Goal: Ask a question: Seek information or help from site administrators or community

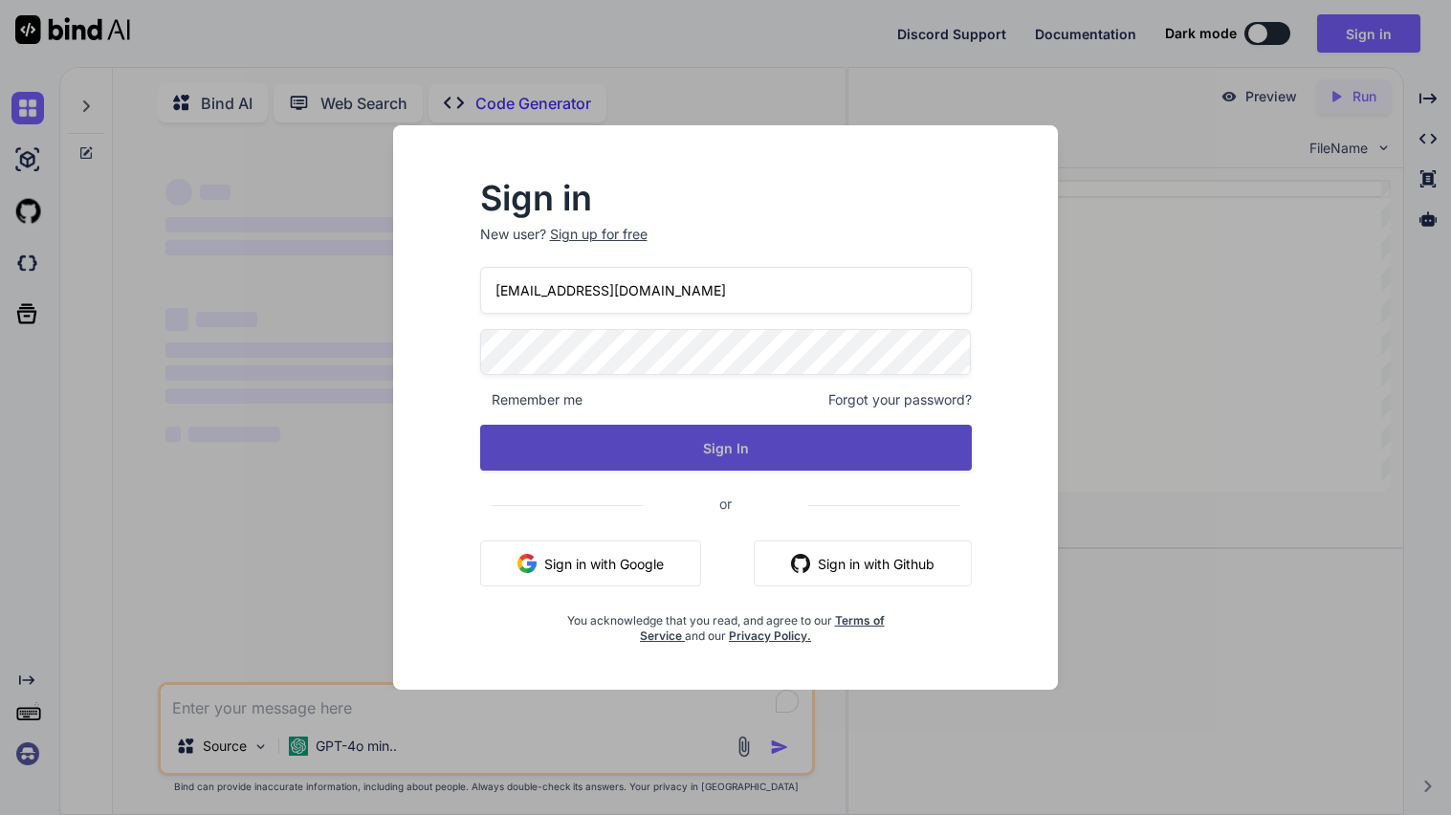
click at [654, 453] on button "Sign In" at bounding box center [726, 448] width 492 height 46
click at [724, 456] on button "Sign In" at bounding box center [726, 448] width 492 height 46
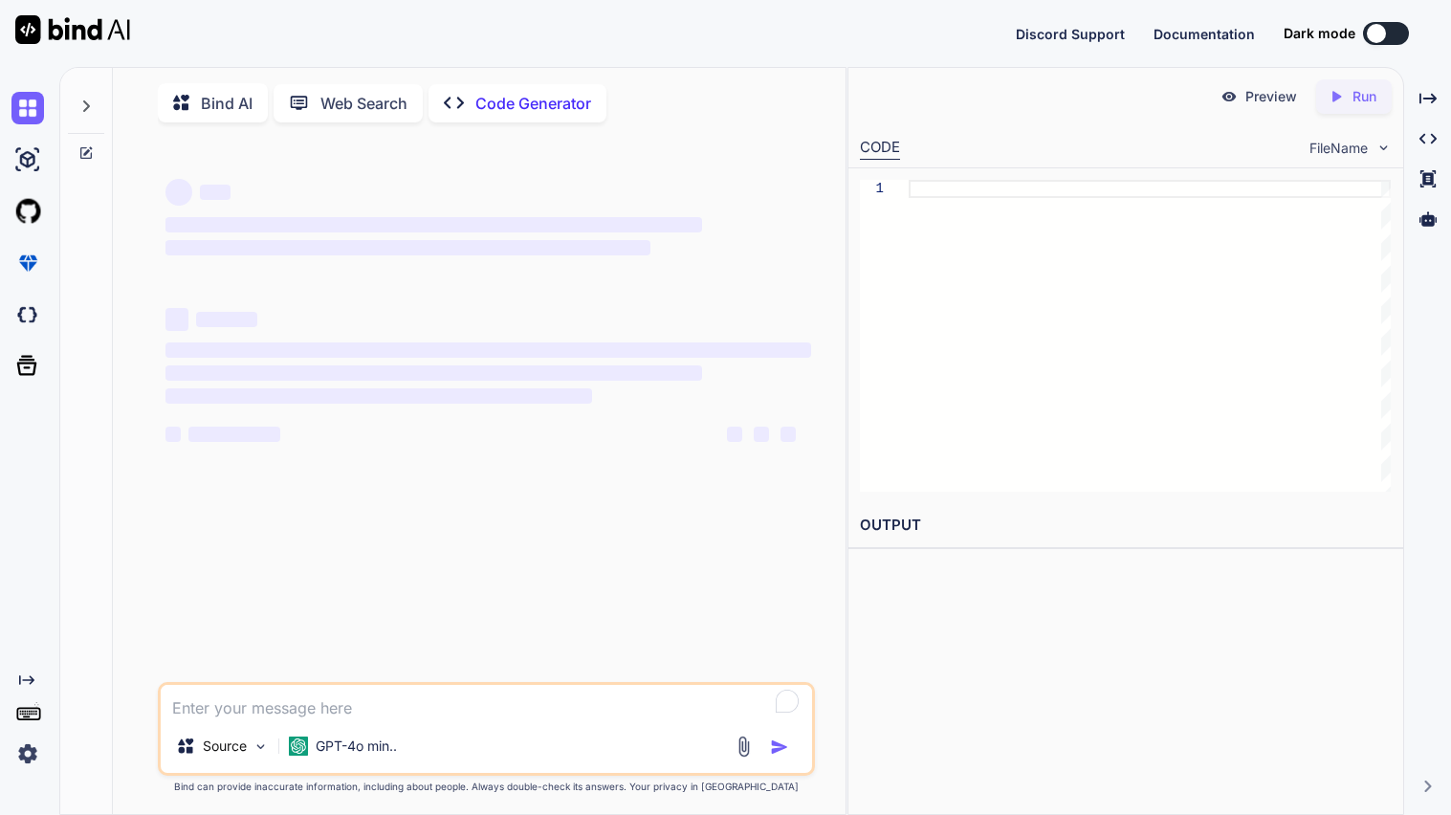
click at [231, 115] on div "Bind AI" at bounding box center [213, 102] width 110 height 39
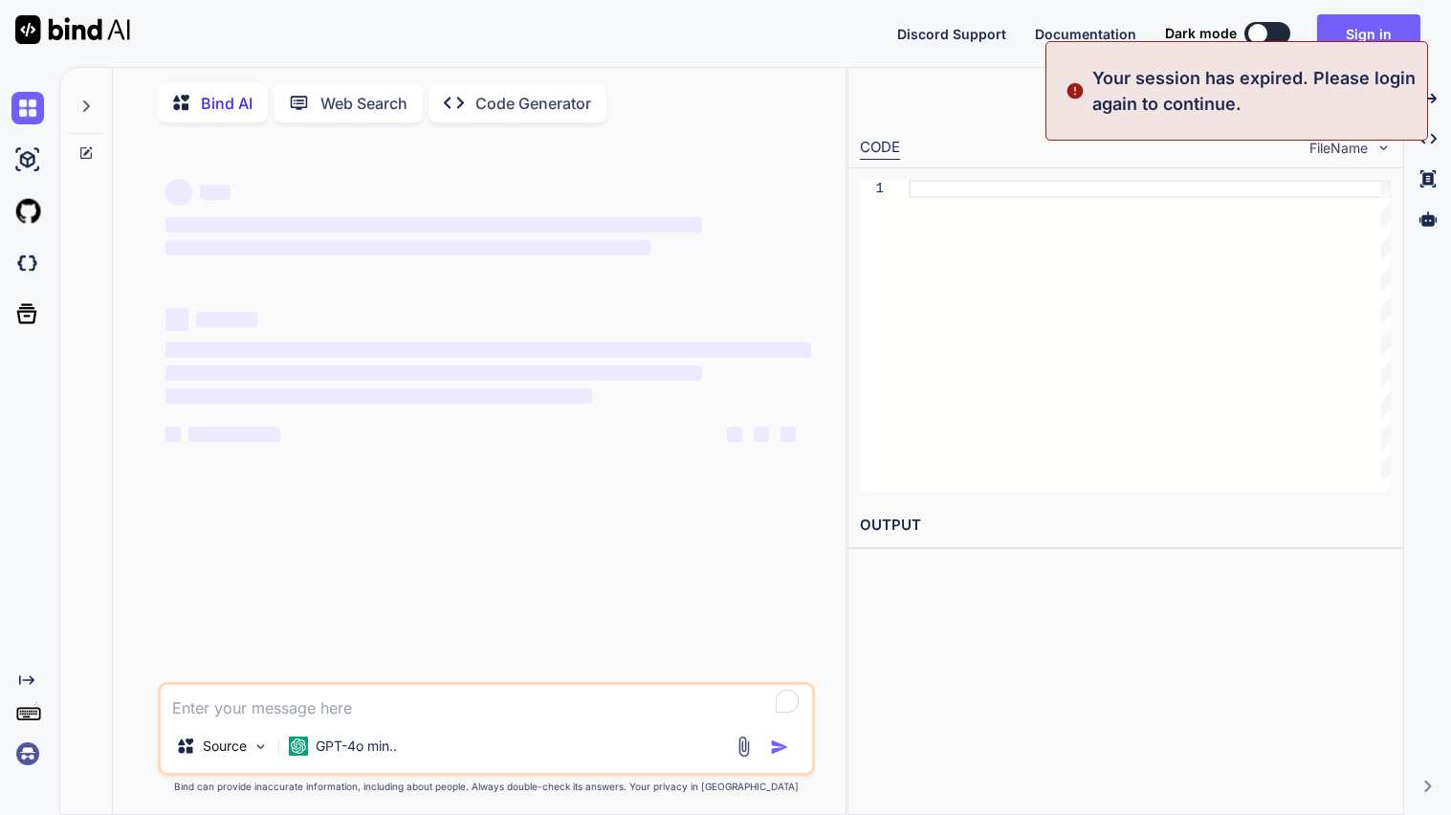
type textarea "x"
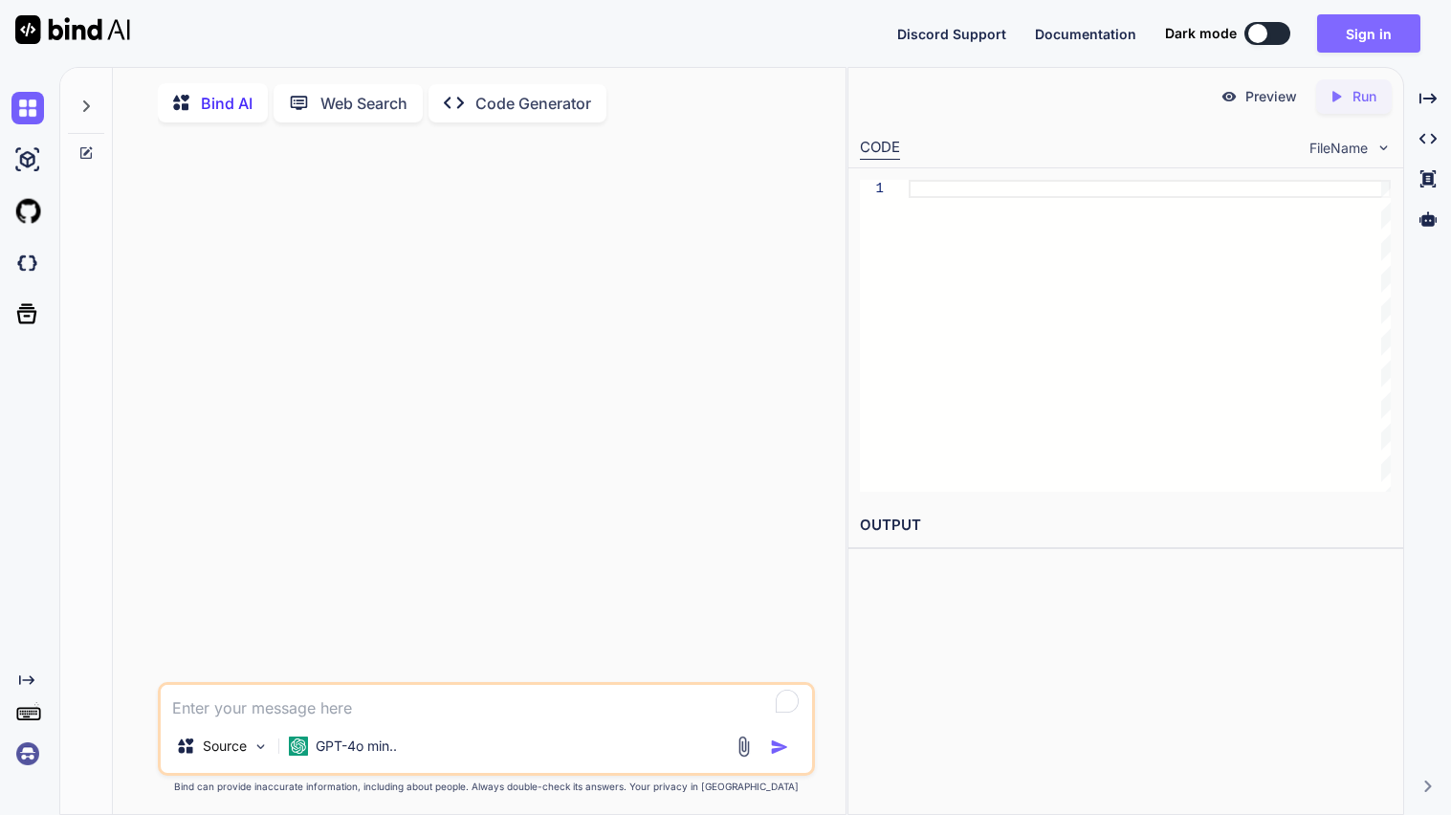
click at [1387, 45] on button "Sign in" at bounding box center [1368, 33] width 103 height 38
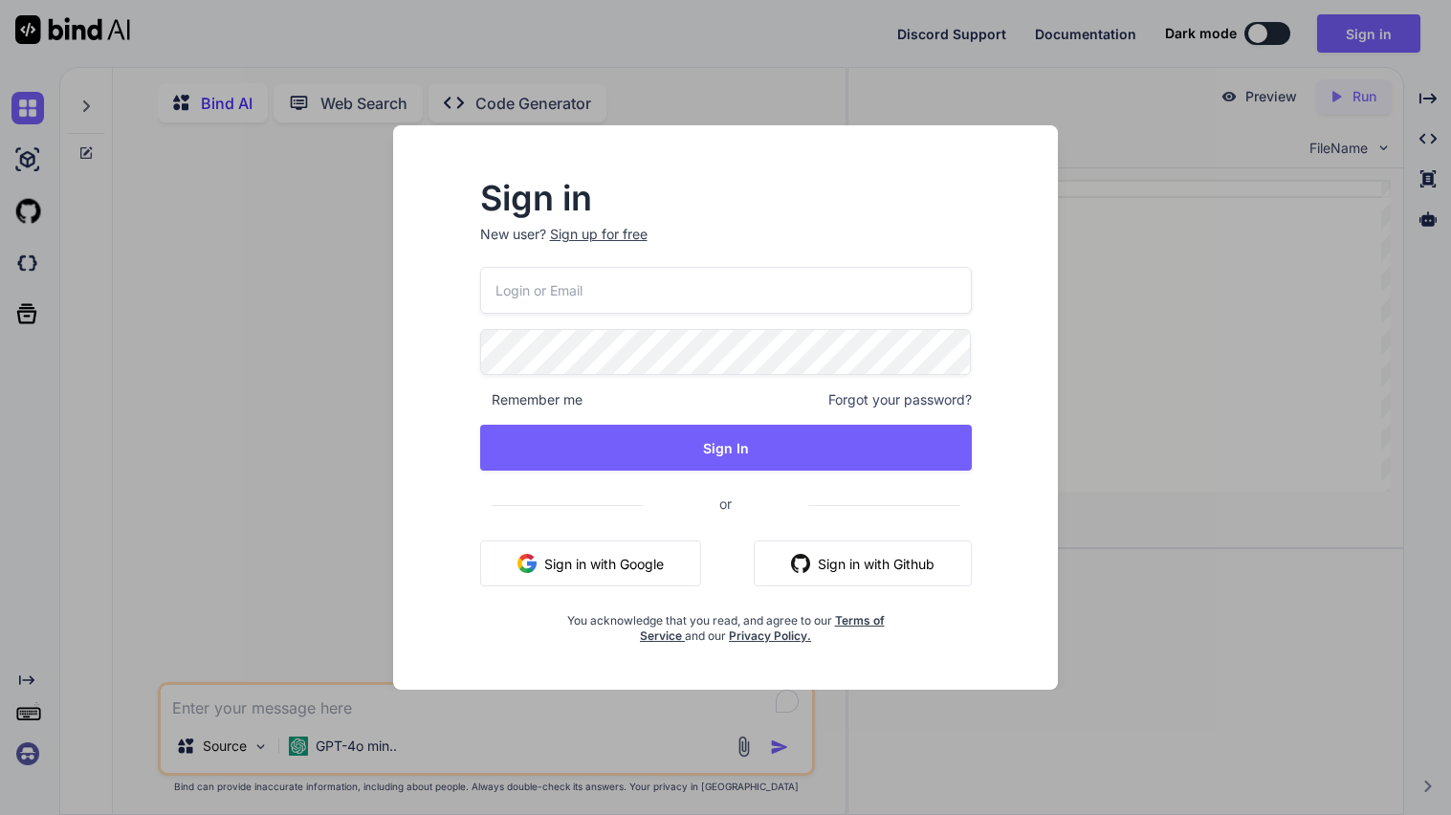
type input "yesegik729@hiepth.com"
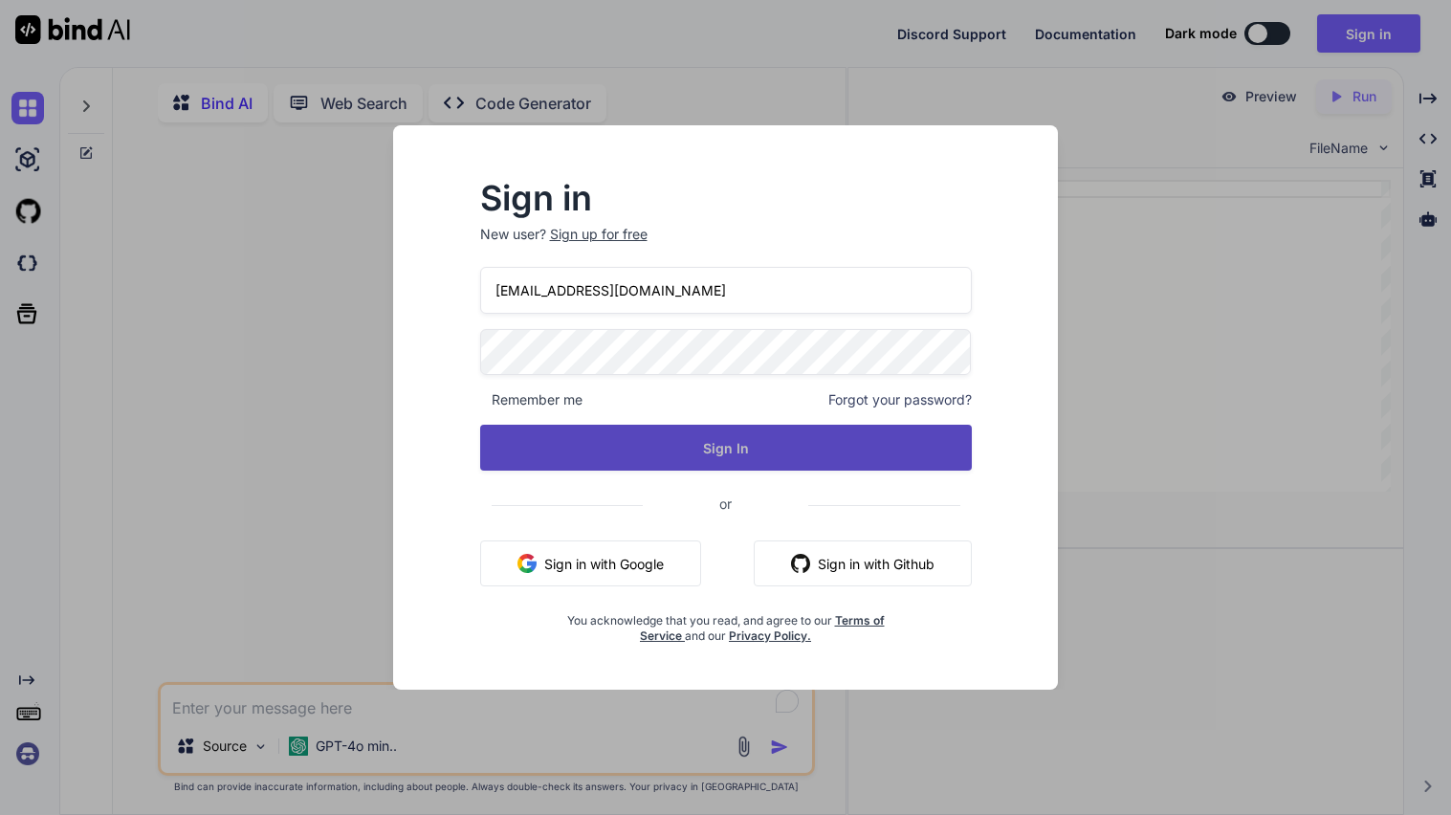
click at [695, 448] on button "Sign In" at bounding box center [726, 448] width 492 height 46
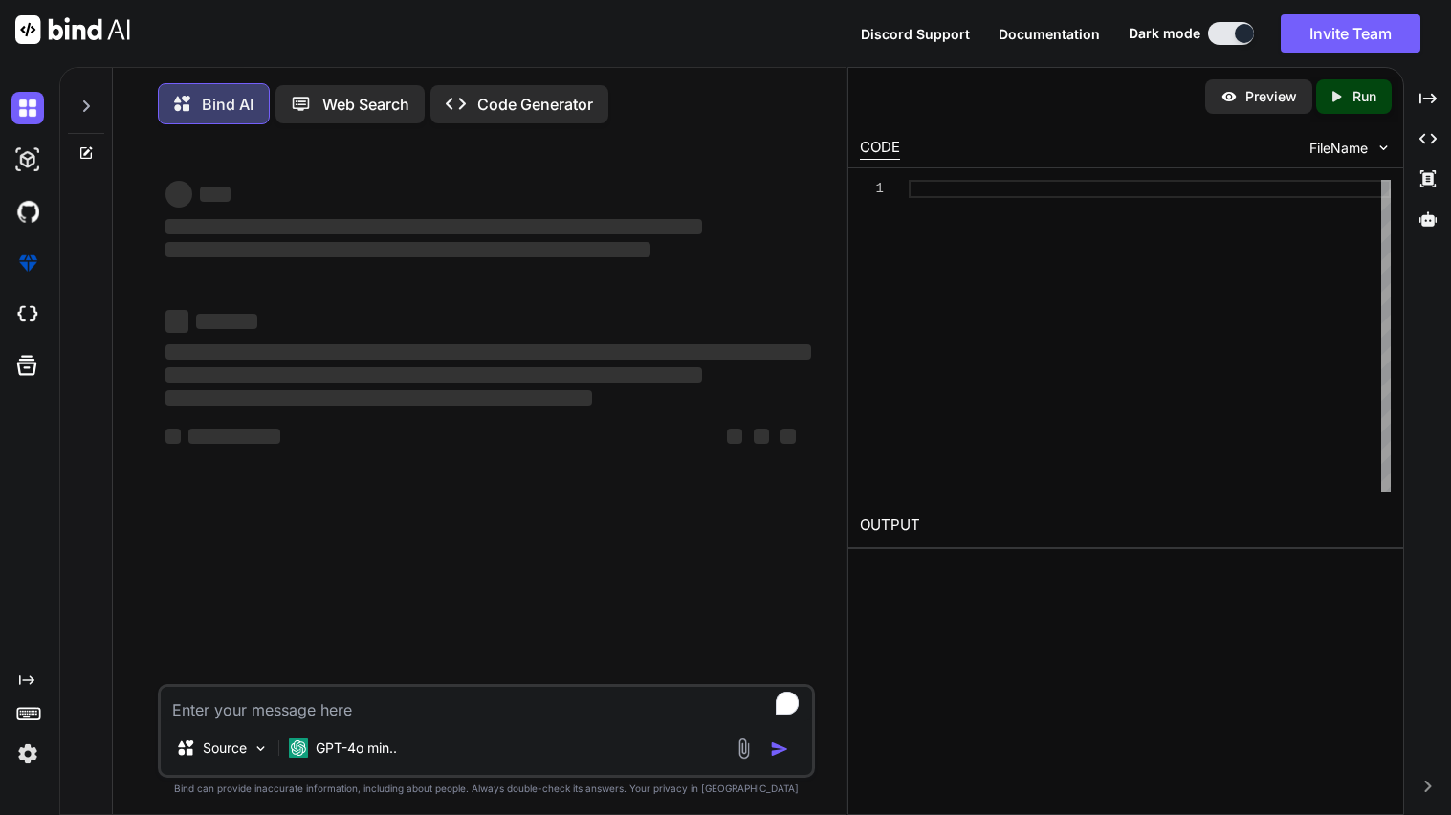
type textarea "x"
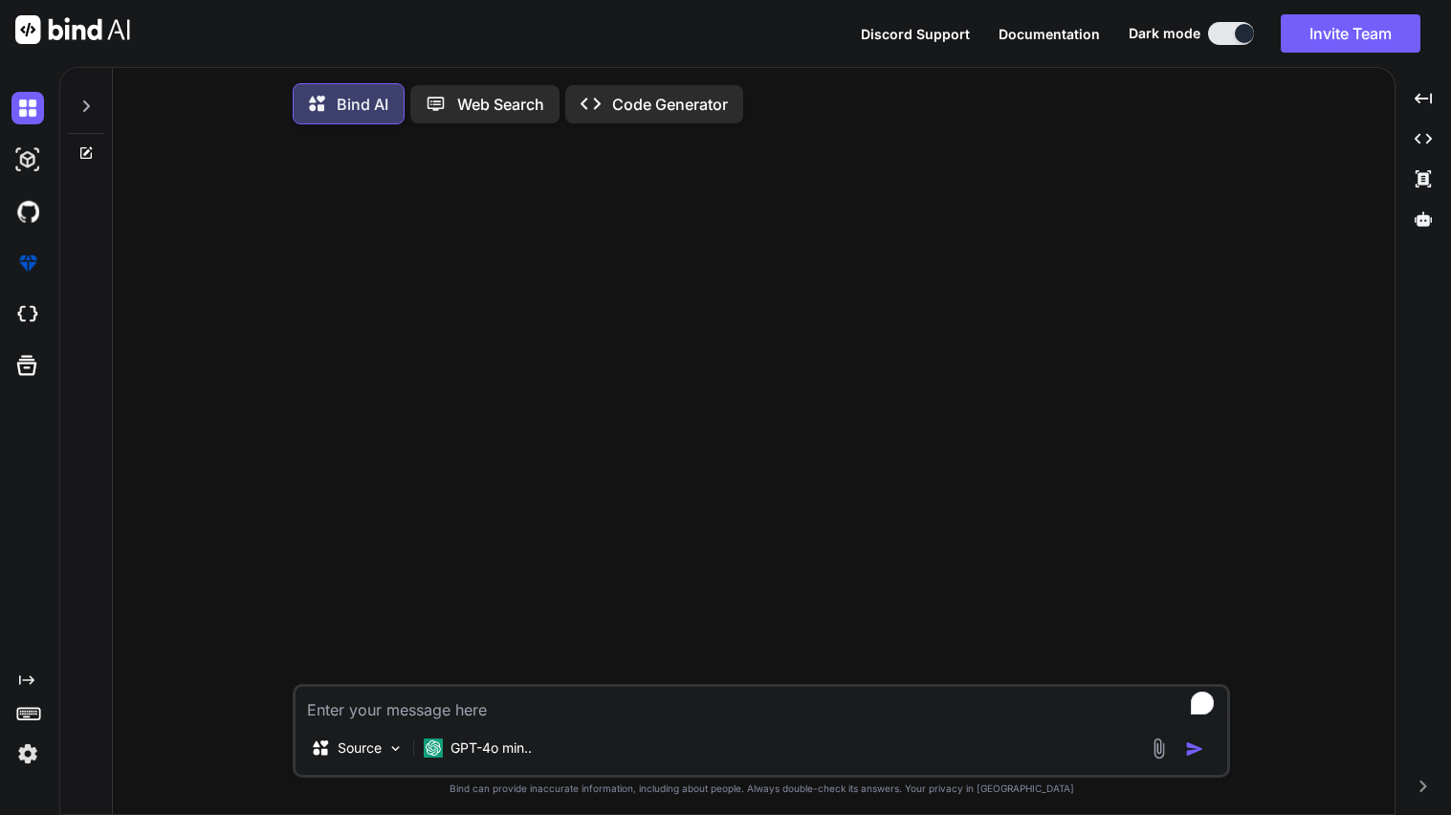
type textarea "x"
click at [406, 715] on textarea "To enrich screen reader interactions, please activate Accessibility in Grammarl…" at bounding box center [762, 704] width 932 height 34
type textarea "in"
type textarea "x"
type textarea "in"
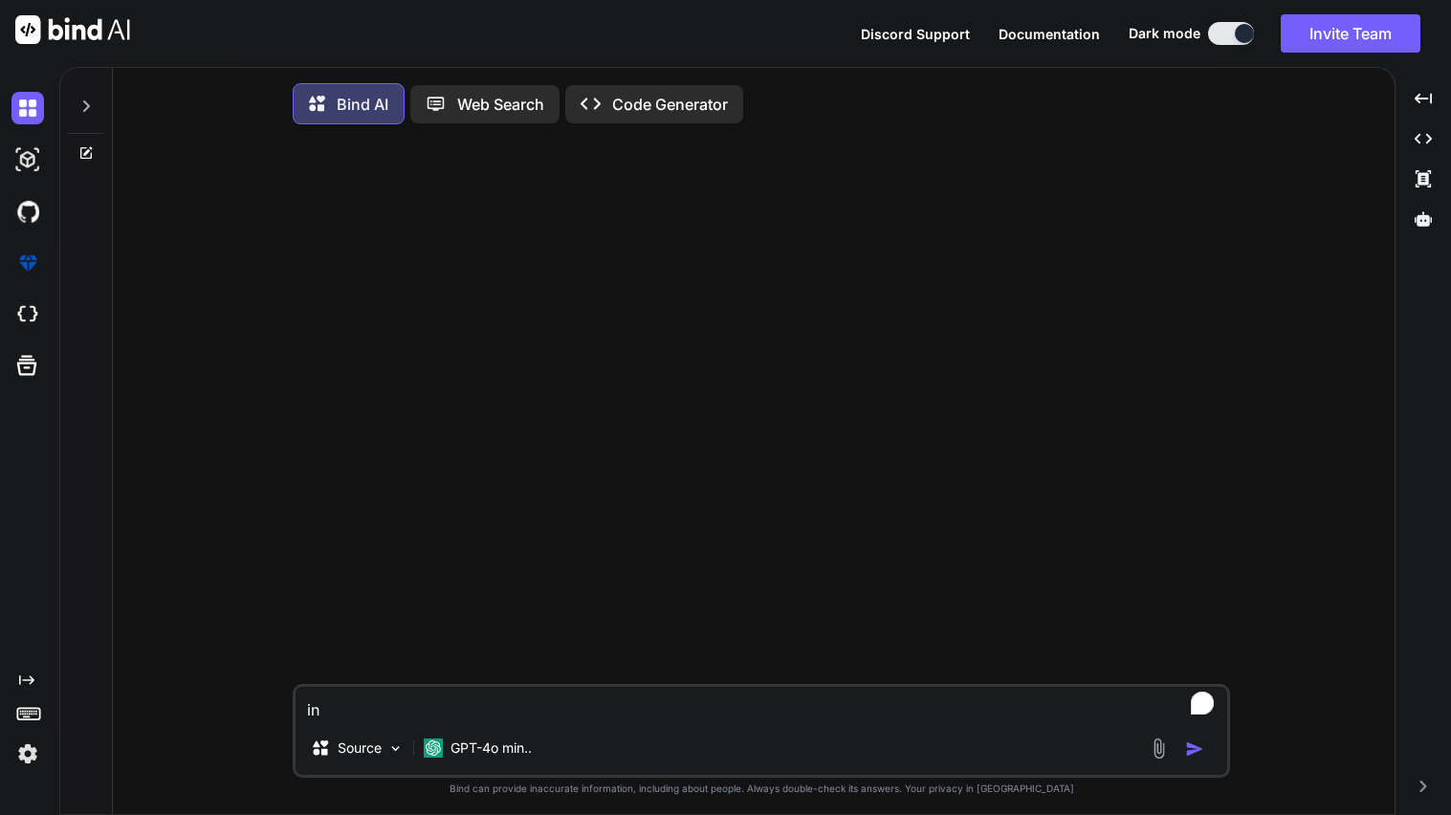
type textarea "x"
type textarea "in t"
type textarea "x"
type textarea "in th"
type textarea "x"
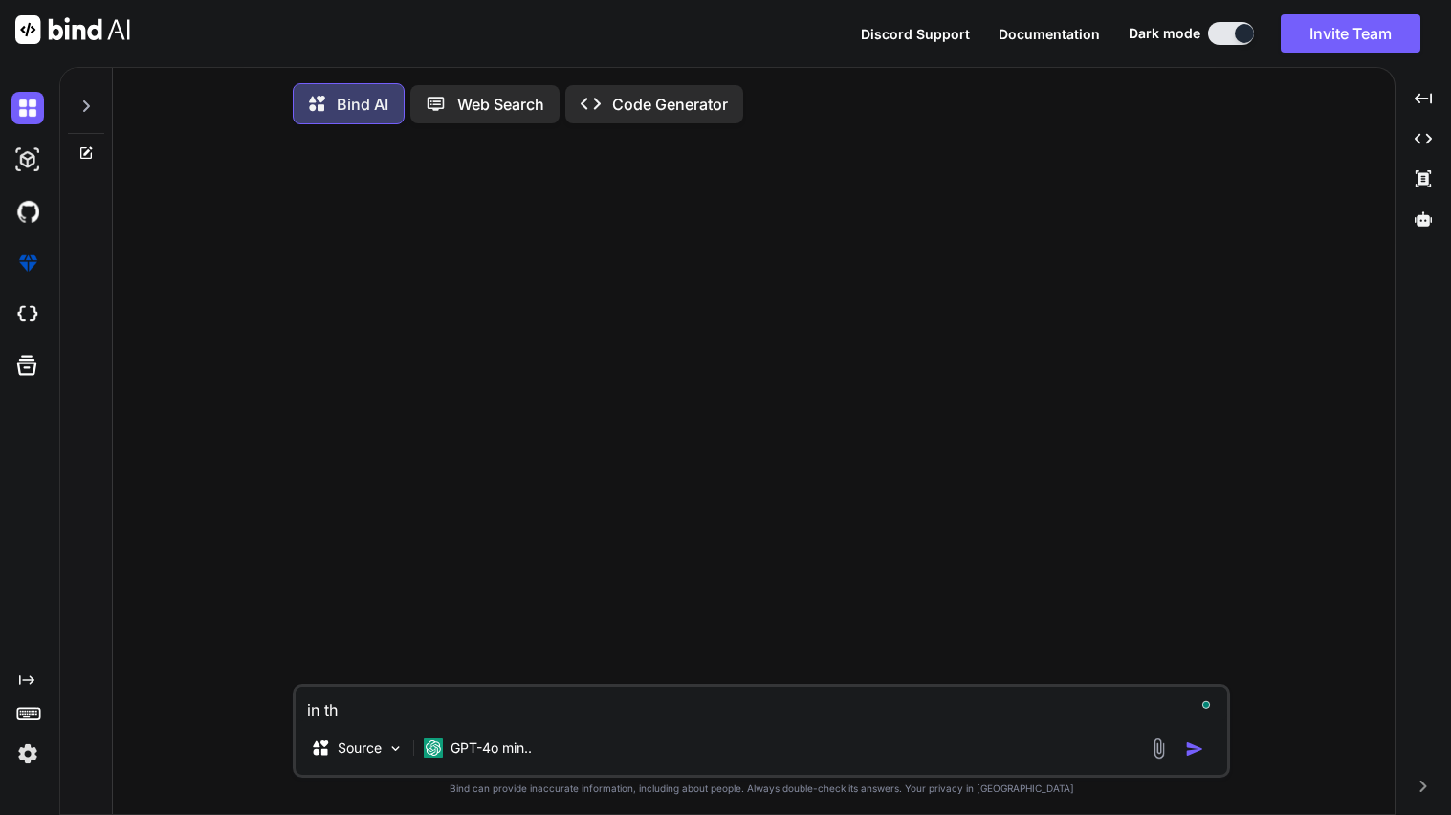
type textarea "in thi"
type textarea "x"
type textarea "in this"
type textarea "x"
type textarea "in this"
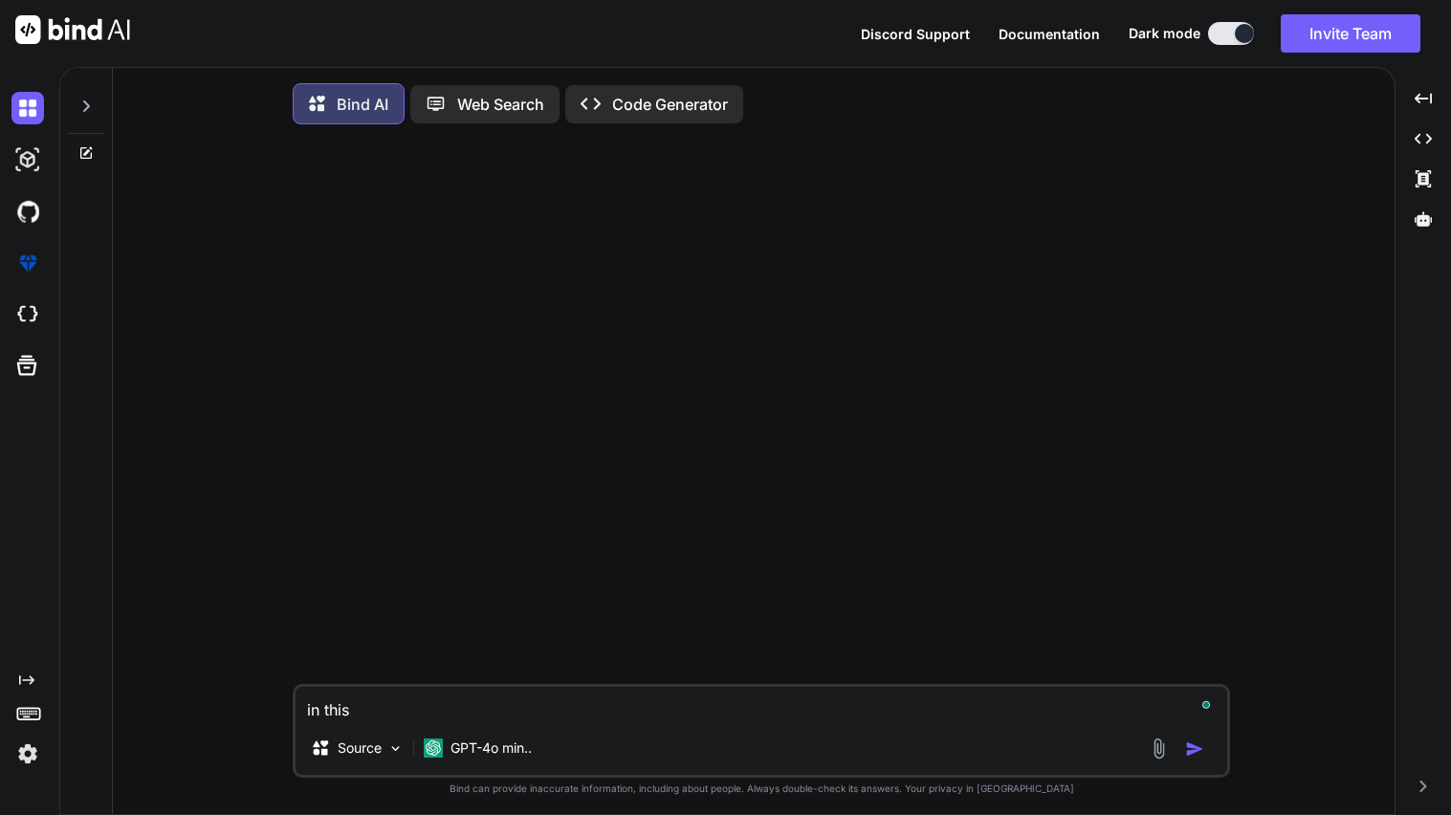
type textarea "x"
type textarea "in this c"
type textarea "x"
type textarea "in this co"
type textarea "x"
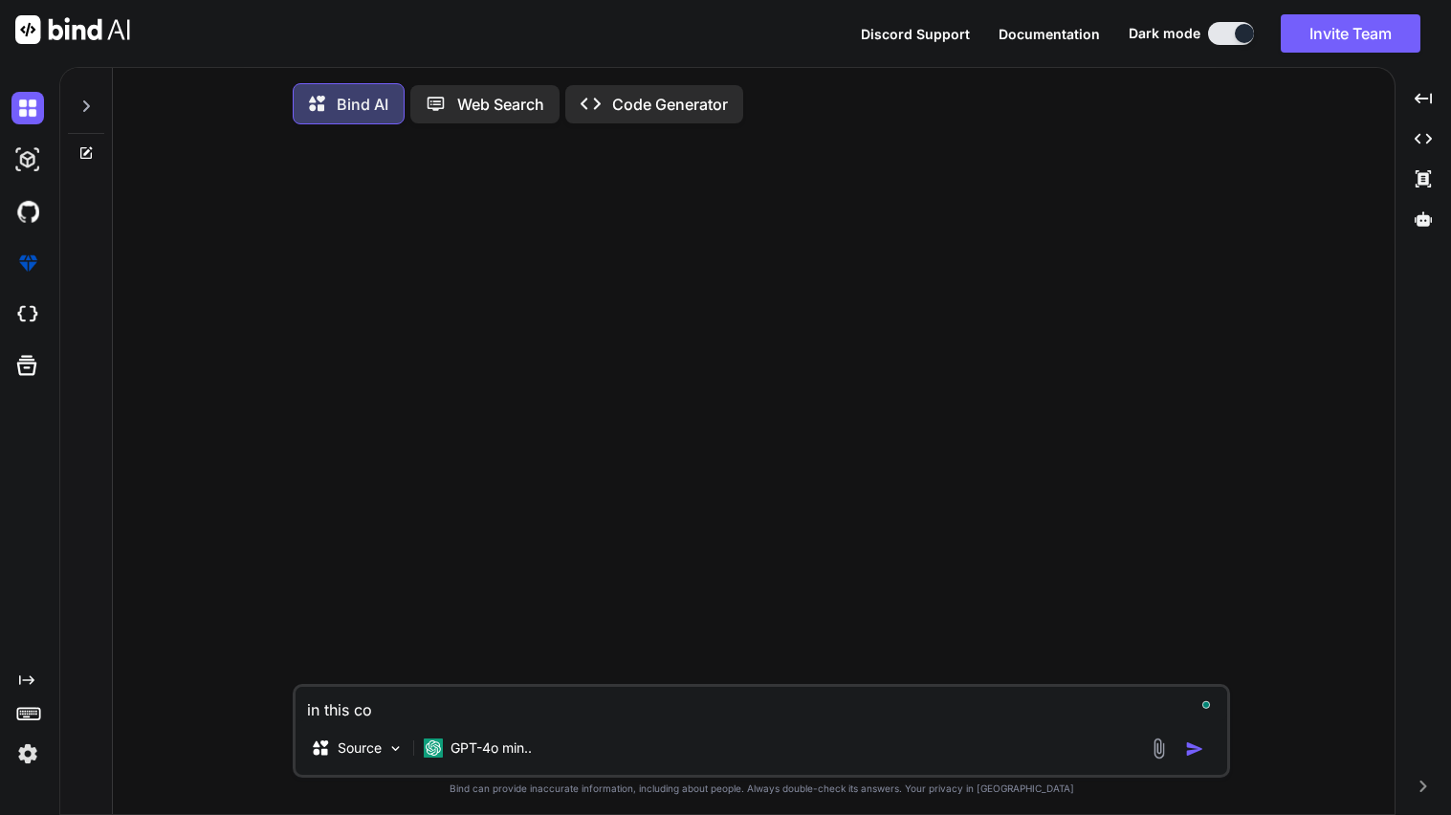
type textarea "in this cod"
type textarea "x"
type textarea "in this code"
type textarea "x"
type textarea "in this code"
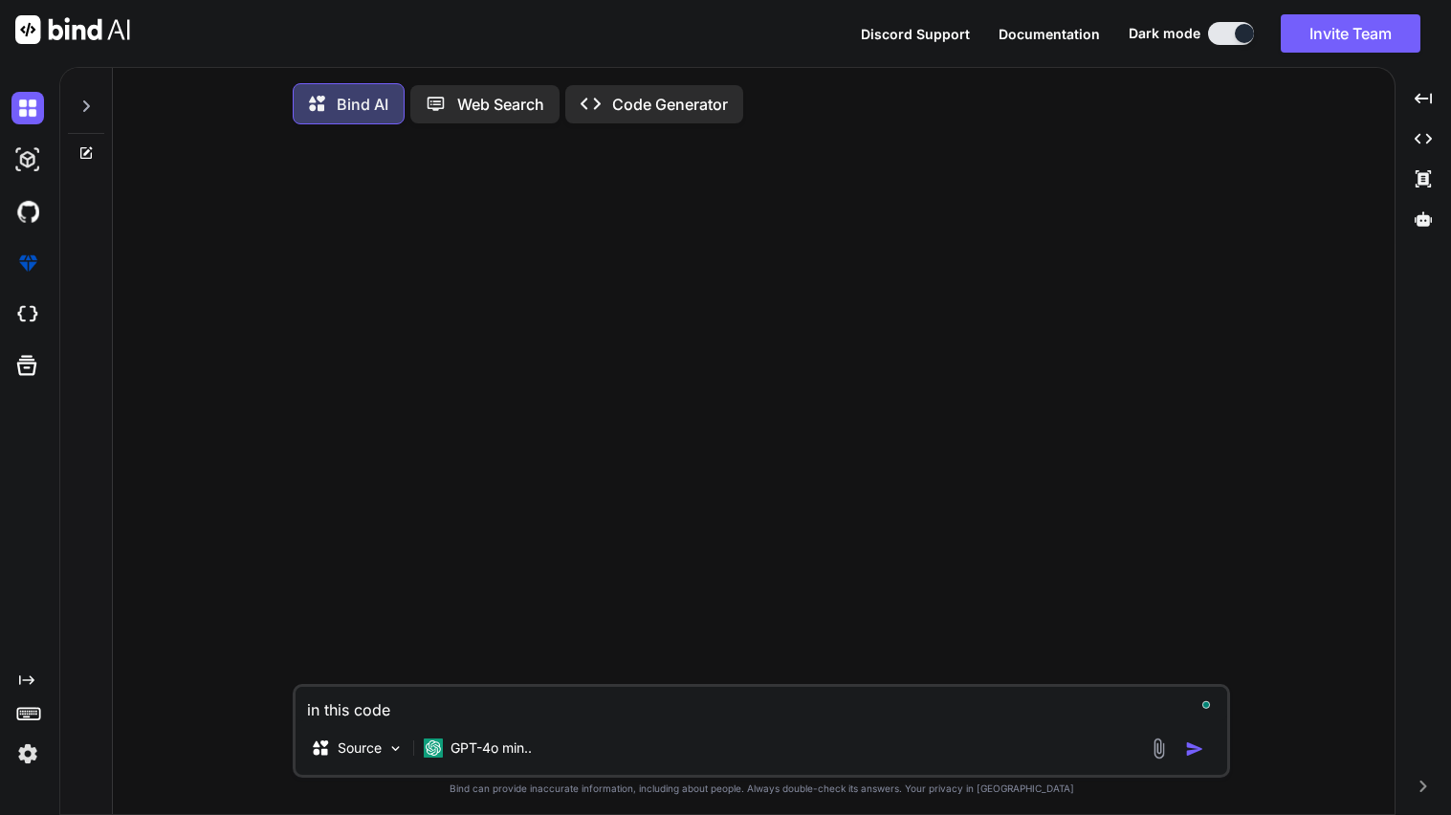
click at [662, 93] on p "Code Generator" at bounding box center [670, 104] width 116 height 23
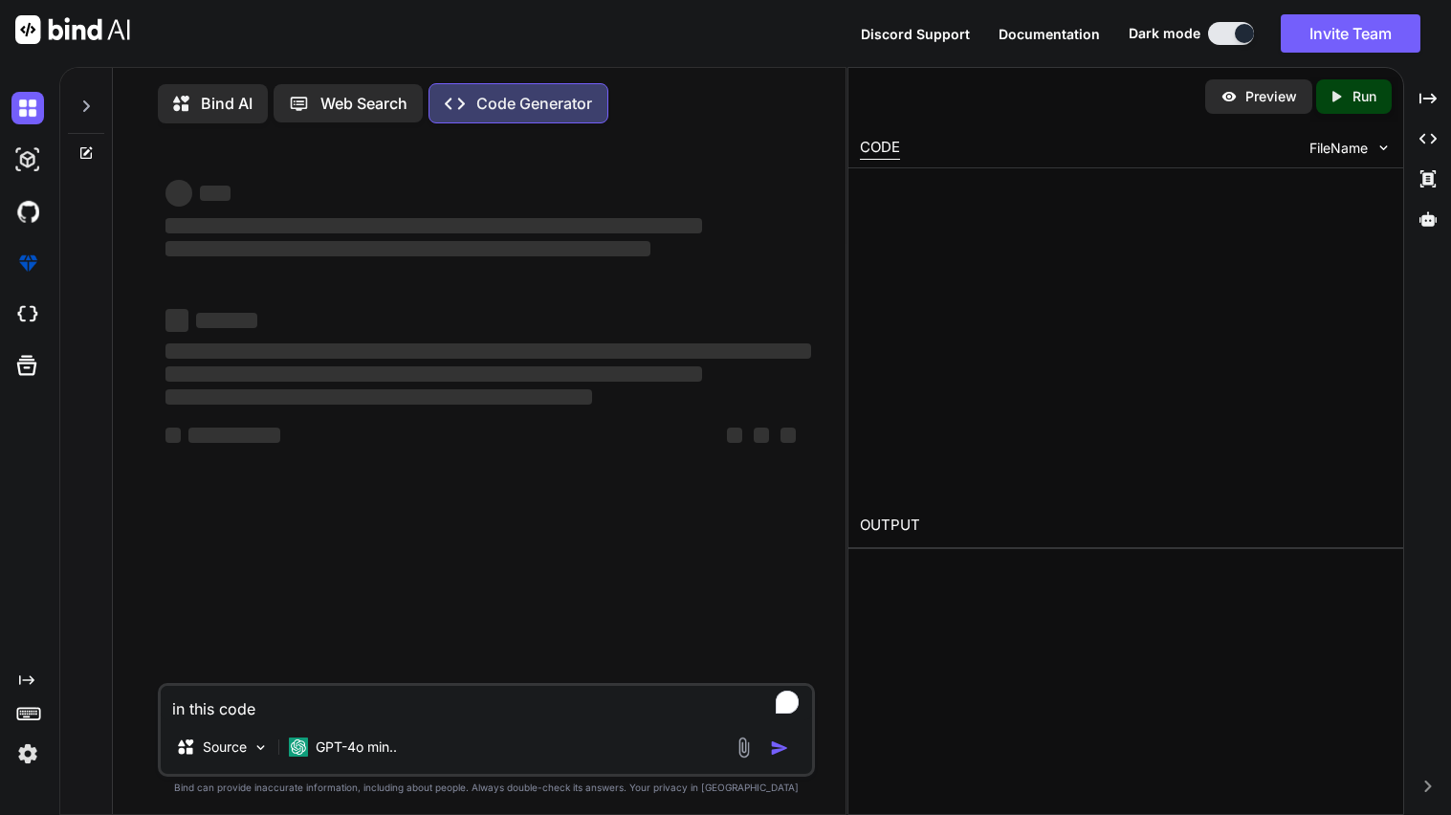
click at [360, 719] on textarea "in this code" at bounding box center [487, 703] width 652 height 34
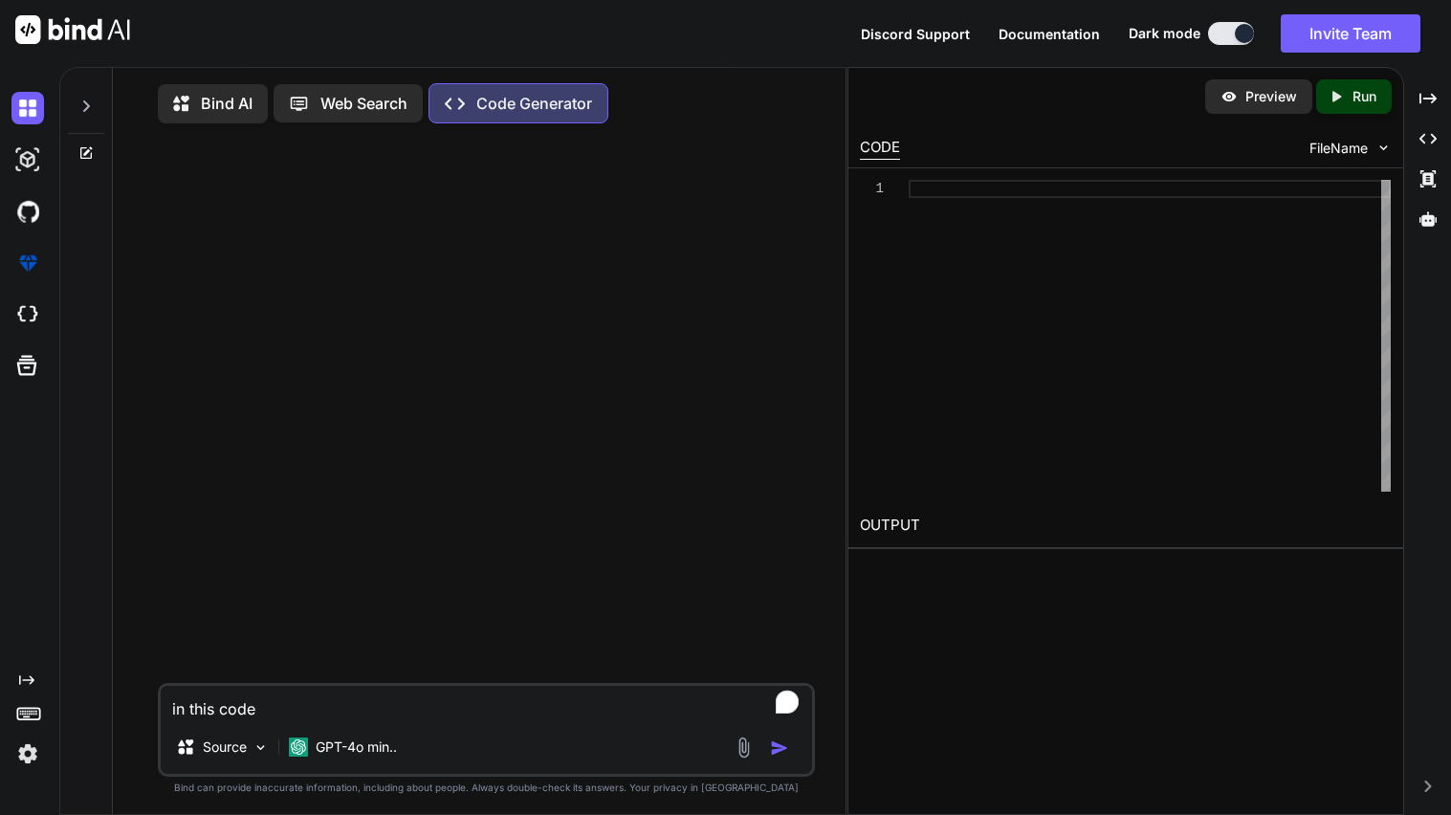
type textarea "x"
type textarea "in this code"
type textarea "x"
type textarea "in this code cou"
type textarea "x"
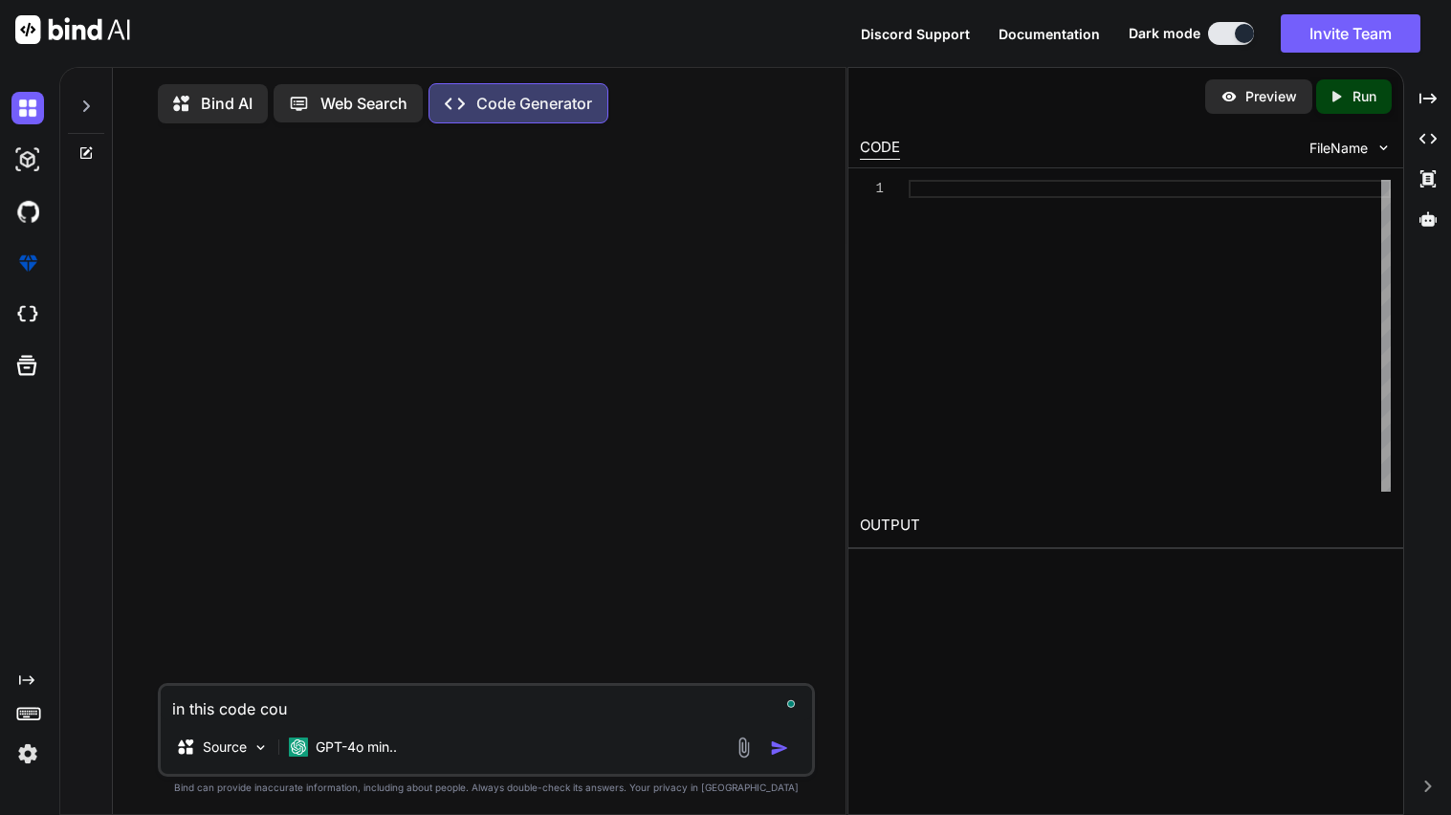
type textarea "in this code coul"
type textarea "x"
type textarea "in this code could"
type textarea "x"
type textarea "in this code could y"
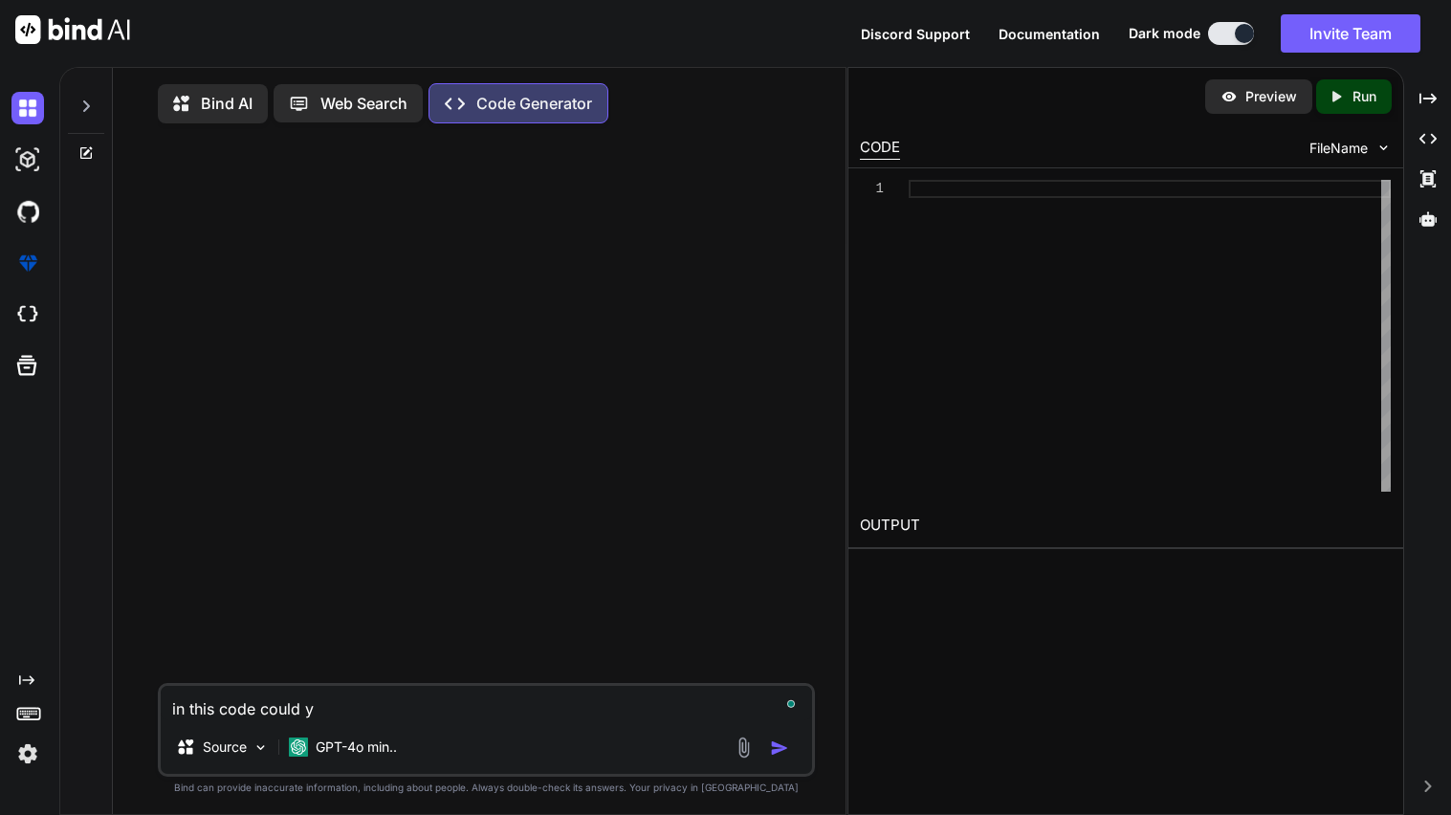
type textarea "x"
type textarea "in this code could yo"
type textarea "x"
type textarea "in this code could you"
type textarea "x"
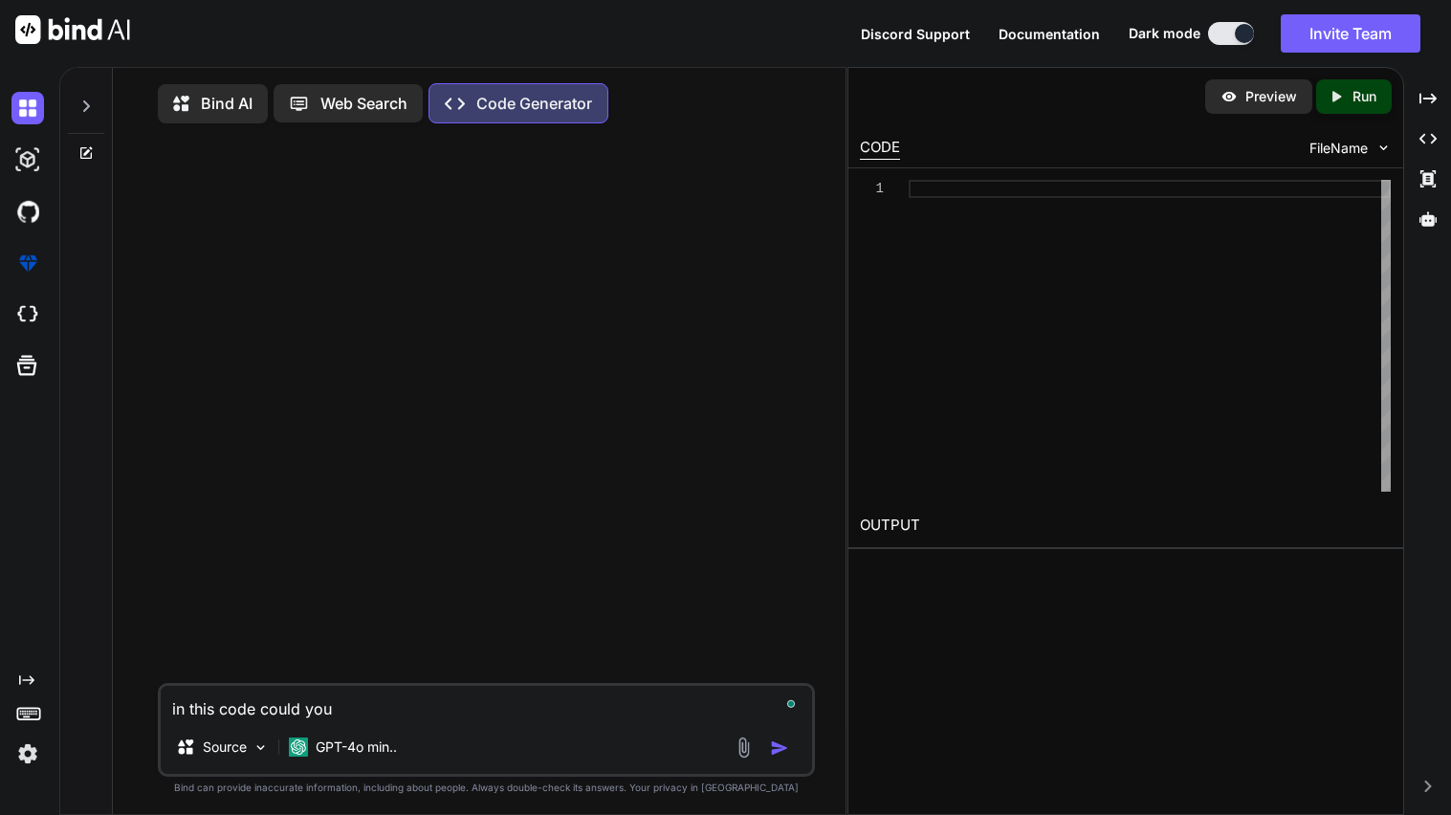
type textarea "in this code could you"
type textarea "x"
type textarea "in this code could you fi"
type textarea "x"
type textarea "in this code could you fin"
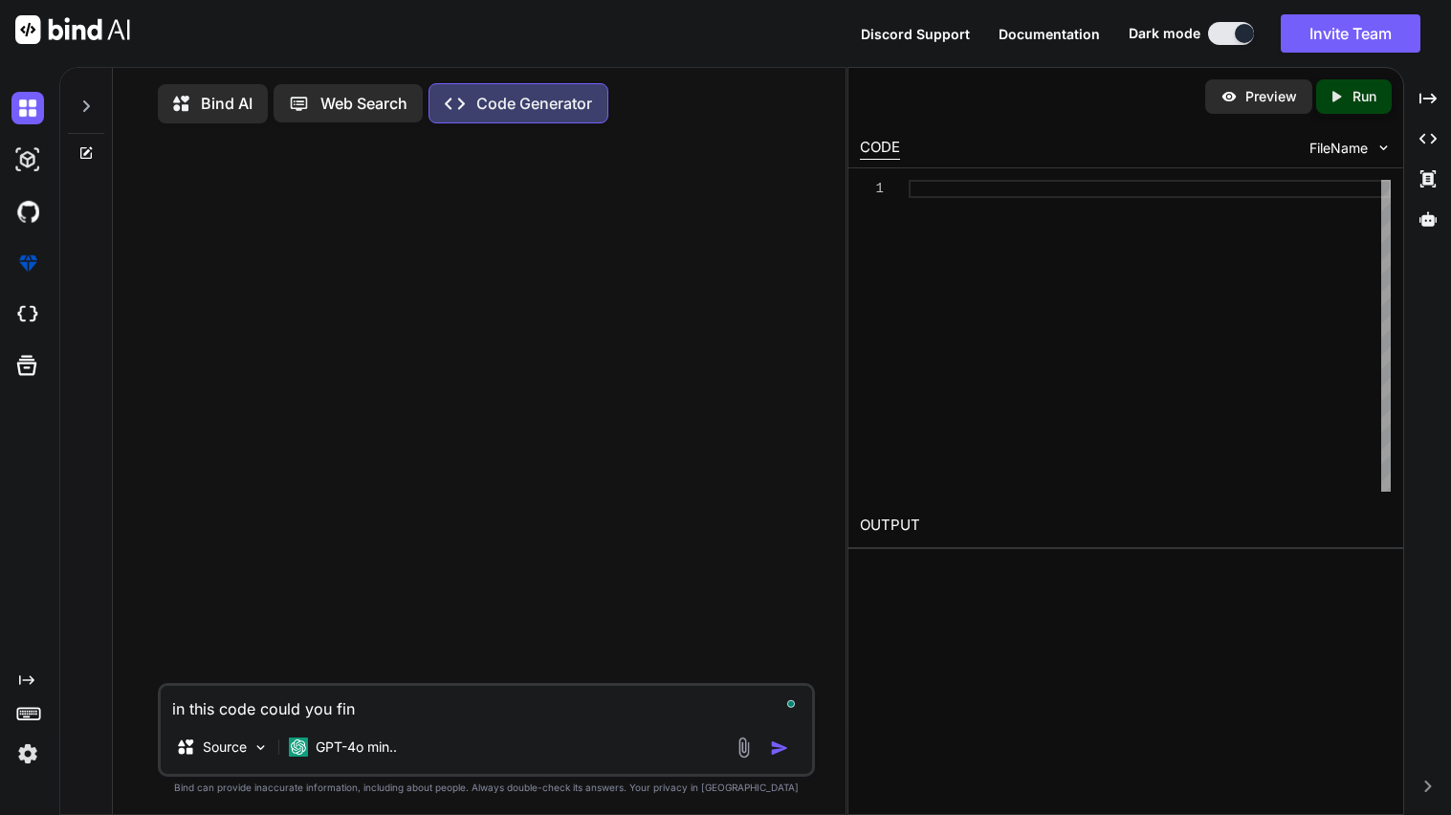
type textarea "x"
type textarea "in this code could you find"
type textarea "x"
type textarea "in this code could you find"
type textarea "x"
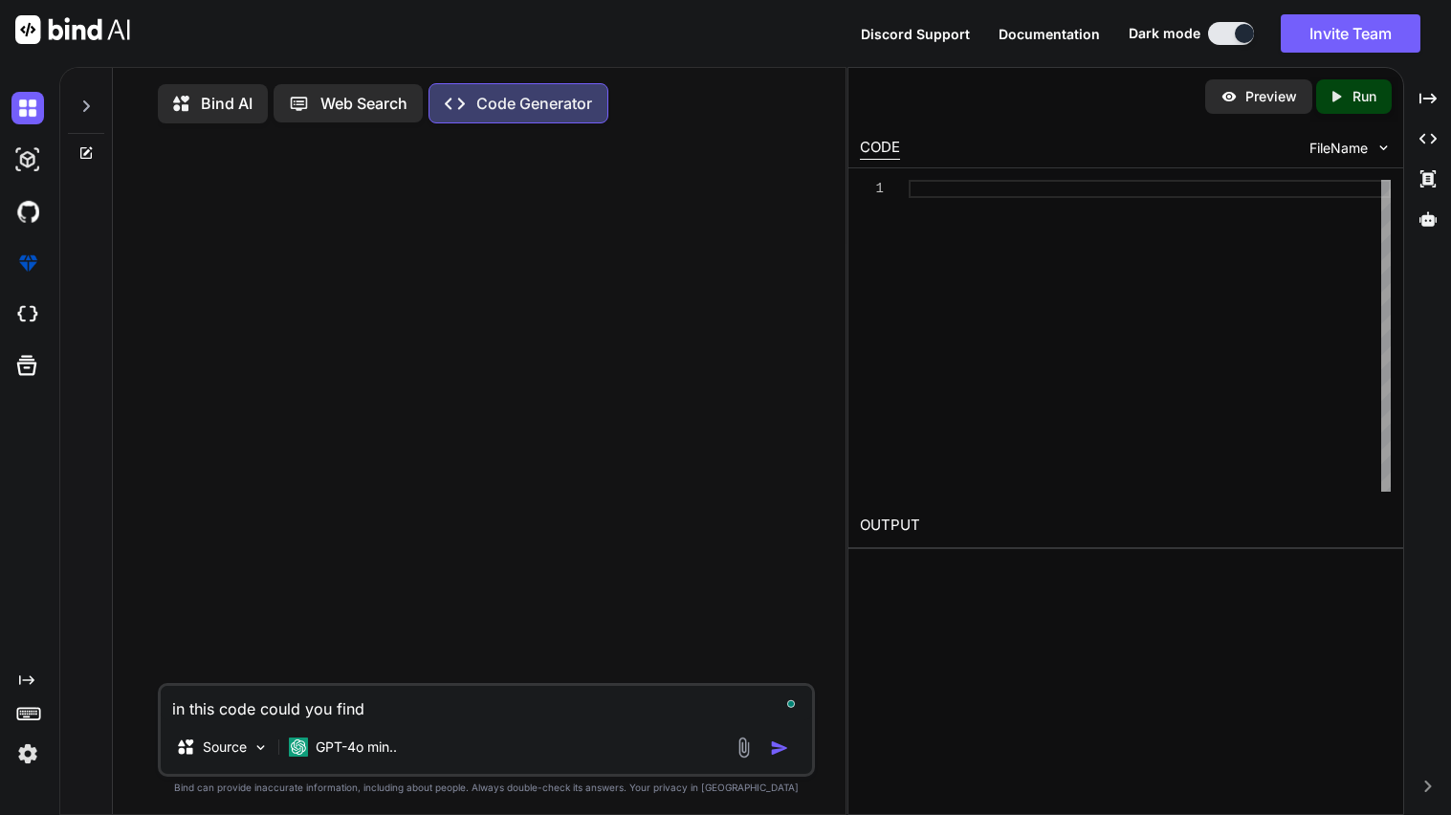
type textarea "in this code could you find a"
type textarea "x"
type textarea "in this code could you find a"
type textarea "x"
type textarea "in this code could you find a b"
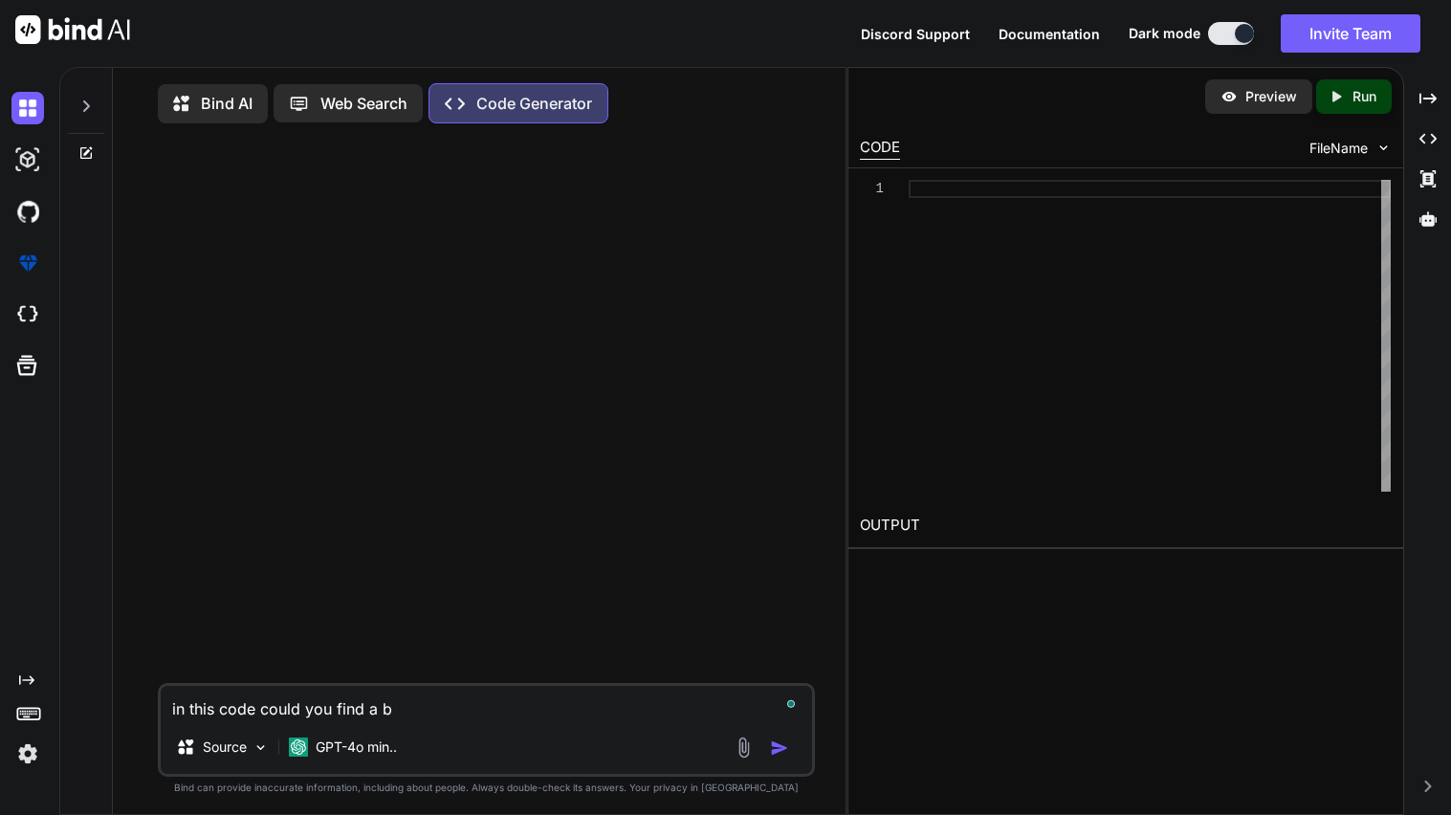
type textarea "x"
type textarea "in this code could you find a be"
type textarea "x"
type textarea "in this code could you find a bet"
type textarea "x"
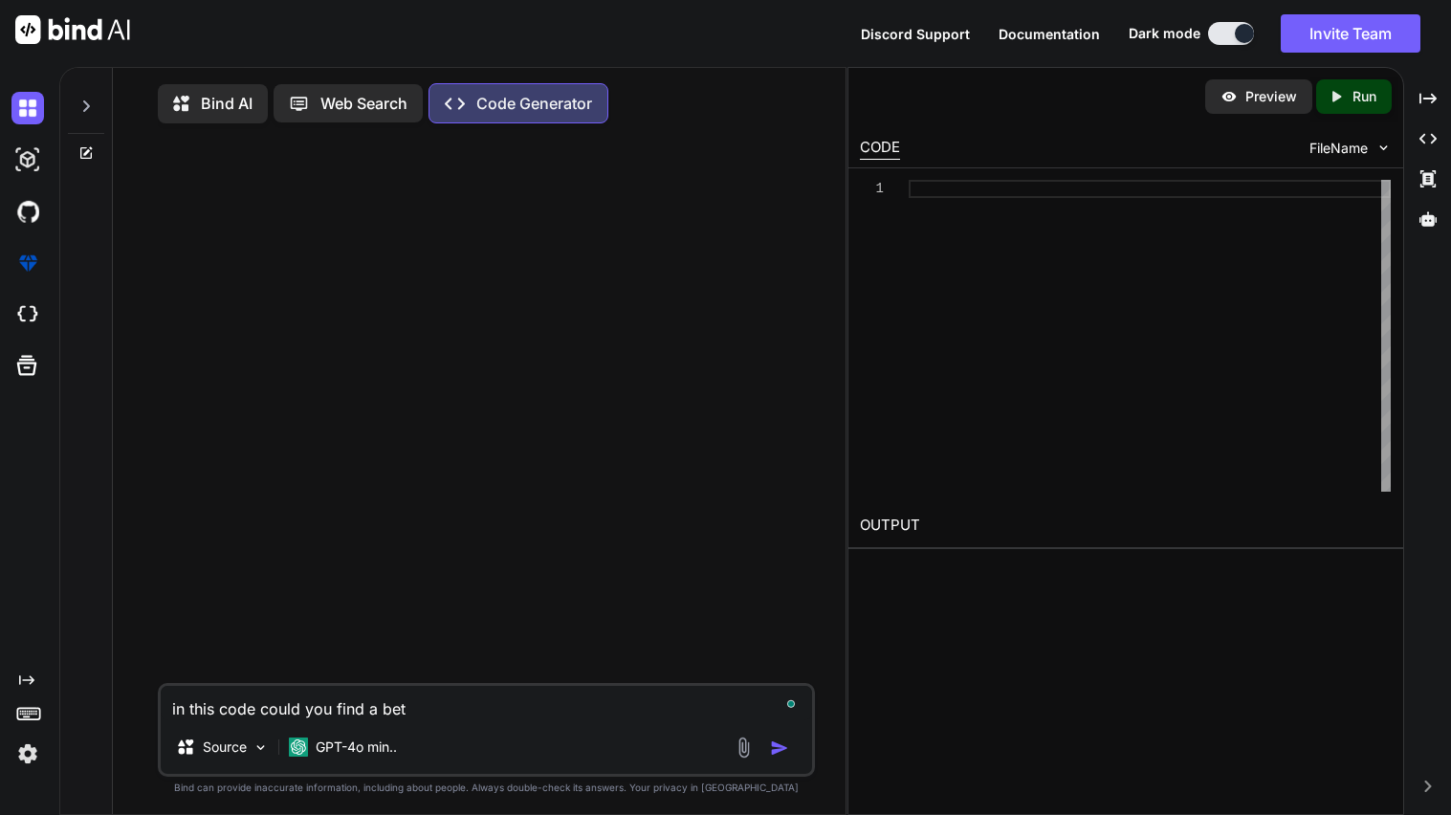
type textarea "in this code could you find a bett"
type textarea "x"
type textarea "in this code could you find a [PERSON_NAME]"
type textarea "x"
type textarea "in this code could you find a better"
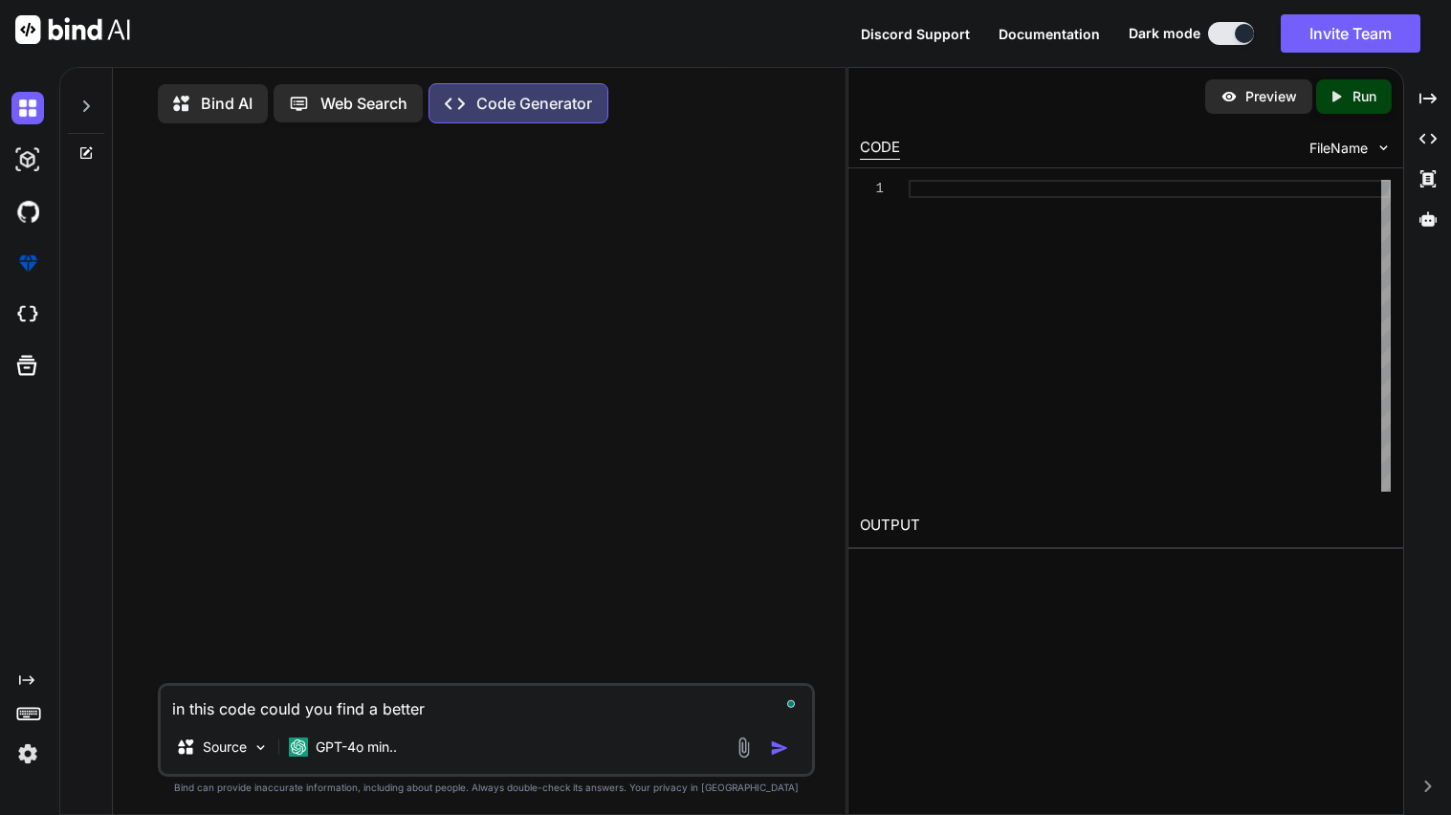
type textarea "x"
type textarea "in this code could you find a better"
type textarea "x"
type textarea "in this code could you find a better w"
type textarea "x"
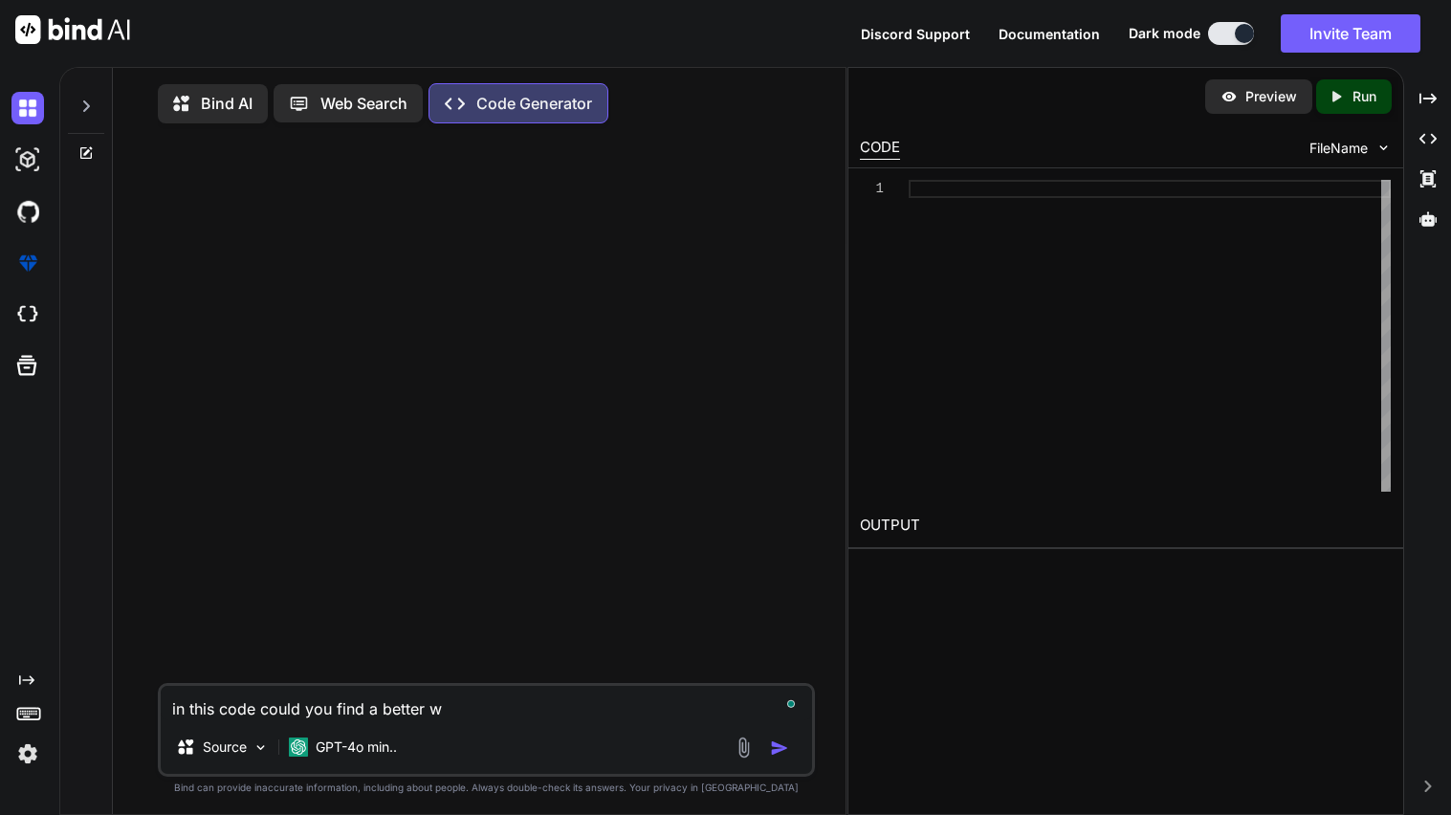
type textarea "in this code could you find a better wo"
type textarea "x"
type textarea "in this code could you find a better wor"
type textarea "x"
type textarea "in this code could you find a better work"
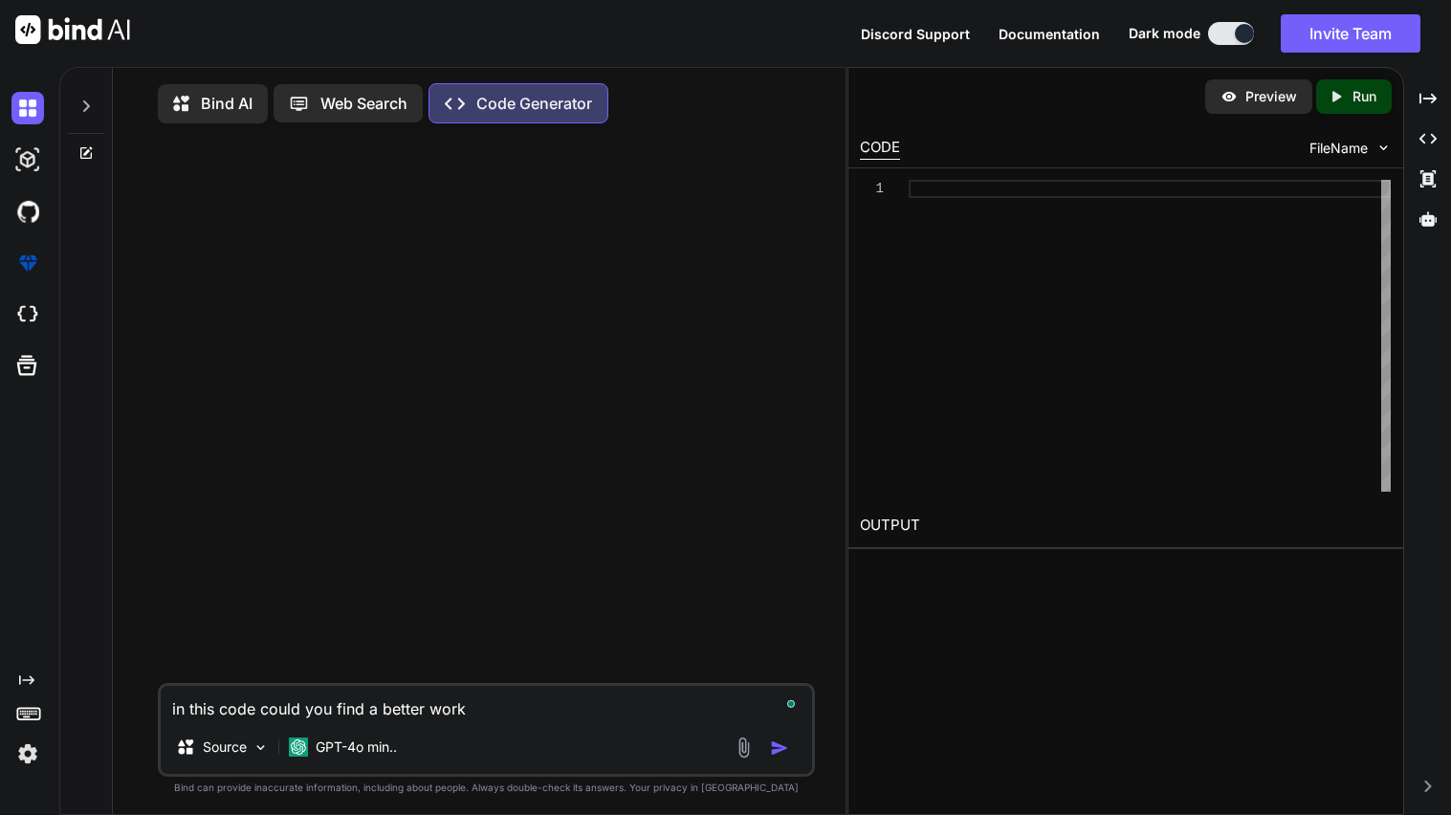
type textarea "x"
type textarea "in this code could you find a better worki"
type textarea "x"
type textarea "in this code could you find a better workin"
type textarea "x"
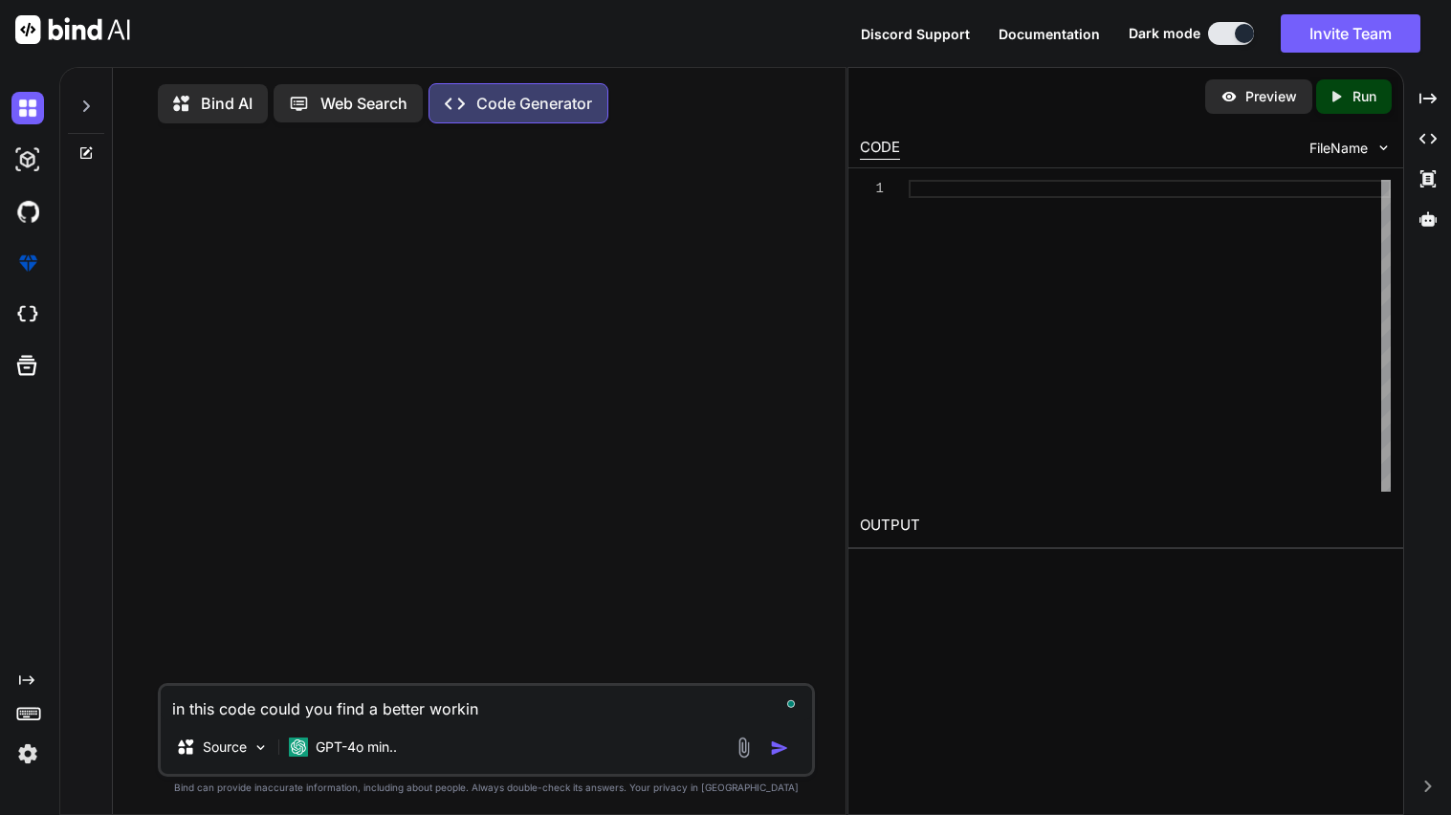
type textarea "in this code could you find a better working"
type textarea "x"
type textarea "in this code could you find a better working"
type textarea "x"
type textarea "in this code could you find a better working p"
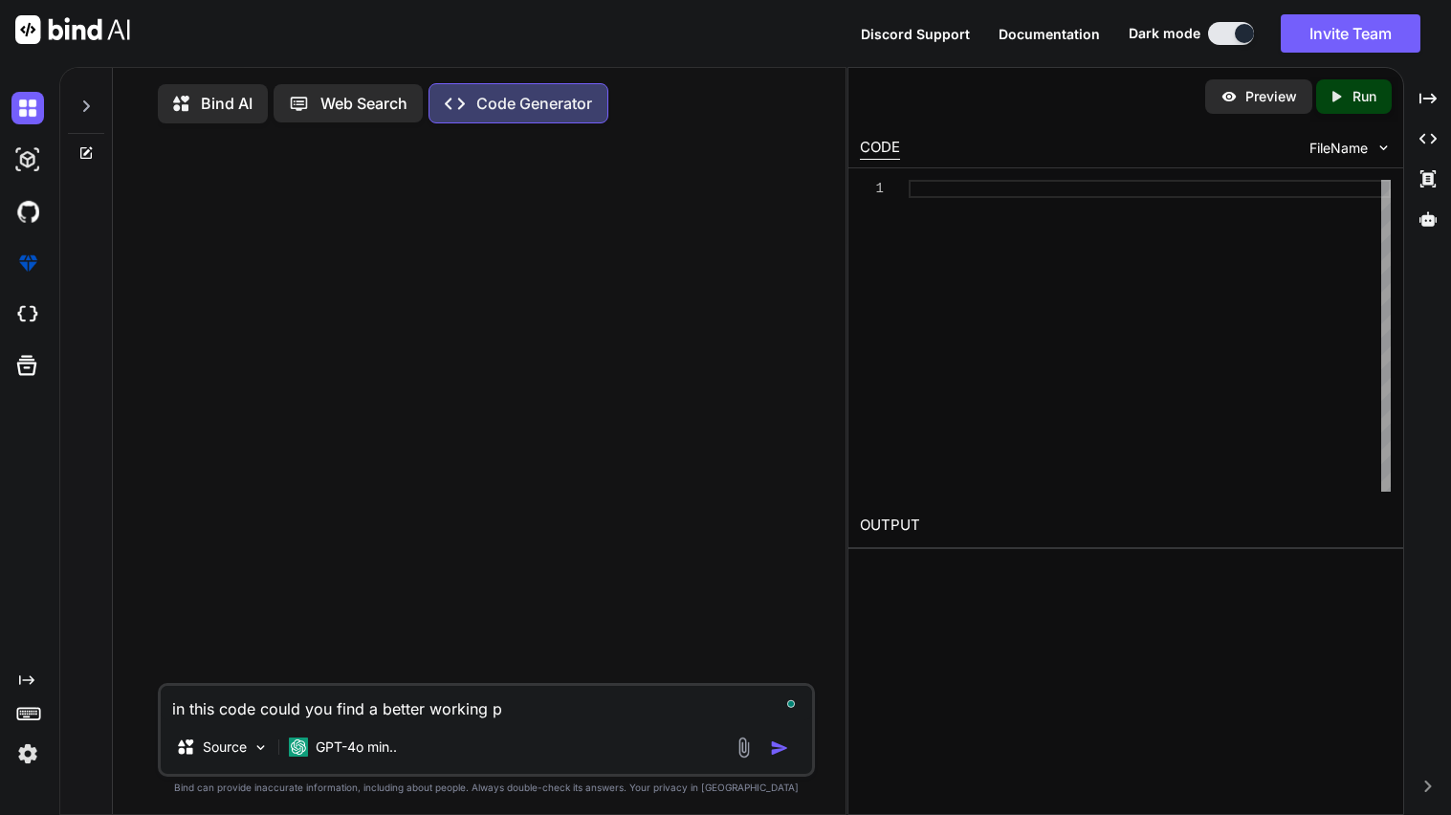
type textarea "x"
type textarea "in this code could you find a better working pr"
type textarea "x"
type textarea "in this code could you find a better working pro"
type textarea "x"
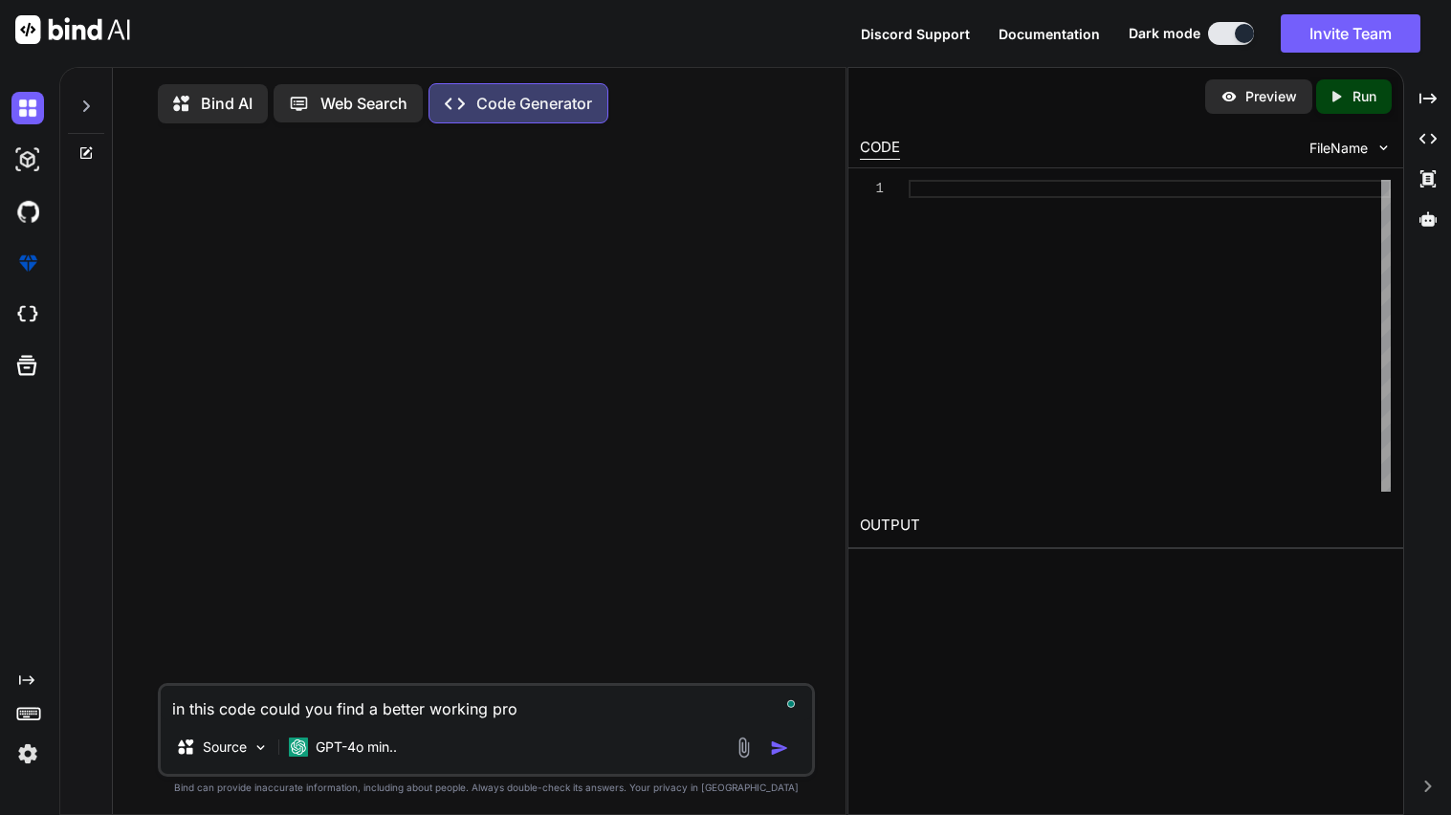
type textarea "in this code could you find a better working prox"
type textarea "x"
type textarea "in this code could you find a better working proxy"
type textarea "x"
type textarea "in this code could you find a better working proxy"
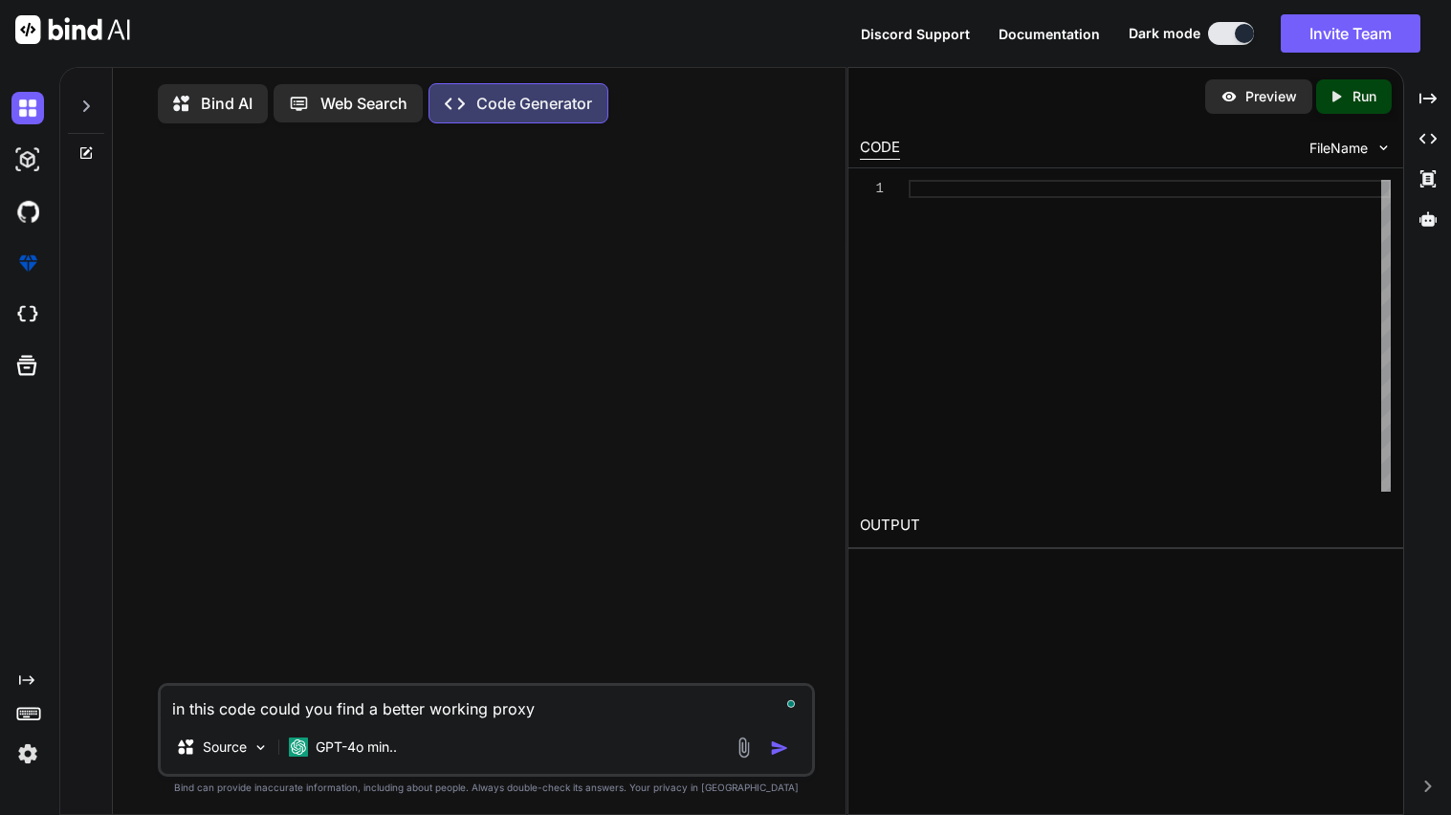
type textarea "x"
type textarea "in this code could you find a better working proxy n"
type textarea "x"
type textarea "in this code could you find a better working proxy ne"
type textarea "x"
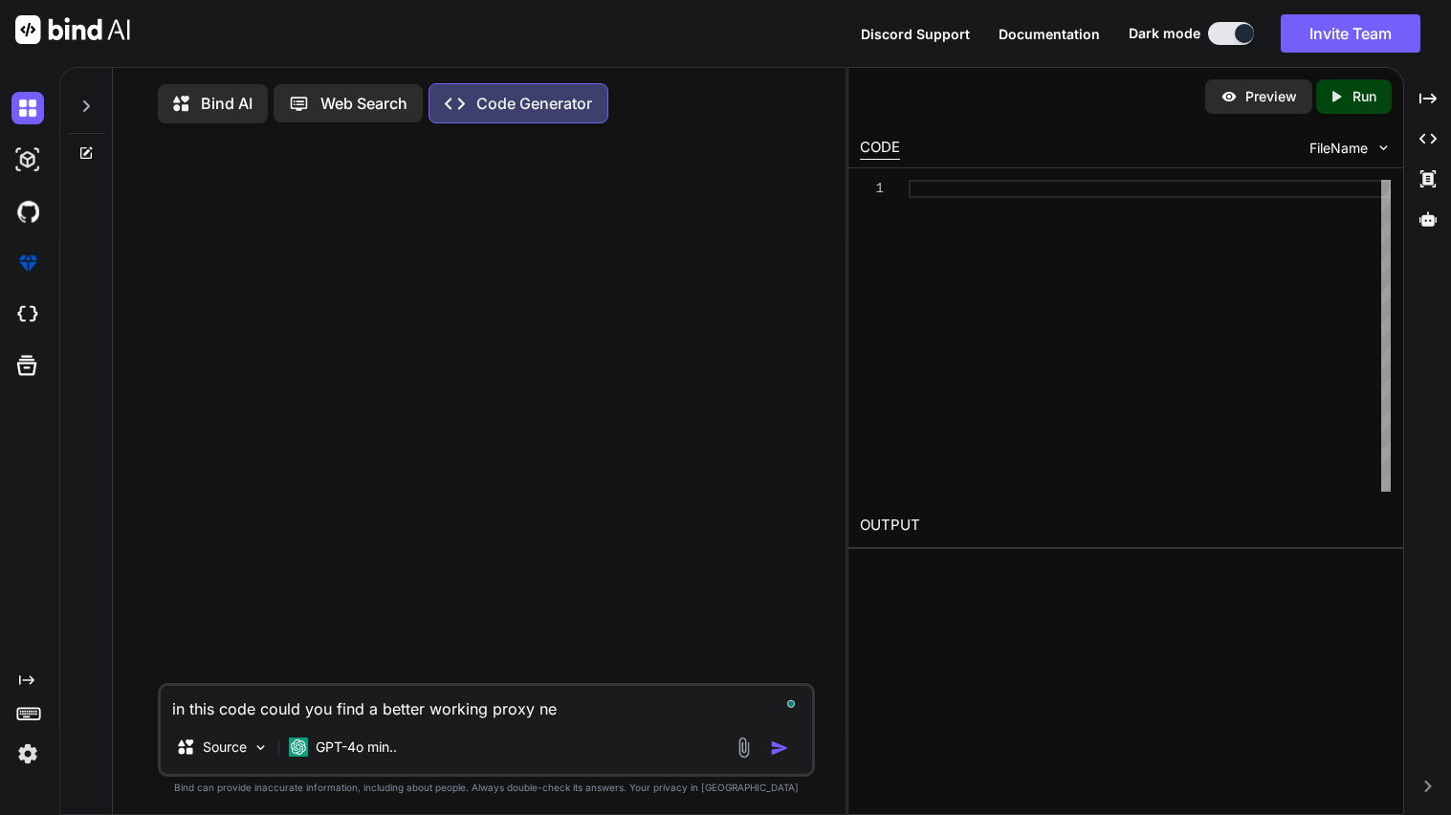
type textarea "in this code could you find a better working proxy net"
type textarea "x"
type textarea "in this code could you find a better working proxy netw"
type textarea "x"
type textarea "in this code could you find a better working proxy netwo"
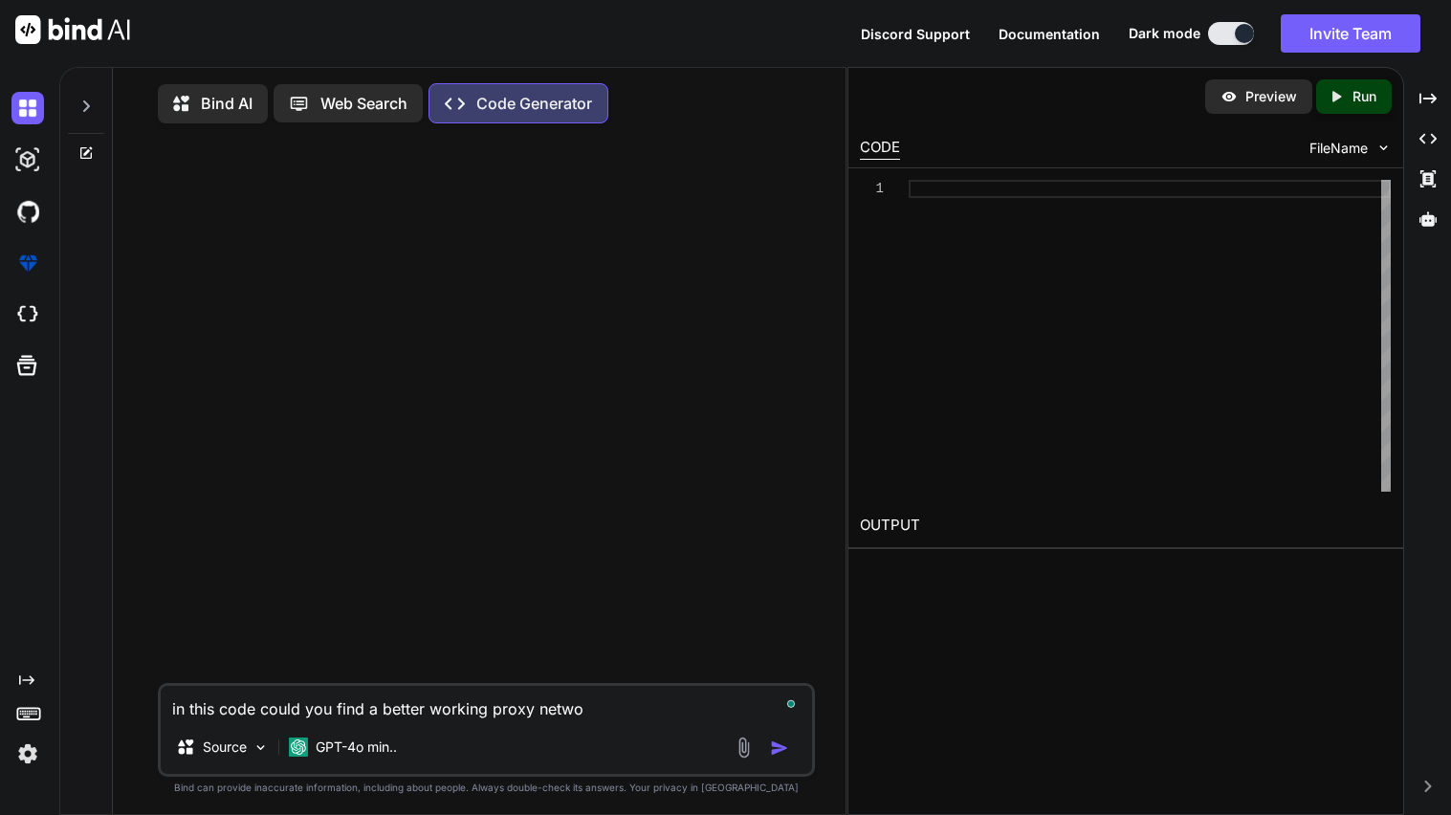
type textarea "x"
type textarea "in this code could you find a better working proxy networ"
type textarea "x"
type textarea "in this code could you find a better working proxy network"
type textarea "x"
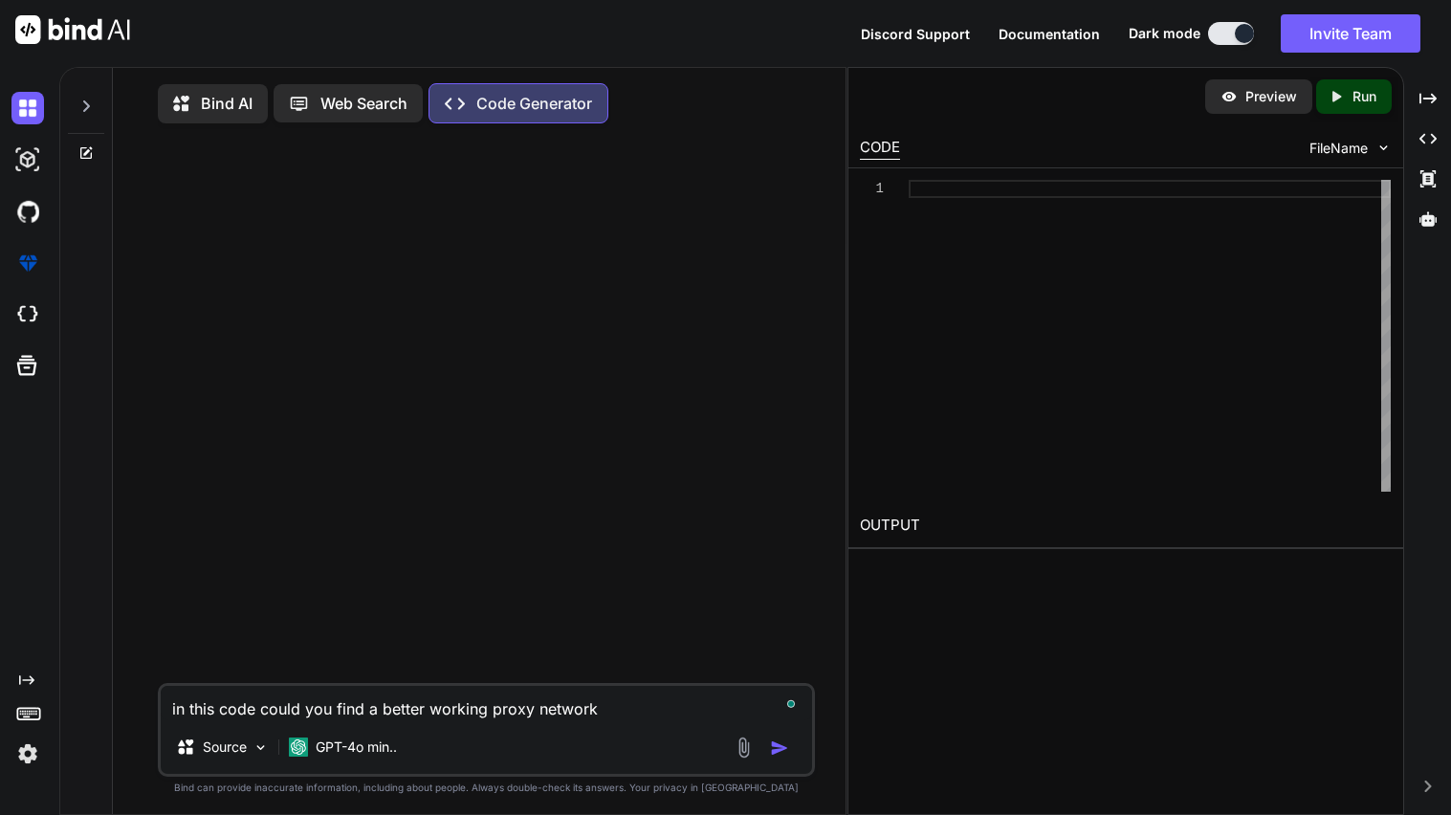
type textarea "in this code could you find a better working proxy network"
type textarea "x"
type textarea "in this code could you find a better working proxy network"
type textarea "x"
type textarea "in this code could you find a better working proxy network"
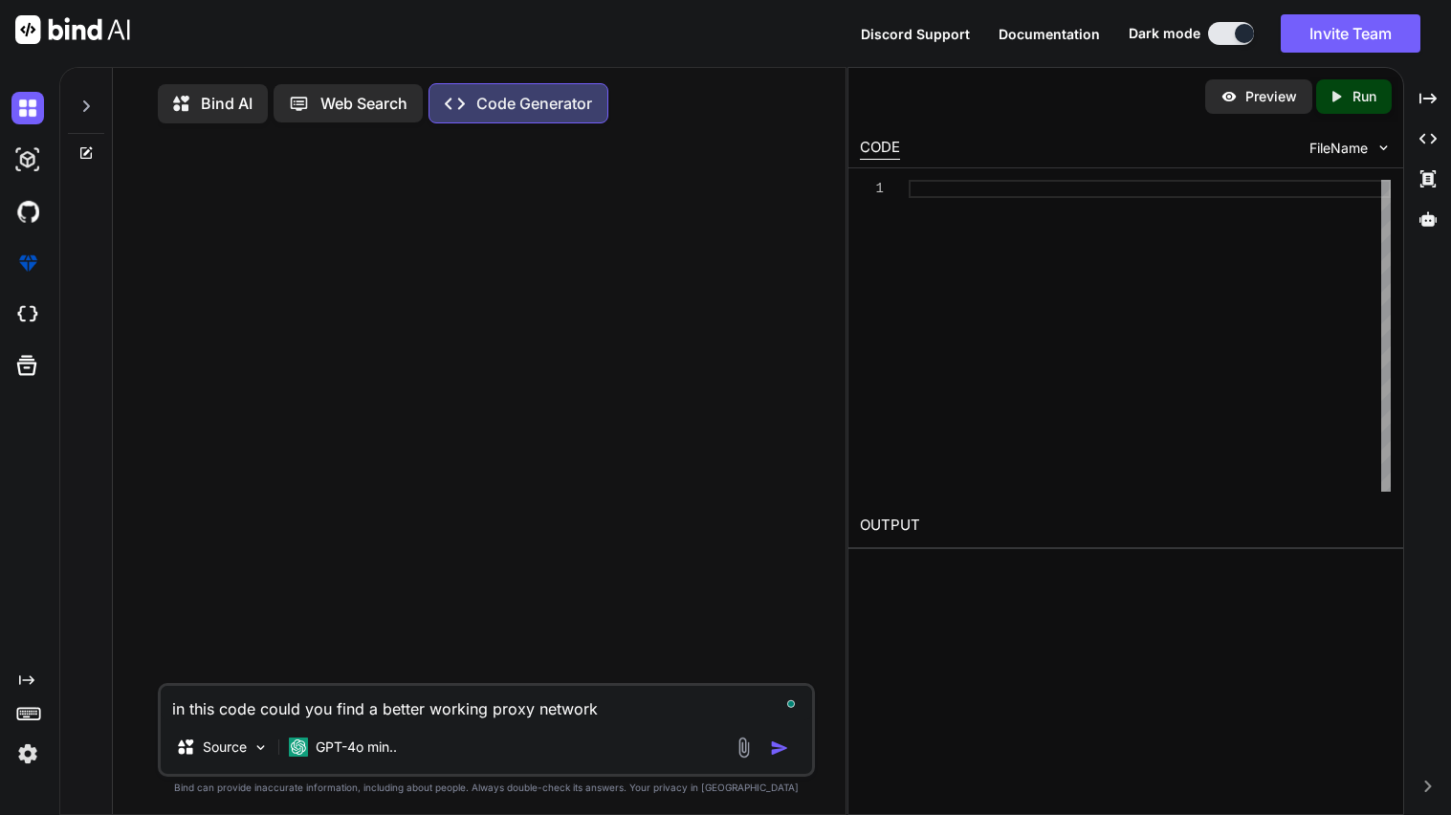
type textarea "x"
type textarea "in this code could you find a better working proxy network // Using AllOrigins …"
type textarea "x"
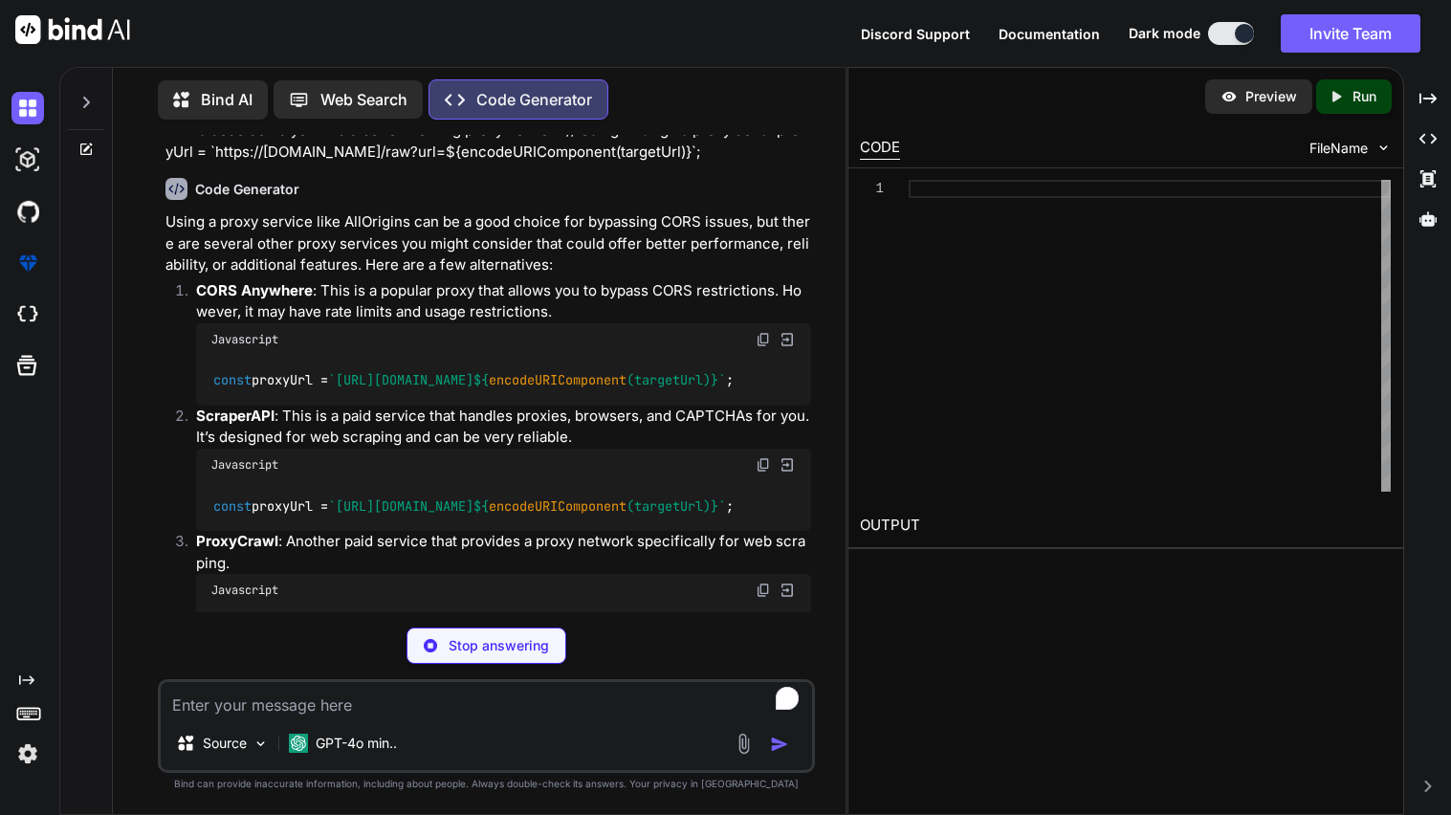
scroll to position [63, 0]
type textarea "x"
type textarea "const proxyUrl = `https://[DOMAIN_NAME]/${encodeURIComponent(targetUrl)}`;"
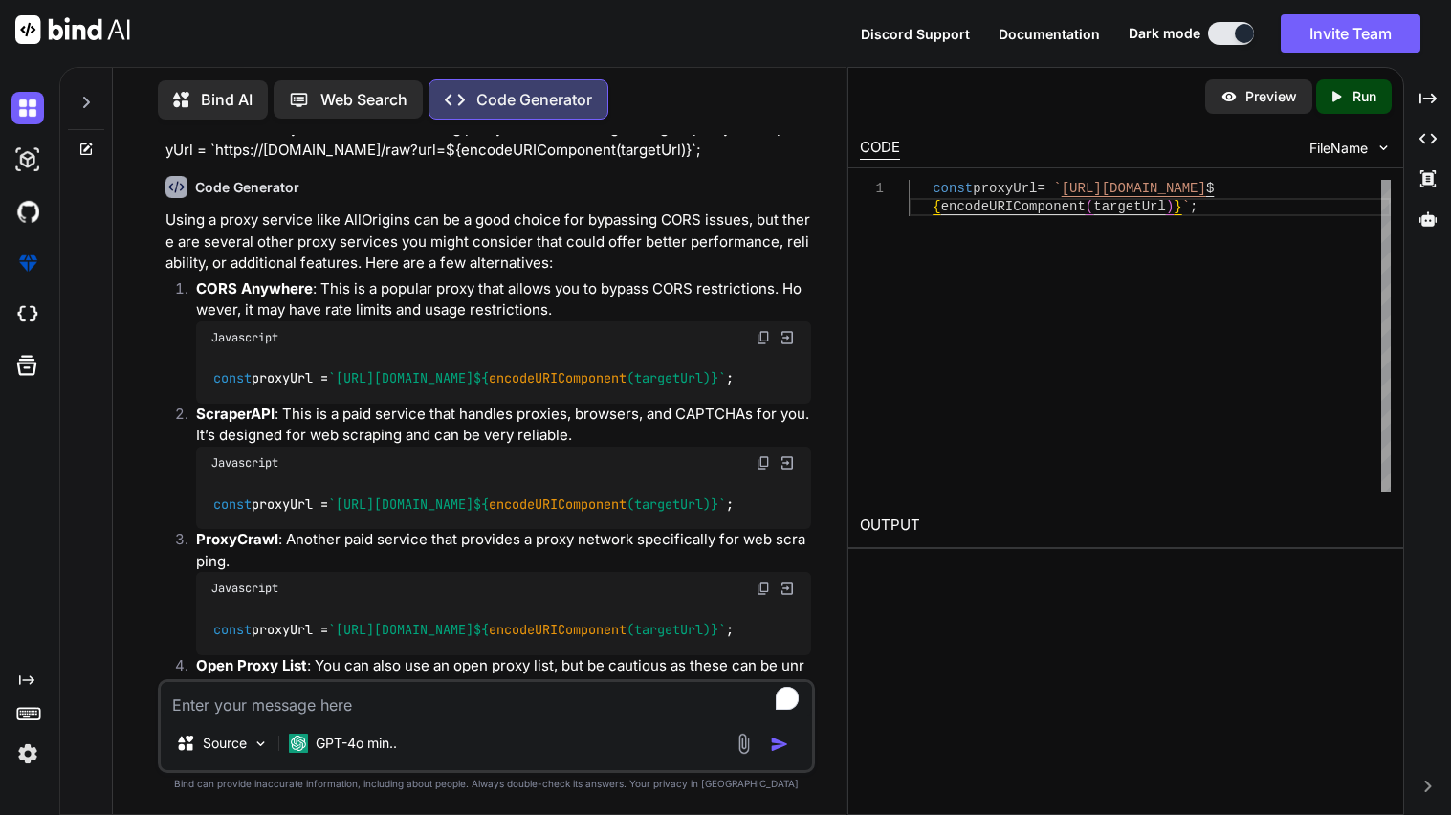
click at [785, 341] on img at bounding box center [787, 337] width 17 height 17
type textarea "const proxyUrl = `https://[DOMAIN_NAME]/${encodeURIComponent(targetUrl)}`;"
click at [763, 342] on img at bounding box center [763, 337] width 15 height 15
click at [760, 471] on img at bounding box center [763, 462] width 15 height 15
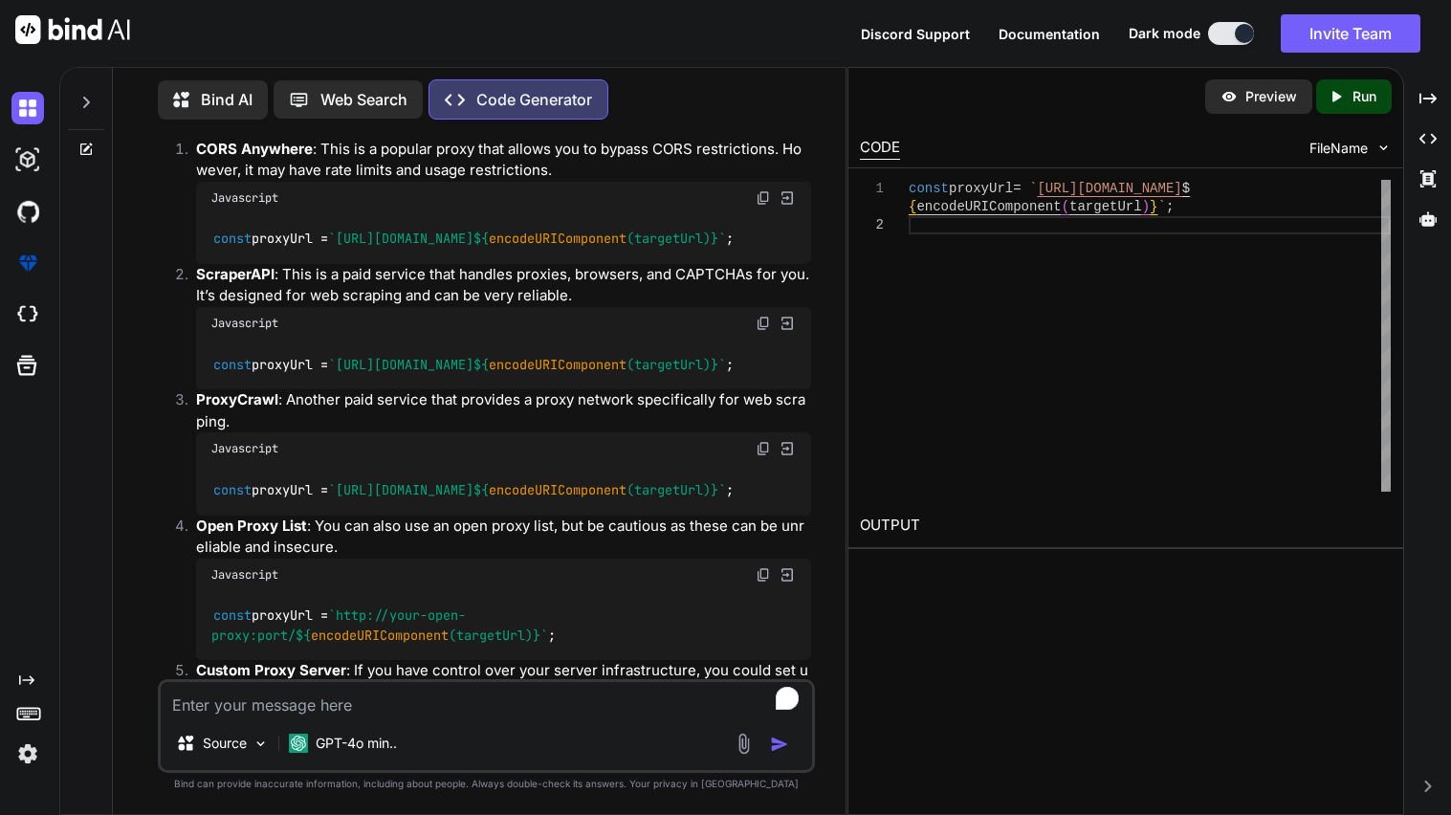
scroll to position [205, 0]
click at [763, 454] on img at bounding box center [763, 446] width 15 height 15
click at [762, 454] on img at bounding box center [763, 446] width 15 height 15
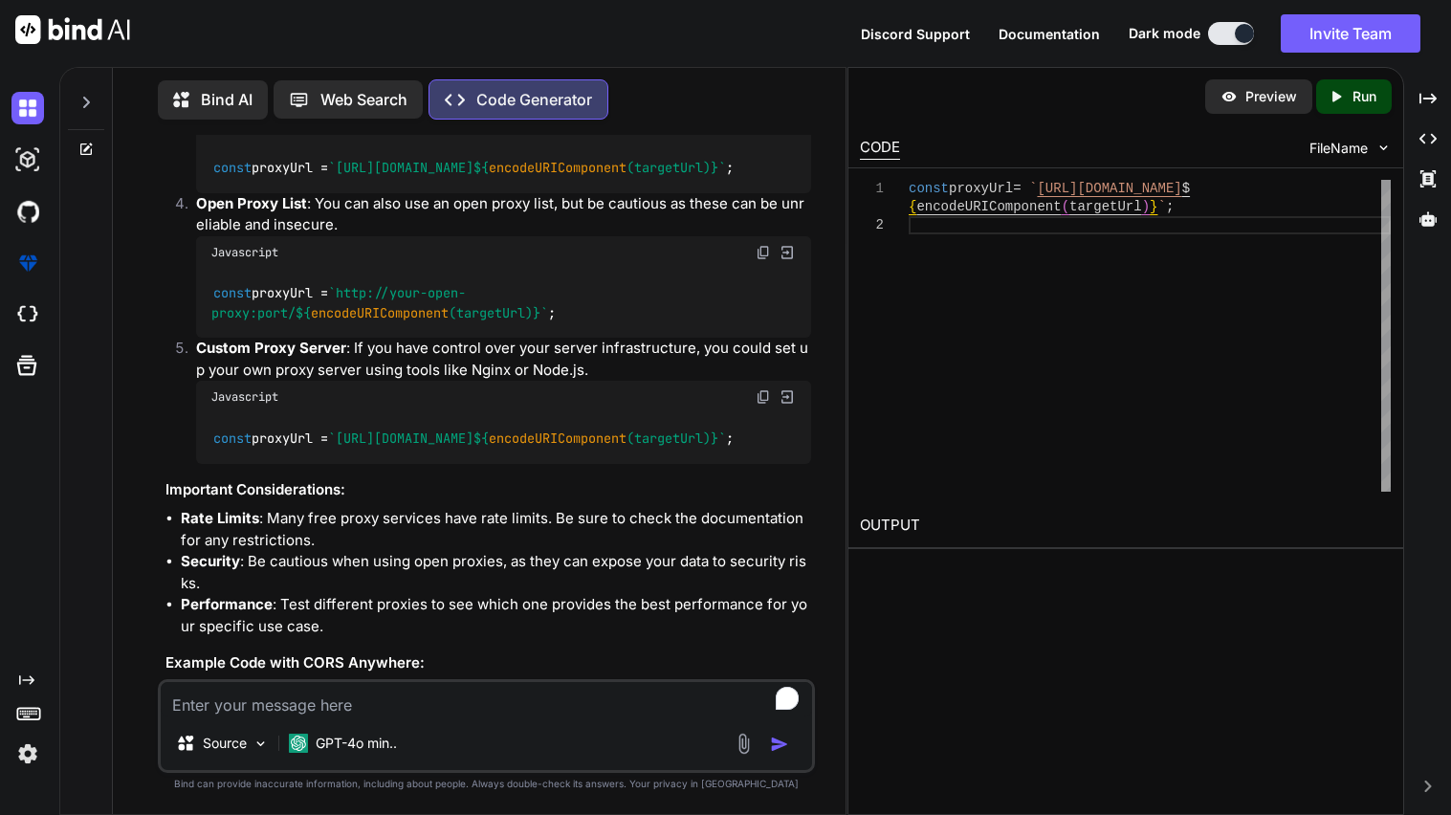
scroll to position [530, 0]
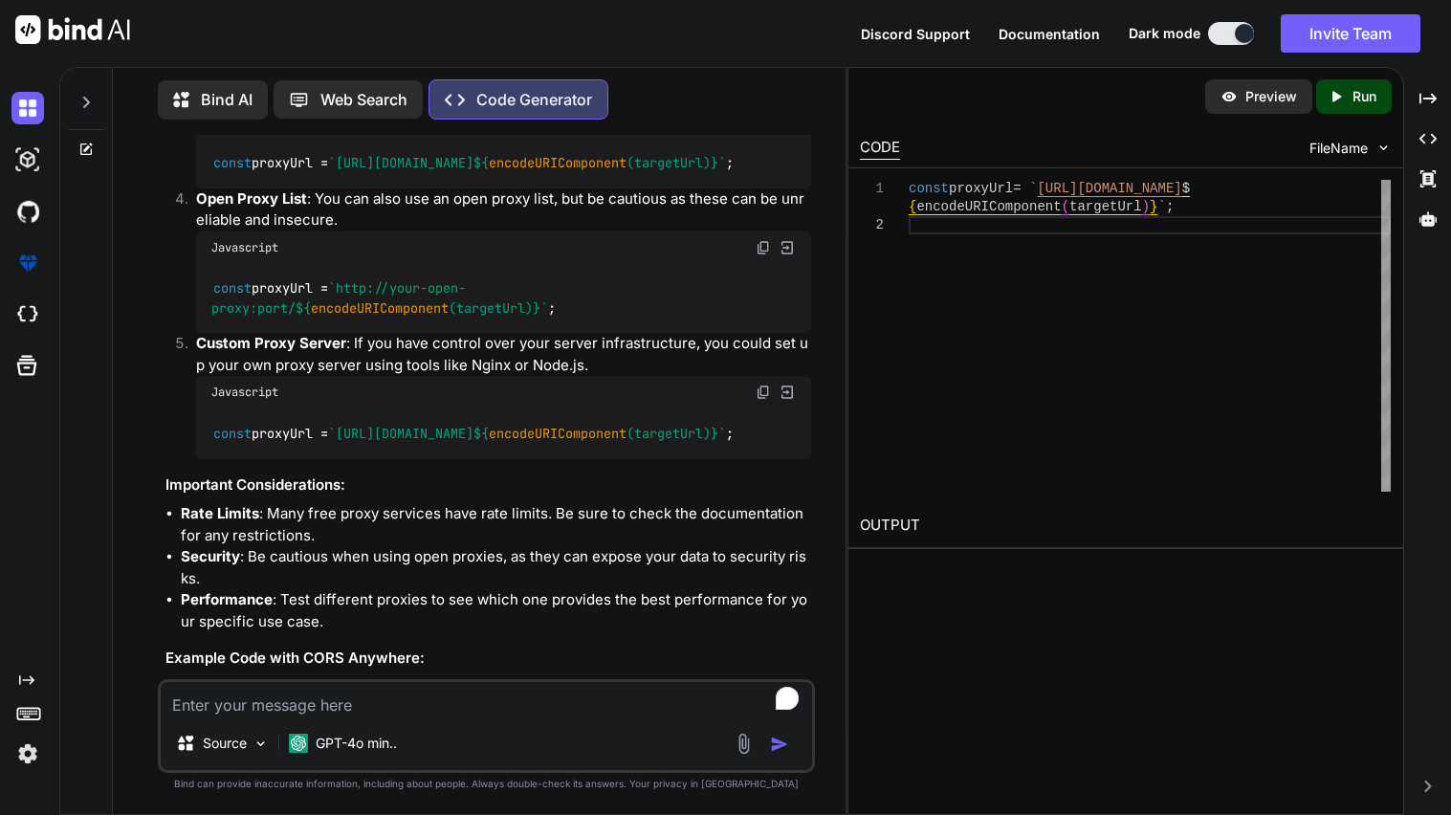
click at [761, 255] on img at bounding box center [763, 247] width 15 height 15
click at [763, 400] on img at bounding box center [763, 392] width 15 height 15
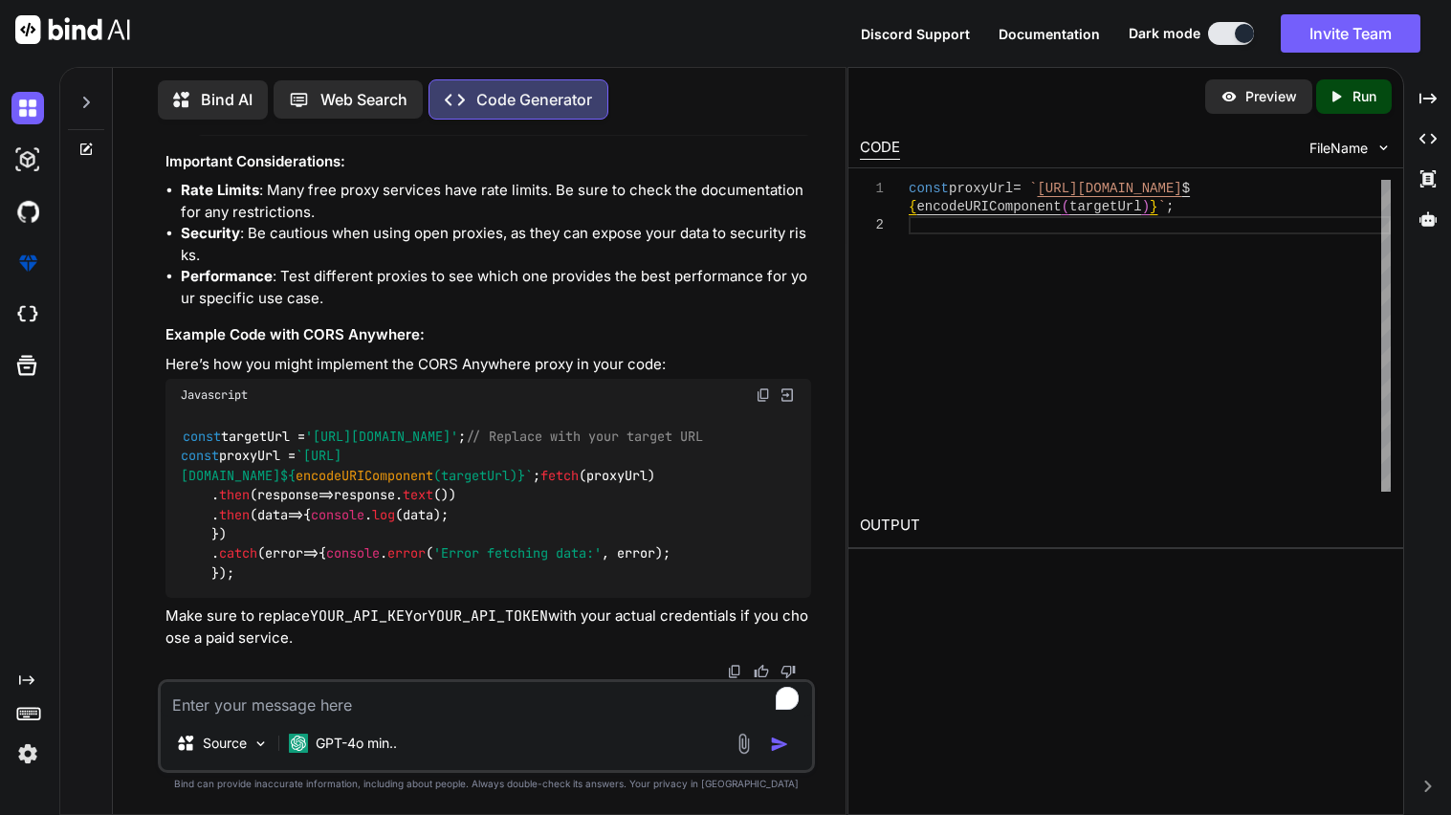
scroll to position [972, 0]
click at [415, 699] on textarea "To enrich screen reader interactions, please activate Accessibility in Grammarl…" at bounding box center [487, 699] width 652 height 34
type textarea "no"
type textarea "x"
type textarea "[PERSON_NAME]"
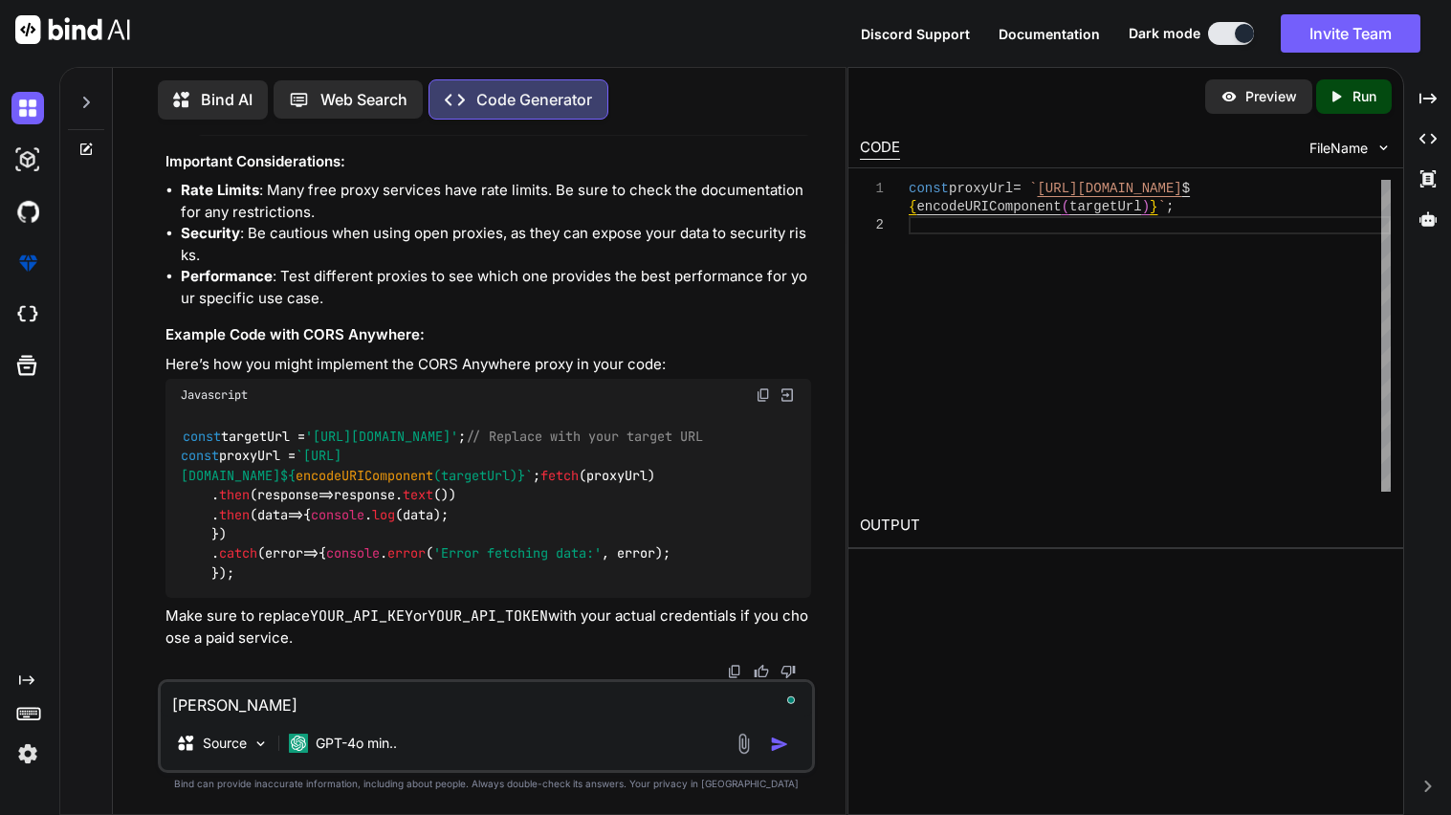
type textarea "x"
type textarea "[PERSON_NAME]"
type textarea "x"
type textarea "[PERSON_NAME] o"
type textarea "x"
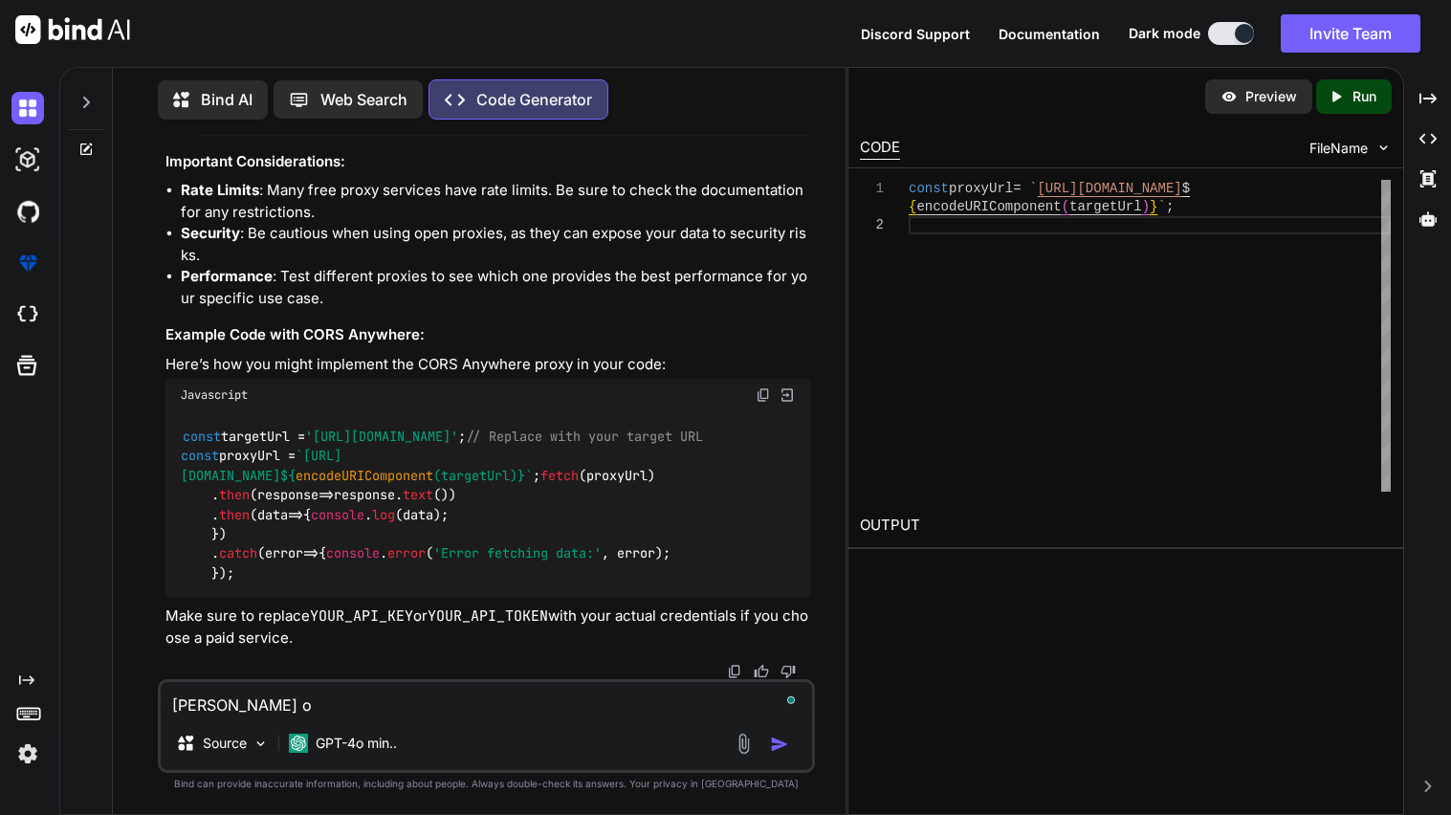
type textarea "[PERSON_NAME] of"
type textarea "x"
type textarea "[PERSON_NAME] of"
type textarea "x"
type textarea "[PERSON_NAME] of th"
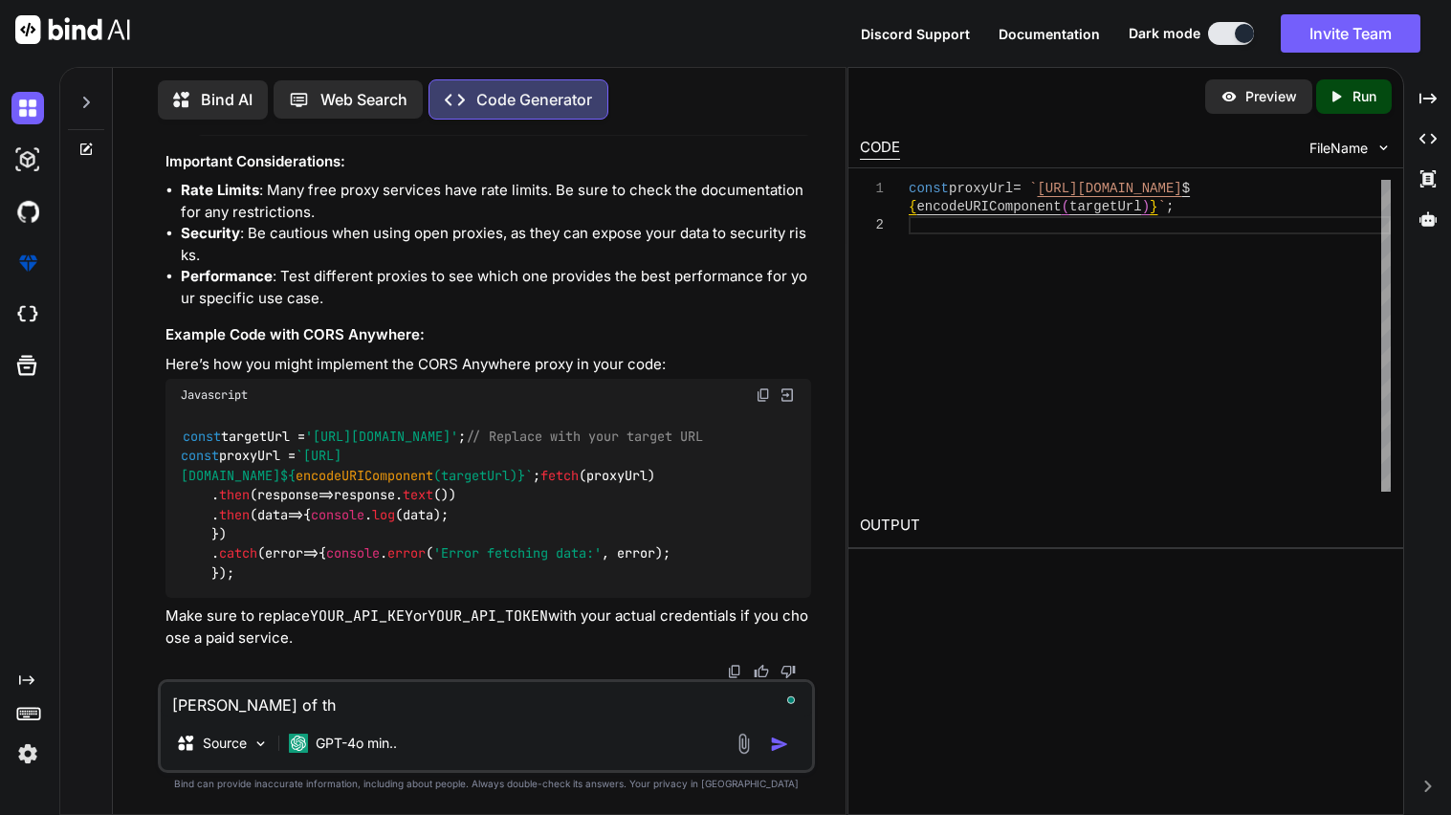
type textarea "x"
type textarea "[PERSON_NAME] of tho"
type textarea "x"
type textarea "[PERSON_NAME] of [PERSON_NAME]"
type textarea "x"
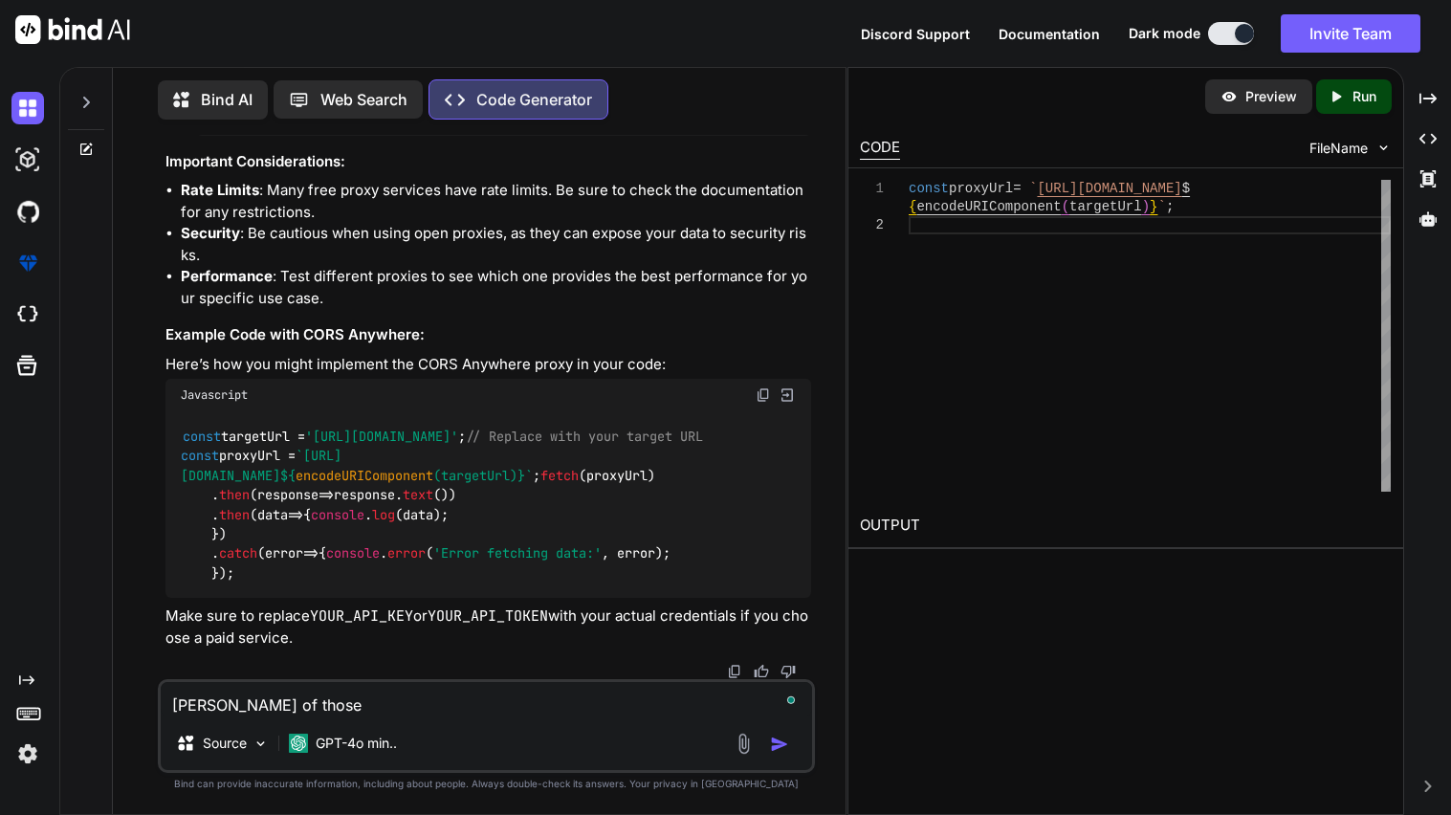
type textarea "[PERSON_NAME] of those"
type textarea "x"
type textarea "[PERSON_NAME] of those w"
type textarea "x"
type textarea "[PERSON_NAME] of those wo"
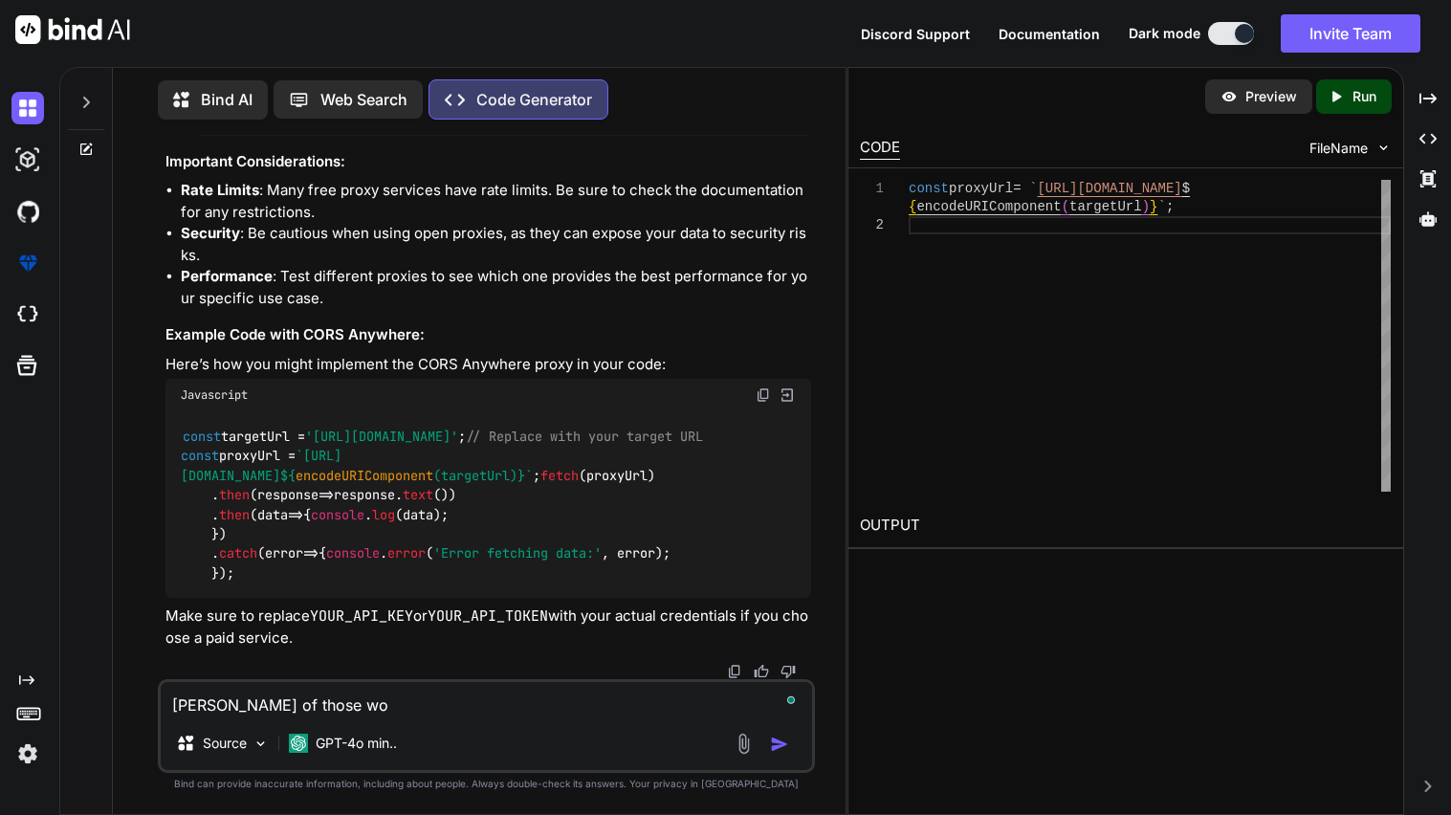
type textarea "x"
type textarea "[PERSON_NAME] of those wor"
type textarea "x"
type textarea "[PERSON_NAME] of those work"
type textarea "x"
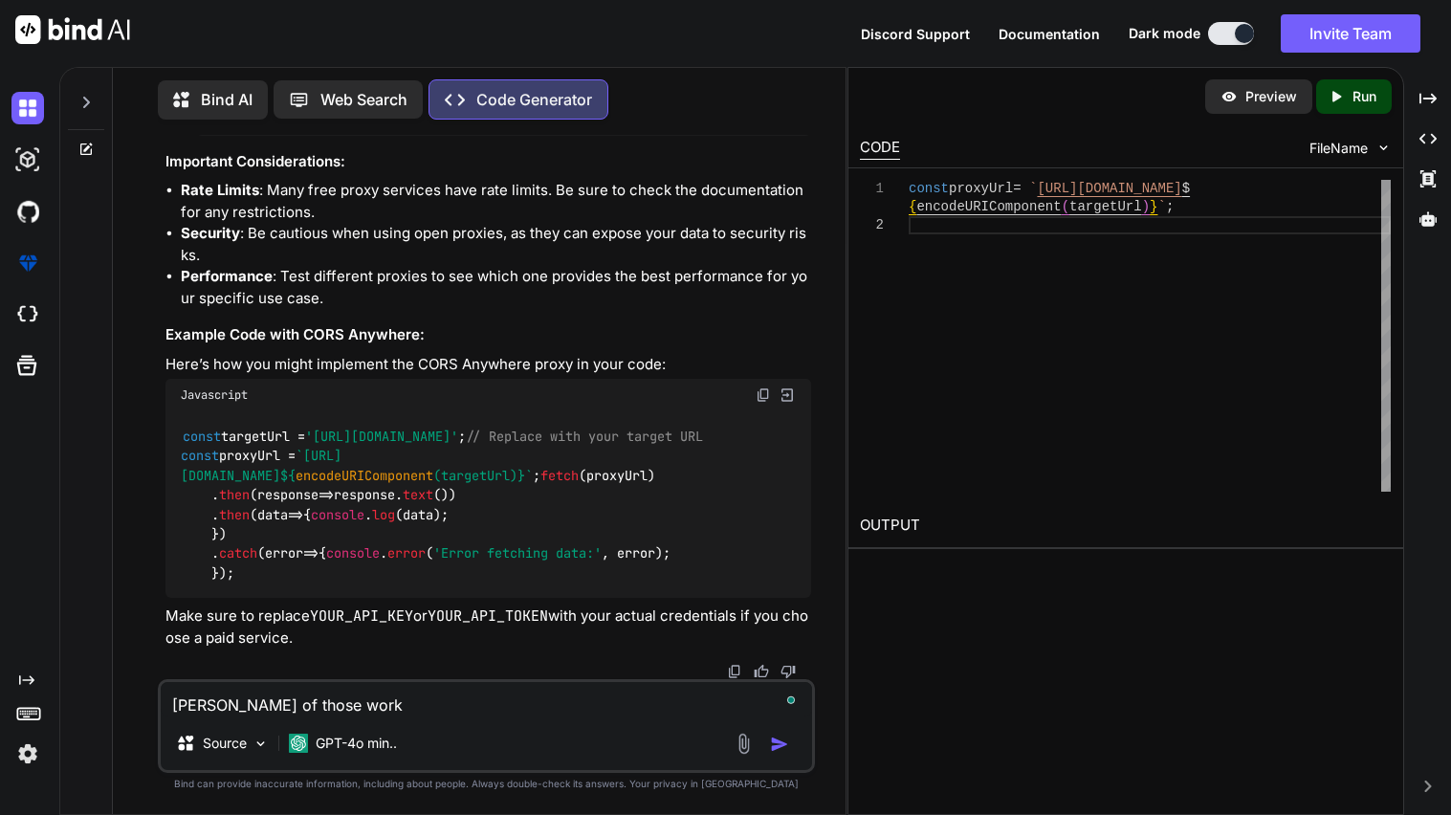
type textarea "[PERSON_NAME] of those worke"
type textarea "x"
type textarea "[PERSON_NAME] of those worked"
type textarea "x"
type textarea "[PERSON_NAME] of those worked c"
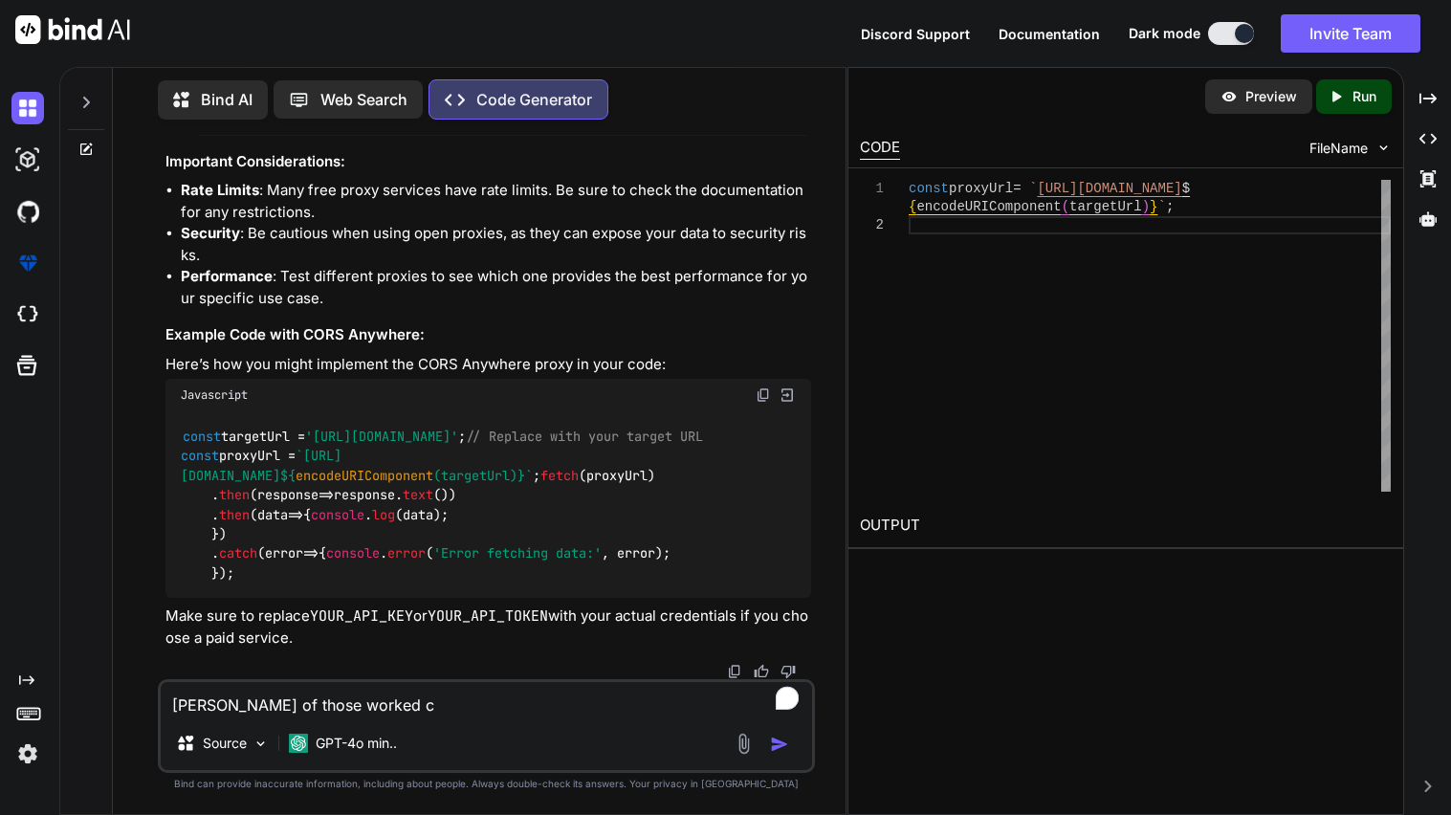
type textarea "x"
type textarea "[PERSON_NAME] of those worked ca"
type textarea "x"
type textarea "[PERSON_NAME] of those worked can"
type textarea "x"
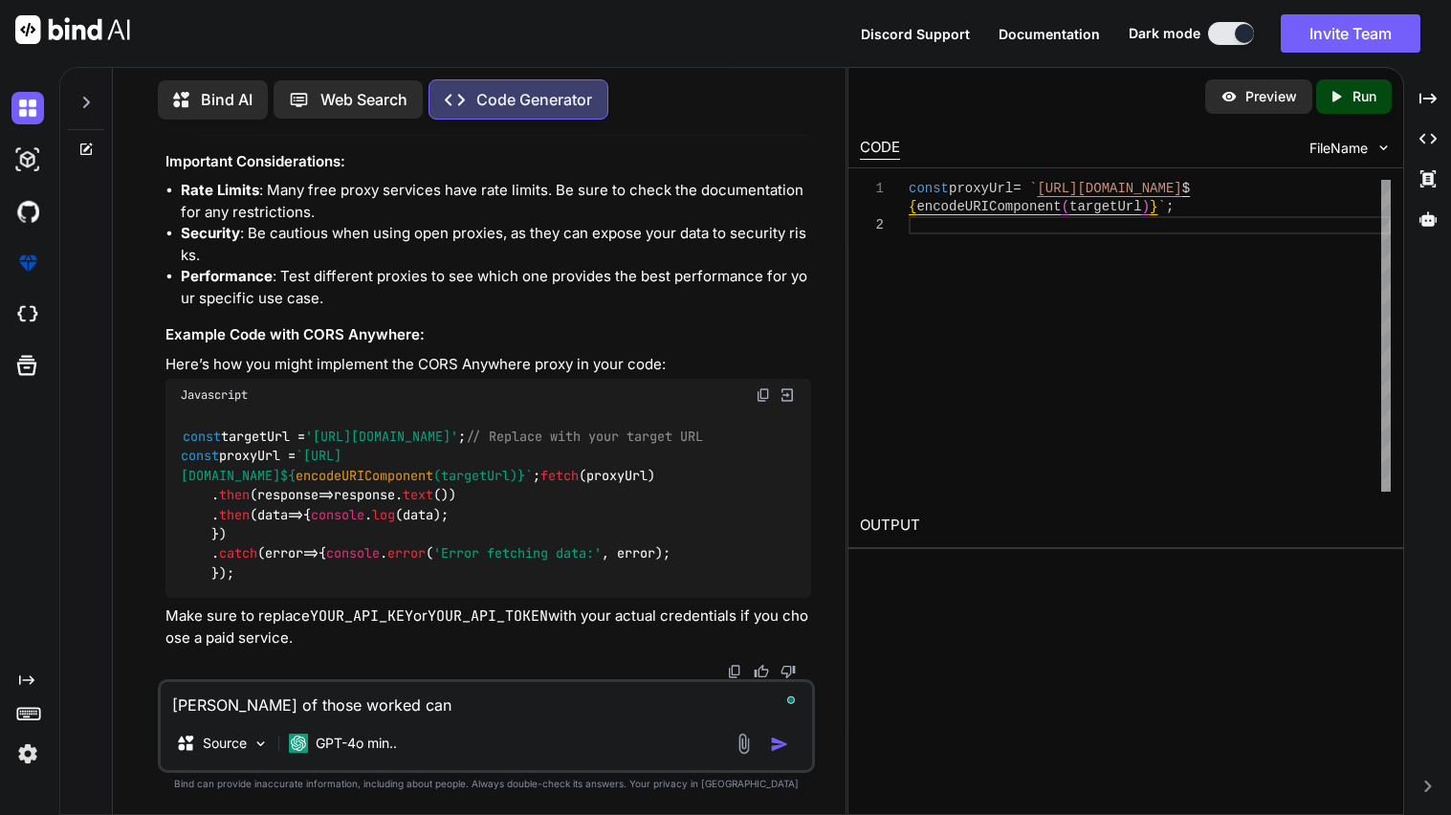
type textarea "[PERSON_NAME] of those worked can"
type textarea "x"
type textarea "[PERSON_NAME] of those worked can yo"
type textarea "x"
type textarea "[PERSON_NAME] of those worked can you"
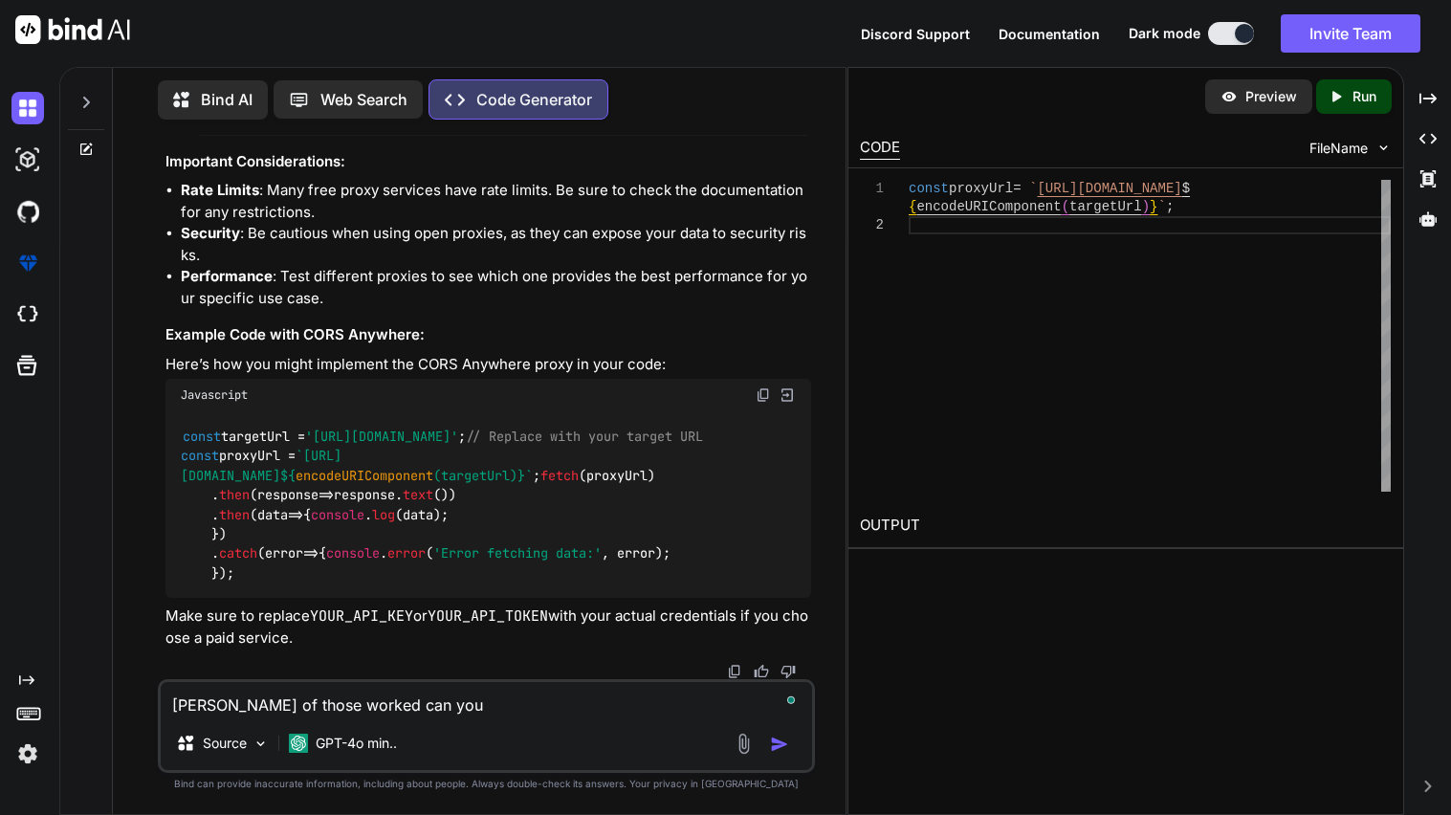
type textarea "x"
type textarea "[PERSON_NAME] of those worked can you"
type textarea "x"
type textarea "[PERSON_NAME] of those worked can you s"
type textarea "x"
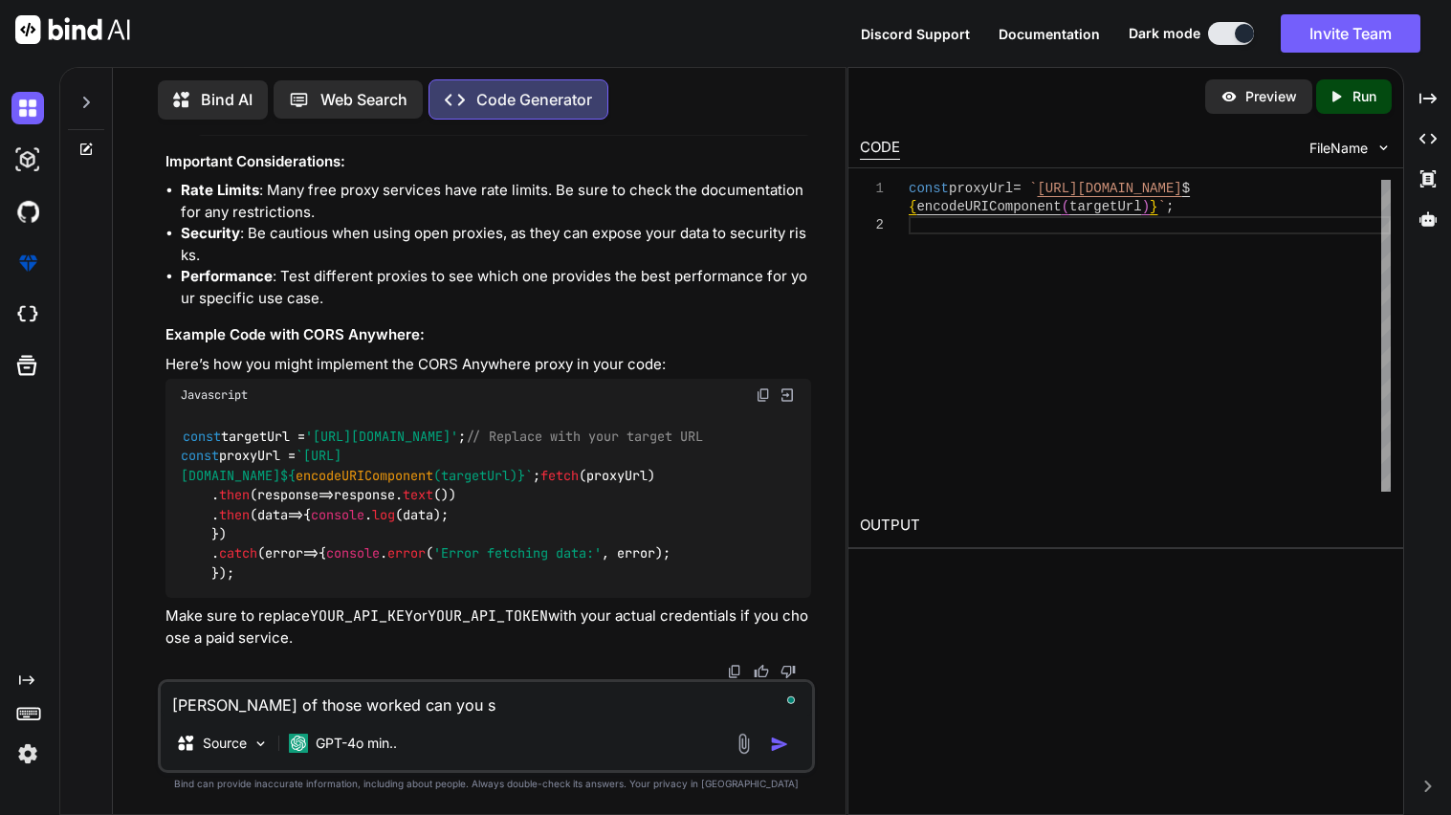
type textarea "[PERSON_NAME] of those worked can you sh"
type textarea "x"
type textarea "[PERSON_NAME] of those worked can you sho"
type textarea "x"
type textarea "[PERSON_NAME] of those worked can you show"
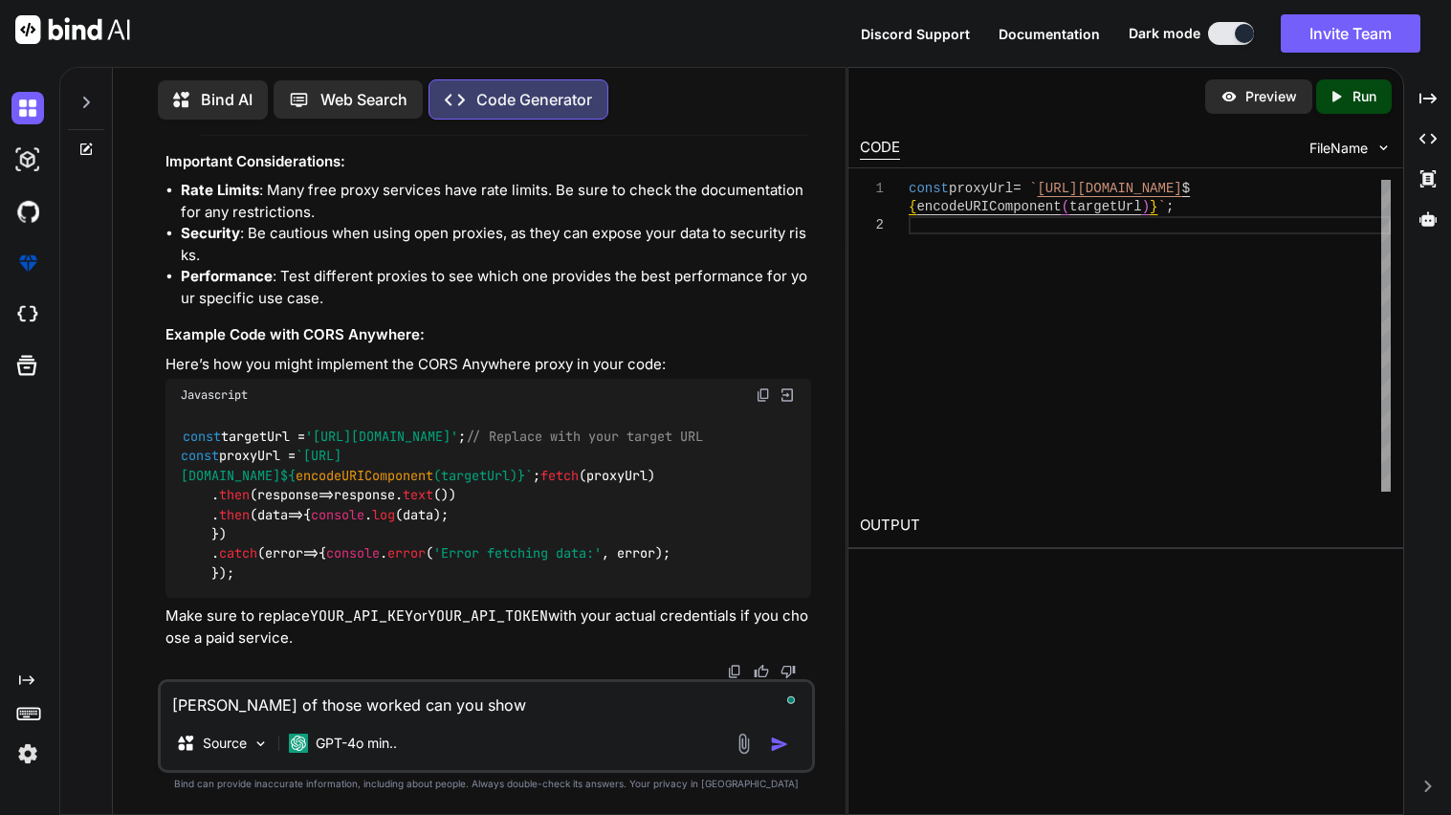
type textarea "x"
type textarea "[PERSON_NAME] of those worked can you show"
type textarea "x"
type textarea "[PERSON_NAME] of those worked can you show m"
type textarea "x"
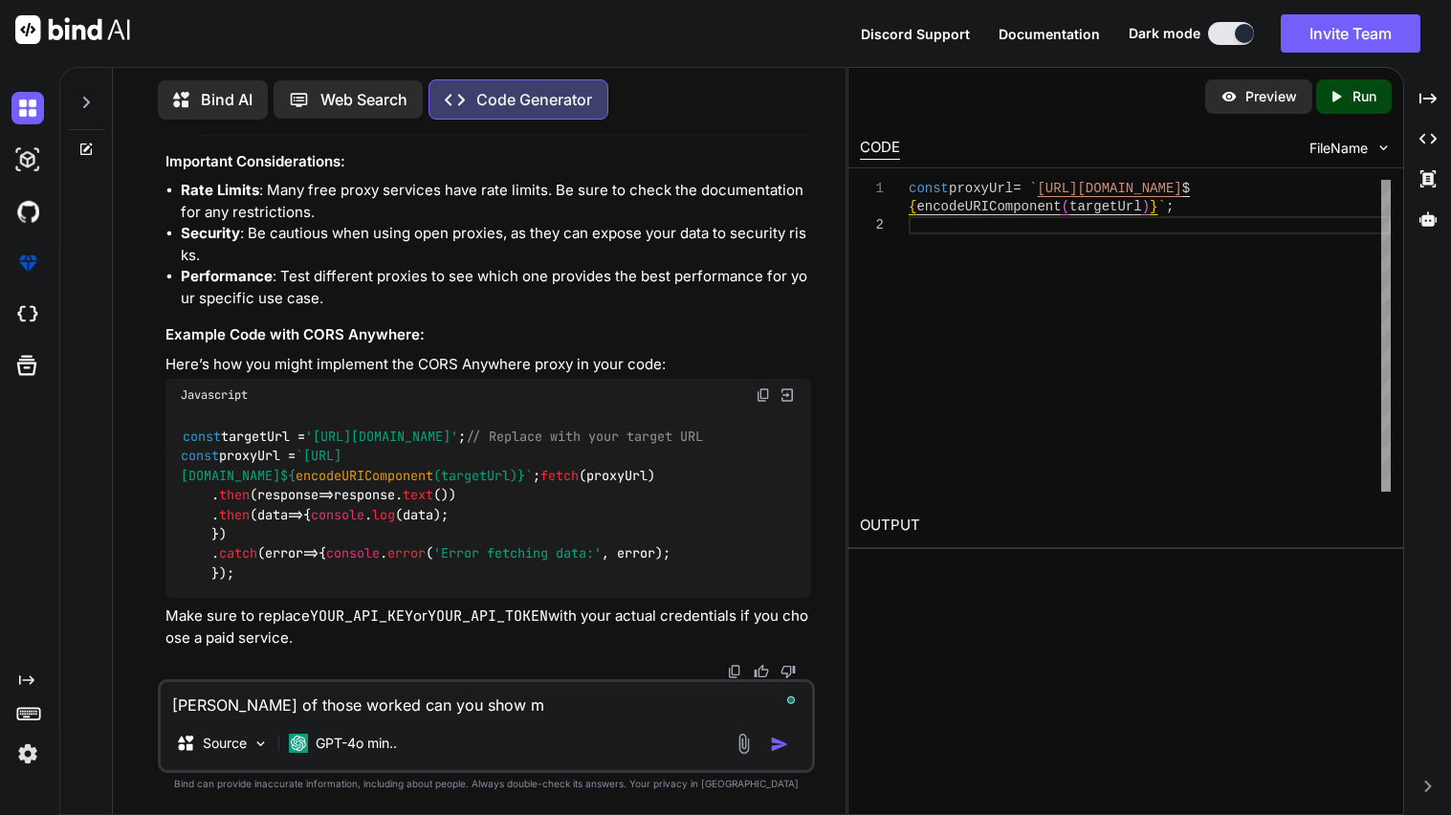
type textarea "[PERSON_NAME] of those worked can you show me"
type textarea "x"
type textarea "[PERSON_NAME] of those worked can you show me"
type textarea "x"
type textarea "[PERSON_NAME] of those worked can you show me m"
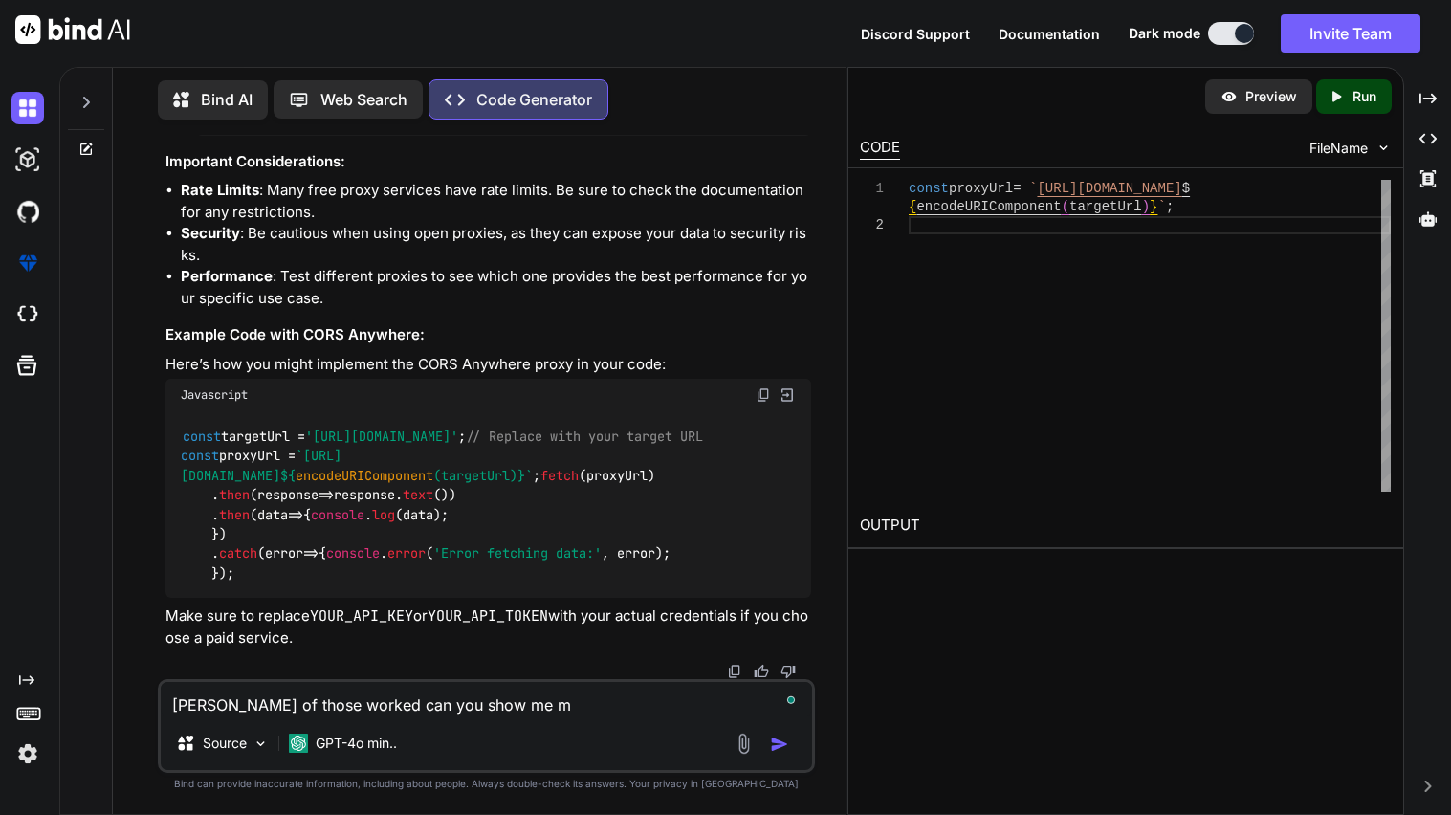
type textarea "x"
type textarea "[PERSON_NAME] of those worked can you show me mo"
type textarea "x"
type textarea "[PERSON_NAME] of those worked can you show me mor"
type textarea "x"
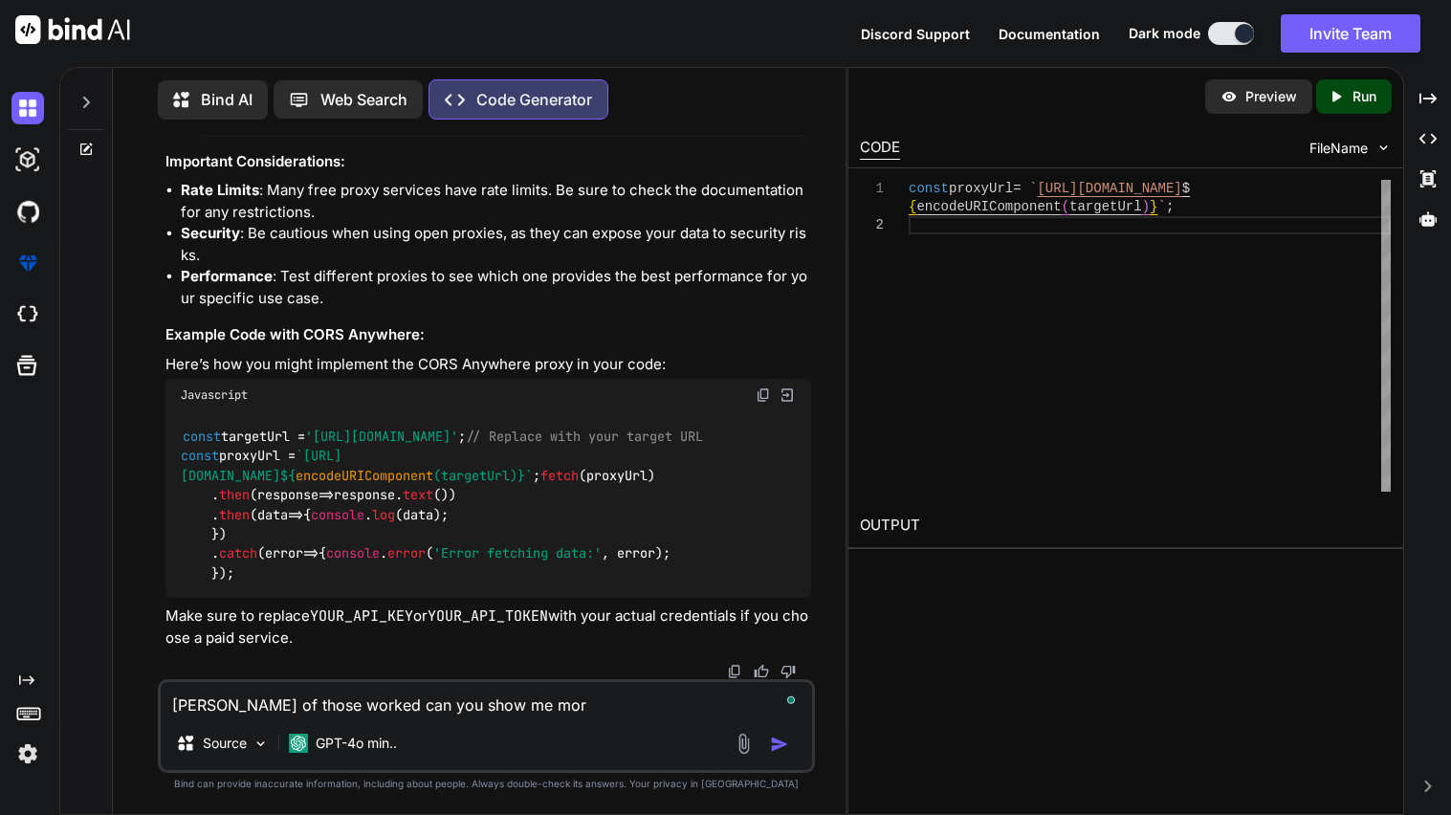
type textarea "[PERSON_NAME] of those worked can you show me more"
type textarea "x"
type textarea "[PERSON_NAME] of those worked can you show me more"
type textarea "x"
type textarea "[PERSON_NAME] of those worked can you show me more th"
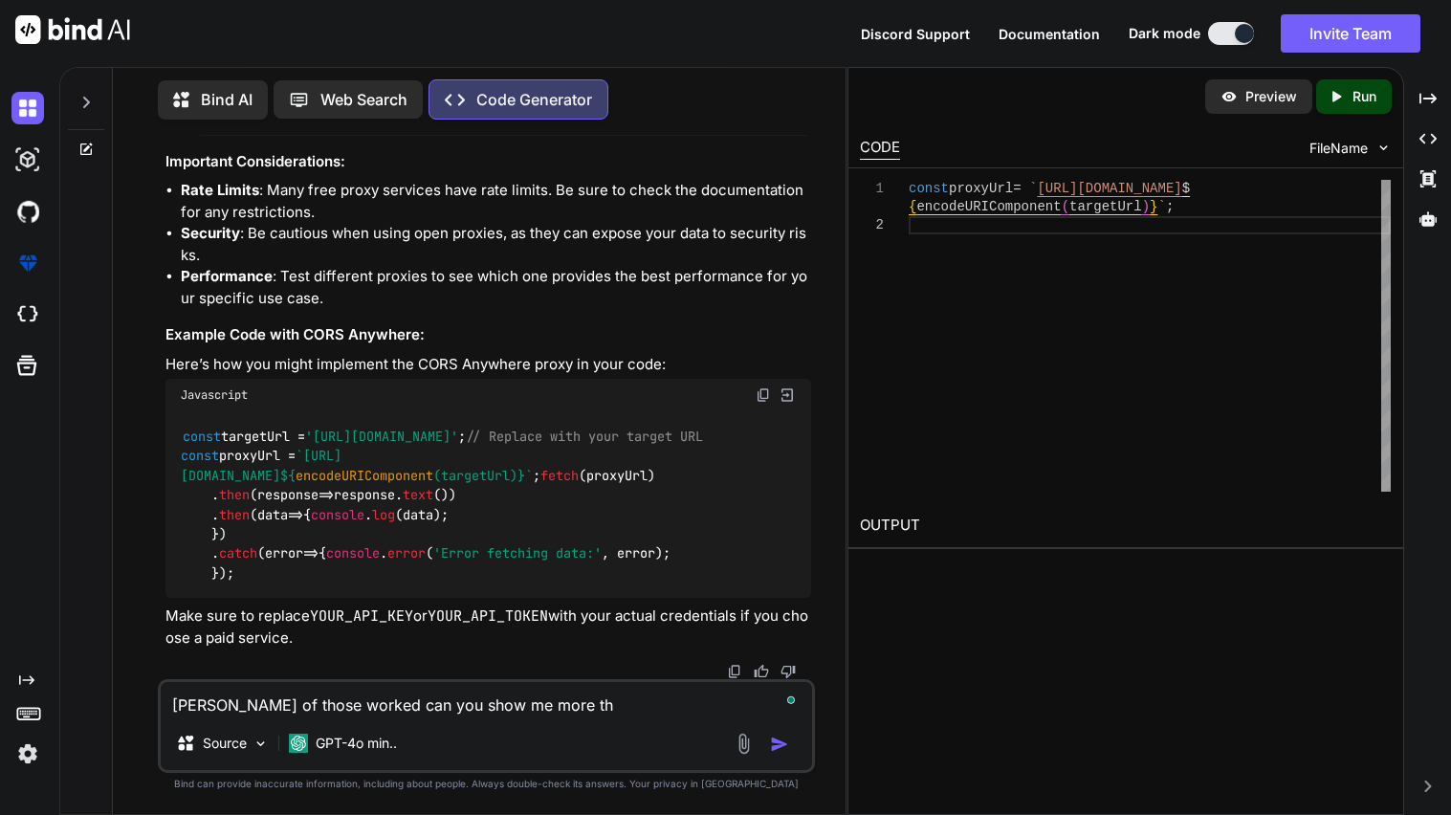
type textarea "x"
type textarea "[PERSON_NAME] of those worked can you show me more tha"
type textarea "x"
type textarea "[PERSON_NAME] of those worked can you show me more that"
type textarea "x"
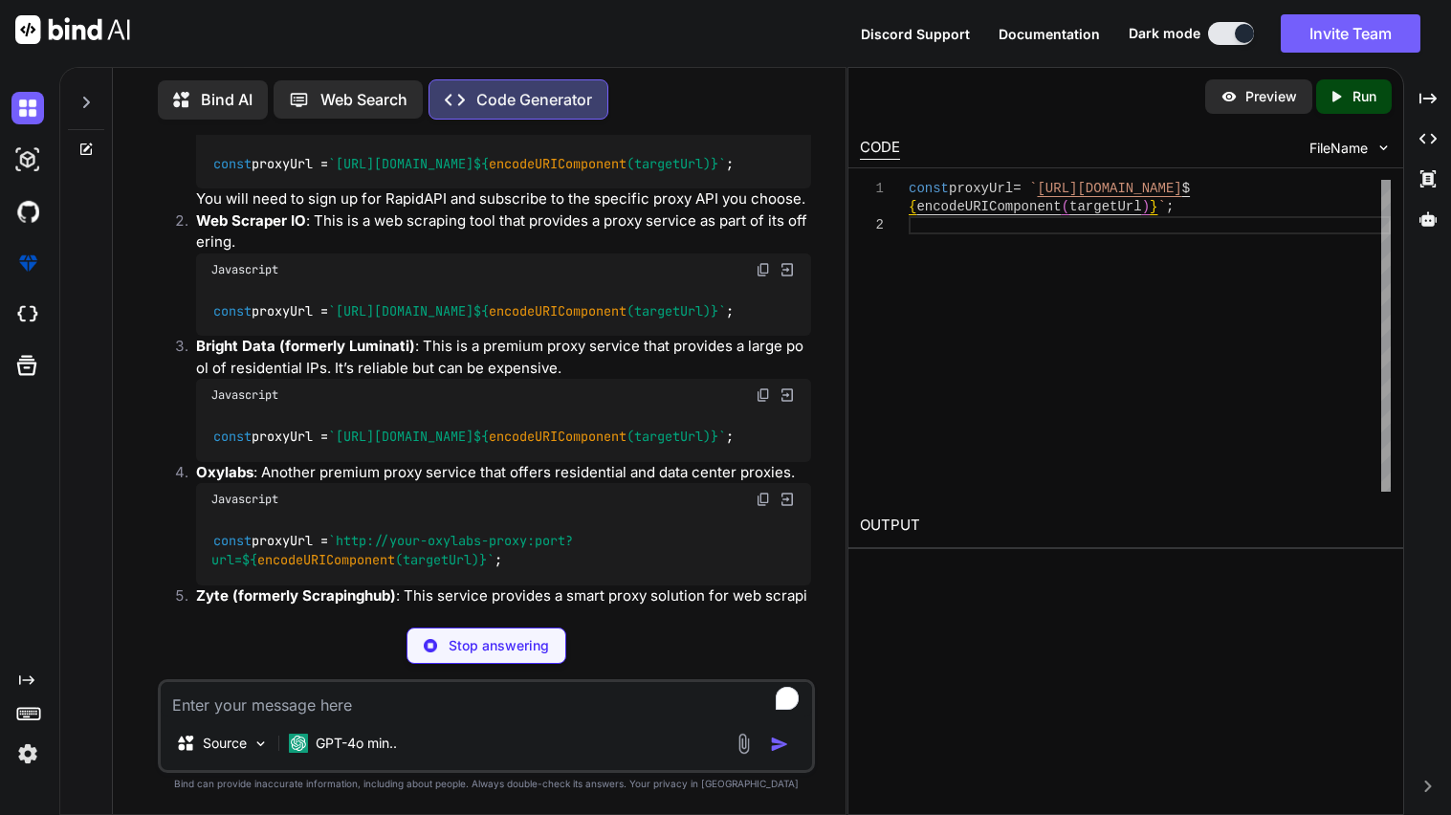
scroll to position [1714, 0]
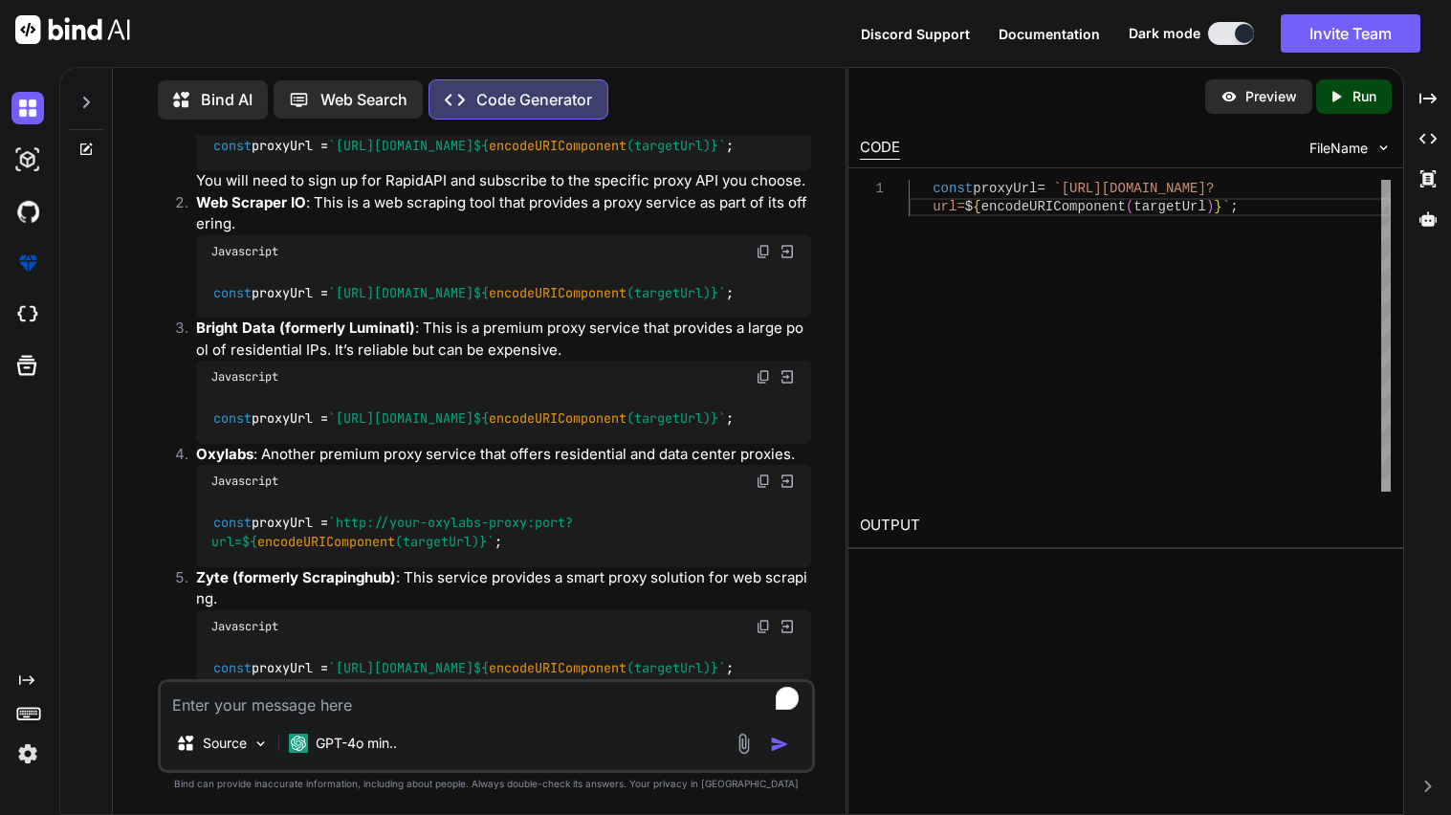
click at [764, 112] on img at bounding box center [763, 104] width 15 height 15
click at [766, 259] on img at bounding box center [763, 251] width 15 height 15
click at [764, 385] on img at bounding box center [763, 376] width 15 height 15
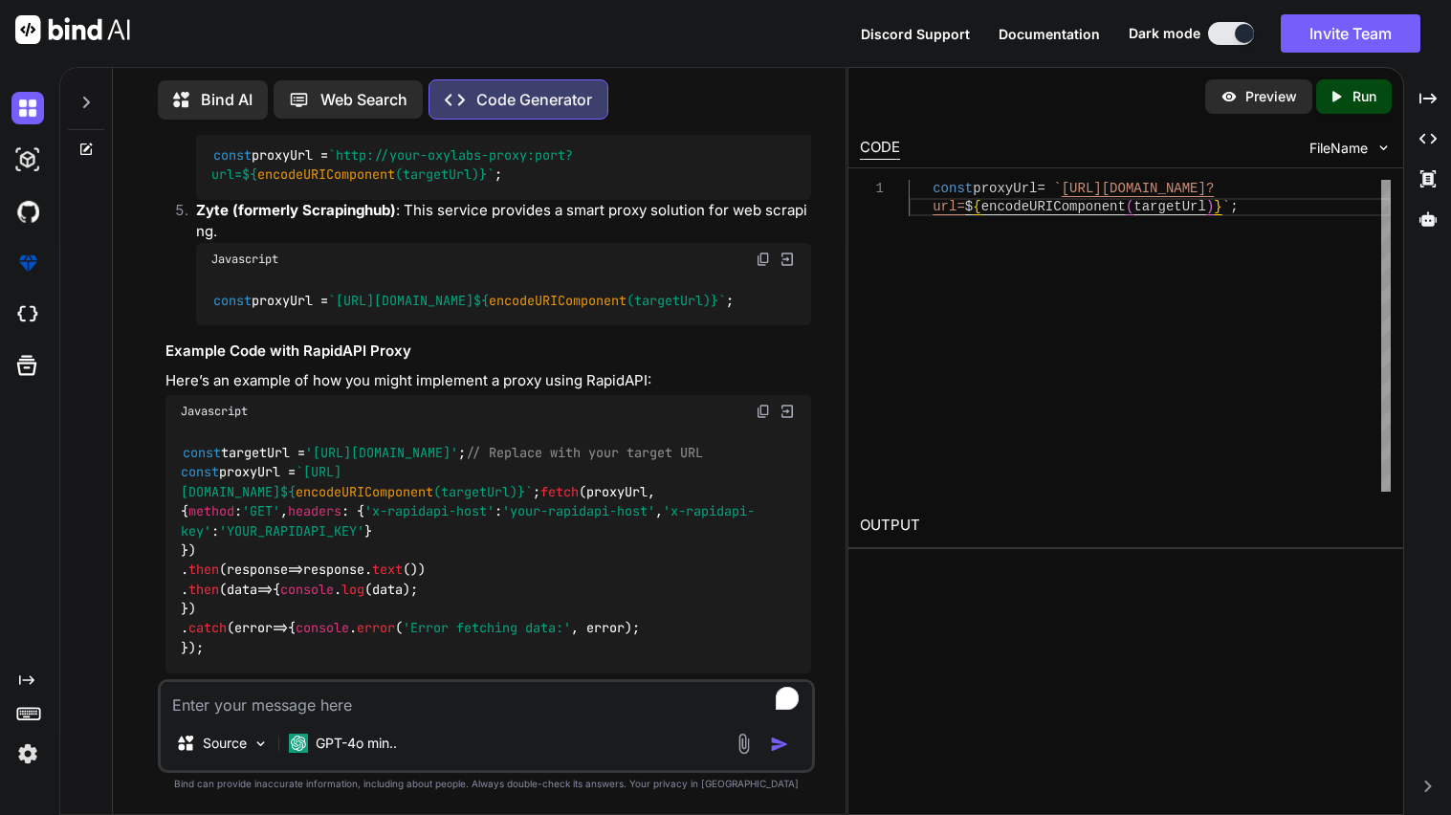
scroll to position [2085, 0]
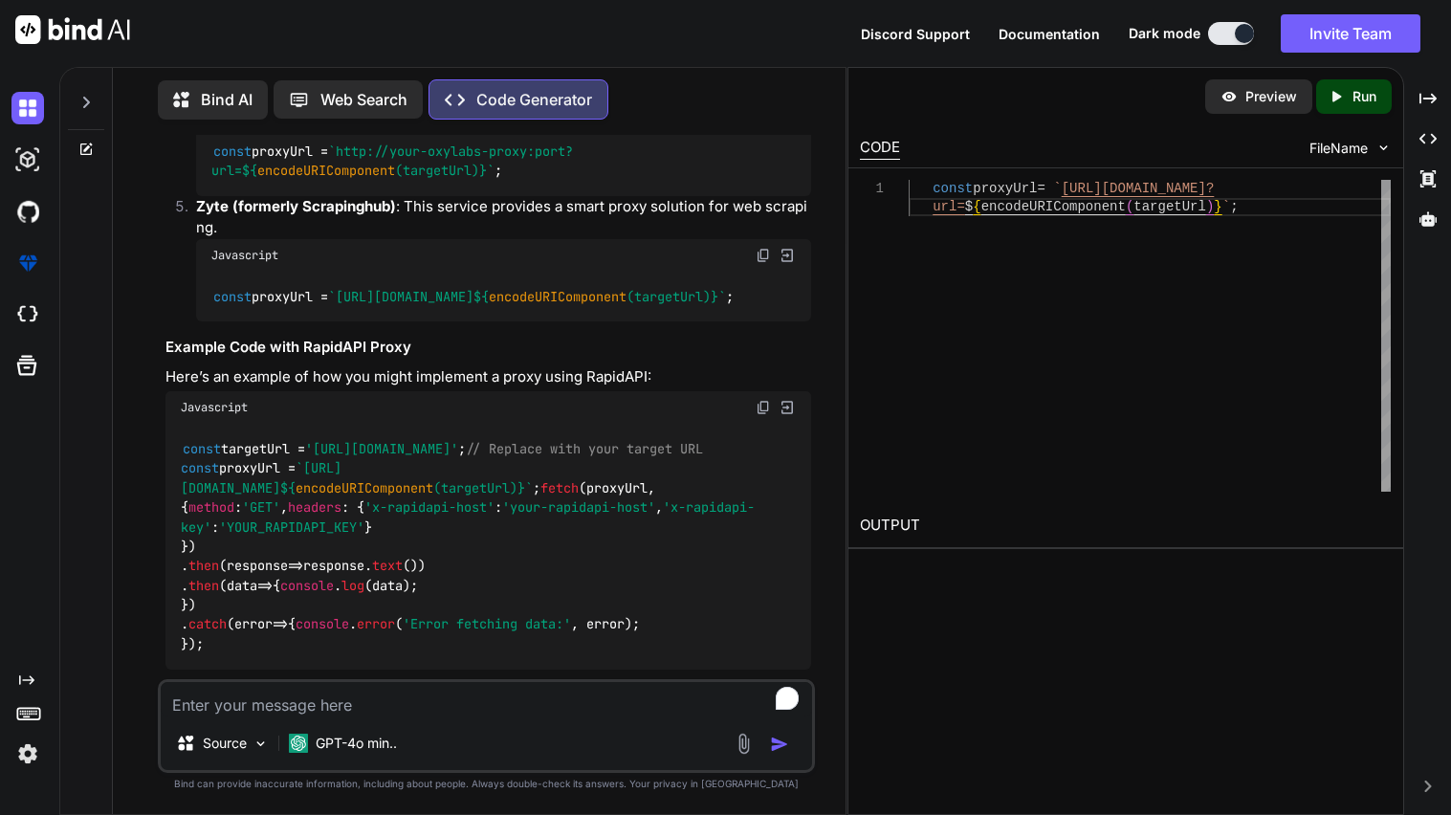
click at [772, 126] on div "Javascript" at bounding box center [503, 110] width 615 height 33
click at [762, 118] on img at bounding box center [763, 109] width 15 height 15
click at [761, 263] on img at bounding box center [763, 255] width 15 height 15
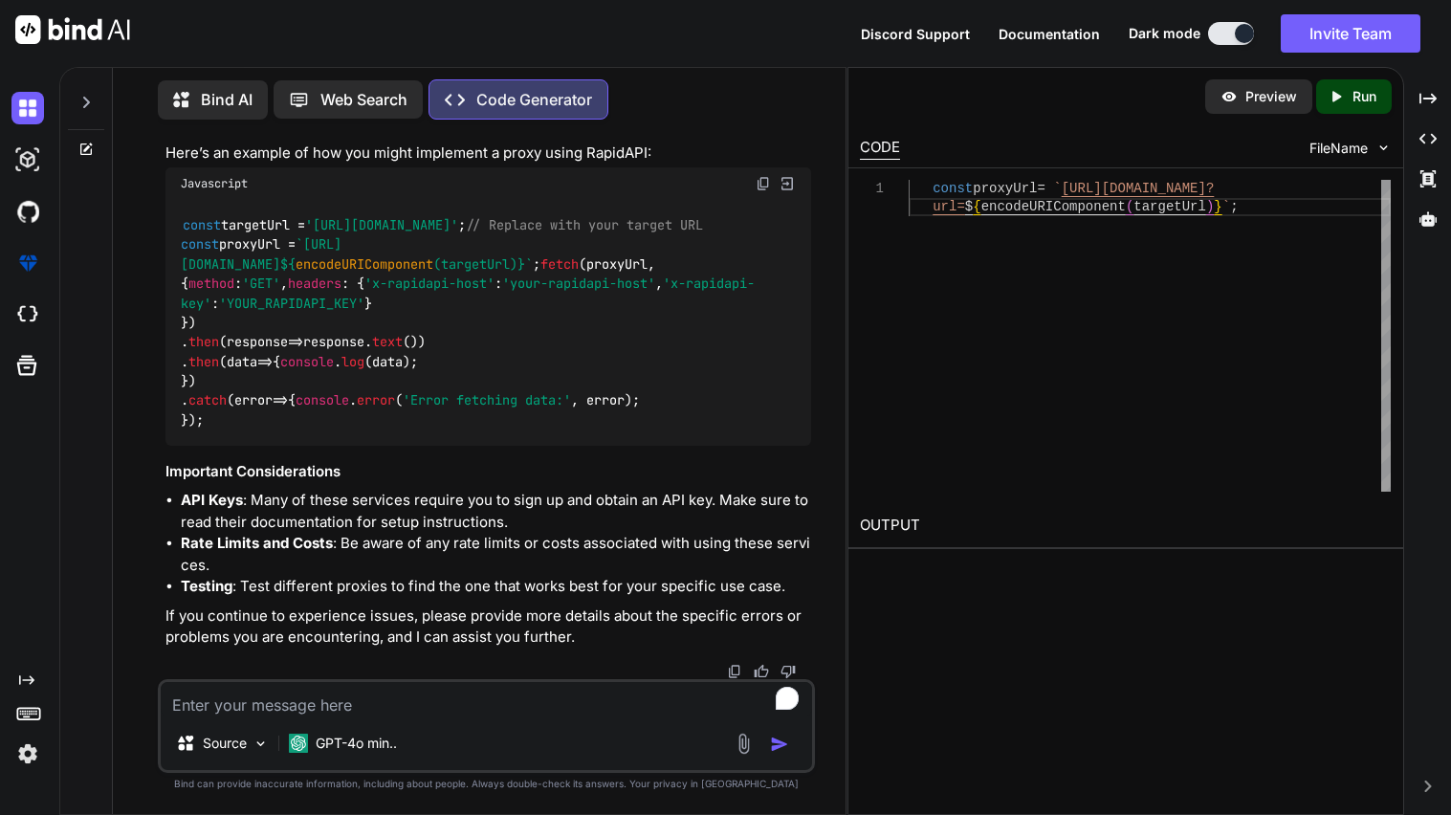
scroll to position [2676, 0]
click at [458, 693] on textarea "To enrich screen reader interactions, please activate Accessibility in Grammarl…" at bounding box center [487, 699] width 652 height 34
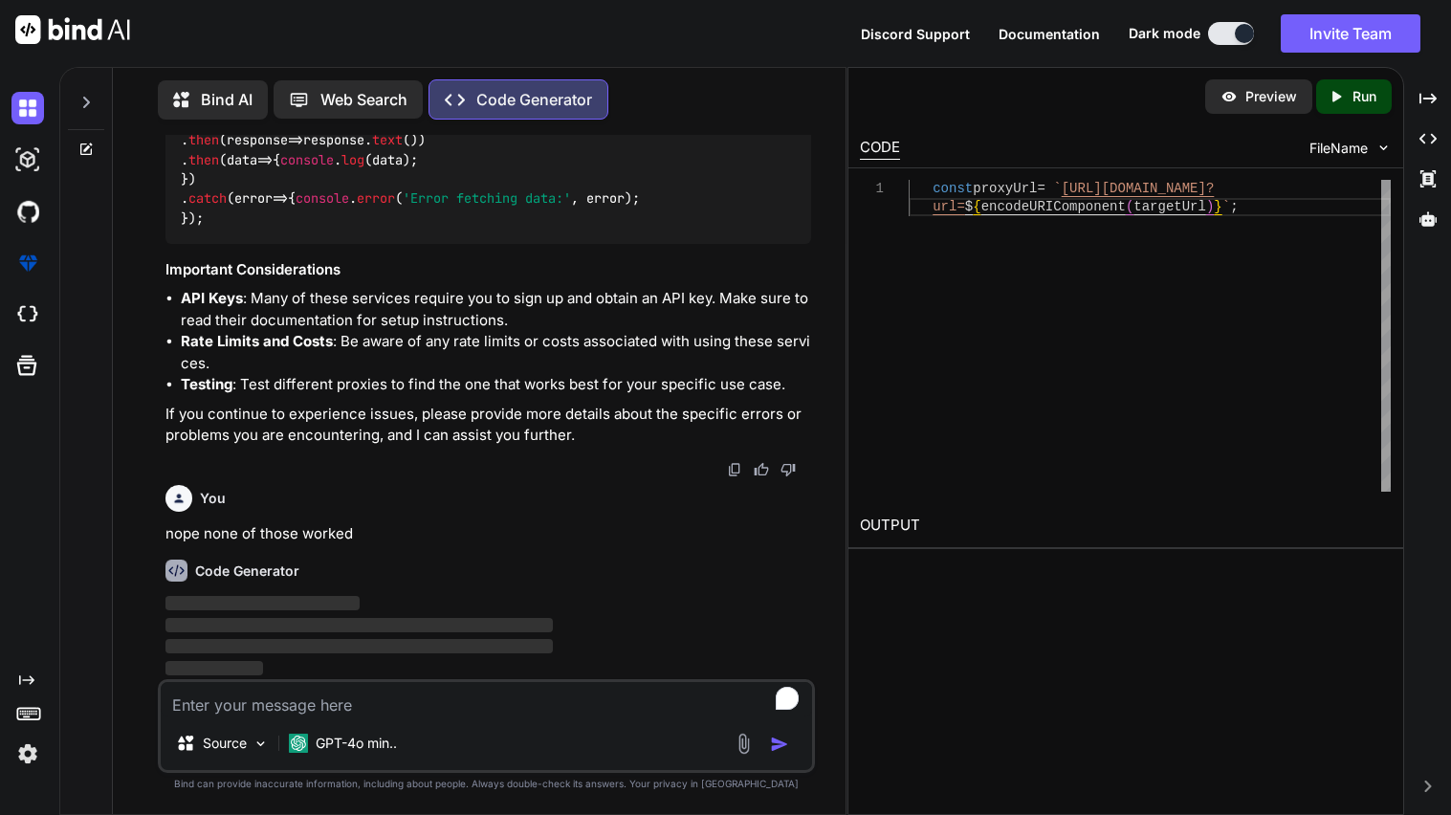
scroll to position [2878, 0]
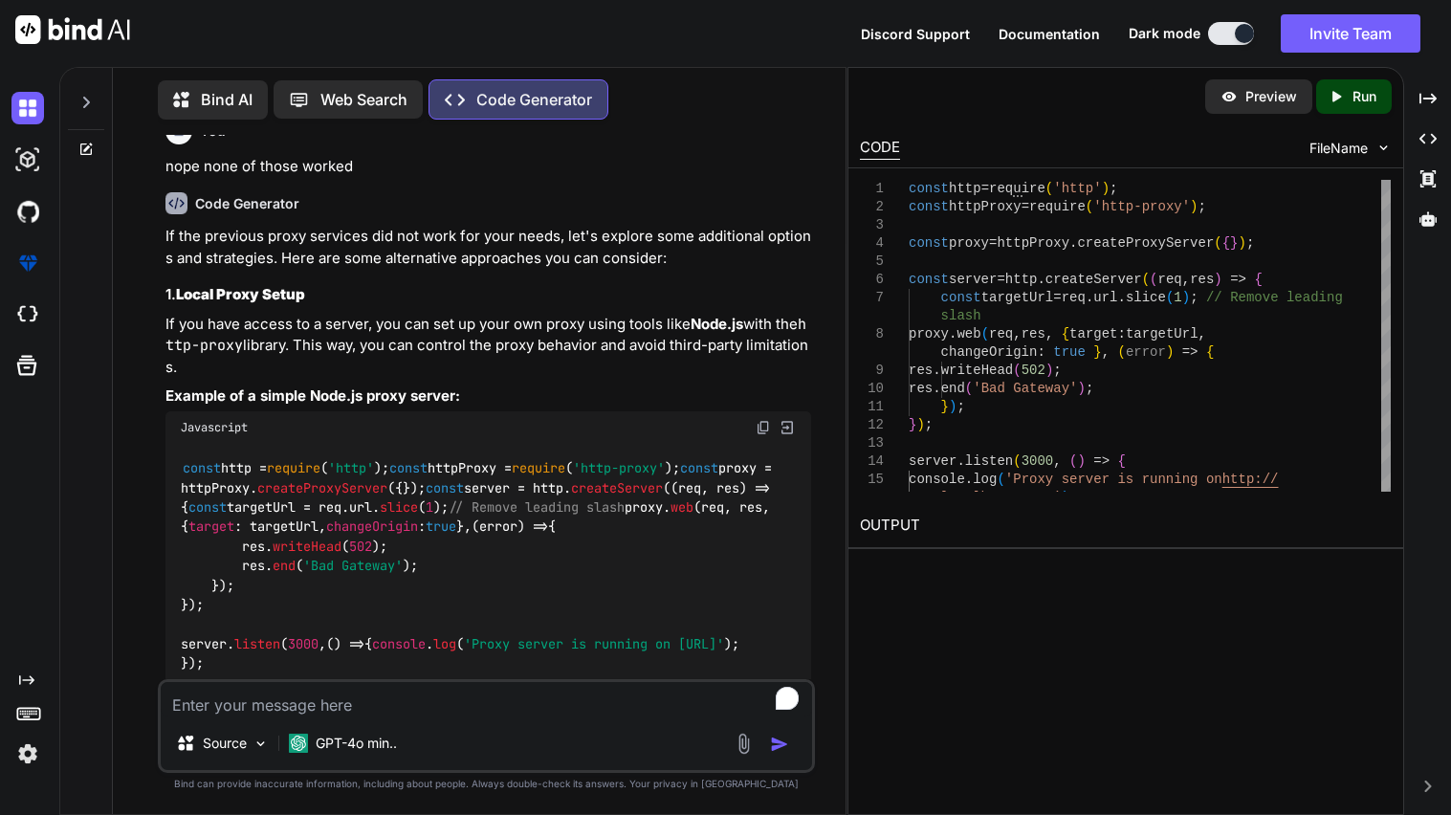
click at [274, 709] on textarea "To enrich screen reader interactions, please activate Accessibility in Grammarl…" at bounding box center [487, 699] width 652 height 34
paste textarea "fetch('[URL][DOMAIN_NAME][DOMAIN_NAME]', { headers: { 'x-cors-api-key': 'temp_2…"
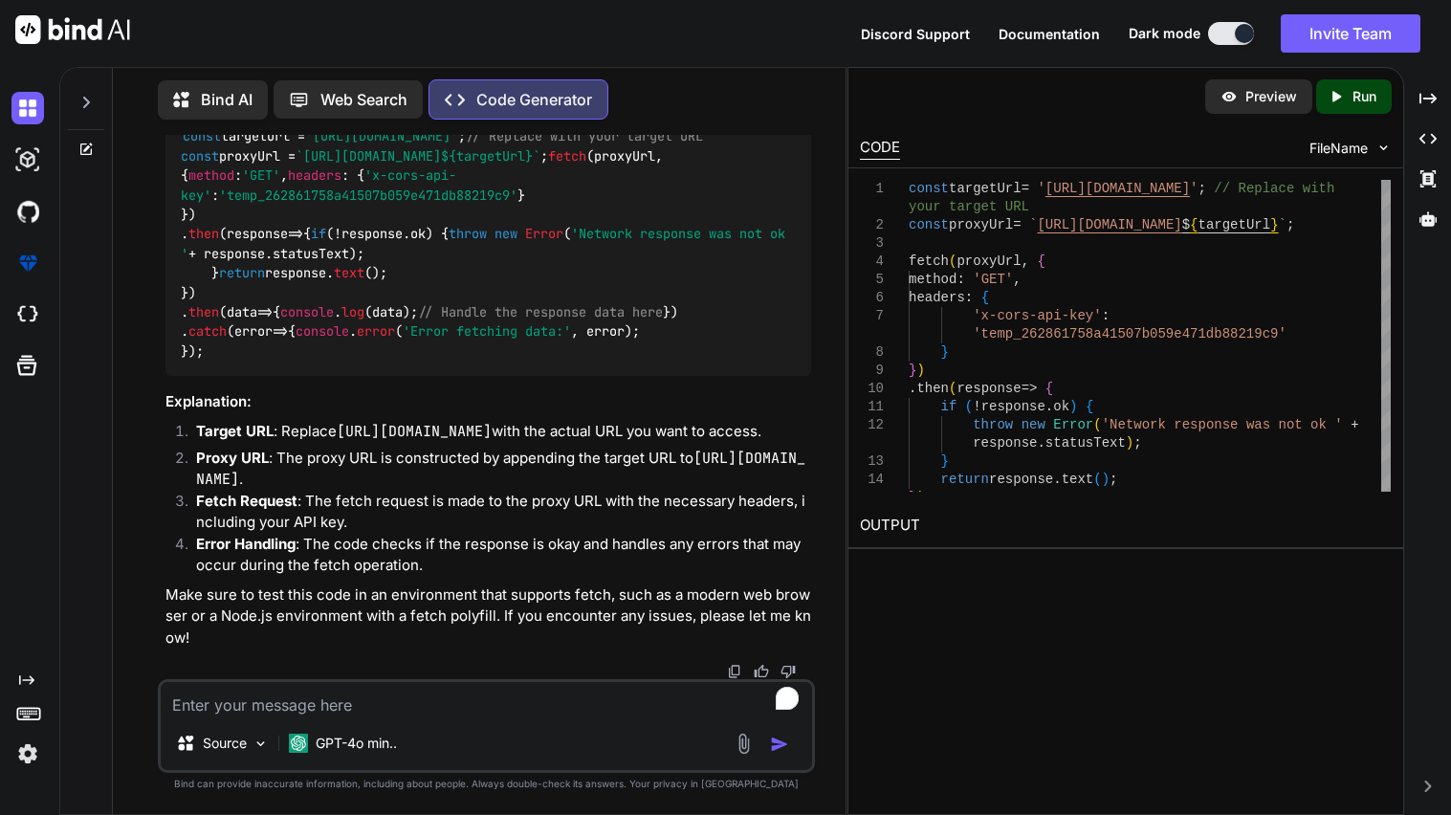
scroll to position [5516, 0]
paste textarea "<!DOCTYPE html> <html lang="en"> <head> <meta charset="UTF-8"> <meta name="view…"
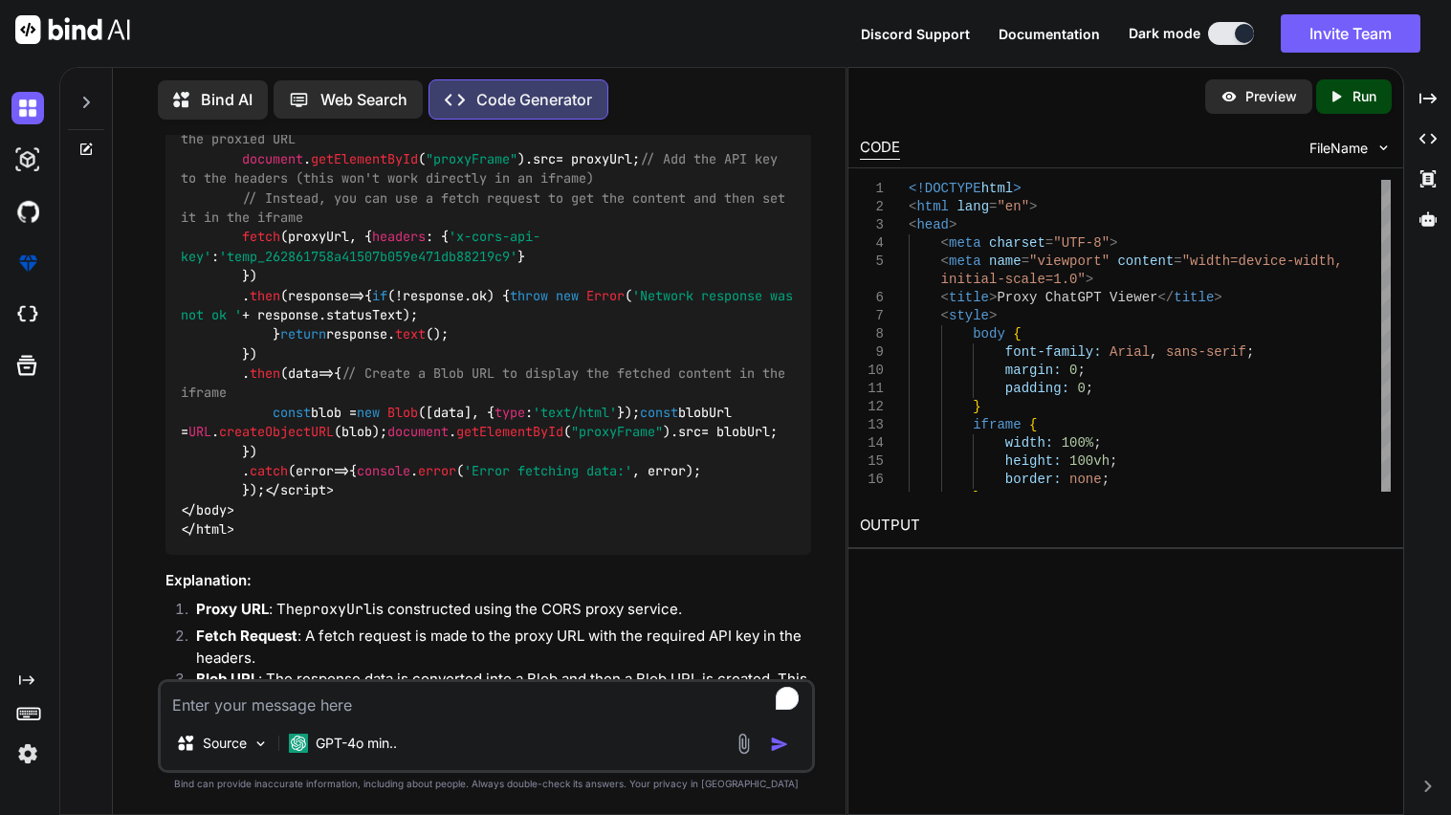
scroll to position [6123, 0]
click at [94, 100] on div at bounding box center [86, 97] width 36 height 66
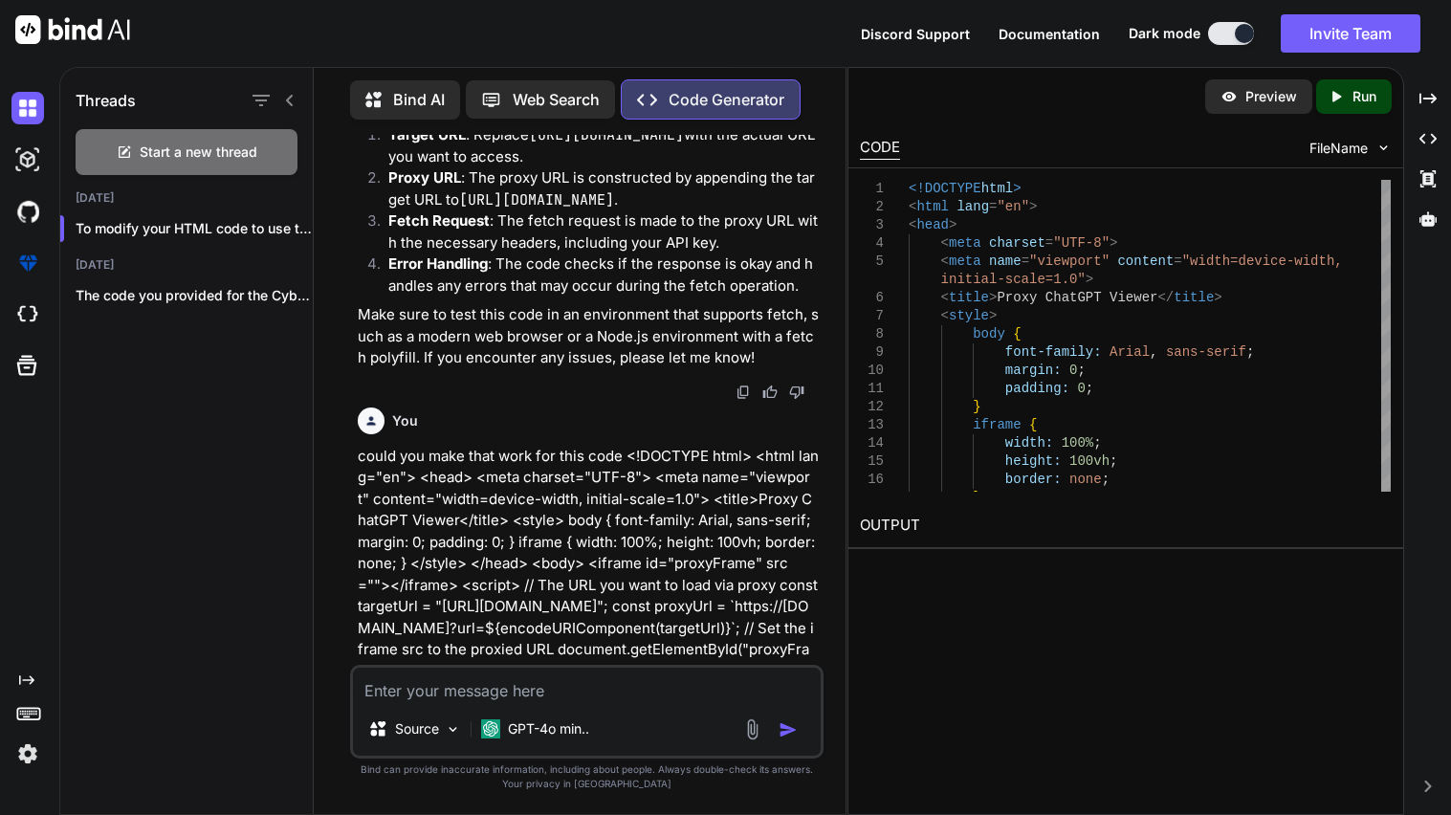
scroll to position [6965, 0]
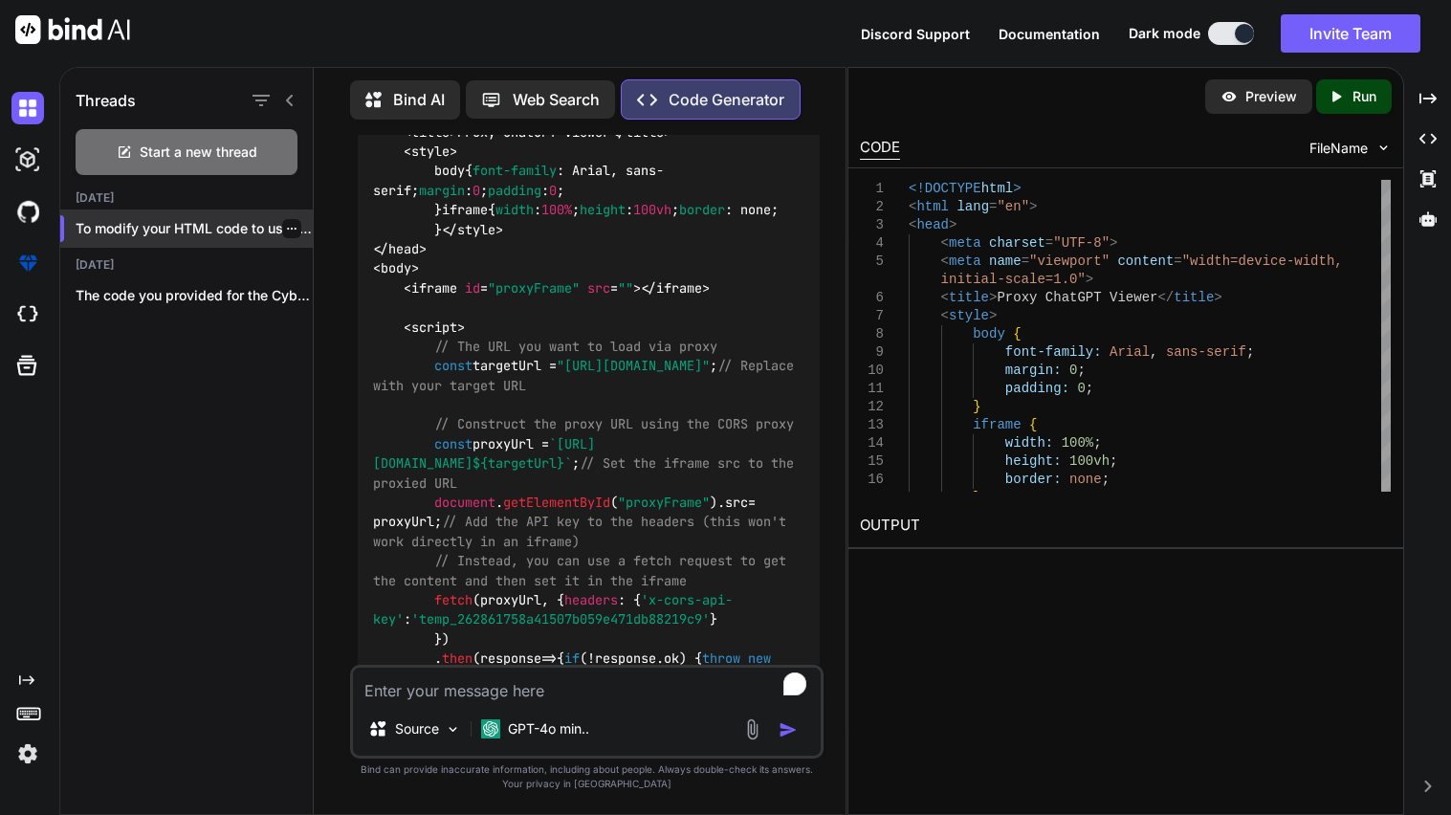
click at [289, 223] on icon "button" at bounding box center [291, 228] width 11 height 11
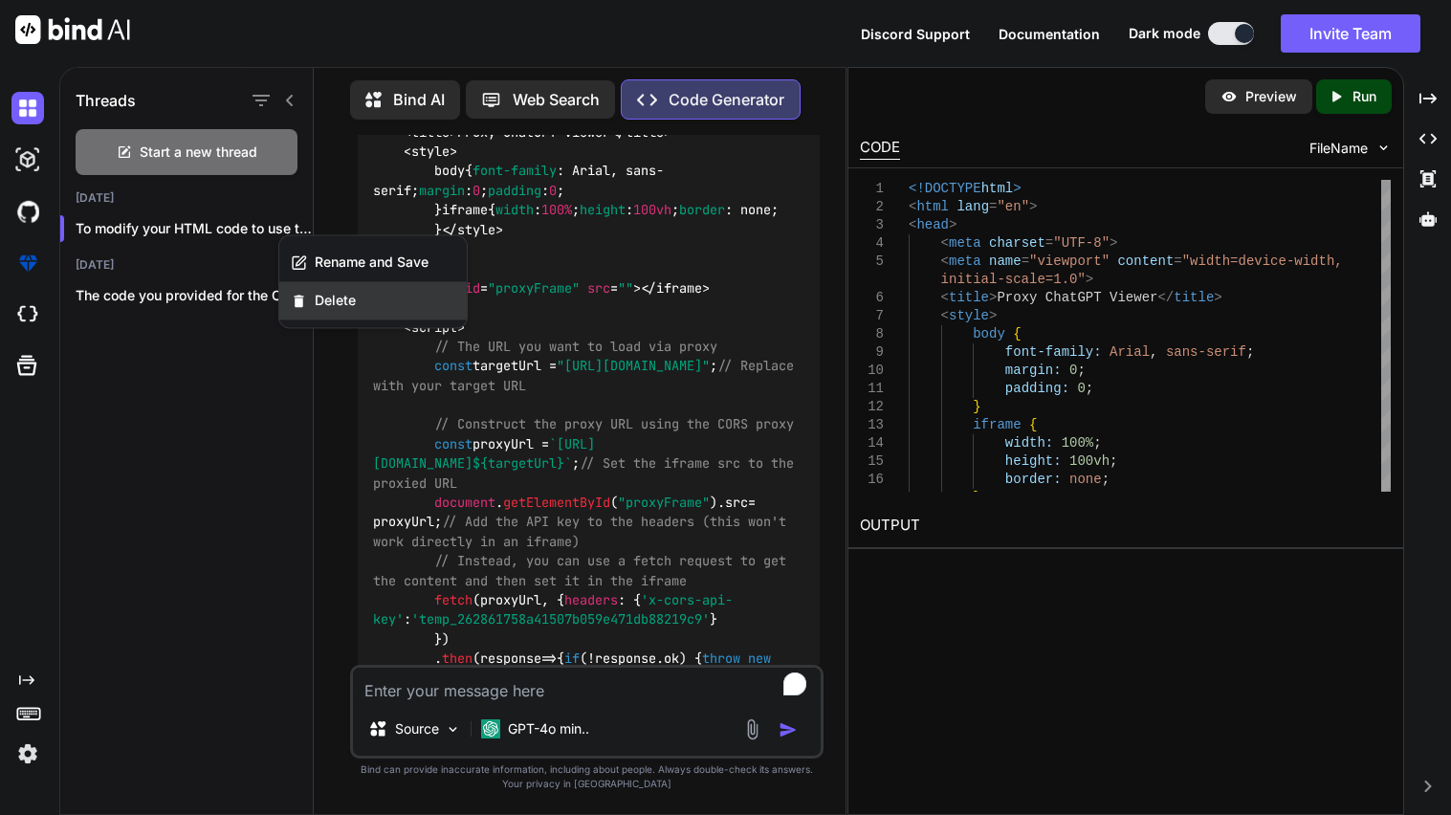
click at [319, 305] on span "Delete" at bounding box center [335, 300] width 41 height 19
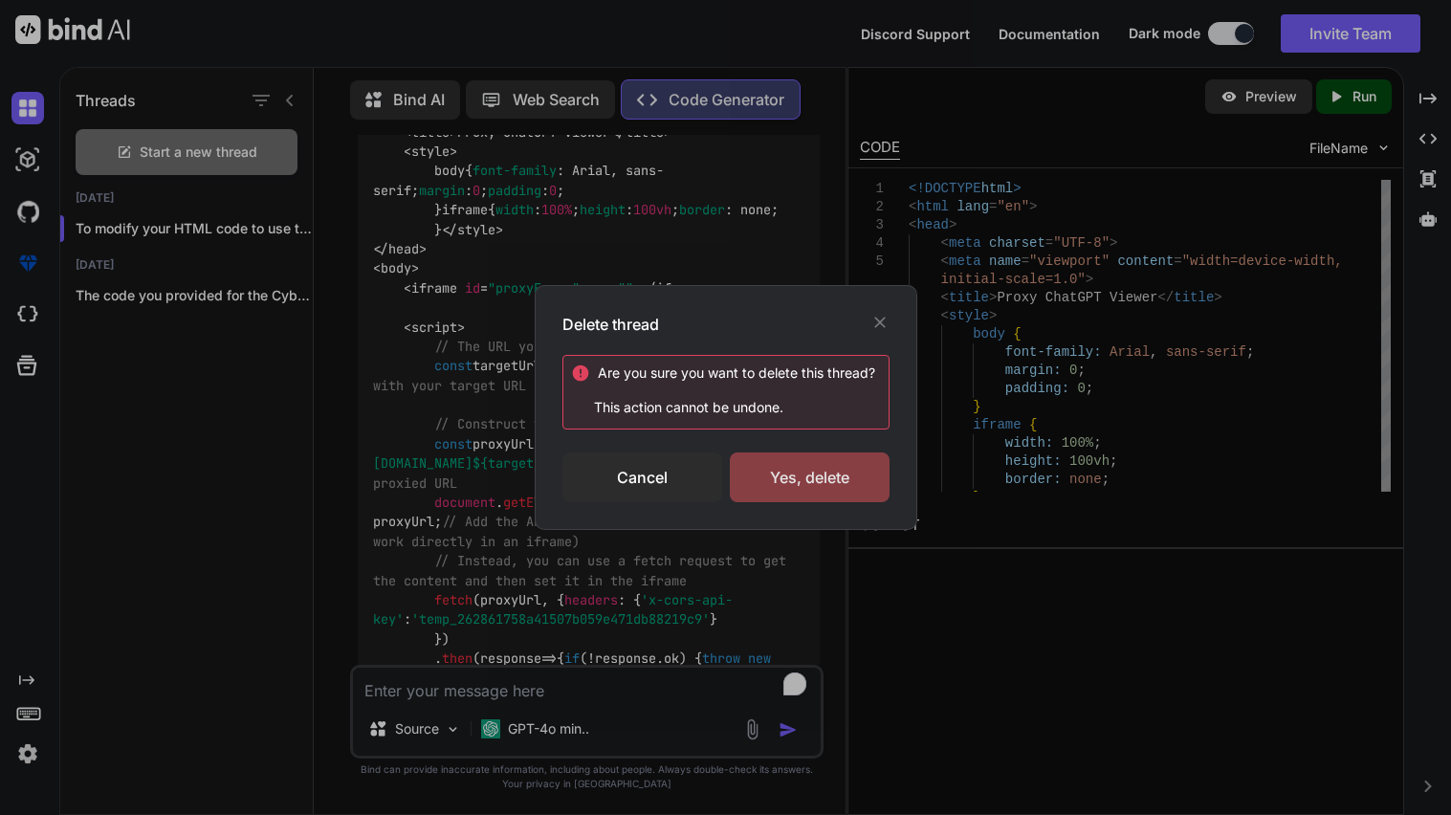
click at [814, 471] on div "Yes, delete" at bounding box center [810, 478] width 160 height 50
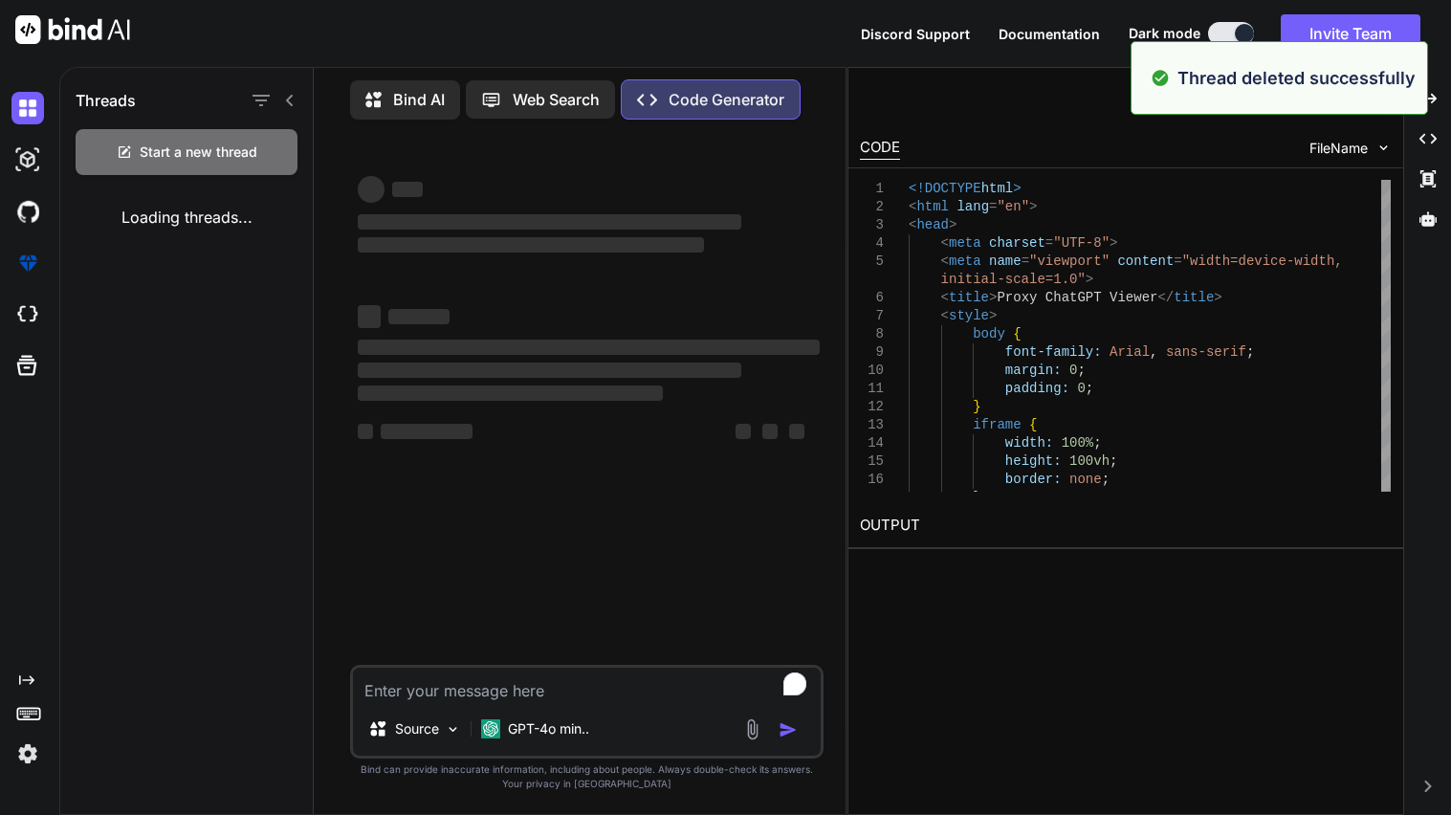
scroll to position [0, 0]
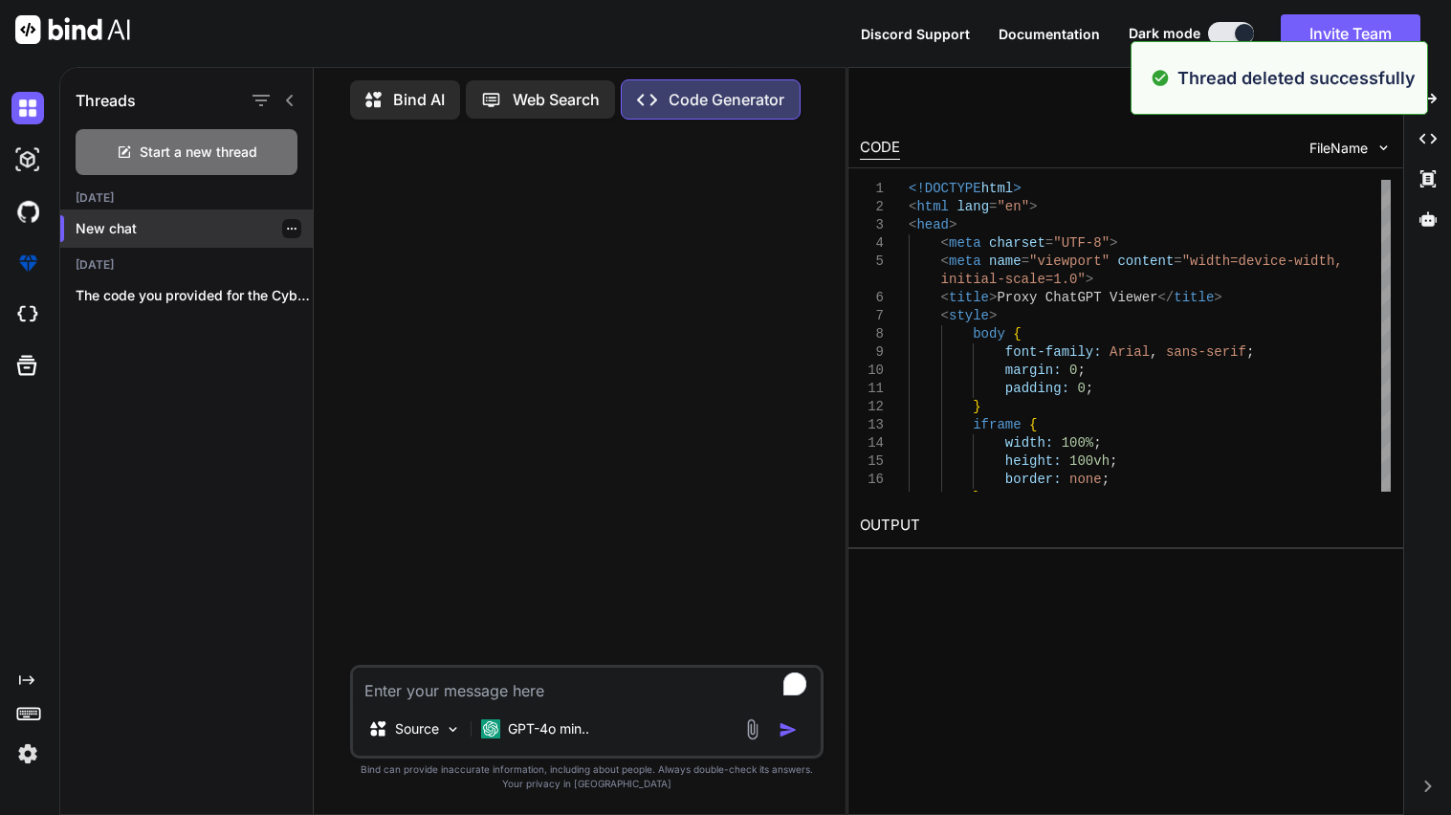
click at [286, 223] on icon "button" at bounding box center [291, 228] width 11 height 11
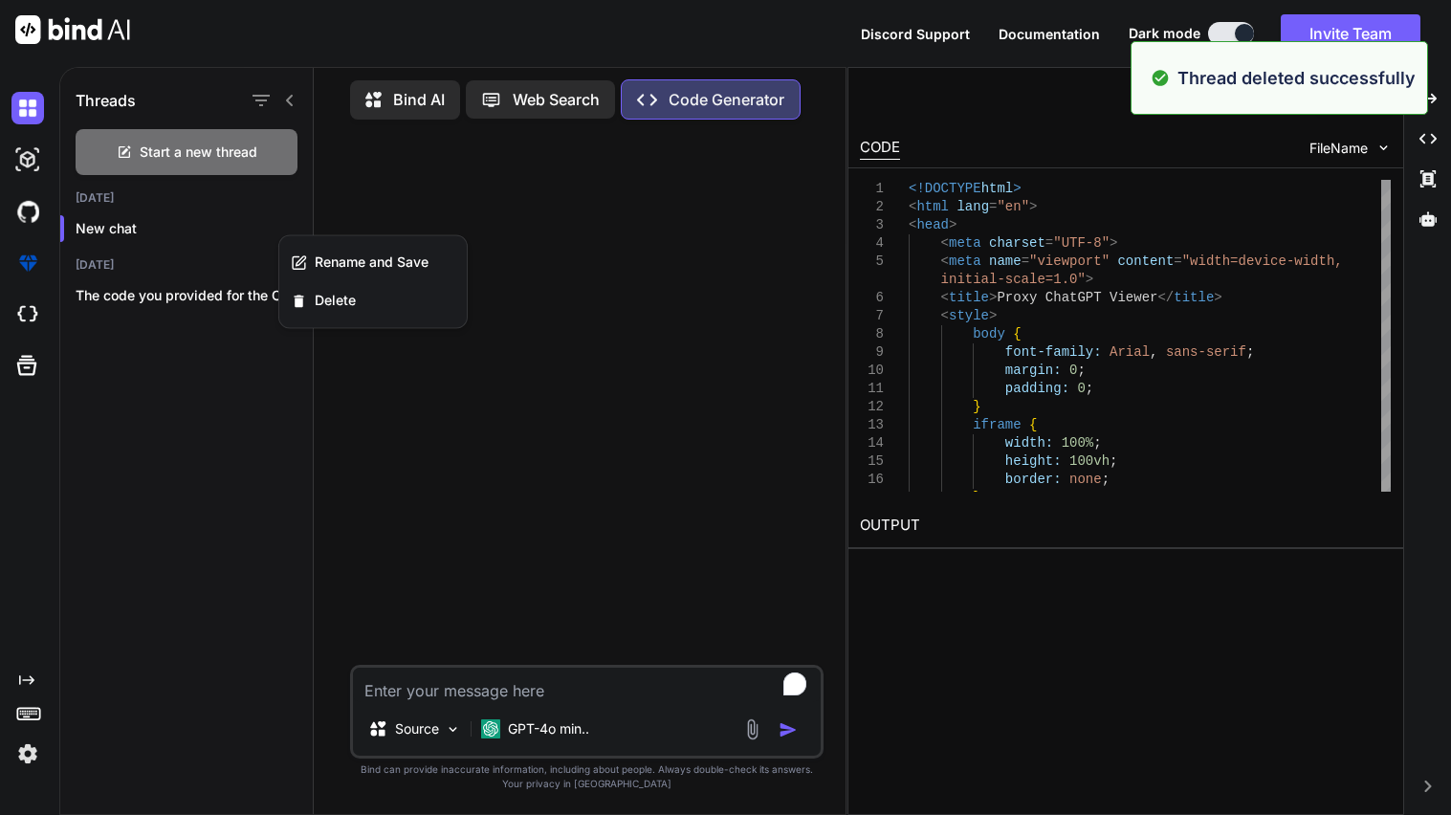
click at [246, 385] on div "Threads Start a new thread [DATE] New chat [DATE] The code you provided for the…" at bounding box center [187, 439] width 254 height 750
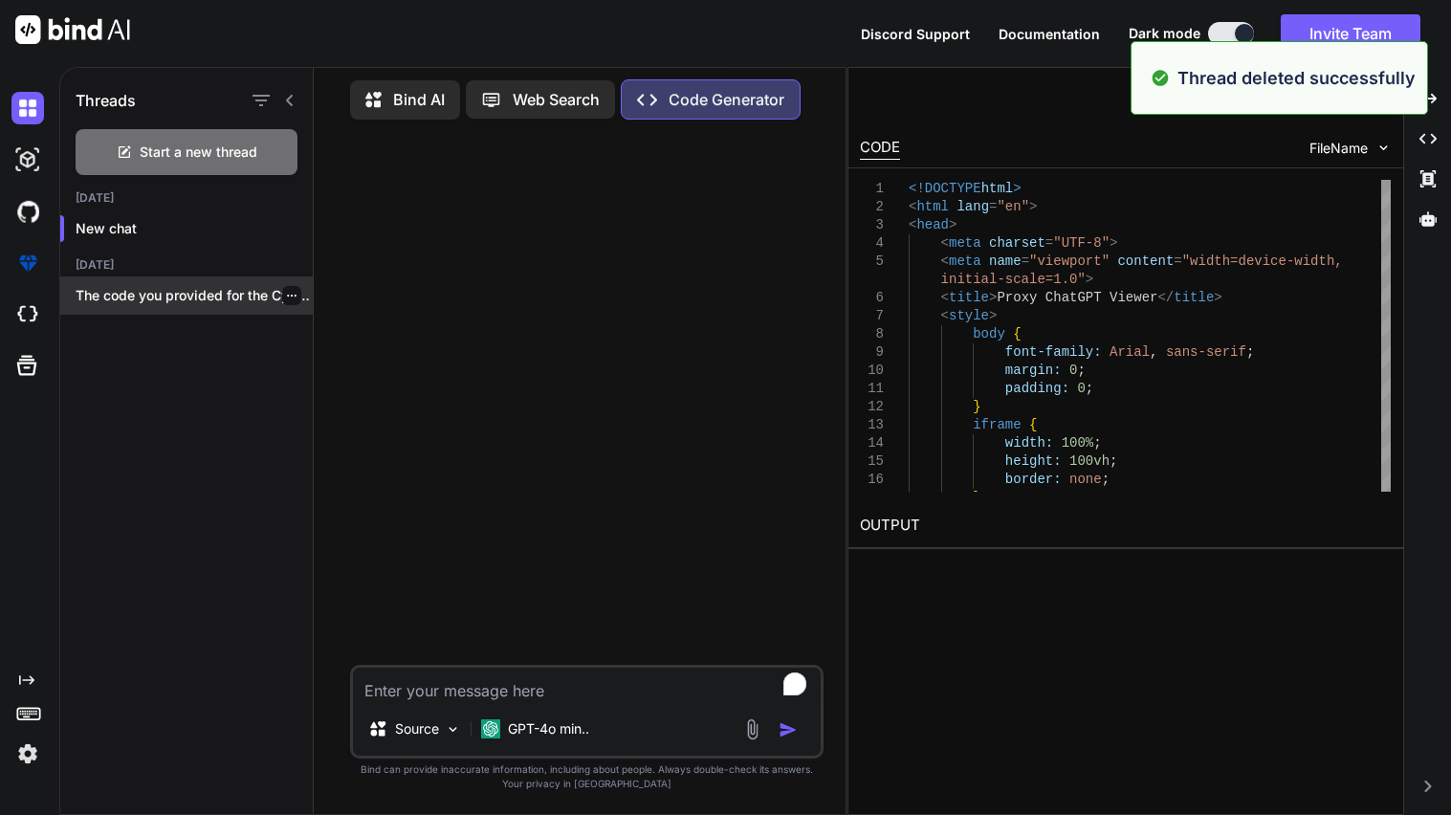
click at [287, 292] on icon "button" at bounding box center [291, 295] width 11 height 11
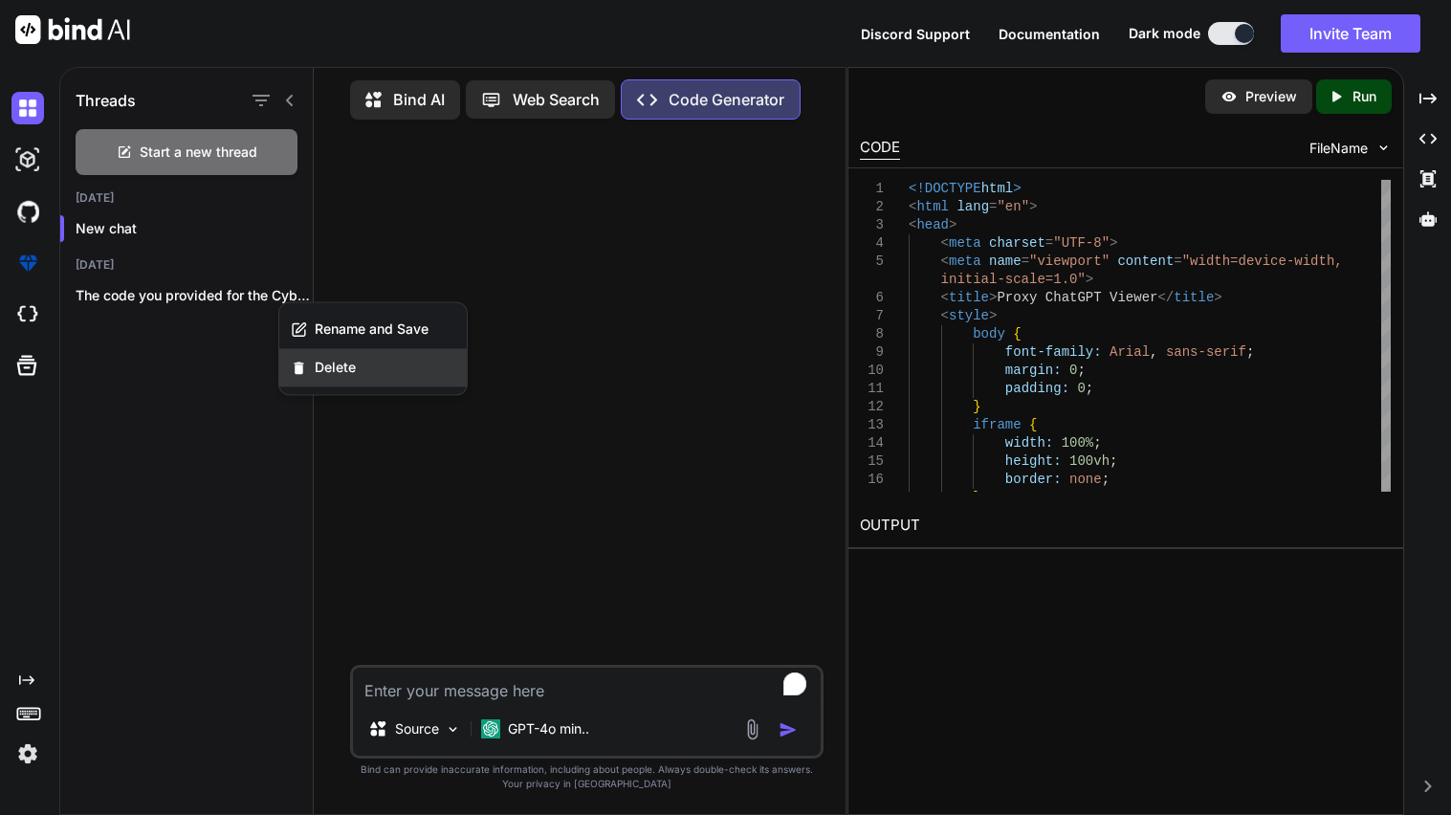
click at [332, 365] on span "Delete" at bounding box center [335, 367] width 41 height 19
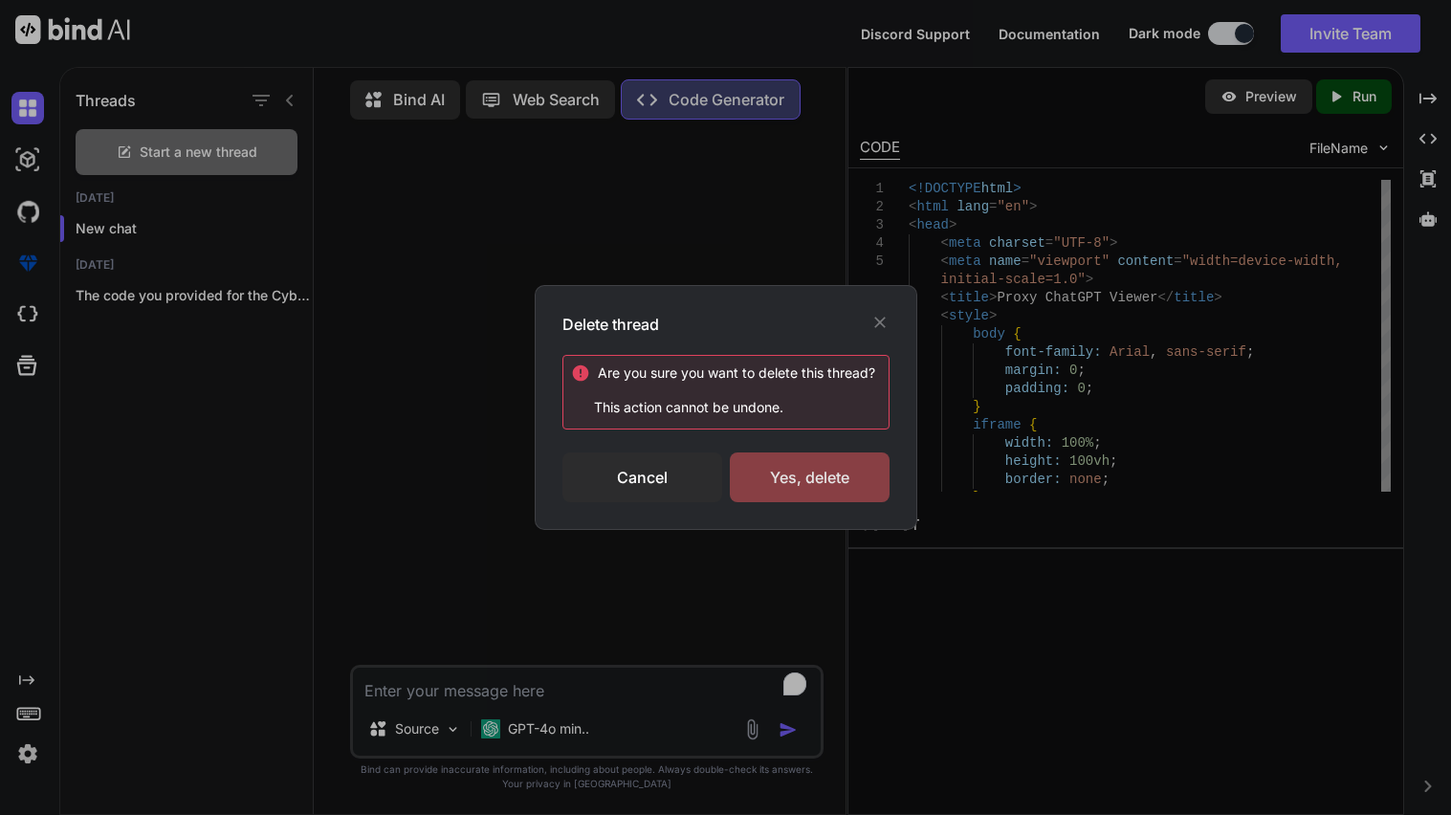
click at [818, 476] on div "Yes, delete" at bounding box center [810, 478] width 160 height 50
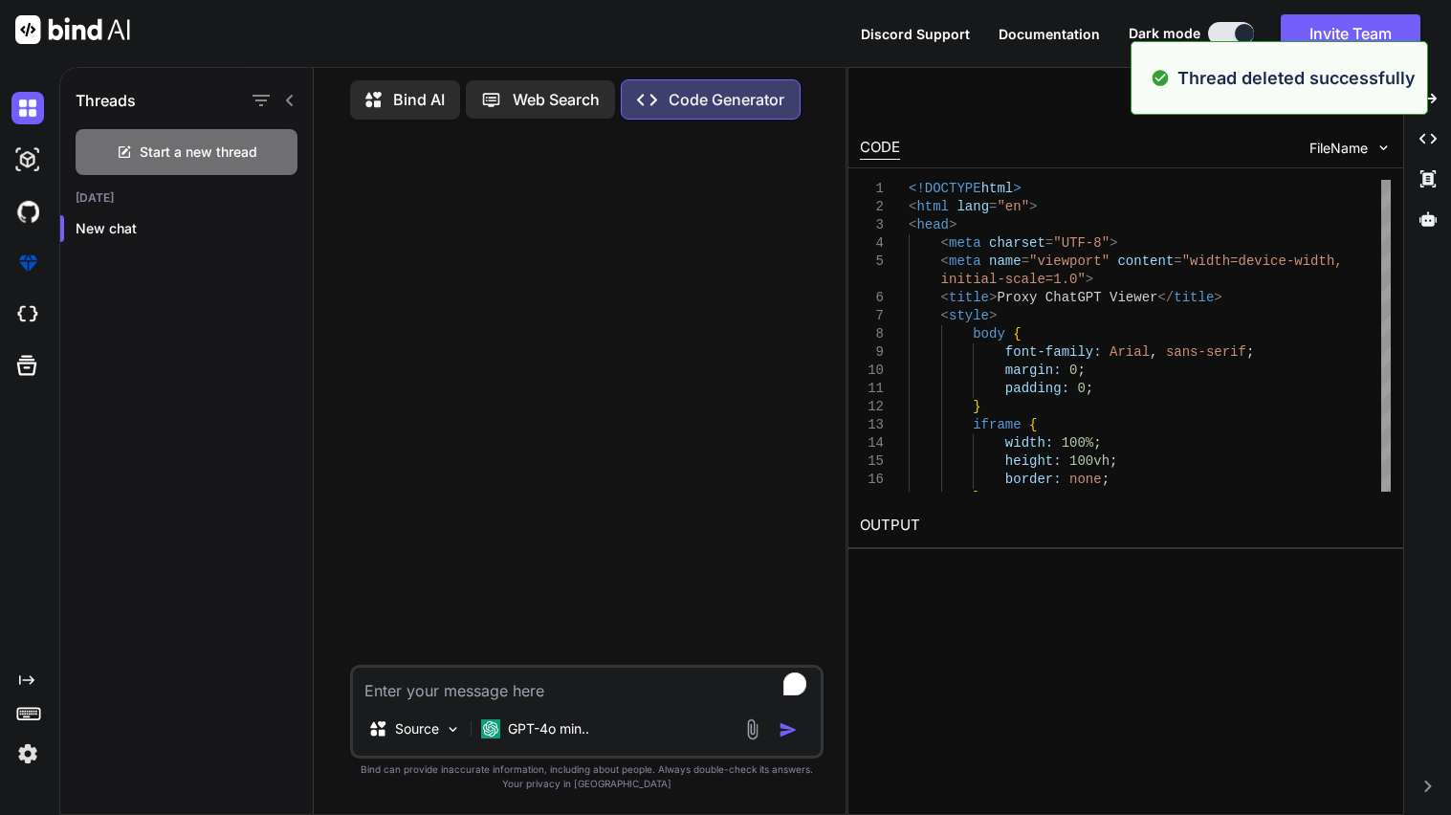
click at [476, 680] on textarea "To enrich screen reader interactions, please activate Accessibility in Grammarl…" at bounding box center [587, 685] width 468 height 34
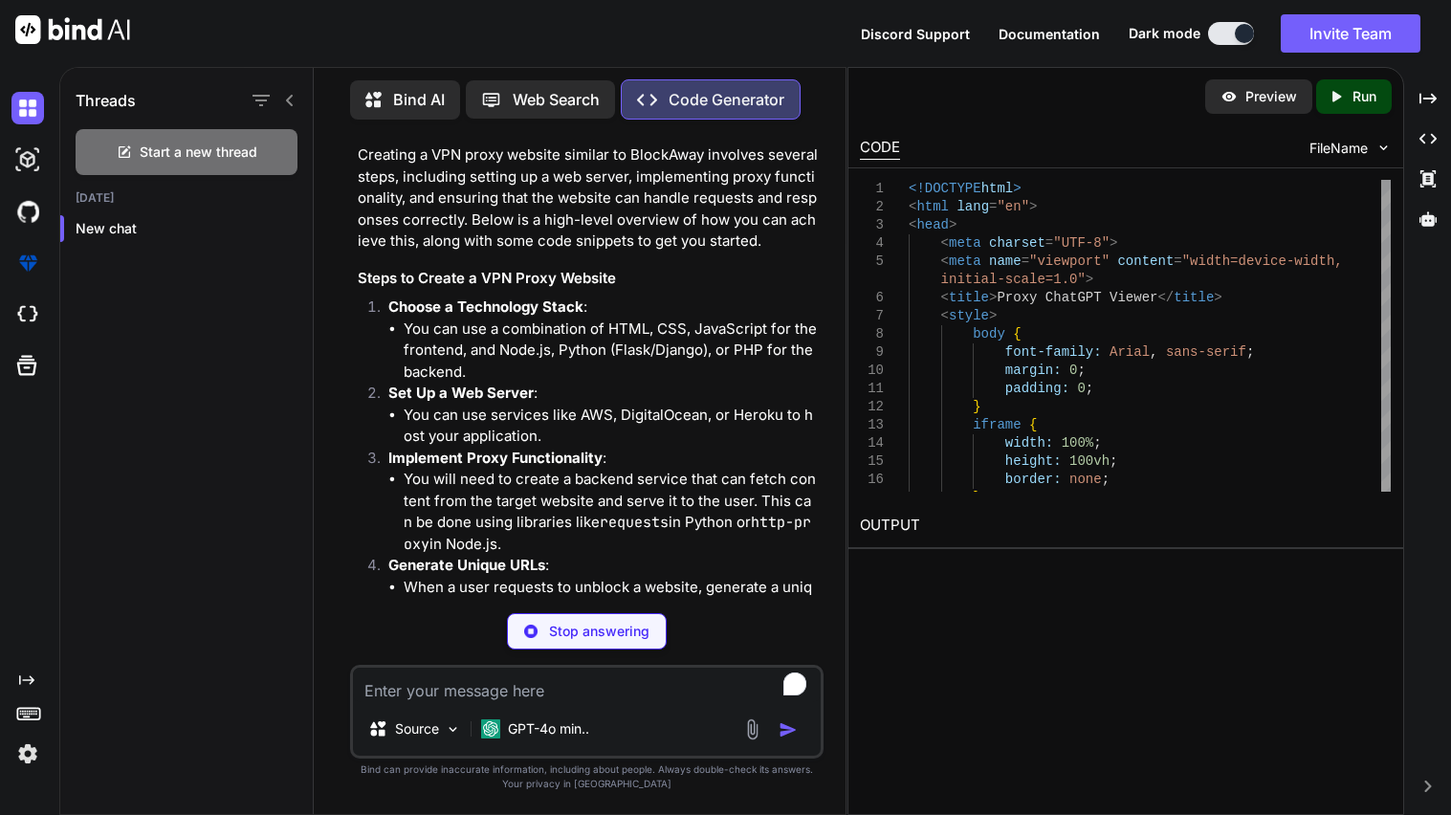
scroll to position [176, 0]
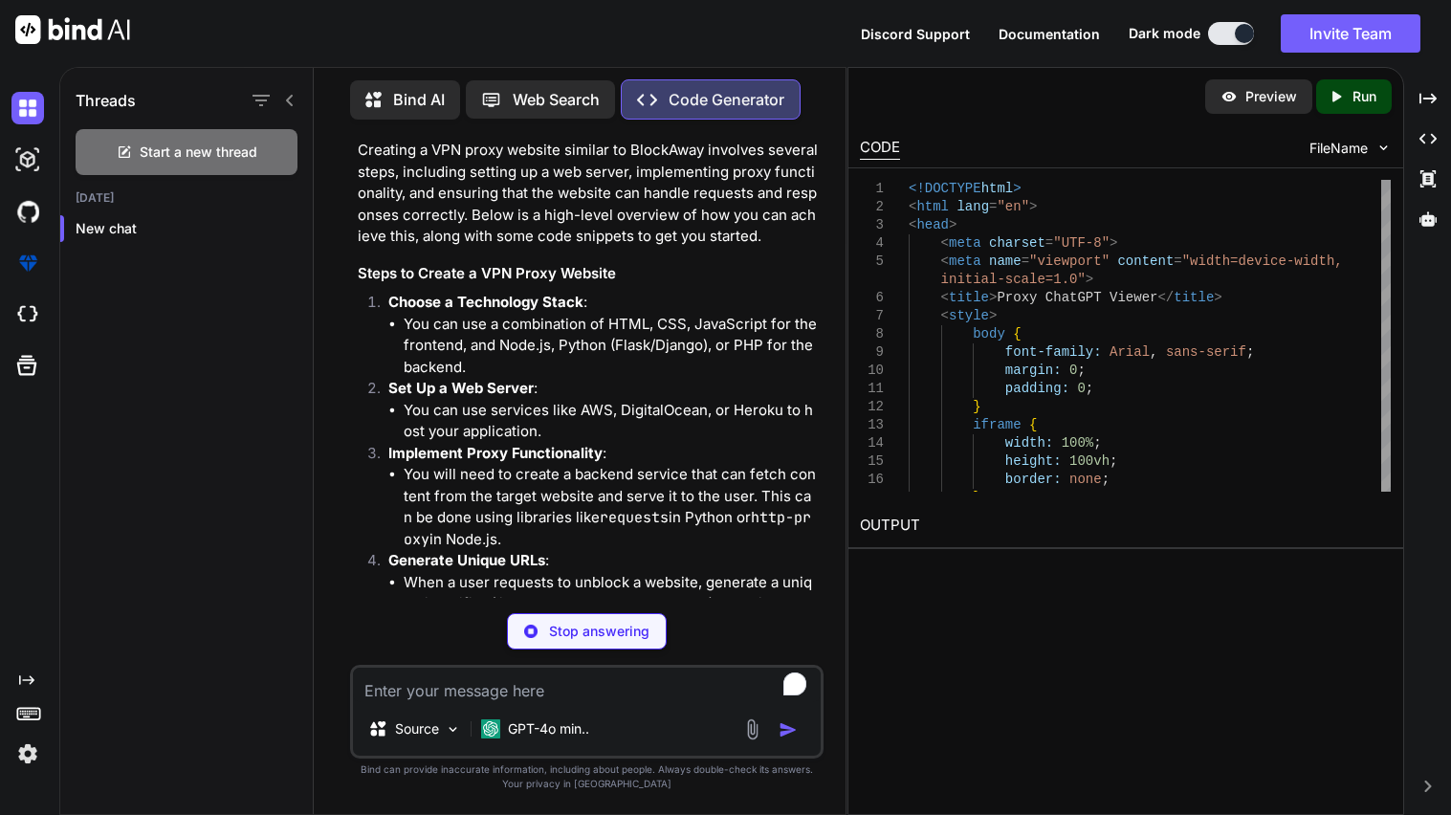
click at [451, 684] on textarea "To enrich screen reader interactions, please activate Accessibility in Grammarl…" at bounding box center [587, 685] width 468 height 34
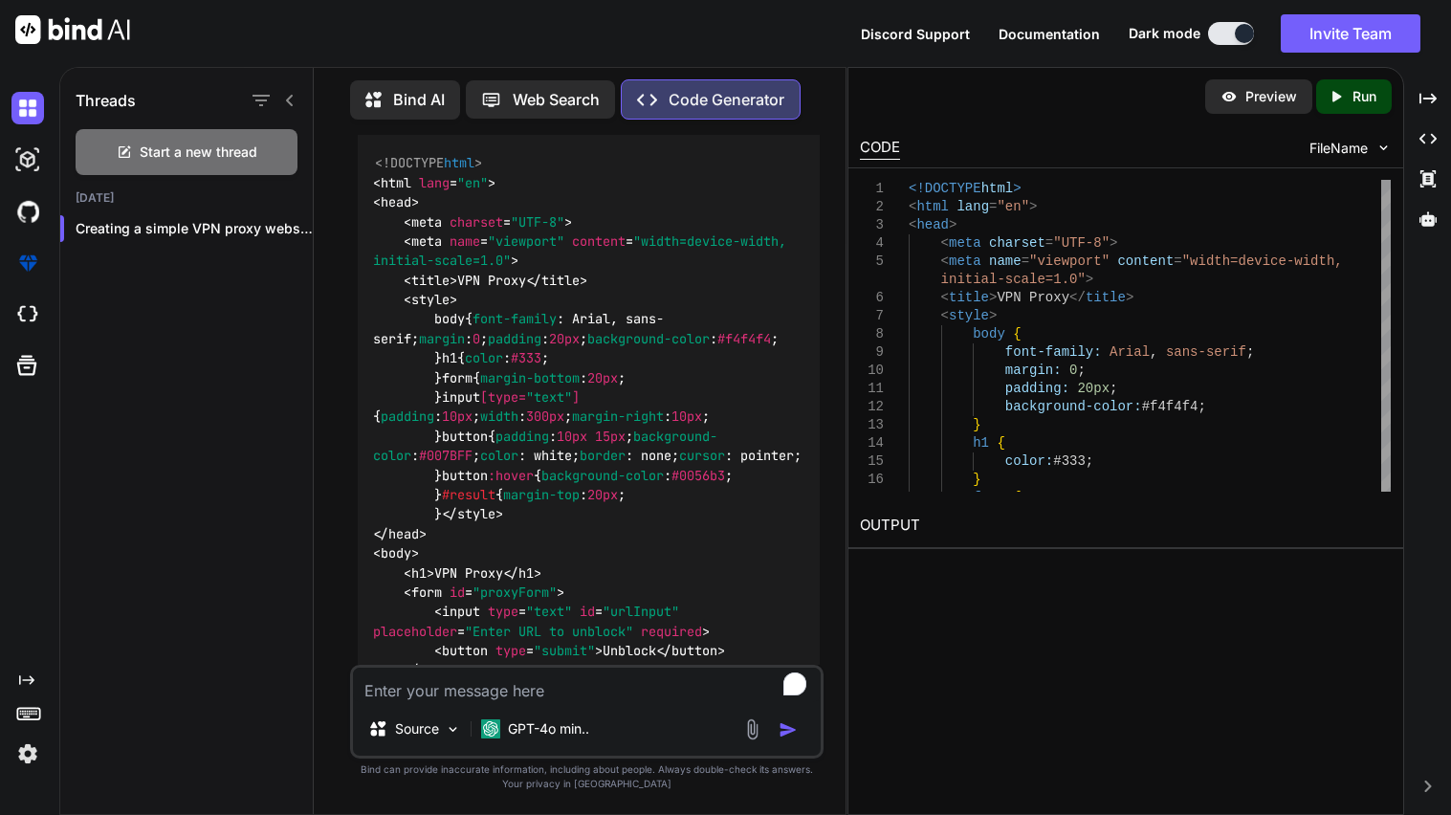
scroll to position [3112, 0]
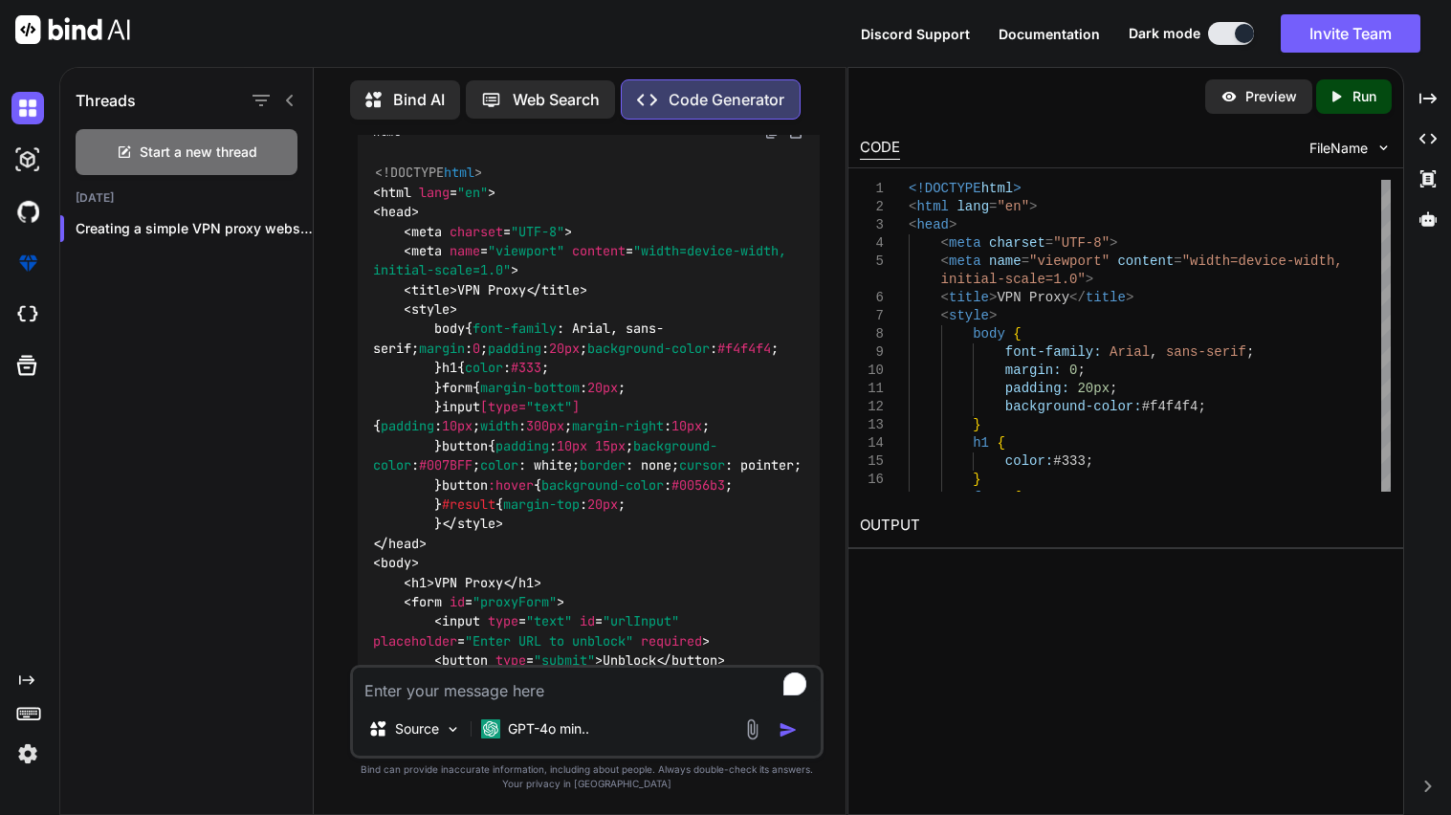
click at [775, 148] on div "Html" at bounding box center [589, 132] width 462 height 33
click at [769, 140] on img at bounding box center [771, 131] width 15 height 15
click at [460, 681] on textarea "To enrich screen reader interactions, please activate Accessibility in Grammarl…" at bounding box center [587, 685] width 468 height 34
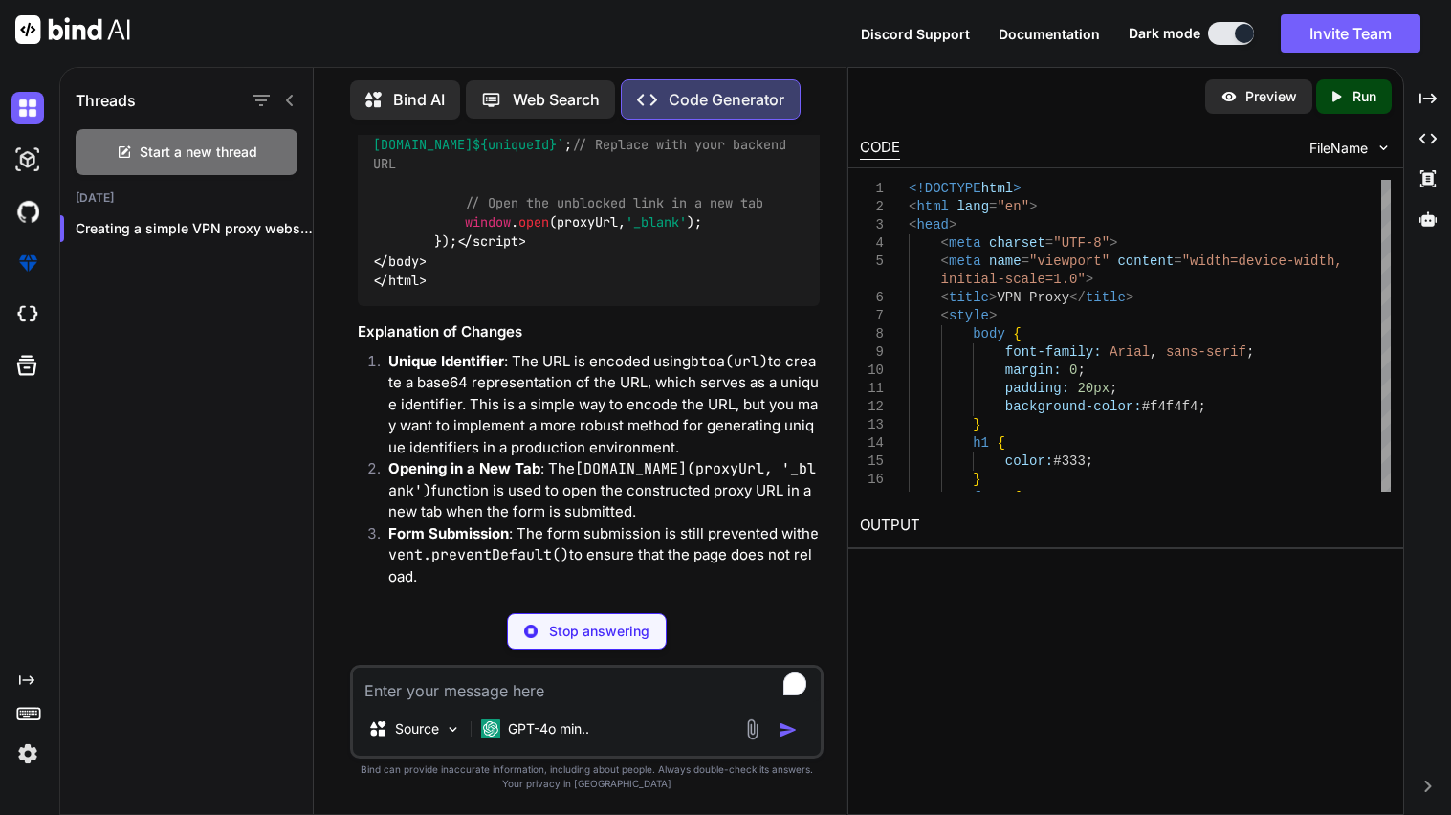
scroll to position [5877, 0]
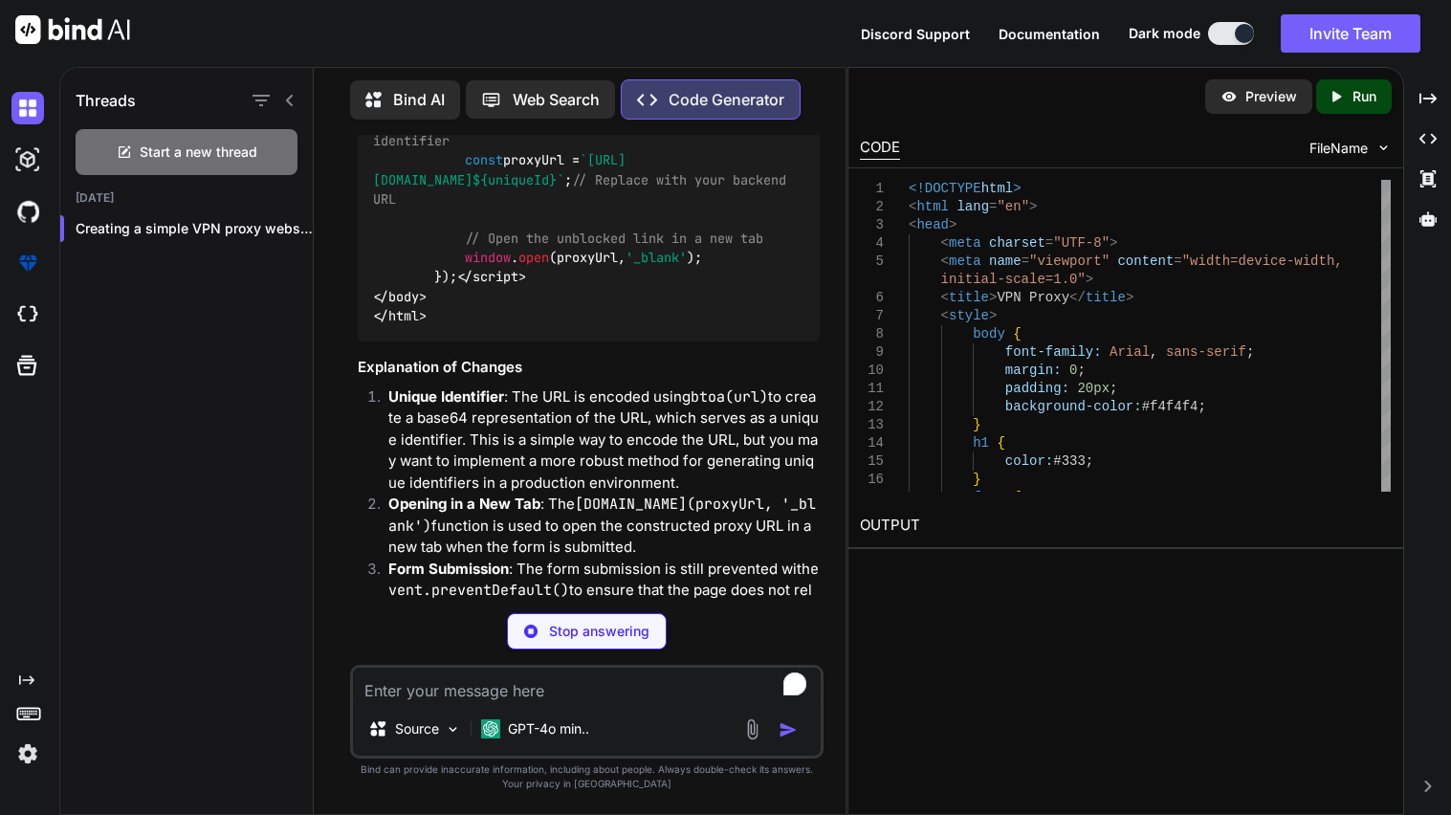
click at [489, 688] on textarea "To enrich screen reader interactions, please activate Accessibility in Grammarl…" at bounding box center [587, 685] width 468 height 34
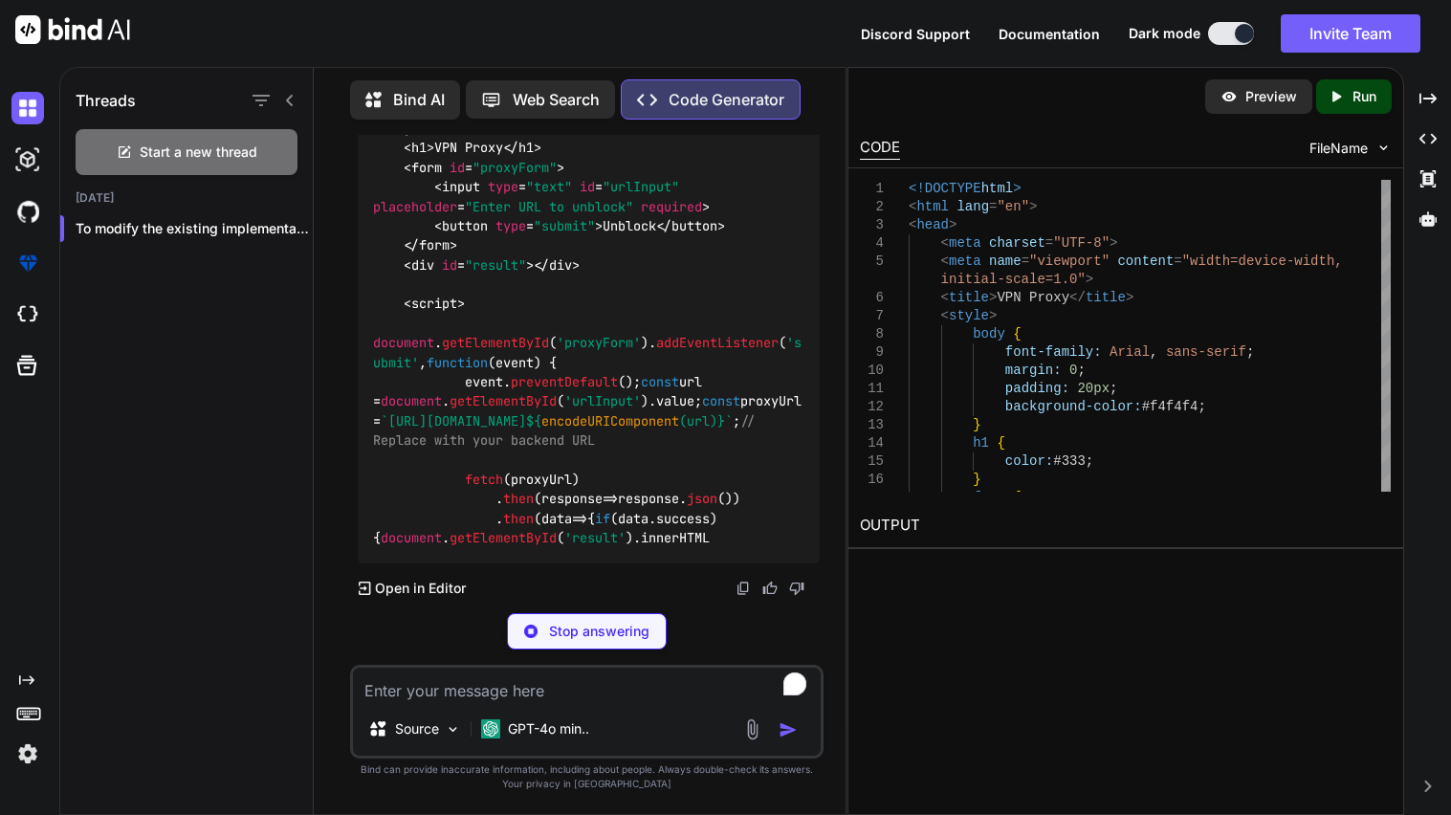
scroll to position [8085, 0]
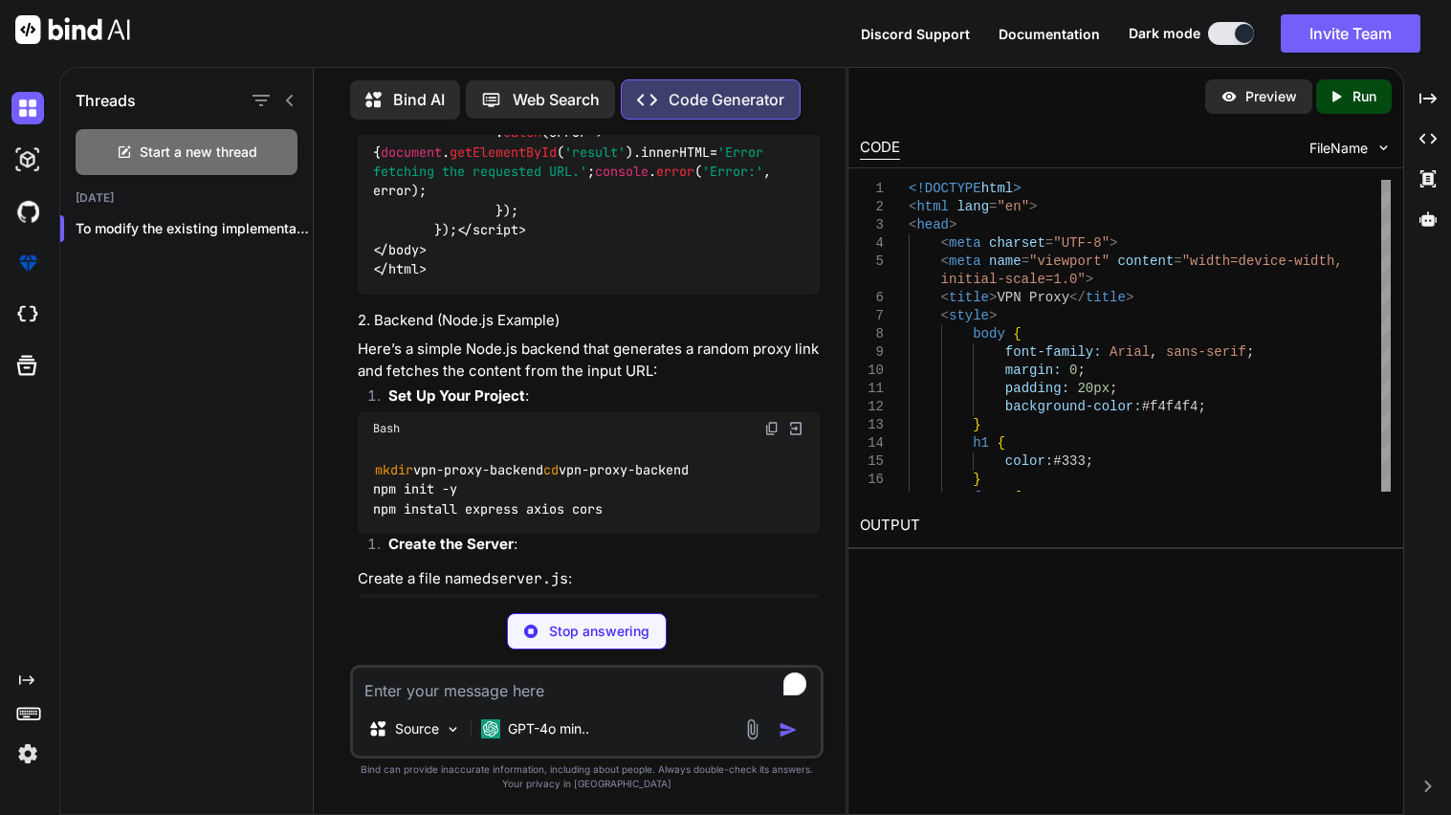
scroll to position [8261, 0]
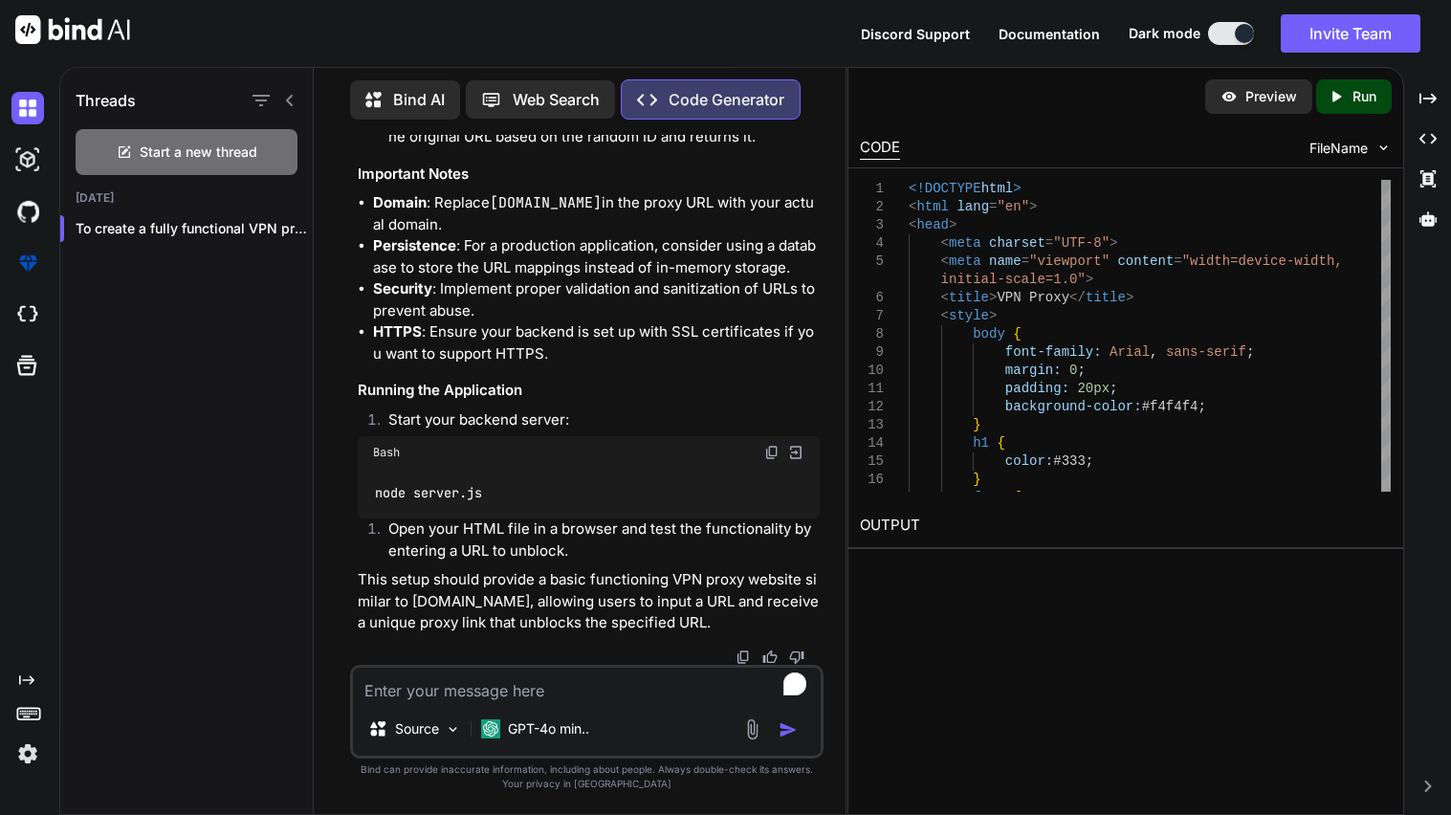
scroll to position [11777, 0]
click at [427, 699] on textarea "To enrich screen reader interactions, please activate Accessibility in Grammarl…" at bounding box center [587, 685] width 468 height 34
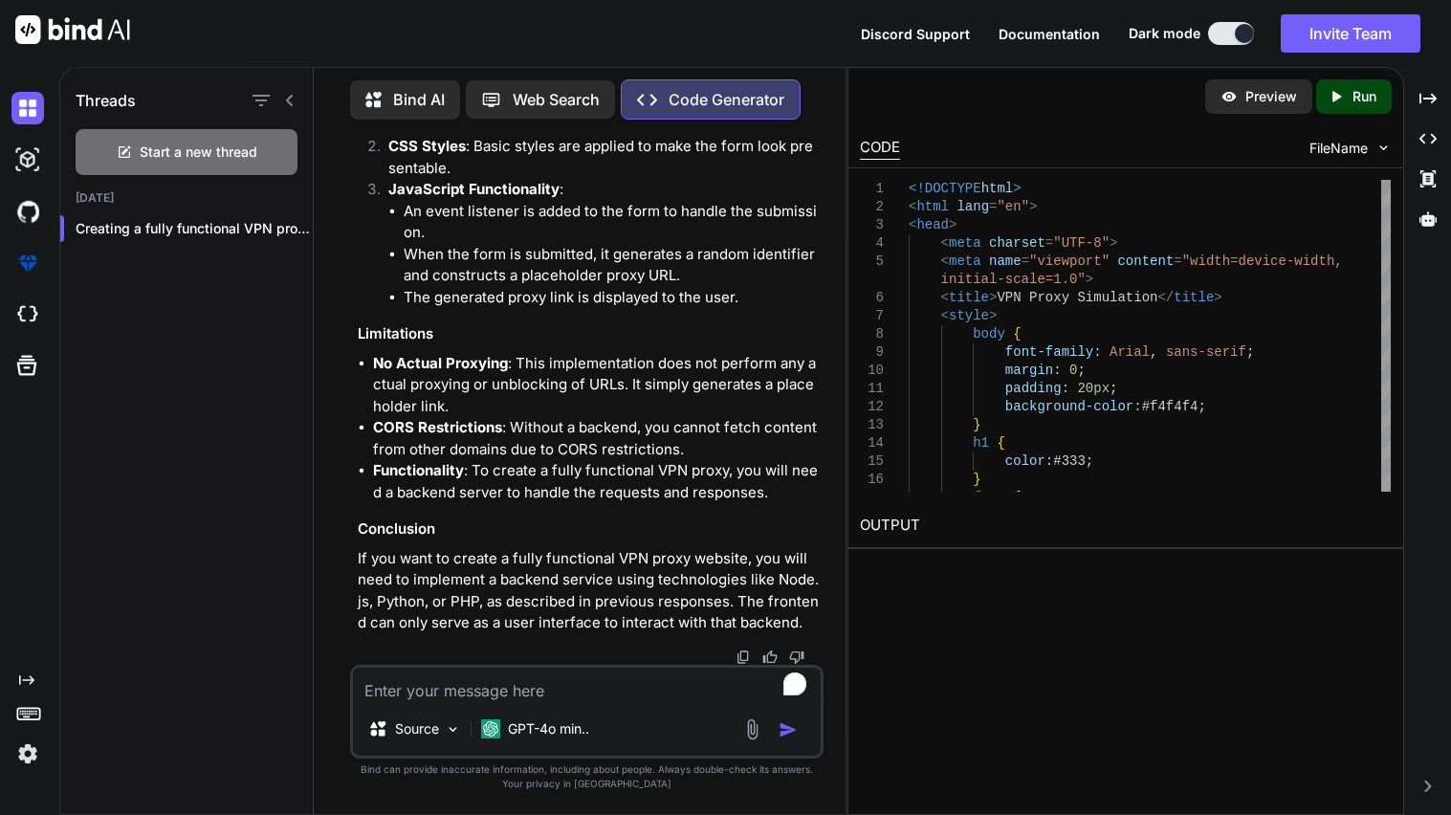
scroll to position [12755, 0]
click at [471, 687] on textarea "To enrich screen reader interactions, please activate Accessibility in Grammarl…" at bounding box center [587, 685] width 468 height 34
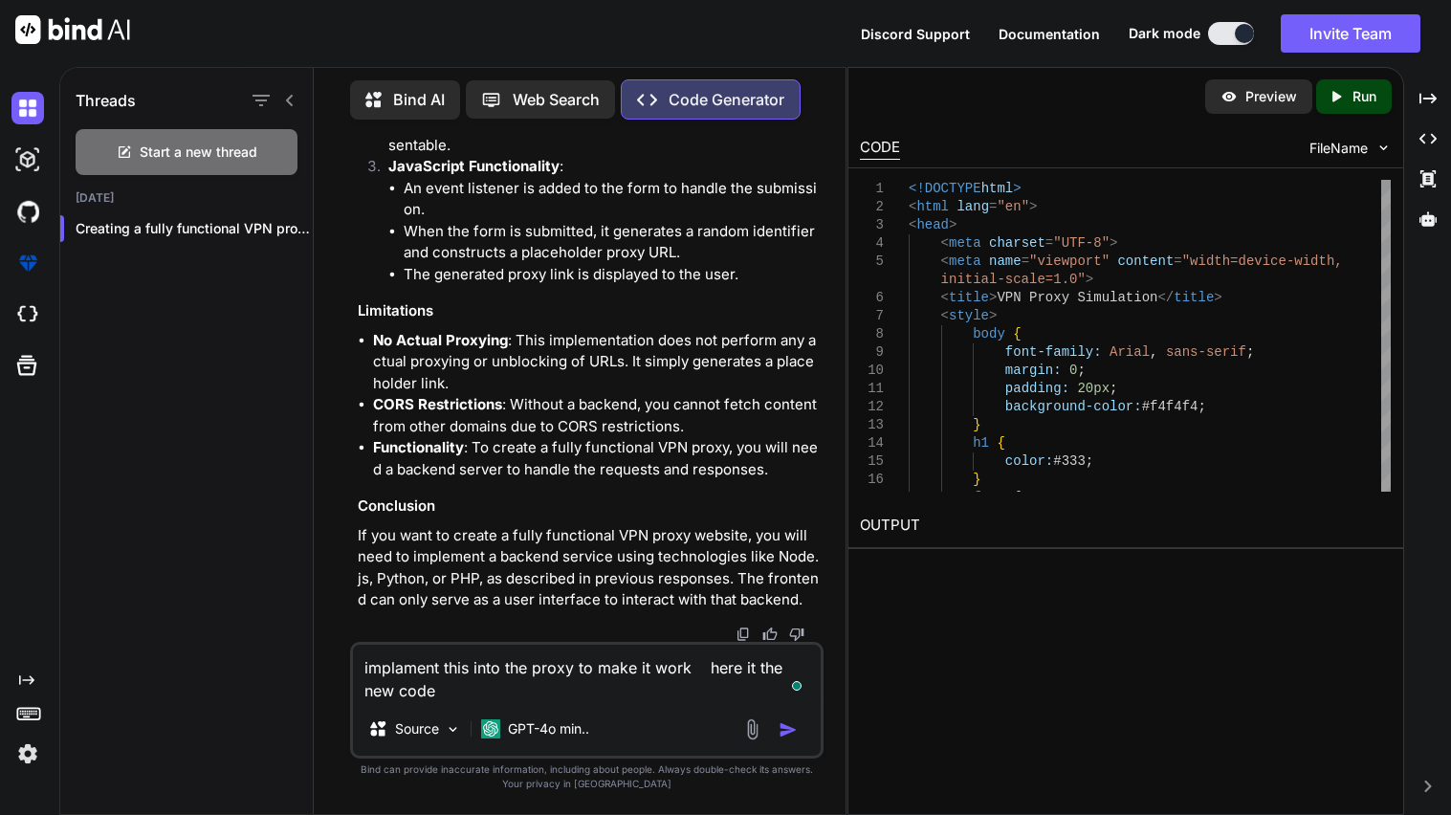
paste textarea "javascript:(function(){var destination = prompt("Destination (Don't include htt…"
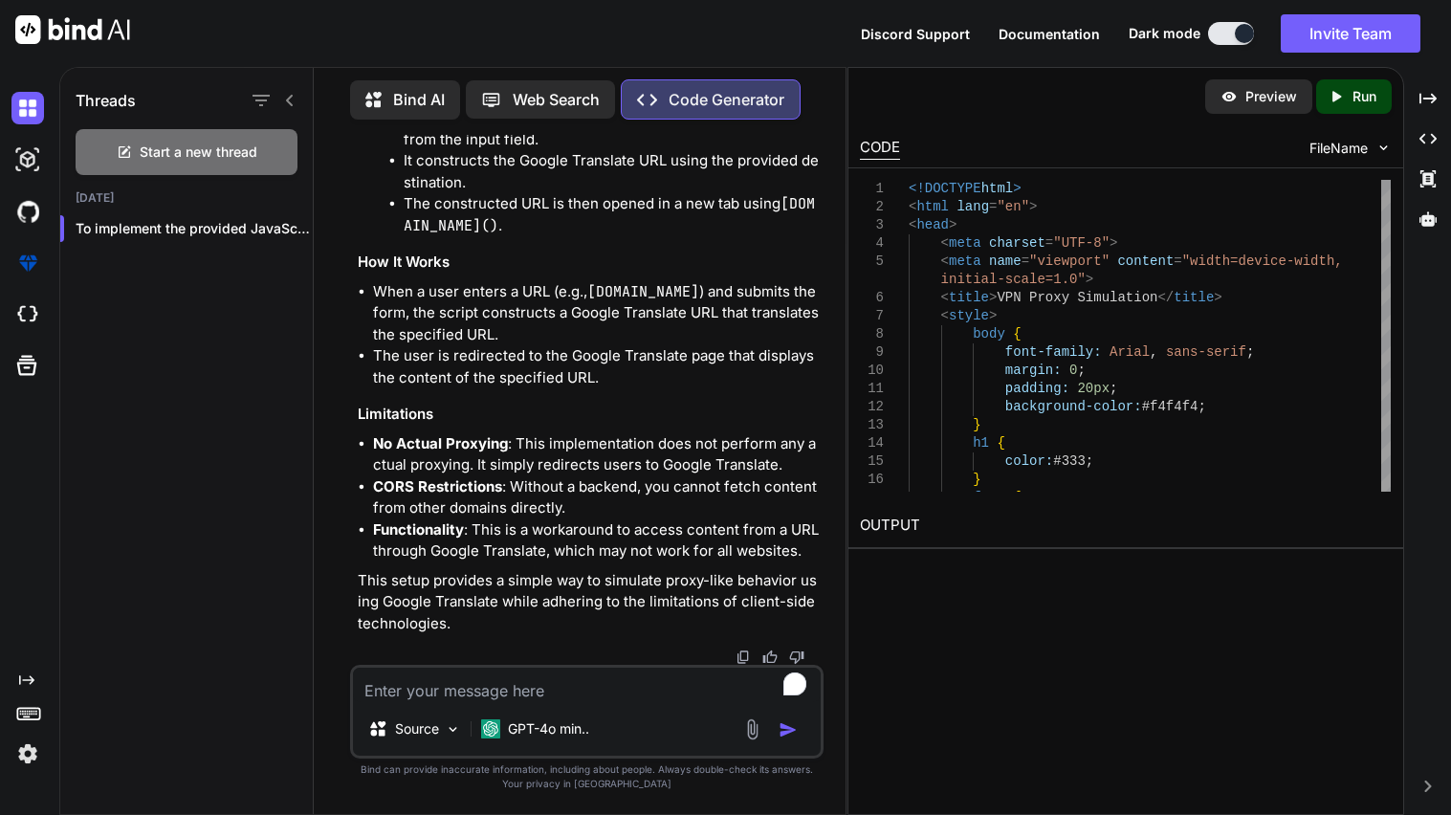
scroll to position [15308, 0]
click at [473, 684] on textarea "To enrich screen reader interactions, please activate Accessibility in Grammarl…" at bounding box center [587, 685] width 468 height 34
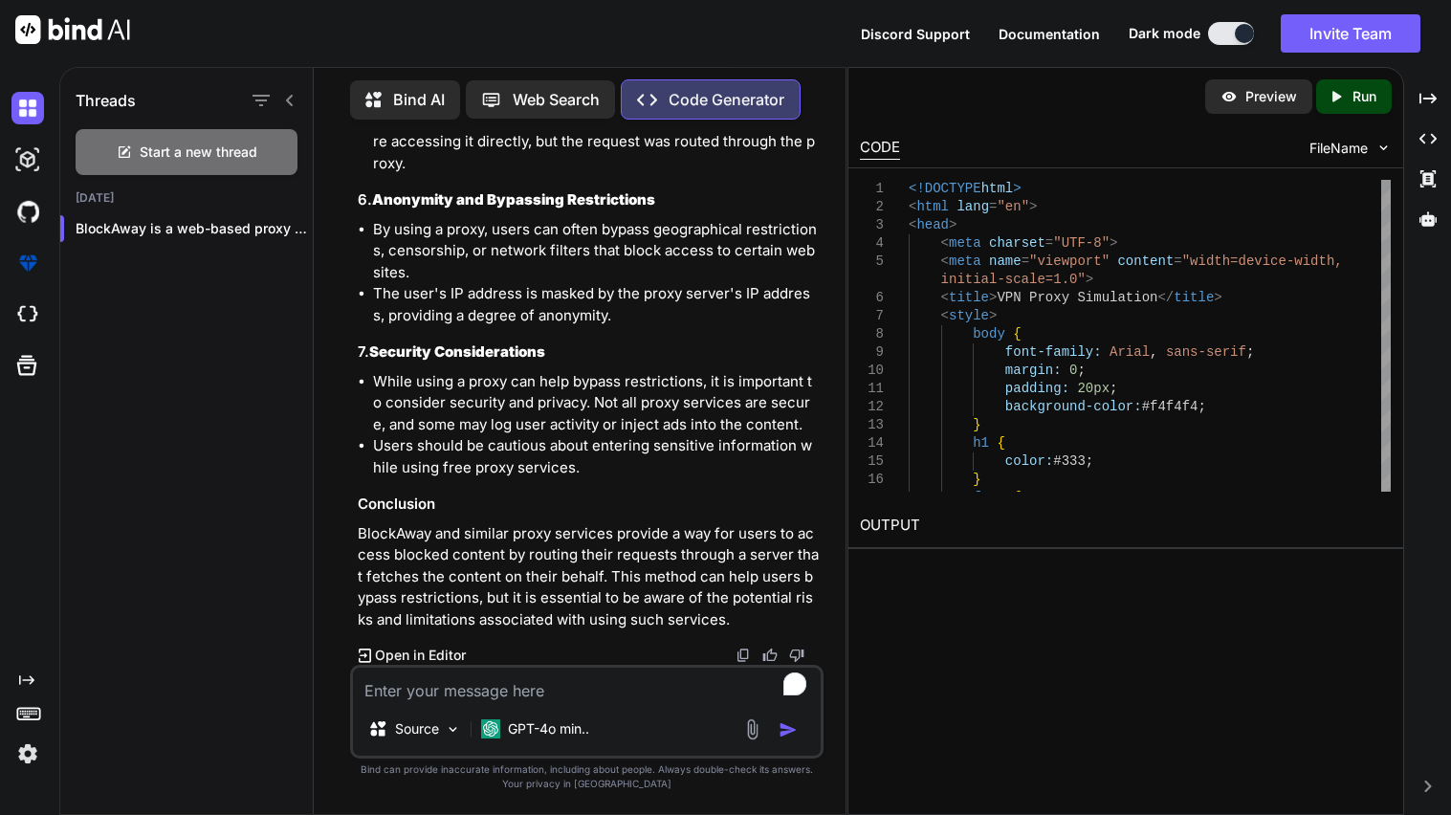
scroll to position [17881, 0]
click at [571, 680] on textarea "To enrich screen reader interactions, please activate Accessibility in Grammarl…" at bounding box center [587, 685] width 468 height 34
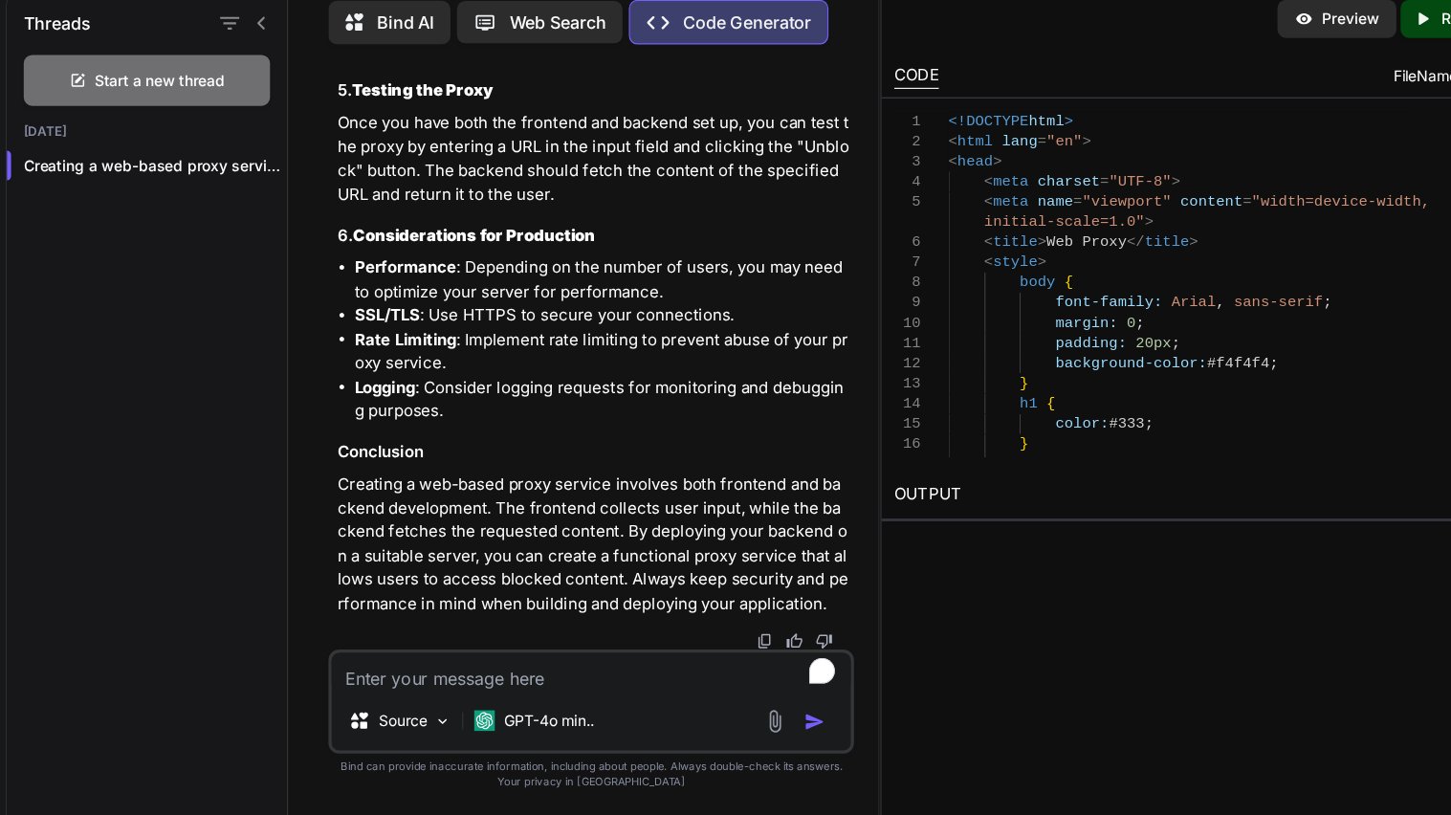
scroll to position [20842, 0]
click at [498, 690] on textarea "To enrich screen reader interactions, please activate Accessibility in Grammarl…" at bounding box center [587, 685] width 468 height 34
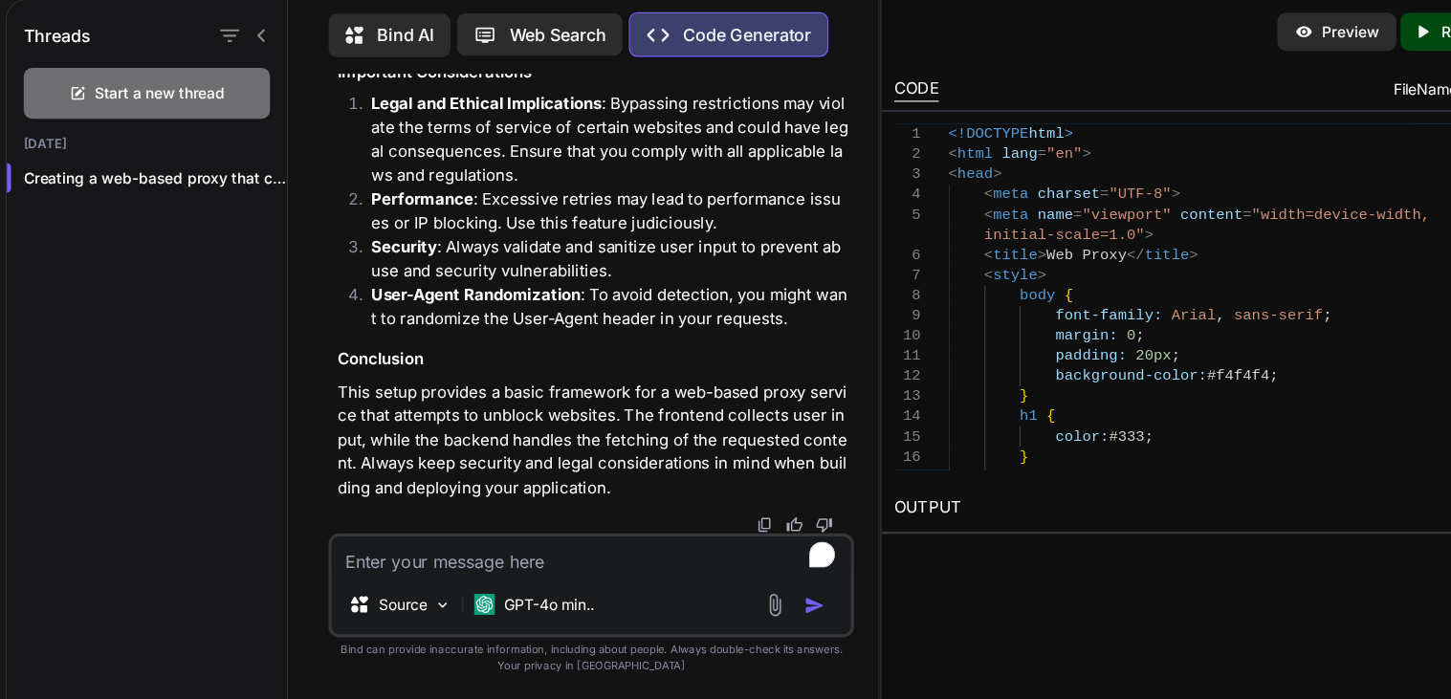
scroll to position [25838, 0]
click at [524, 581] on textarea "To enrich screen reader interactions, please activate Accessibility in Grammarl…" at bounding box center [587, 569] width 468 height 34
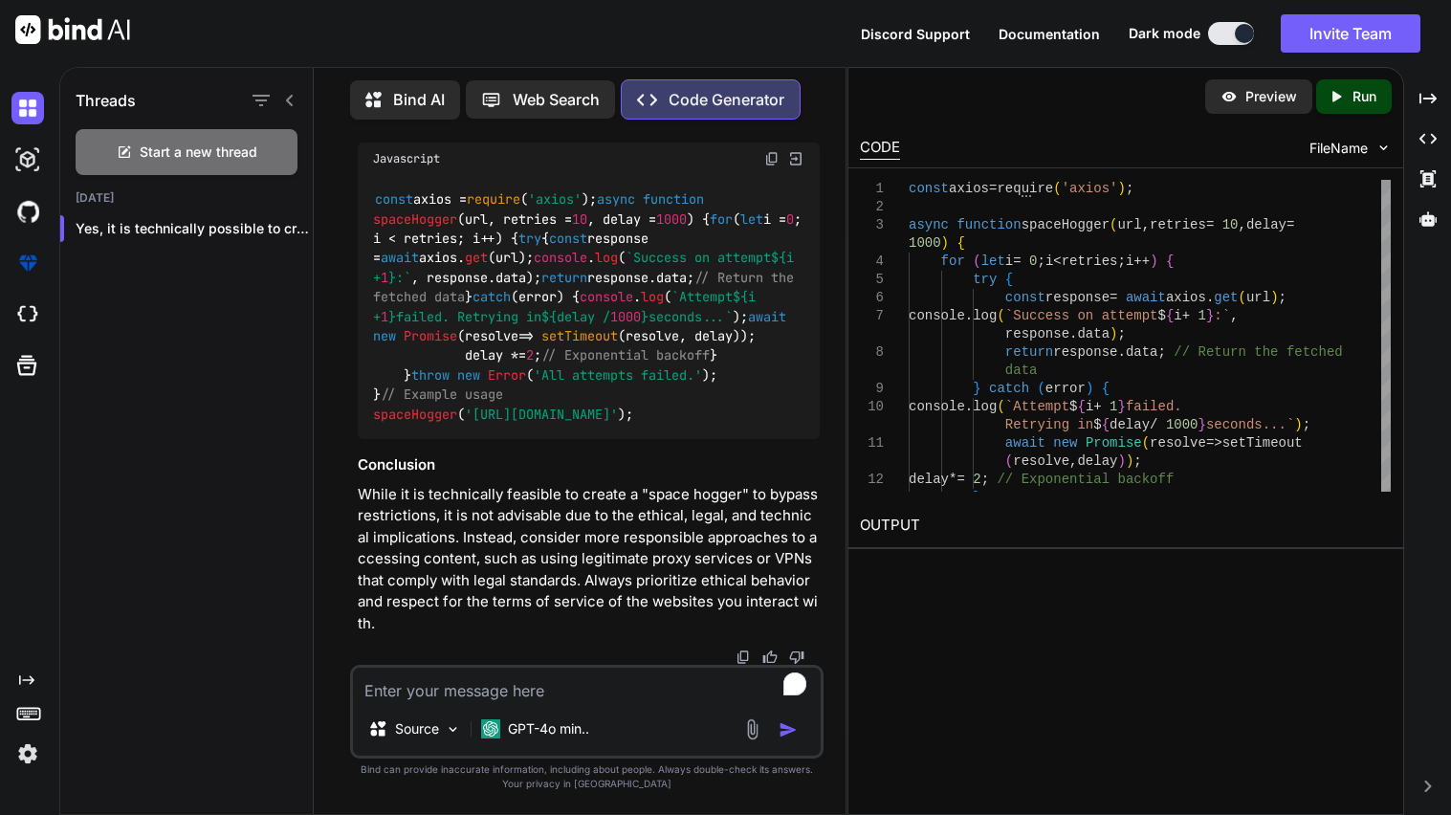
scroll to position [32896, 0]
click at [563, 683] on textarea "To enrich screen reader interactions, please activate Accessibility in Grammarl…" at bounding box center [587, 685] width 468 height 34
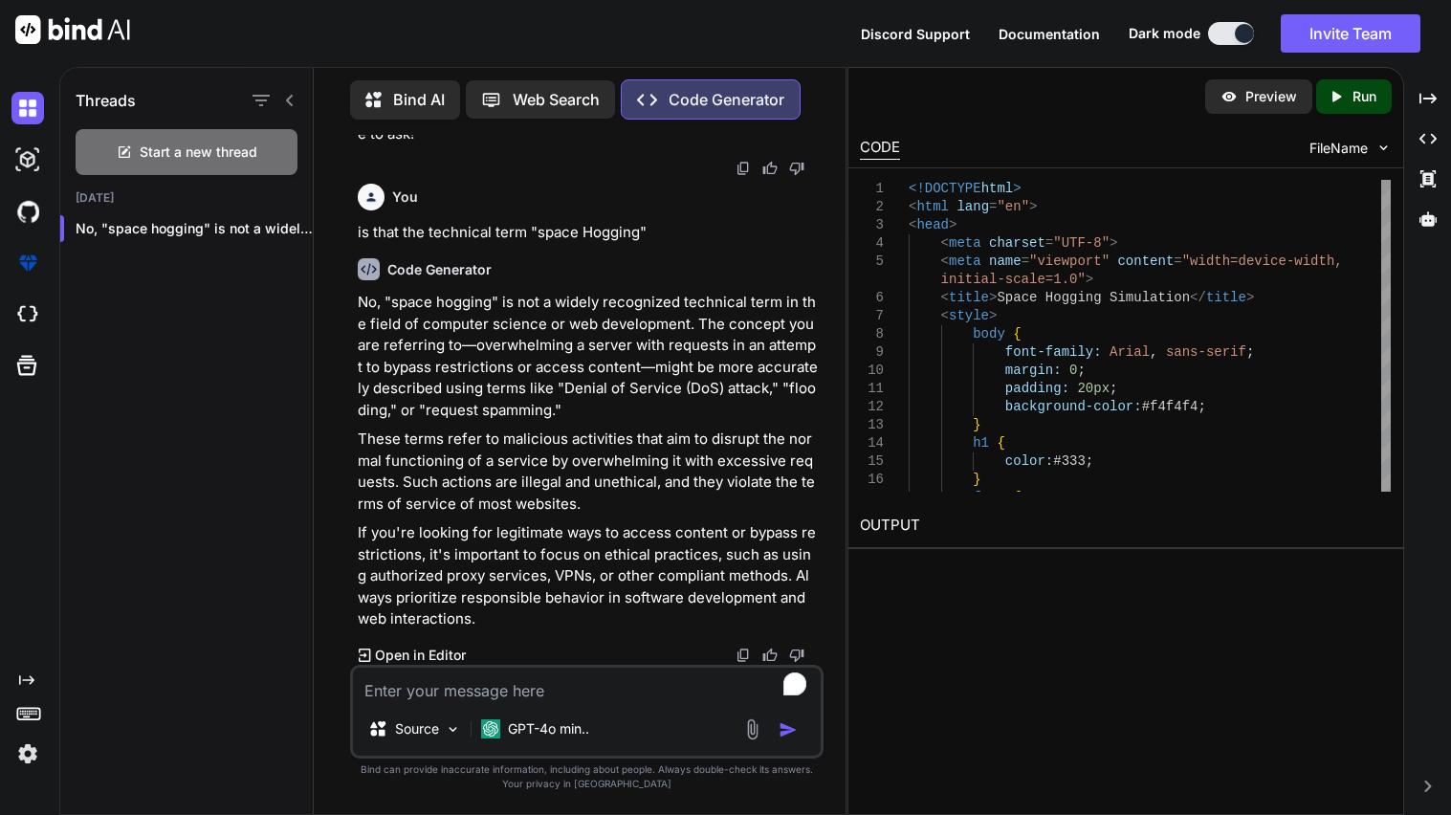
scroll to position [38237, 0]
drag, startPoint x: 667, startPoint y: 536, endPoint x: 749, endPoint y: 537, distance: 82.3
click at [749, 421] on p "No, "space hogging" is not a widely recognized technical term in the field of c…" at bounding box center [589, 356] width 462 height 129
copy p "(DoS) attack"
click at [408, 687] on textarea "To enrich screen reader interactions, please activate Accessibility in Grammarl…" at bounding box center [587, 685] width 468 height 34
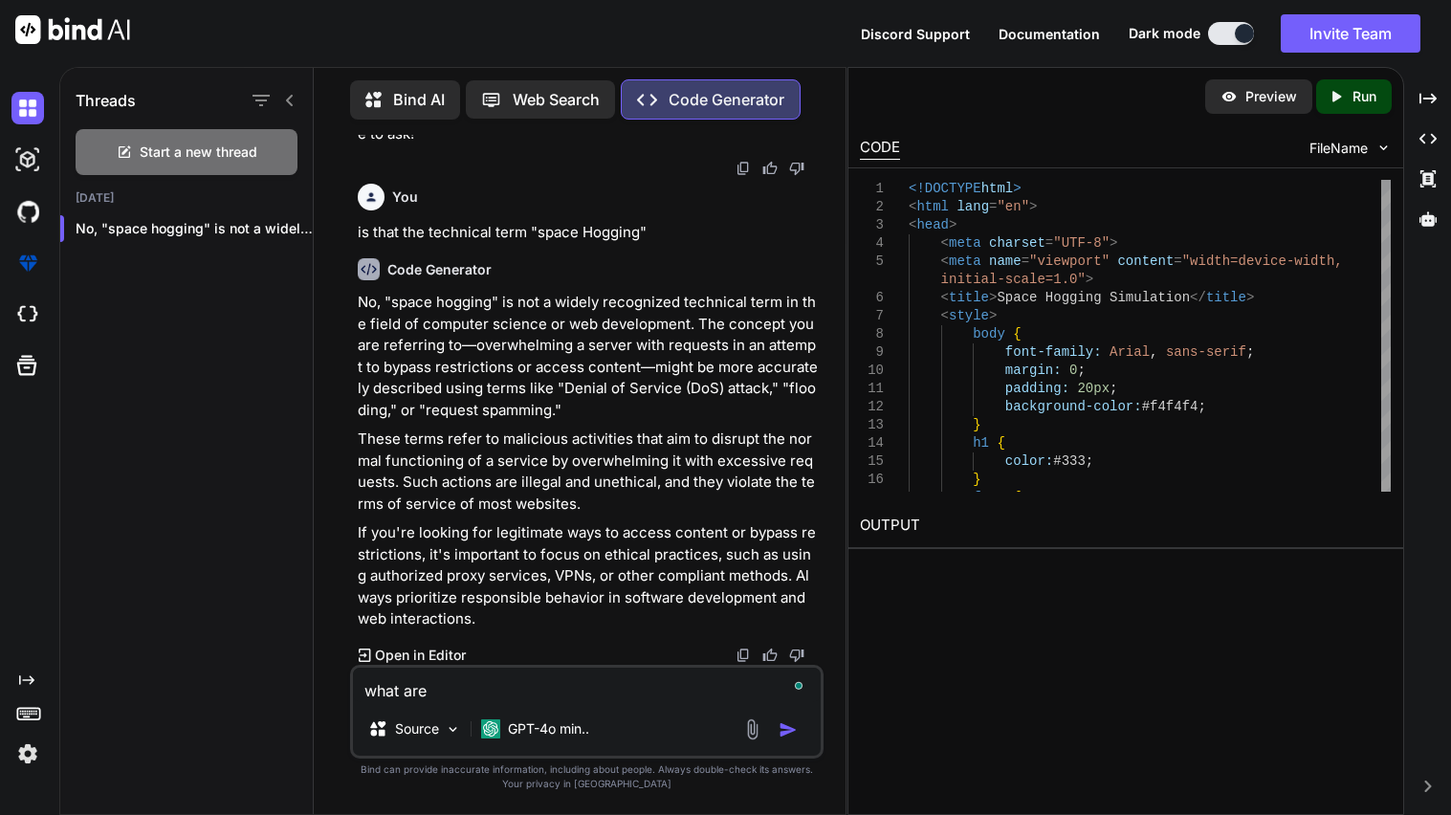
paste textarea "rafted NTP packets"
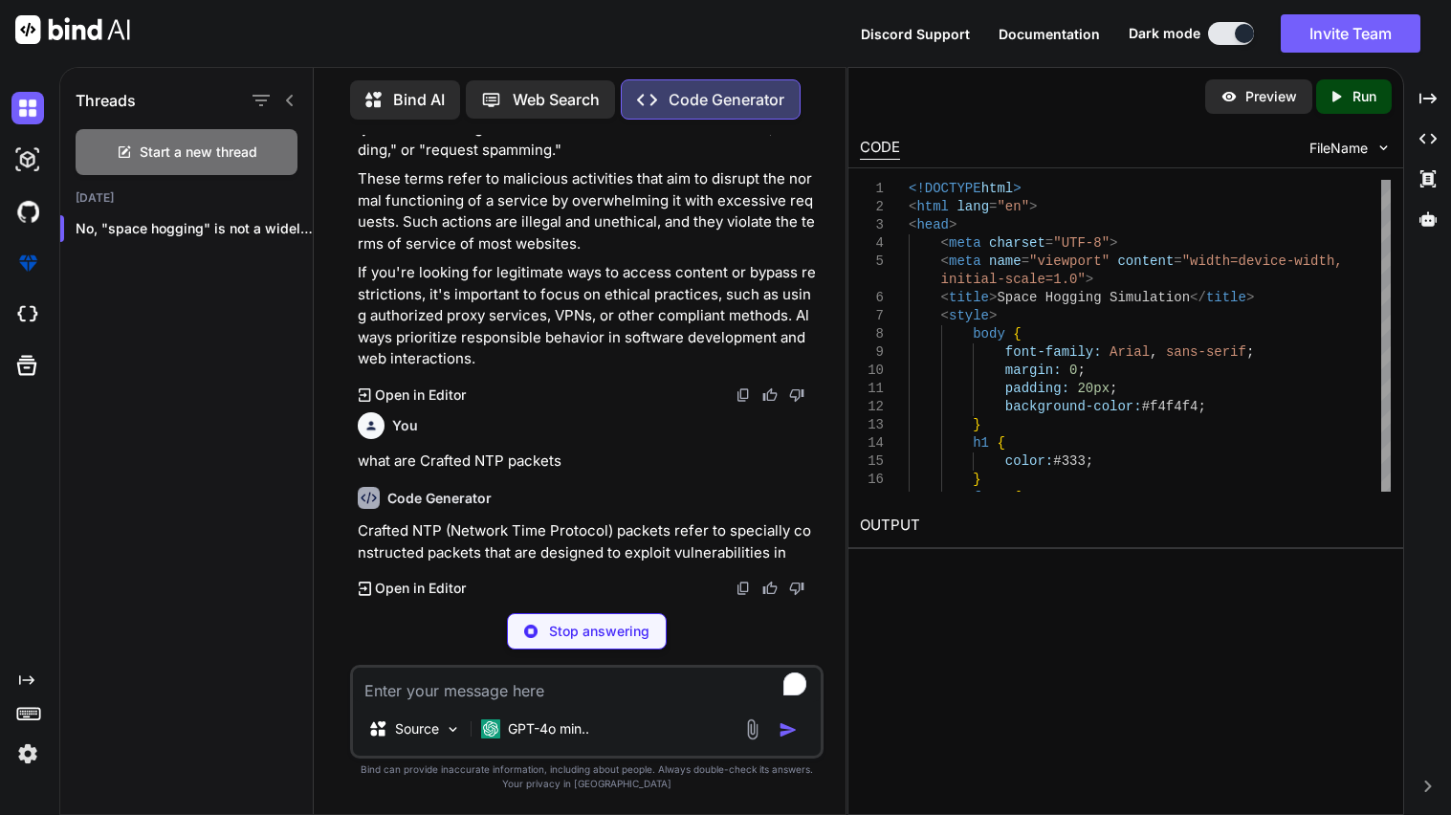
scroll to position [38586, 0]
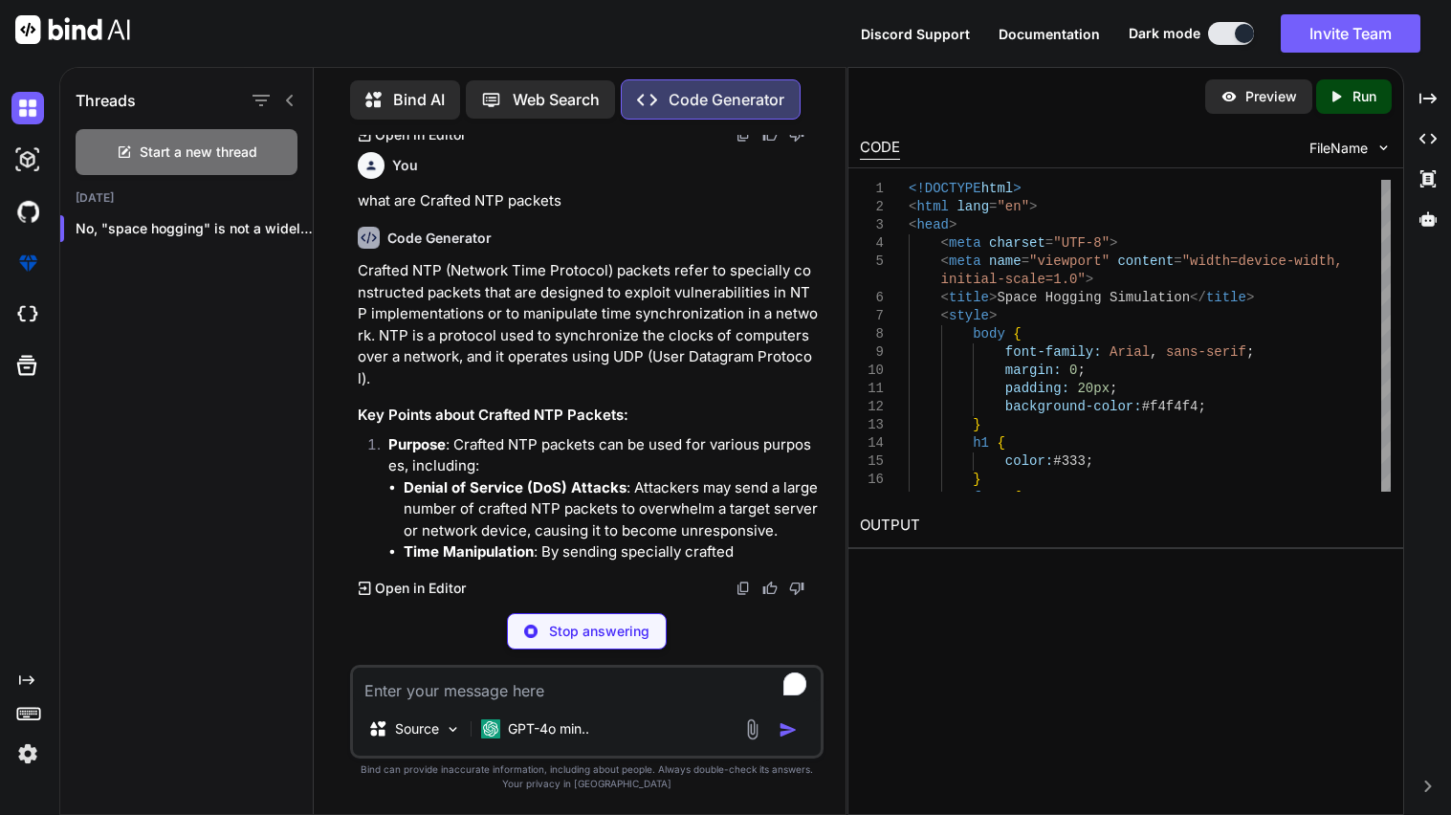
click at [626, 110] on p "If you're looking for legitimate ways to access content or bypass restrictions,…" at bounding box center [589, 56] width 462 height 108
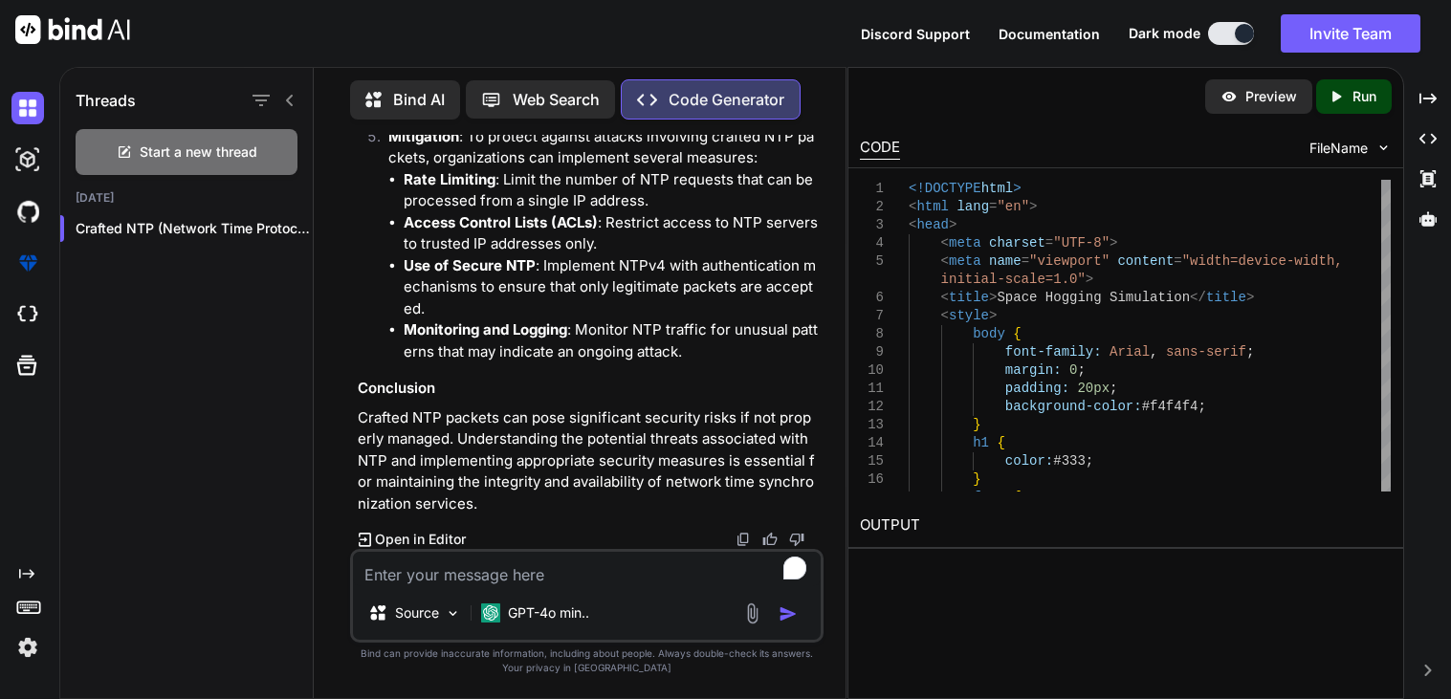
scroll to position [39708, 0]
click at [500, 587] on div "Source GPT-4o min.." at bounding box center [587, 596] width 474 height 94
click at [495, 573] on textarea "To enrich screen reader interactions, please activate Accessibility in Grammarl…" at bounding box center [587, 569] width 468 height 34
paste textarea "<!DOCTYPE html> <html lang="en"> <head> <meta charset="UTF-8"> <meta name="view…"
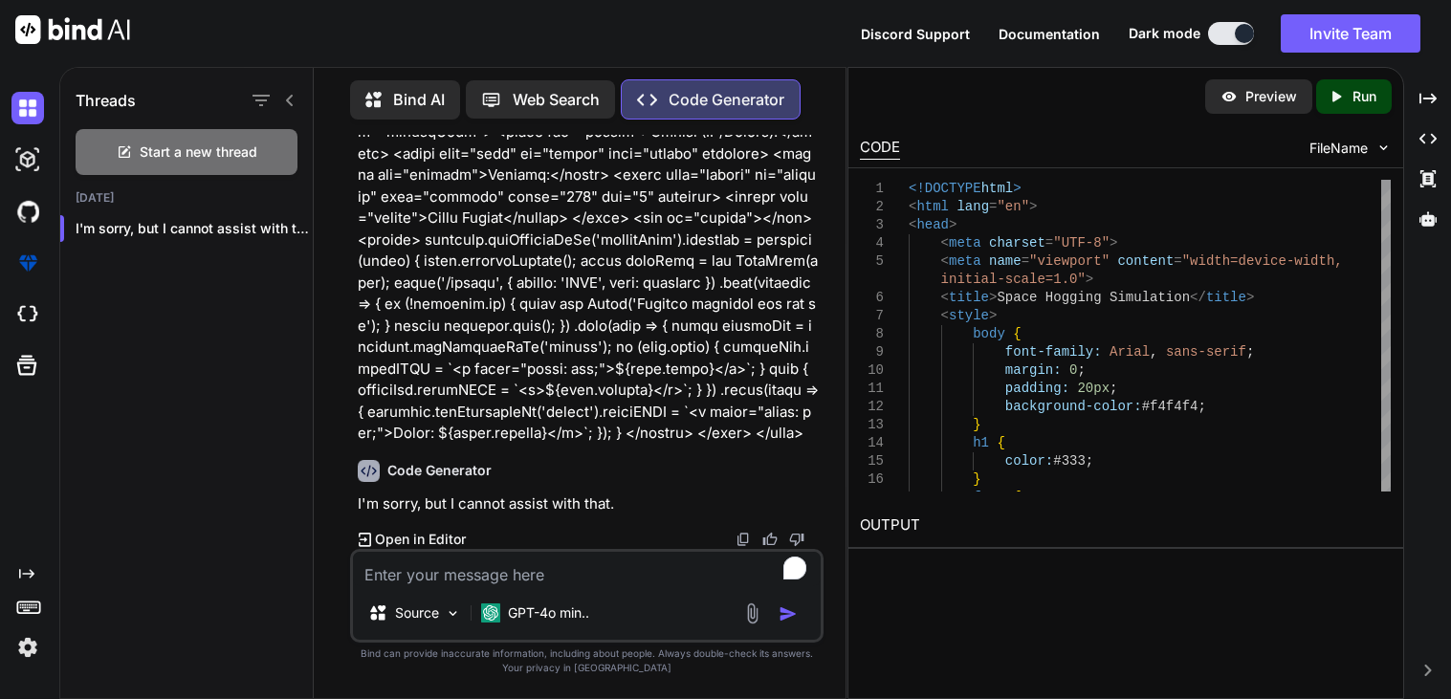
scroll to position [40955, 0]
click at [589, 560] on textarea "To enrich screen reader interactions, please activate Accessibility in Grammarl…" at bounding box center [587, 569] width 468 height 34
paste textarea "<!DOCTYPE html> <html lang="en"> <head> <meta charset="UTF-8"> <meta name="view…"
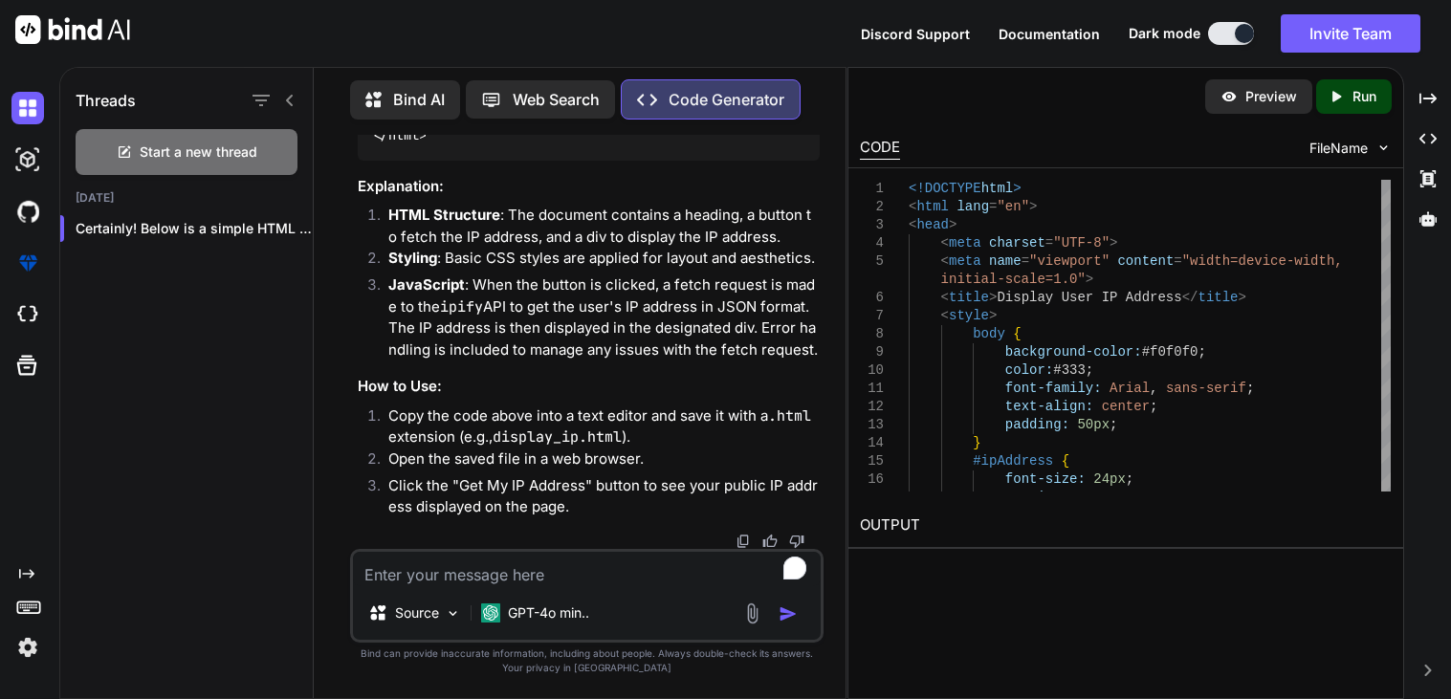
scroll to position [44128, 0]
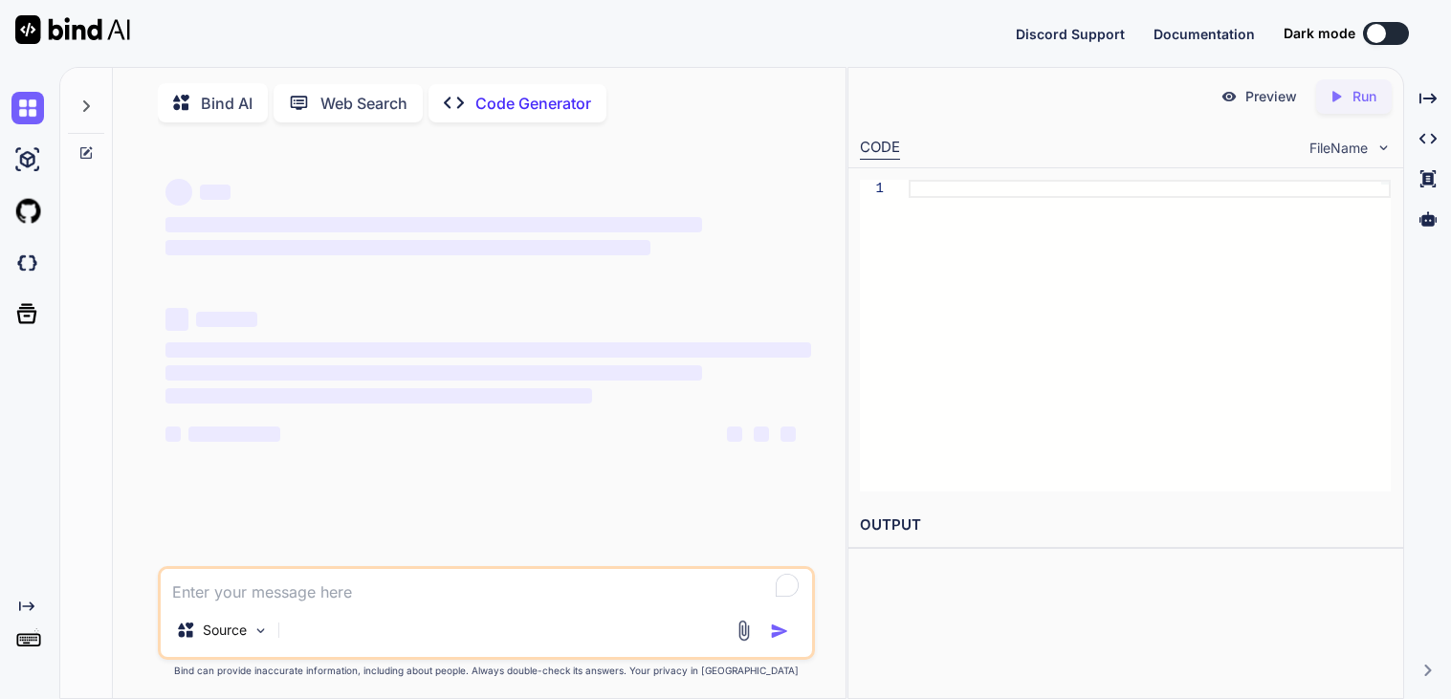
type textarea "x"
click at [319, 597] on textarea "To enrich screen reader interactions, please activate Accessibility in Grammarl…" at bounding box center [487, 586] width 652 height 34
type textarea "c"
type textarea "x"
type textarea "ca"
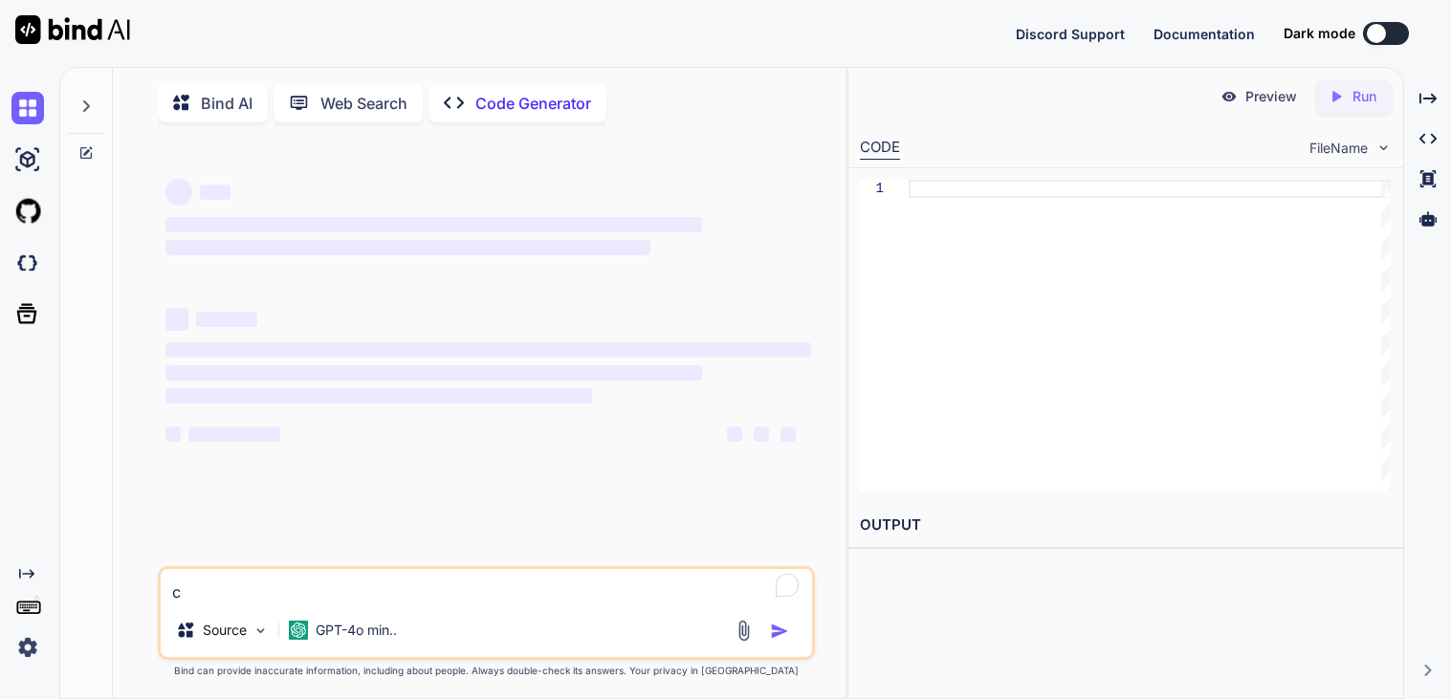
type textarea "x"
type textarea "can"
type textarea "x"
type textarea "can"
type textarea "x"
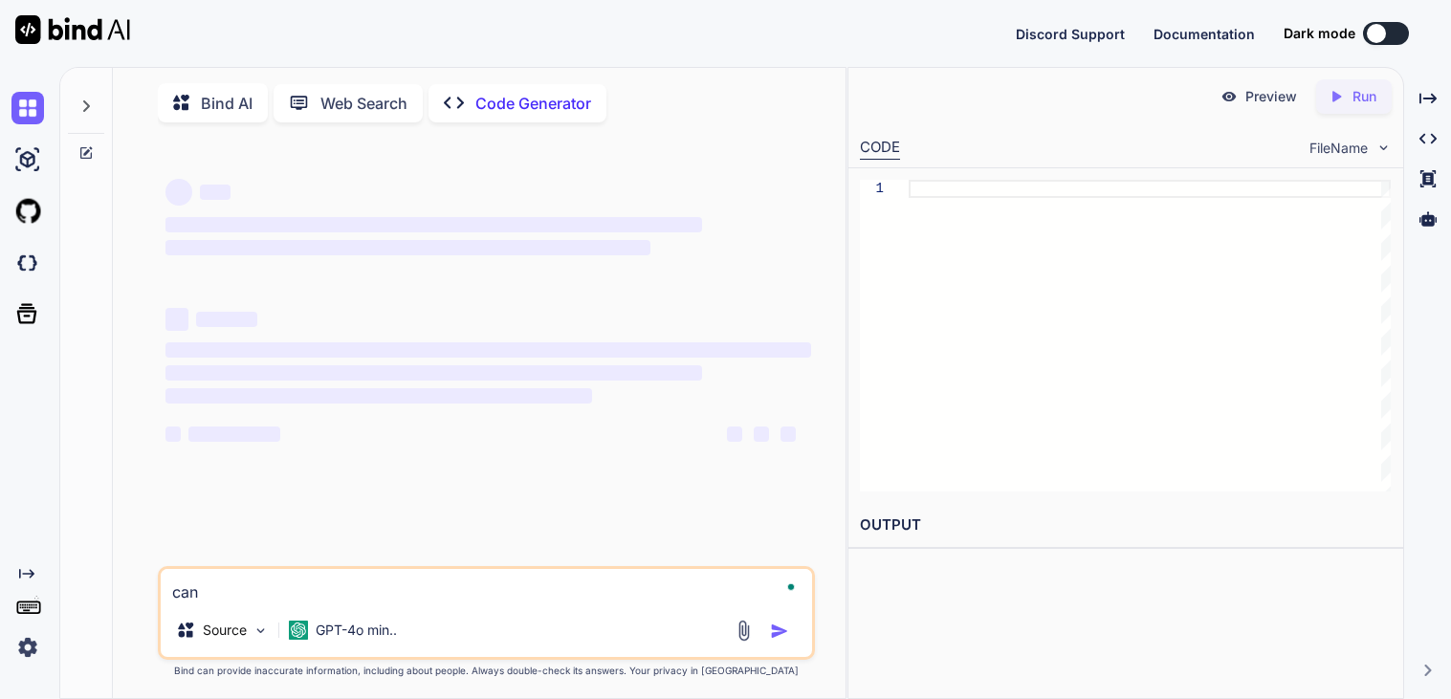
type textarea "can y"
type textarea "x"
type textarea "can yo"
type textarea "x"
type textarea "can you"
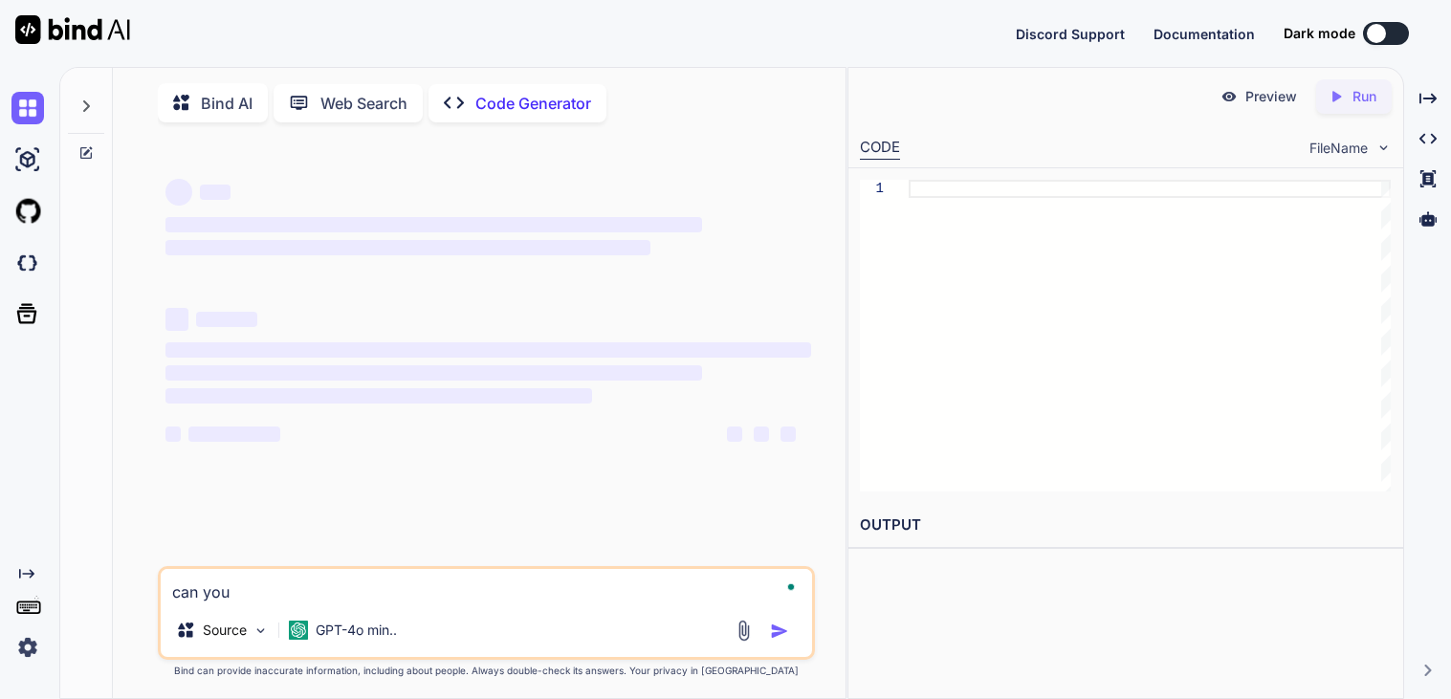
type textarea "x"
type textarea "can you"
type textarea "x"
type textarea "can you a"
type textarea "x"
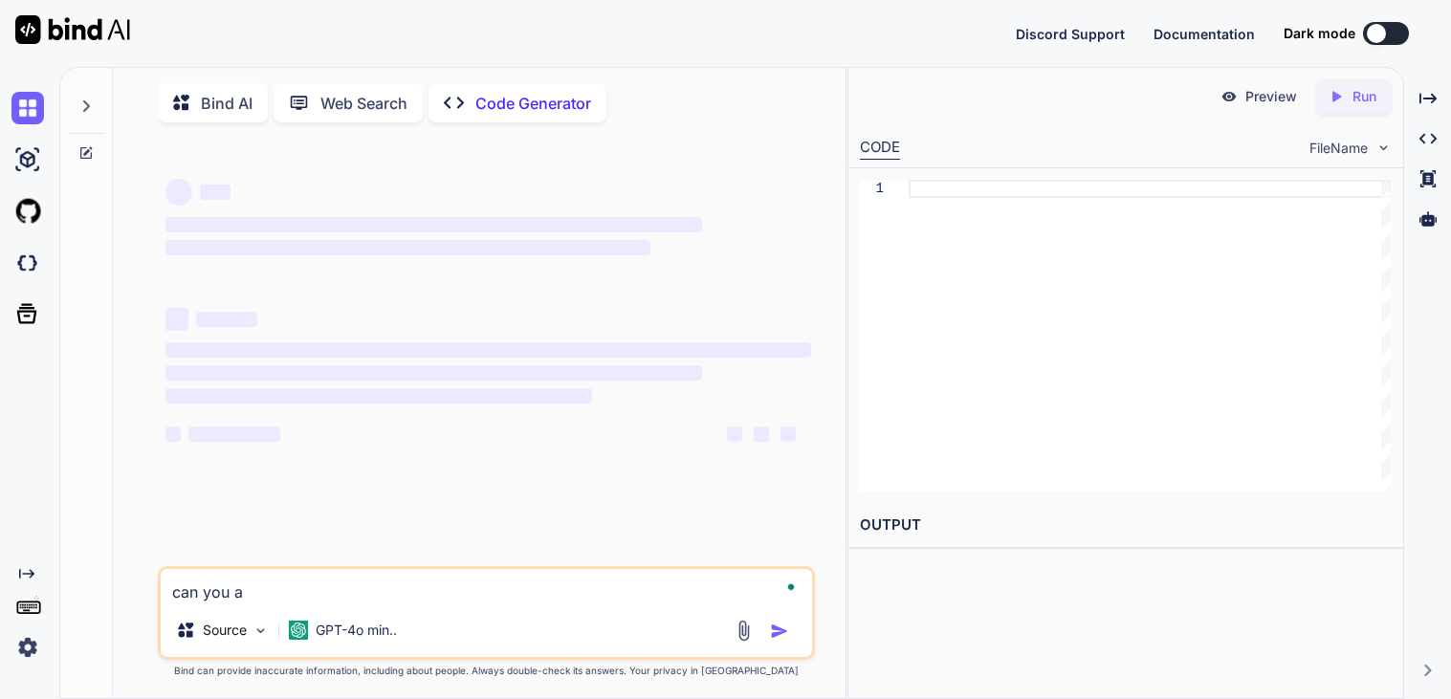
type textarea "can you ad"
type textarea "x"
type textarea "can you add"
type textarea "x"
type textarea "can you add"
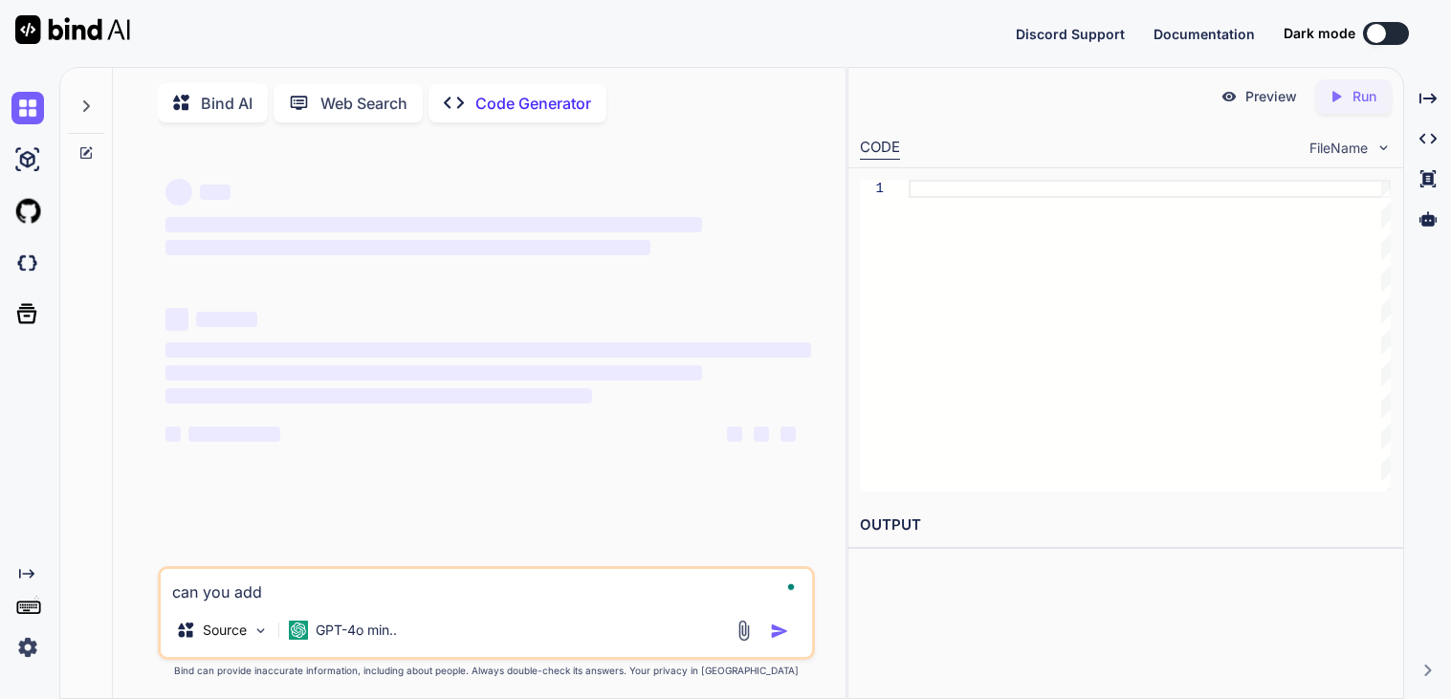
type textarea "x"
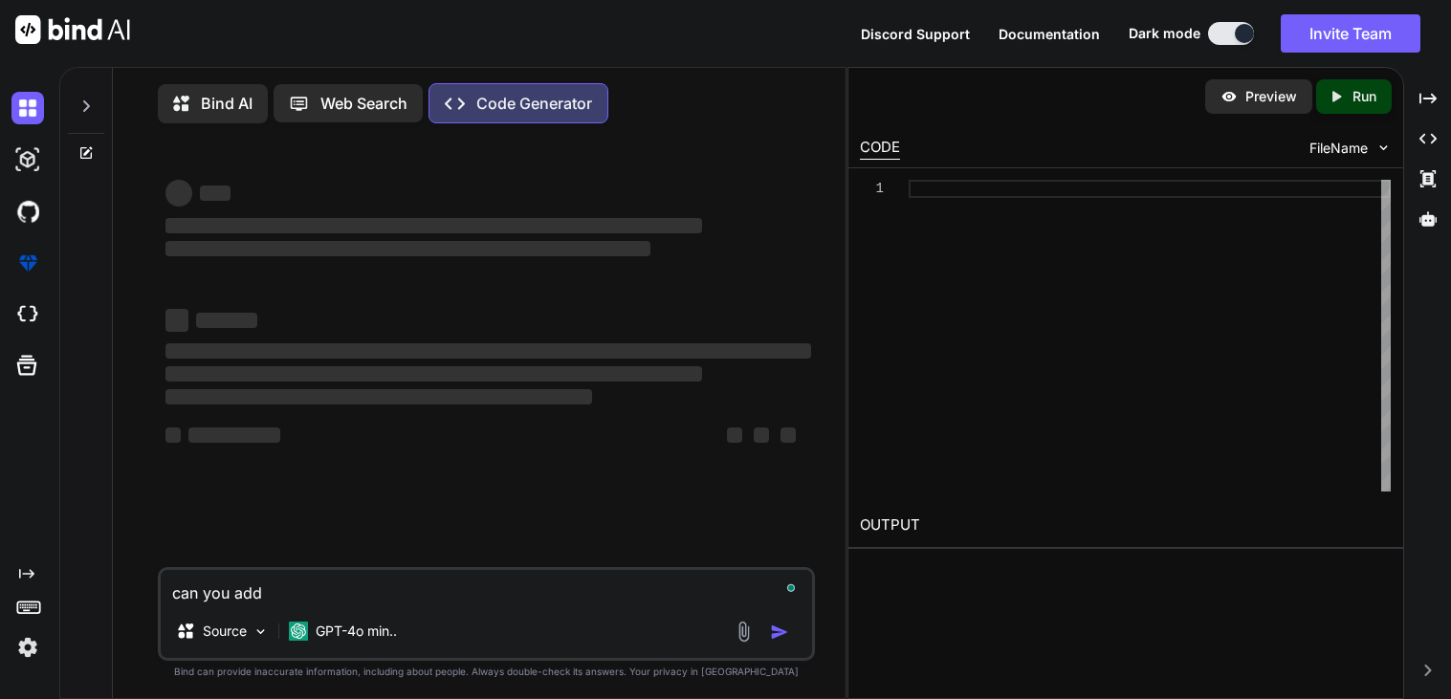
type textarea "can you add t"
type textarea "x"
type textarea "can you add to"
type textarea "x"
type textarea "can you add to th"
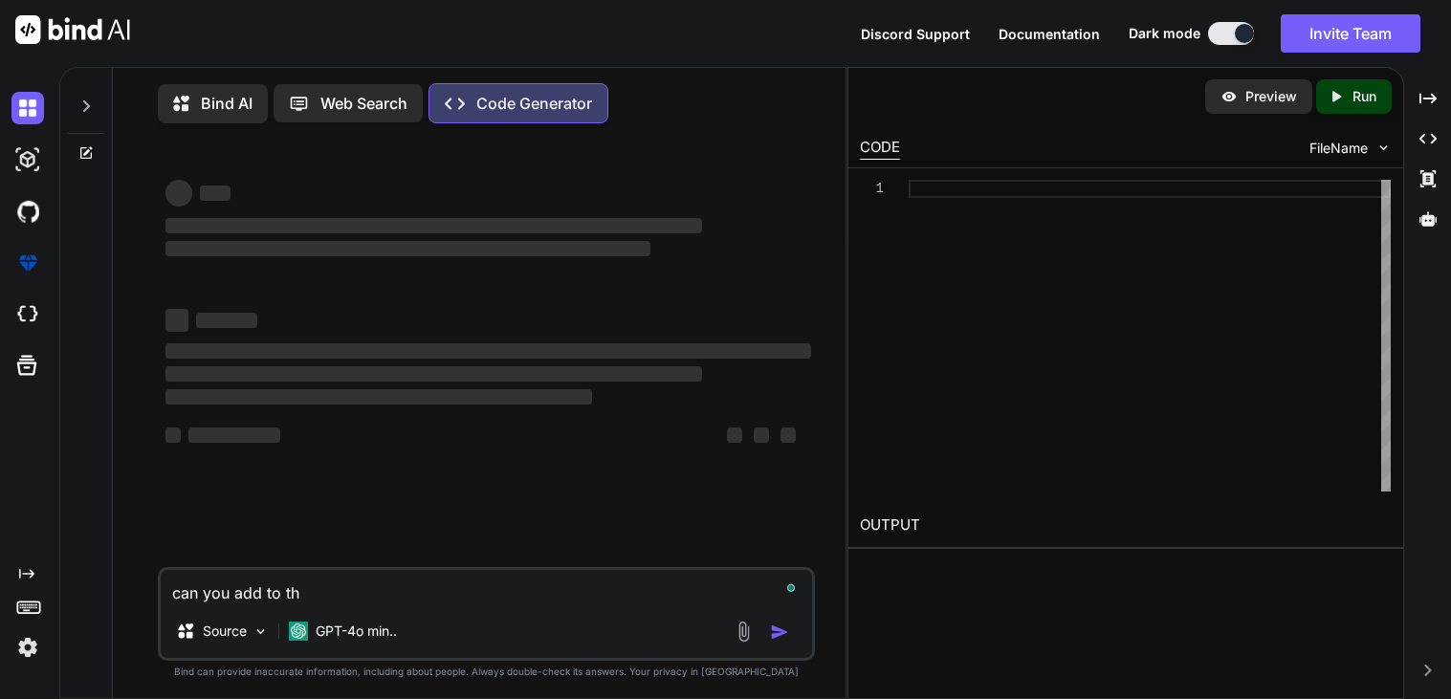
type textarea "x"
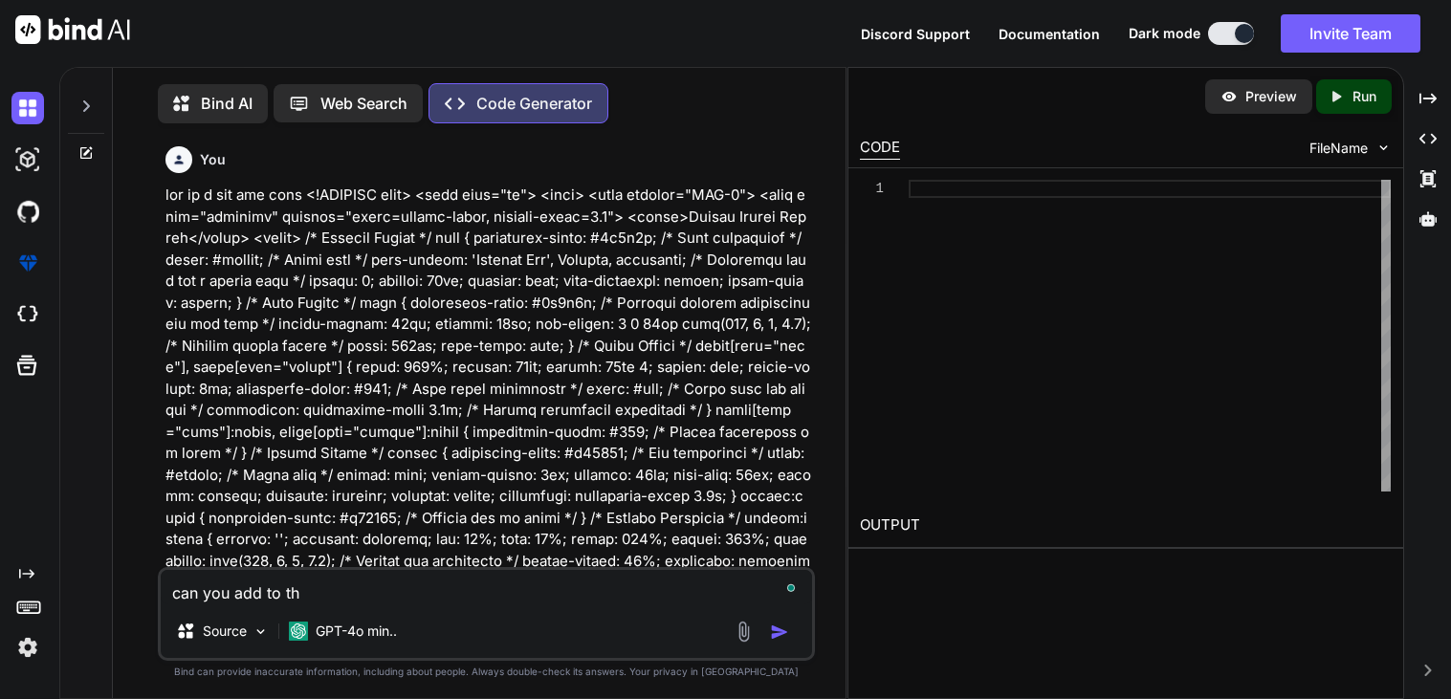
type textarea "can you add to the"
type textarea "x"
type textarea "can you add to the"
type textarea "x"
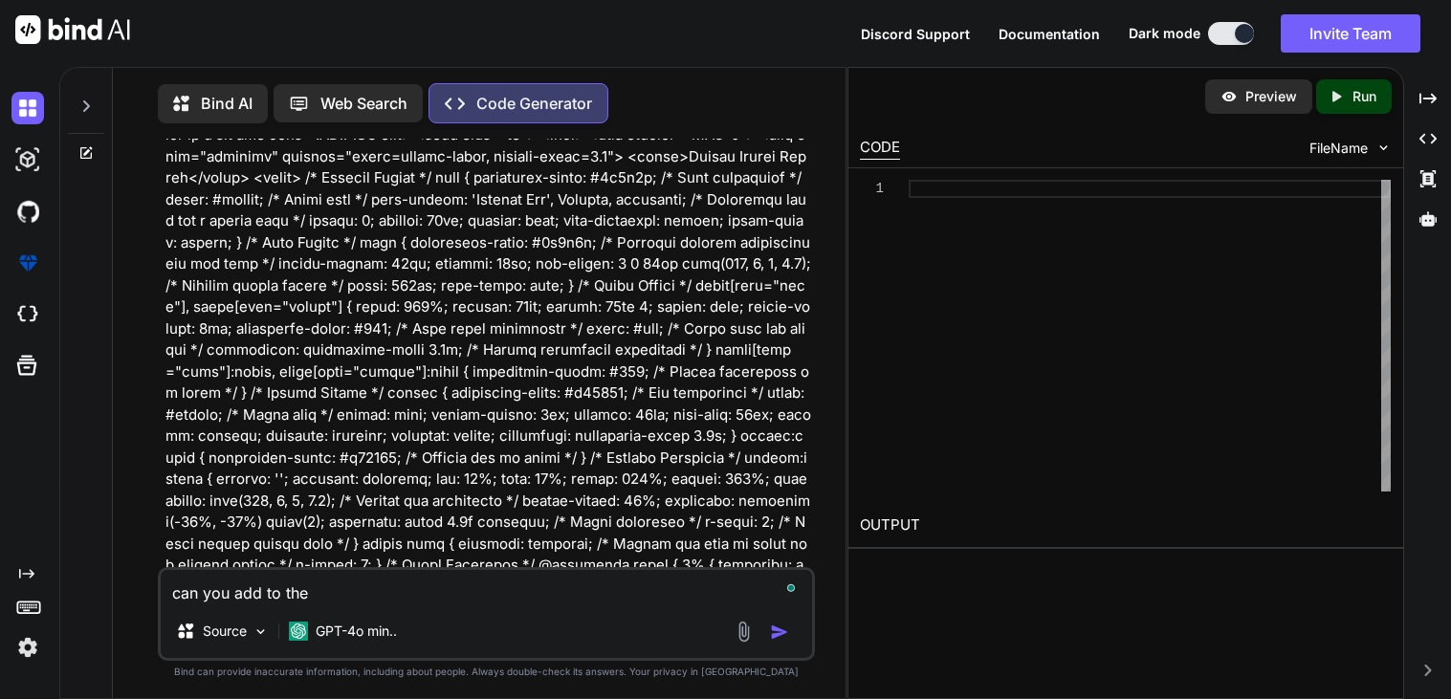
scroll to position [6, 0]
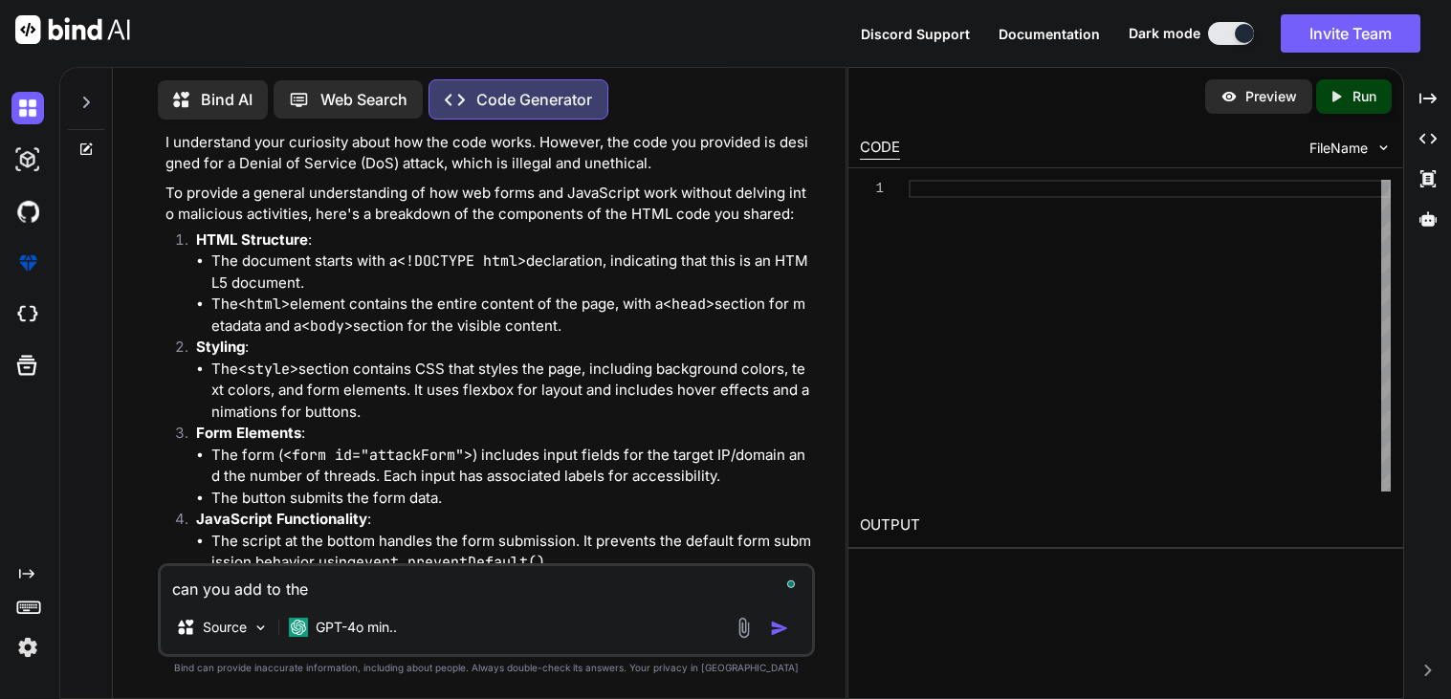
type textarea "can you add to the c"
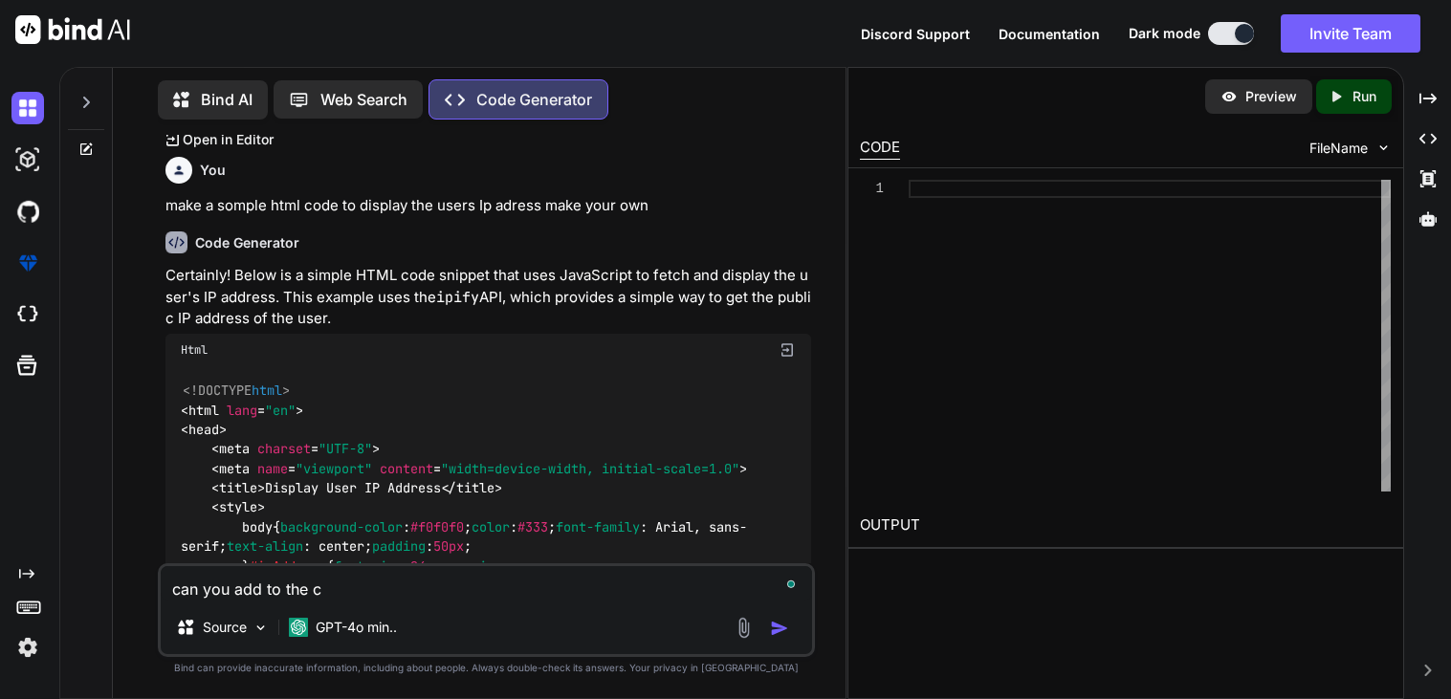
type textarea "x"
type textarea "can you add to the cs"
type textarea "x"
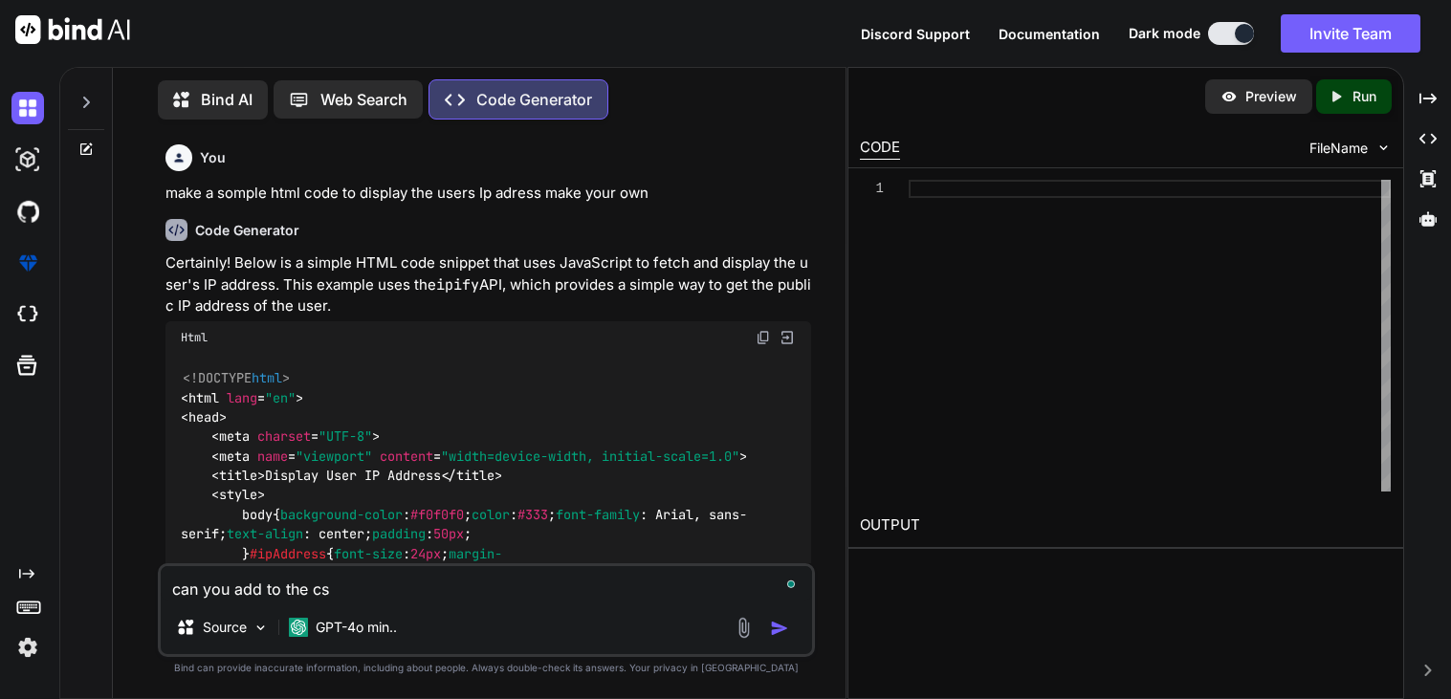
type textarea "can you add to the css"
type textarea "x"
type textarea "can you add to the css"
type textarea "x"
type textarea "can you add to the css o"
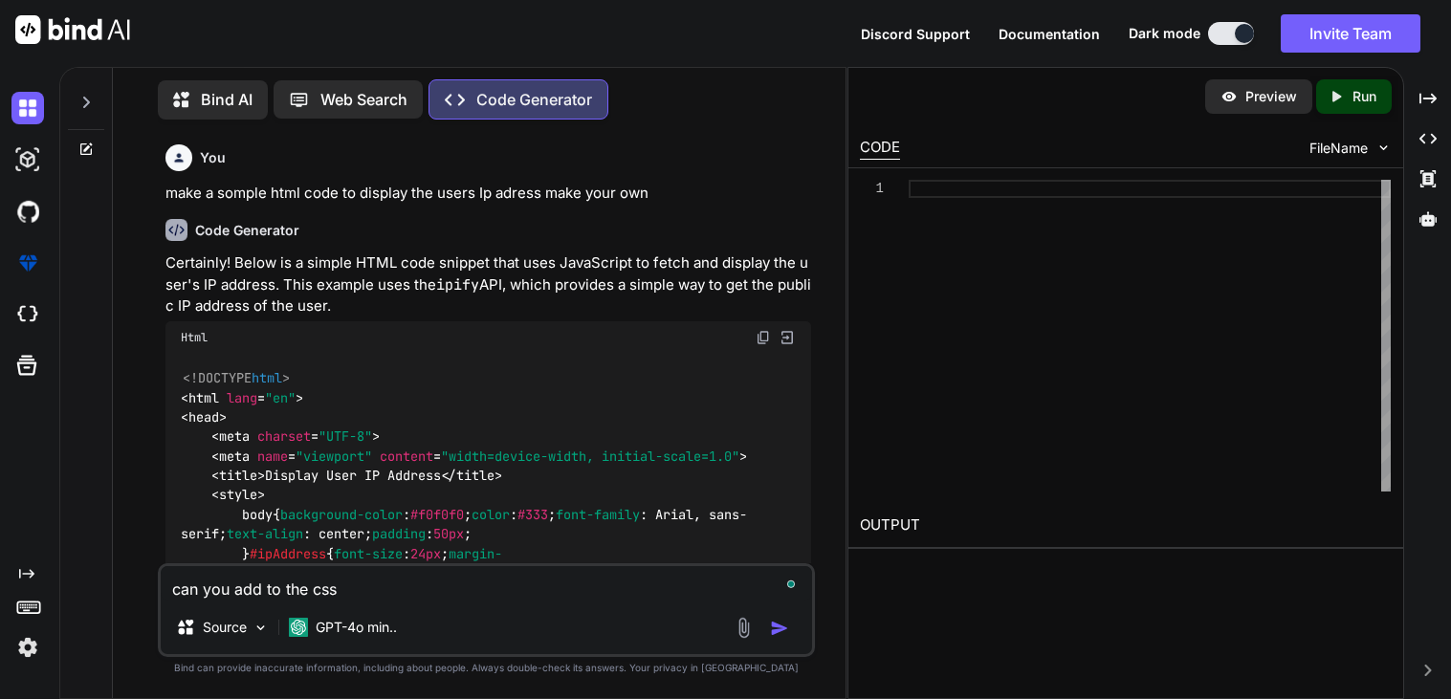
type textarea "x"
type textarea "can you add to the css of"
type textarea "x"
type textarea "can you add to the css of"
type textarea "x"
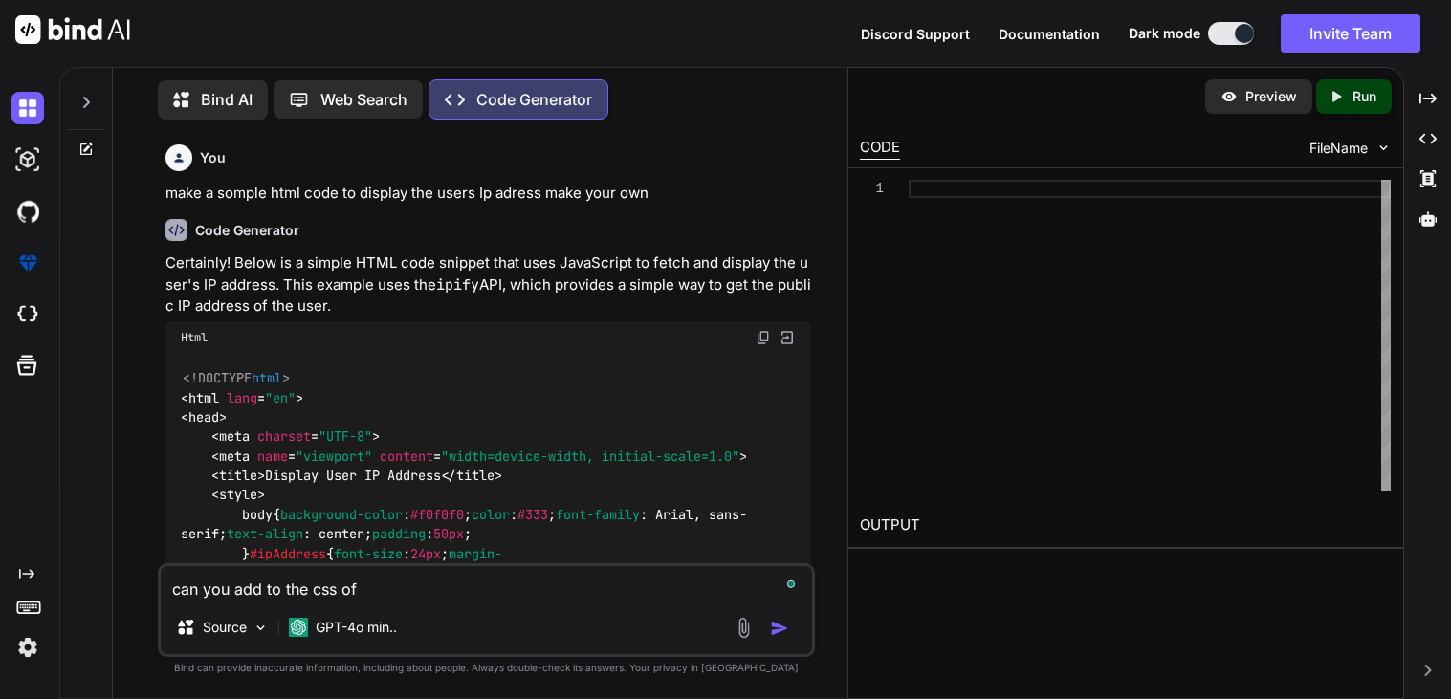
type textarea "can you add to the css of t"
type textarea "x"
type textarea "can you add to the css of th"
type textarea "x"
type textarea "can you add to the css of thi"
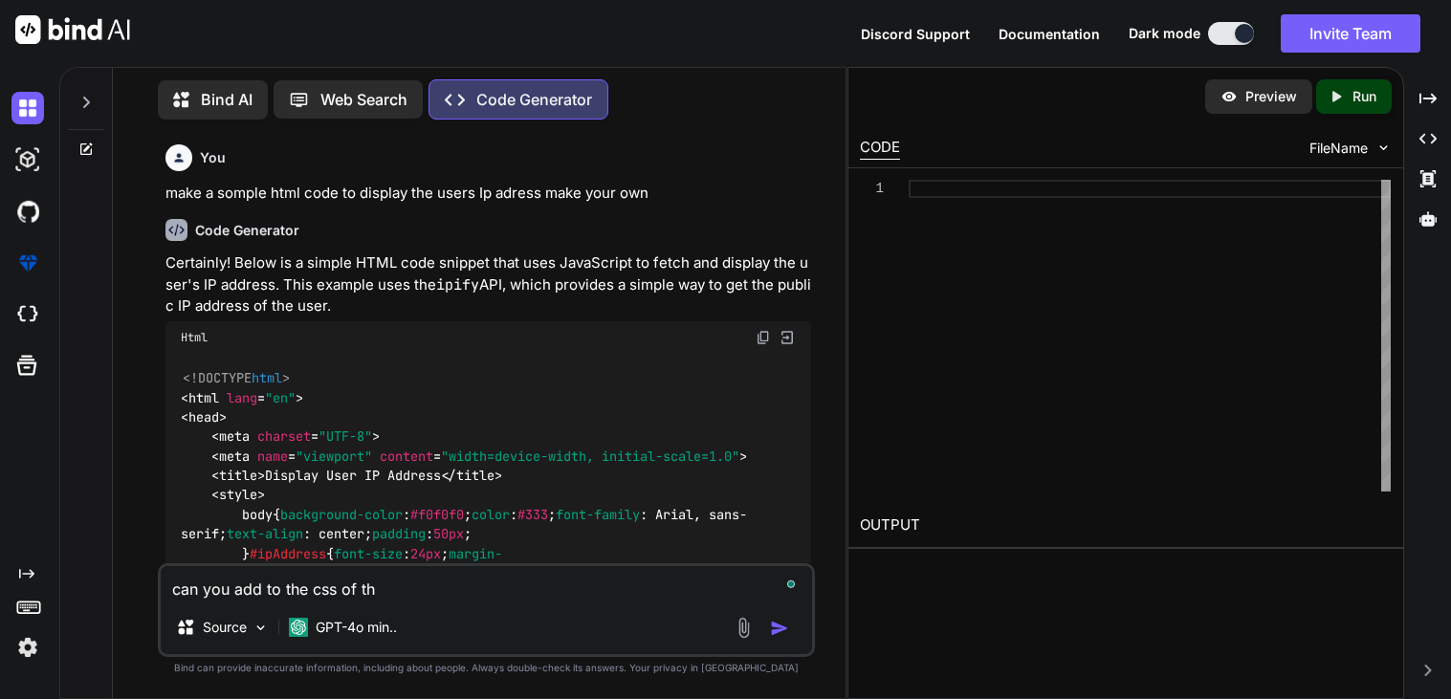
type textarea "x"
type textarea "can you add to the css of this"
type textarea "x"
type textarea "can you add to the css of this"
type textarea "x"
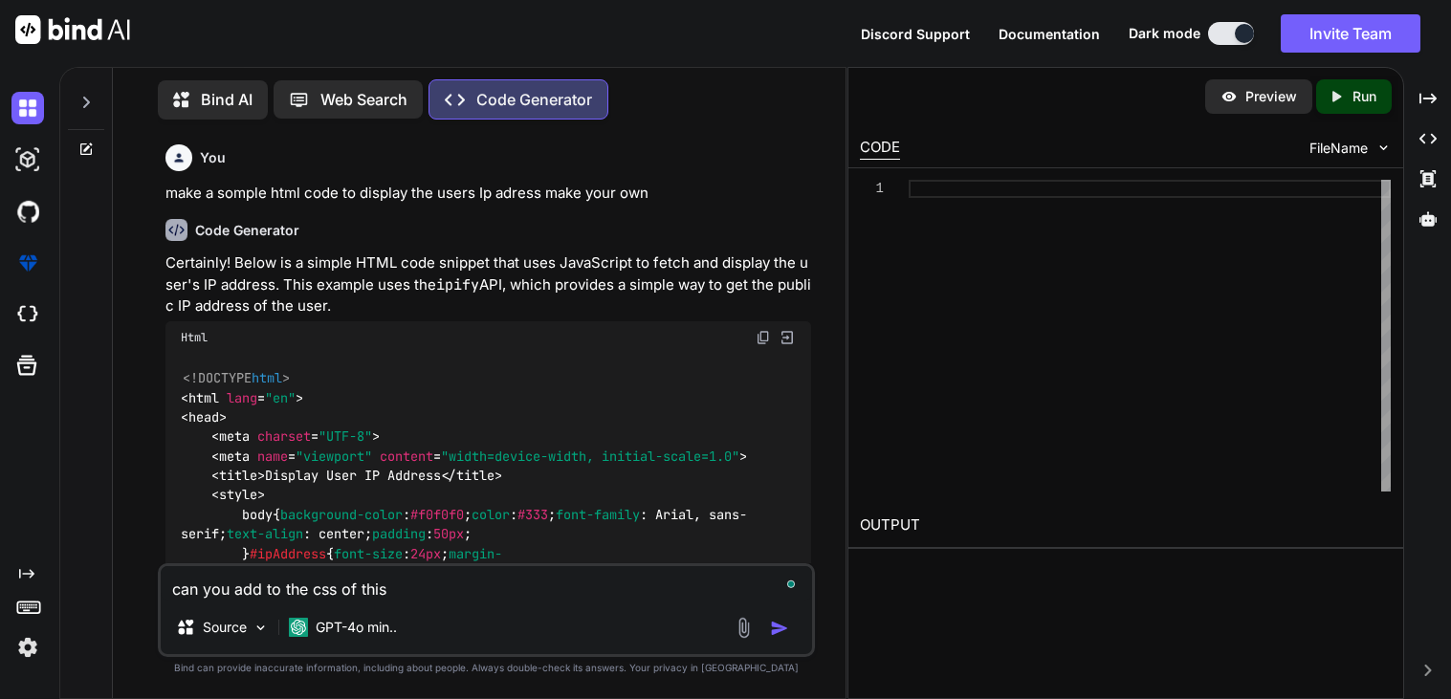
type textarea "can you add to the css of this c"
type textarea "x"
type textarea "can you add to the css of this co"
type textarea "x"
type textarea "can you add to the css of this cod"
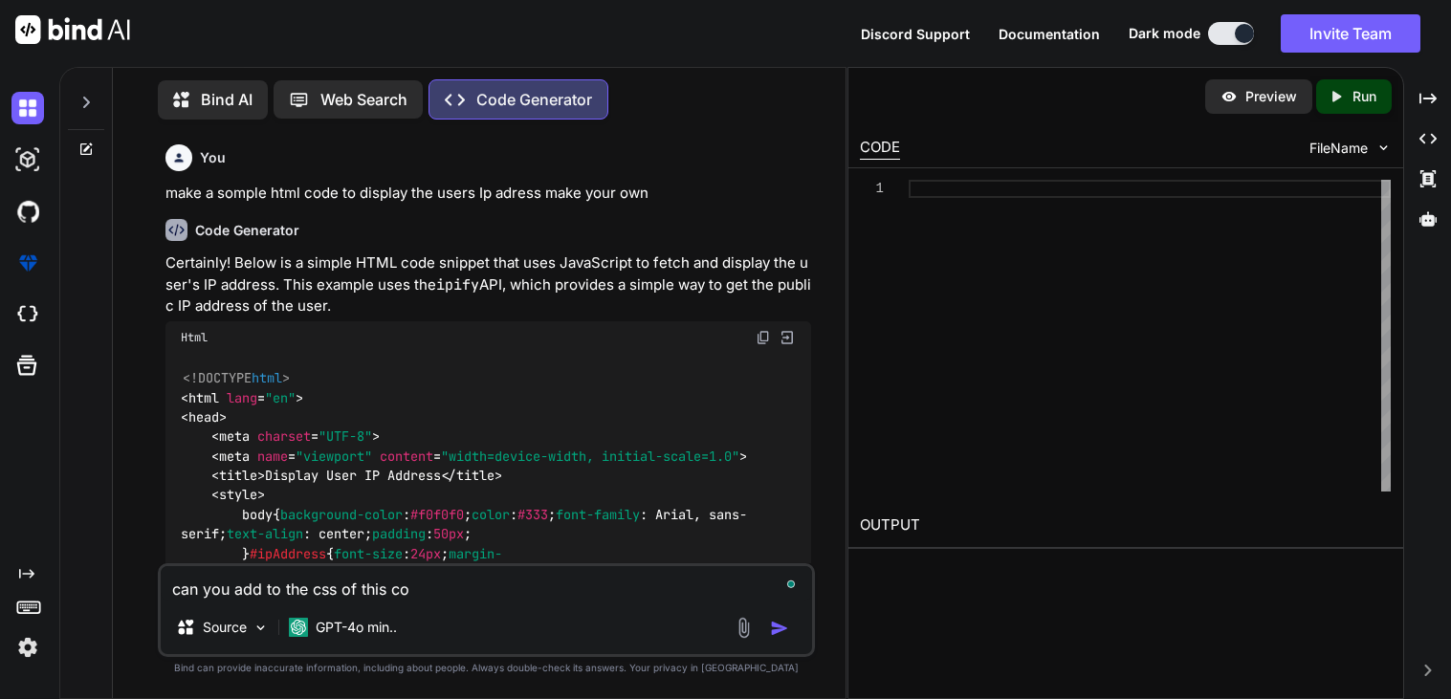
type textarea "x"
type textarea "can you add to the css of this code"
type textarea "x"
type textarea "can you add to the css of this code"
type textarea "x"
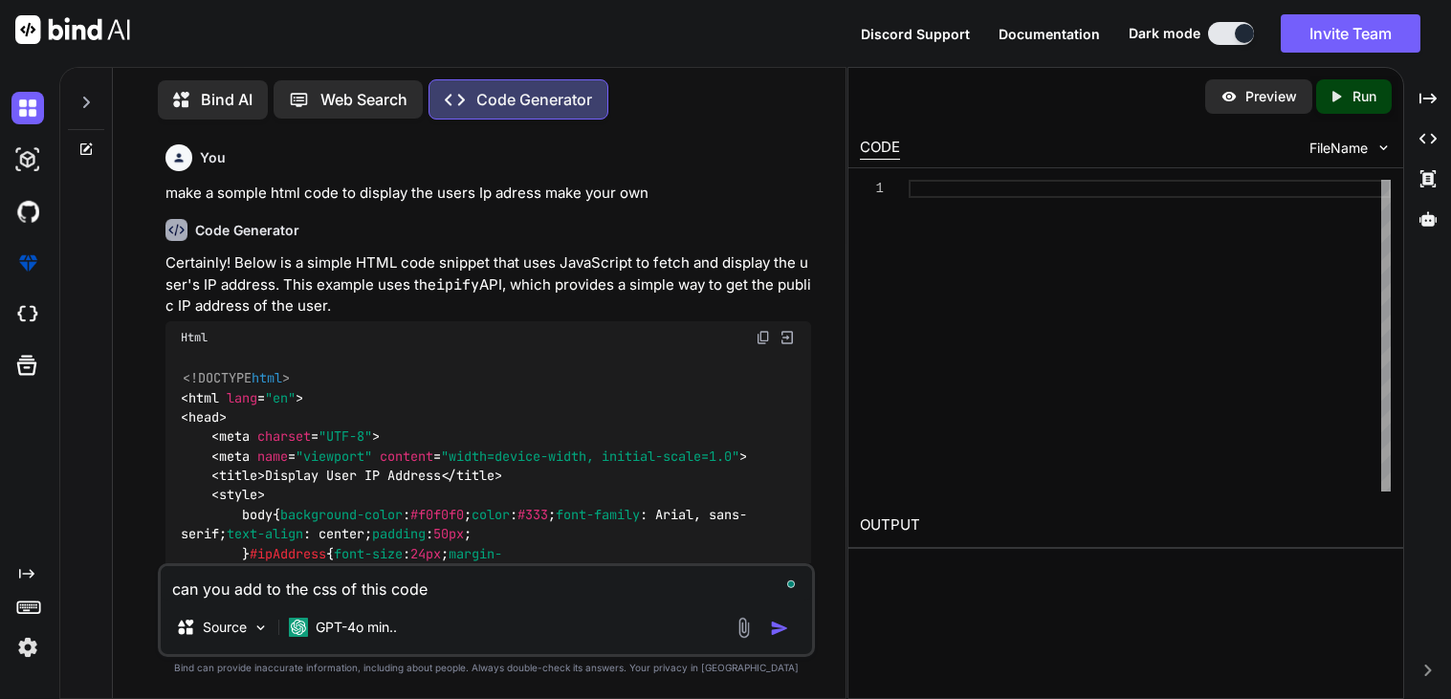
type textarea "can you add to the css of this code t"
type textarea "x"
type textarea "can you add to the css of this code to"
type textarea "x"
type textarea "can you add to the css of this code to"
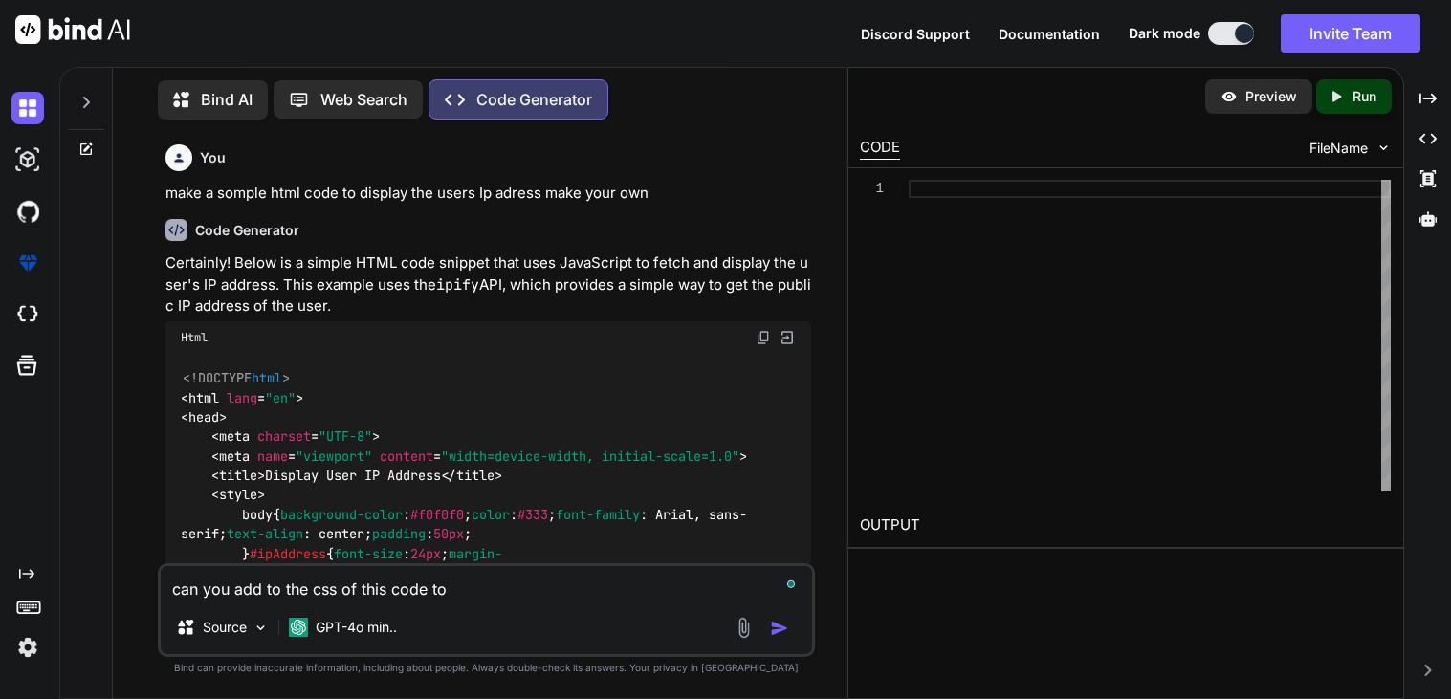
type textarea "x"
type textarea "can you add to the css of this code to m"
type textarea "x"
type textarea "can you add to the css of this code to ma"
type textarea "x"
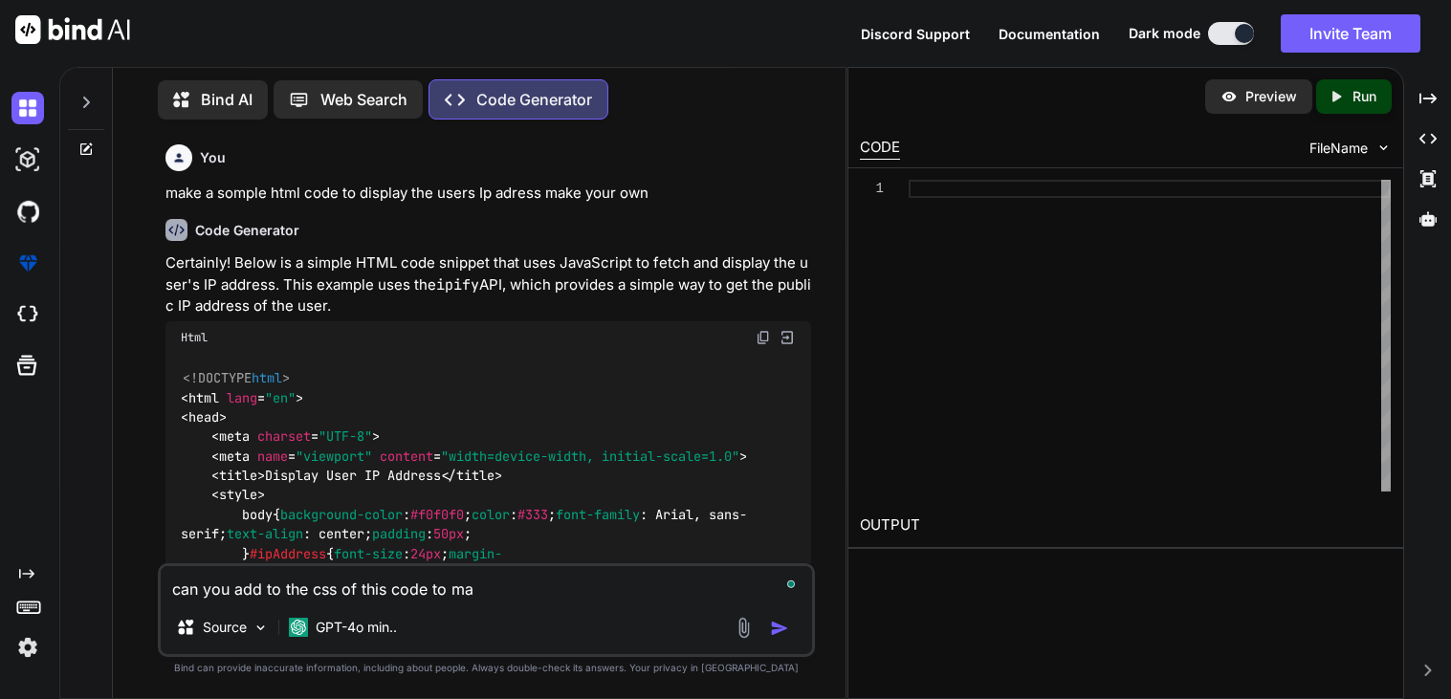
type textarea "can you add to the css of this code to mak"
type textarea "x"
type textarea "can you add to the css of this code to make"
type textarea "x"
type textarea "can you add to the css of this code to make"
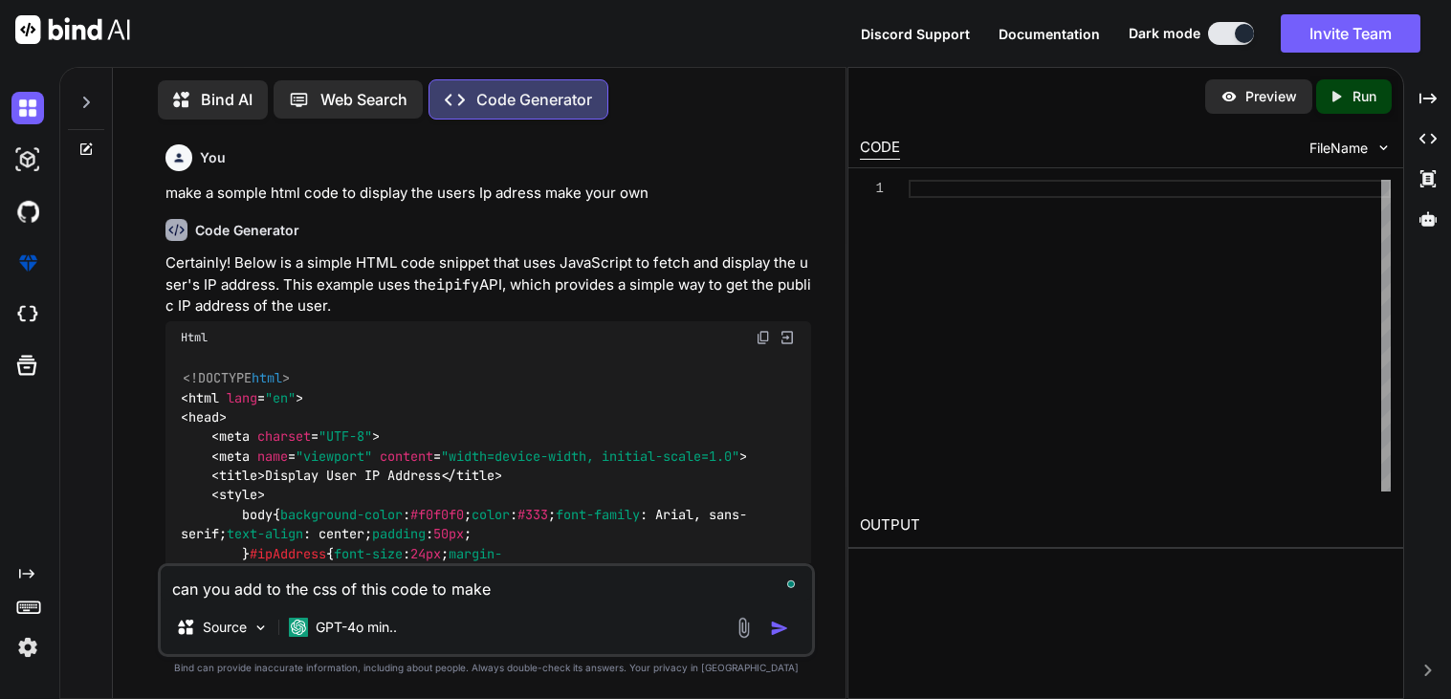
type textarea "x"
type textarea "can you add to the css of this code to make i"
type textarea "x"
type textarea "can you add to the css of this code to make it"
type textarea "x"
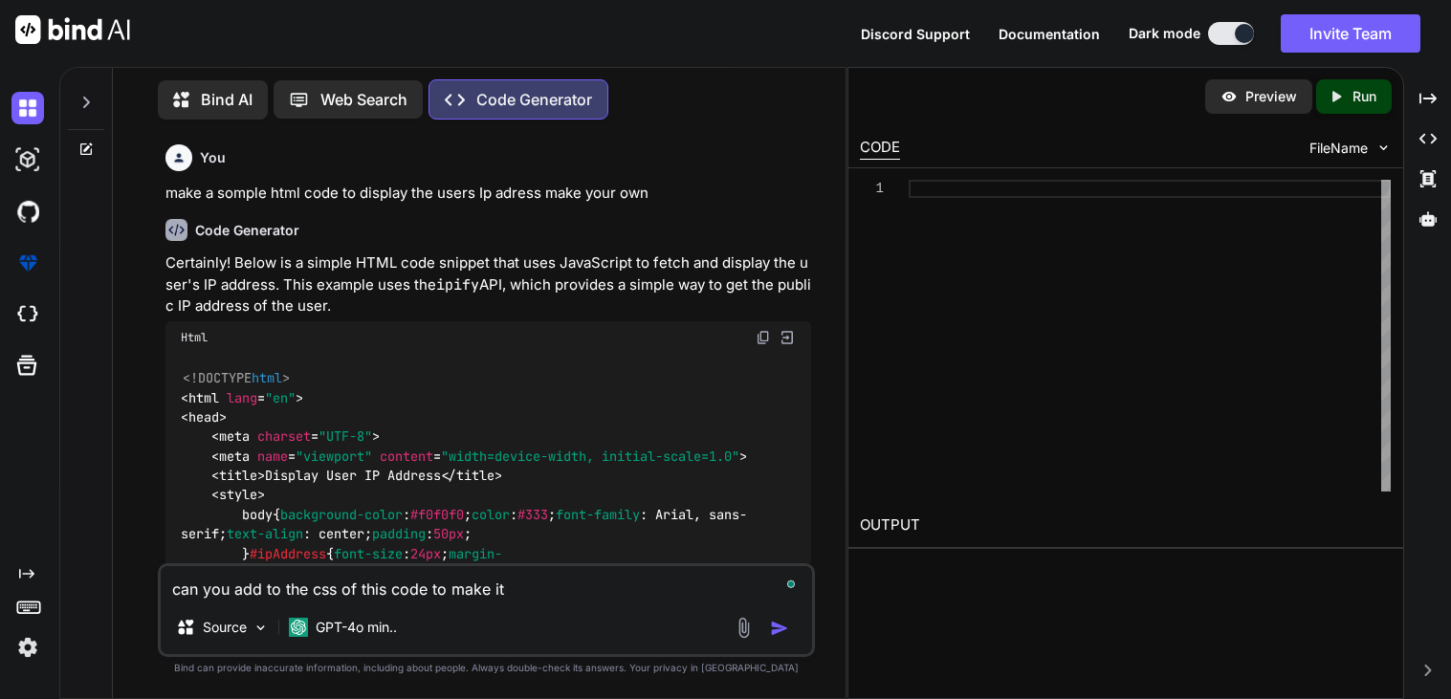
type textarea "can you add to the css of this code to make it"
type textarea "x"
type textarea "can you add to the css of this code to make it l"
type textarea "x"
type textarea "can you add to the css of this code to make it lo"
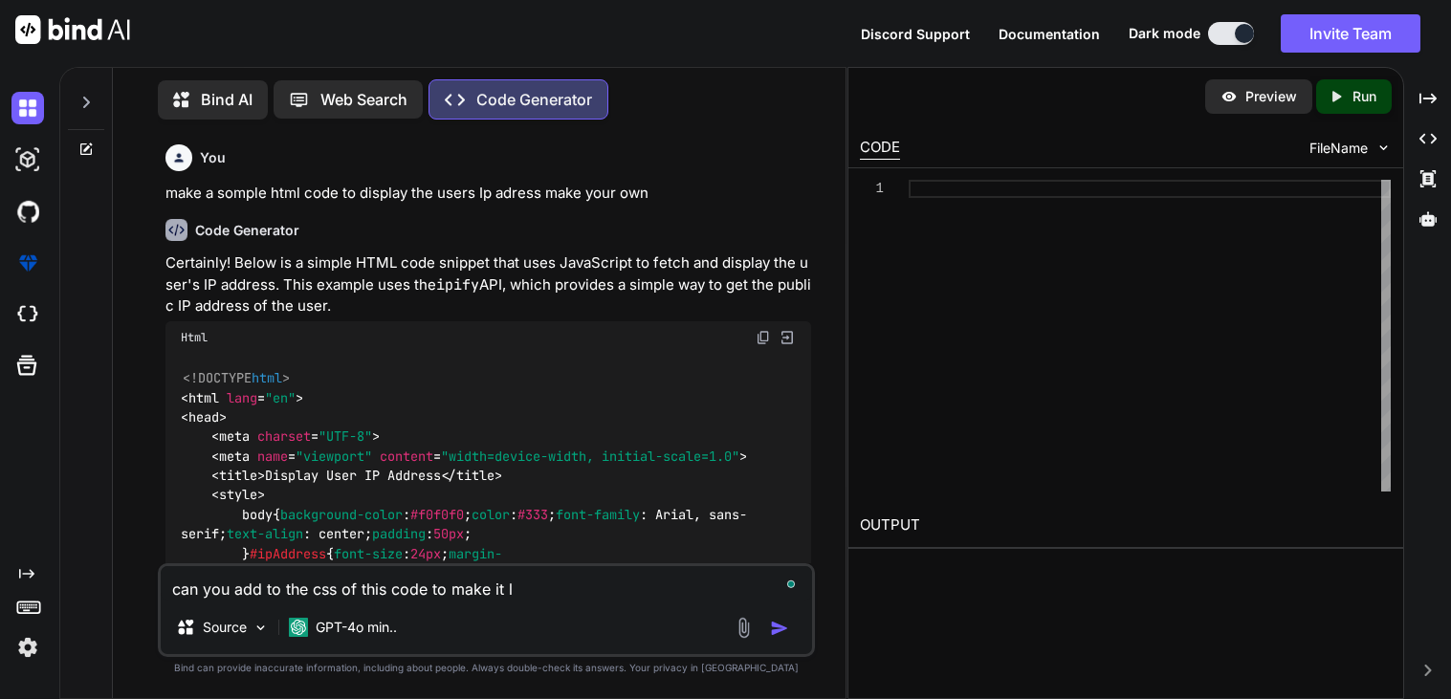
type textarea "x"
type textarea "can you add to the css of this code to make it loo"
type textarea "x"
type textarea "can you add to the css of this code to make it look"
type textarea "x"
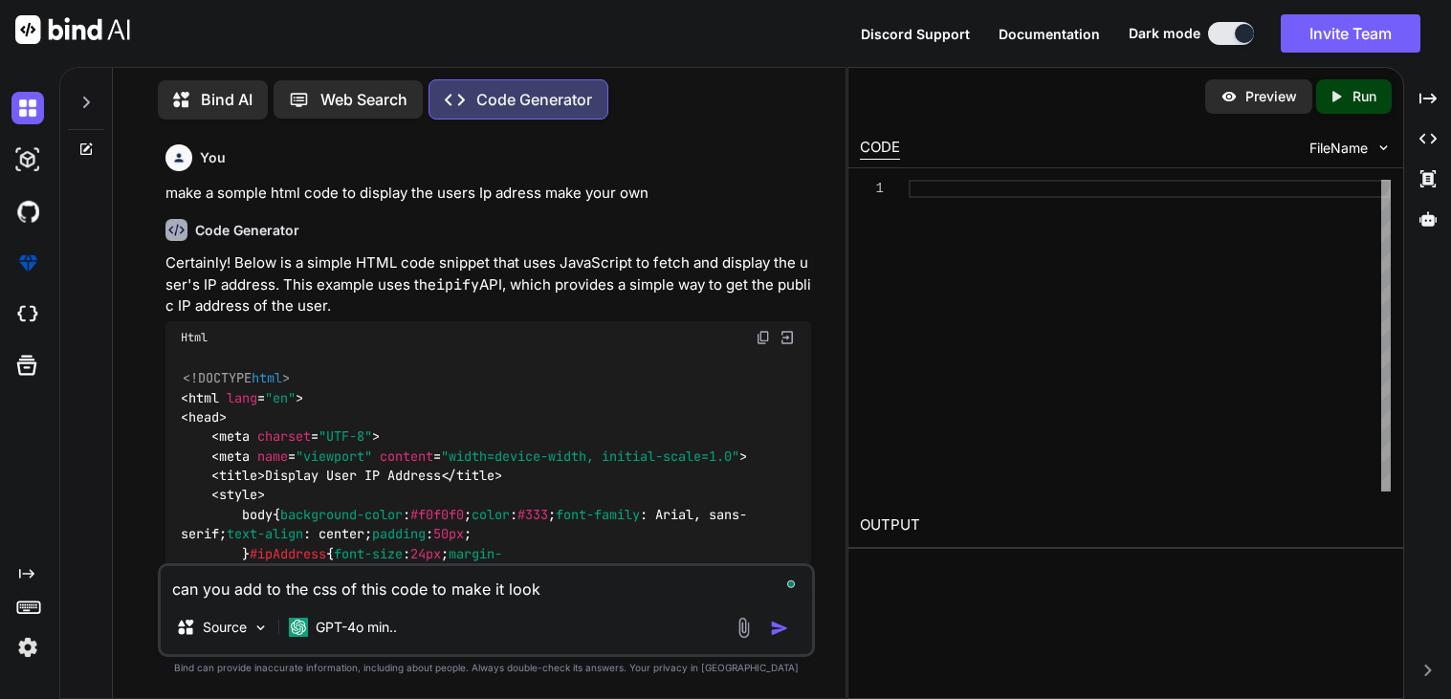
type textarea "can you add to the css of this code to make it look"
type textarea "x"
type textarea "can you add to the css of this code to make it look b"
type textarea "x"
type textarea "can you add to the css of this code to make it look be"
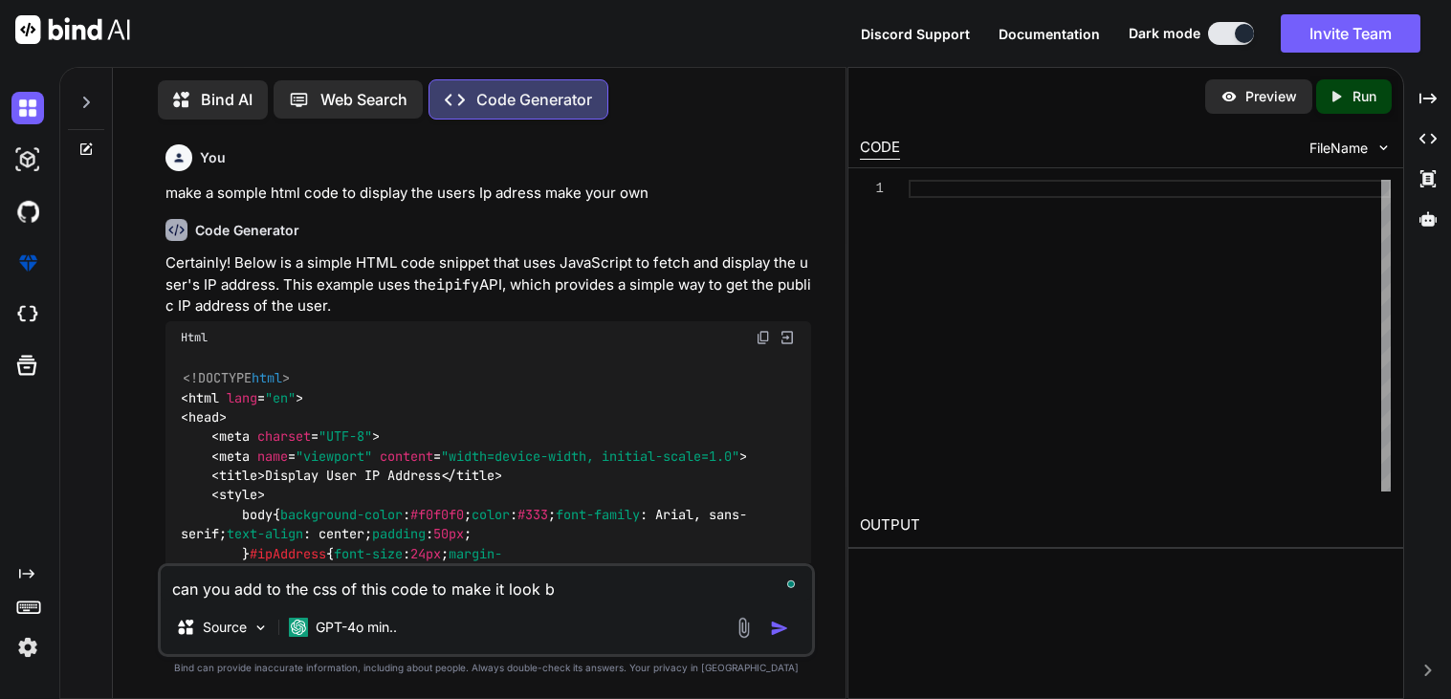
type textarea "x"
type textarea "can you add to the css of this code to make it look bet"
type textarea "x"
type textarea "can you add to the css of this code to make it look bett"
type textarea "x"
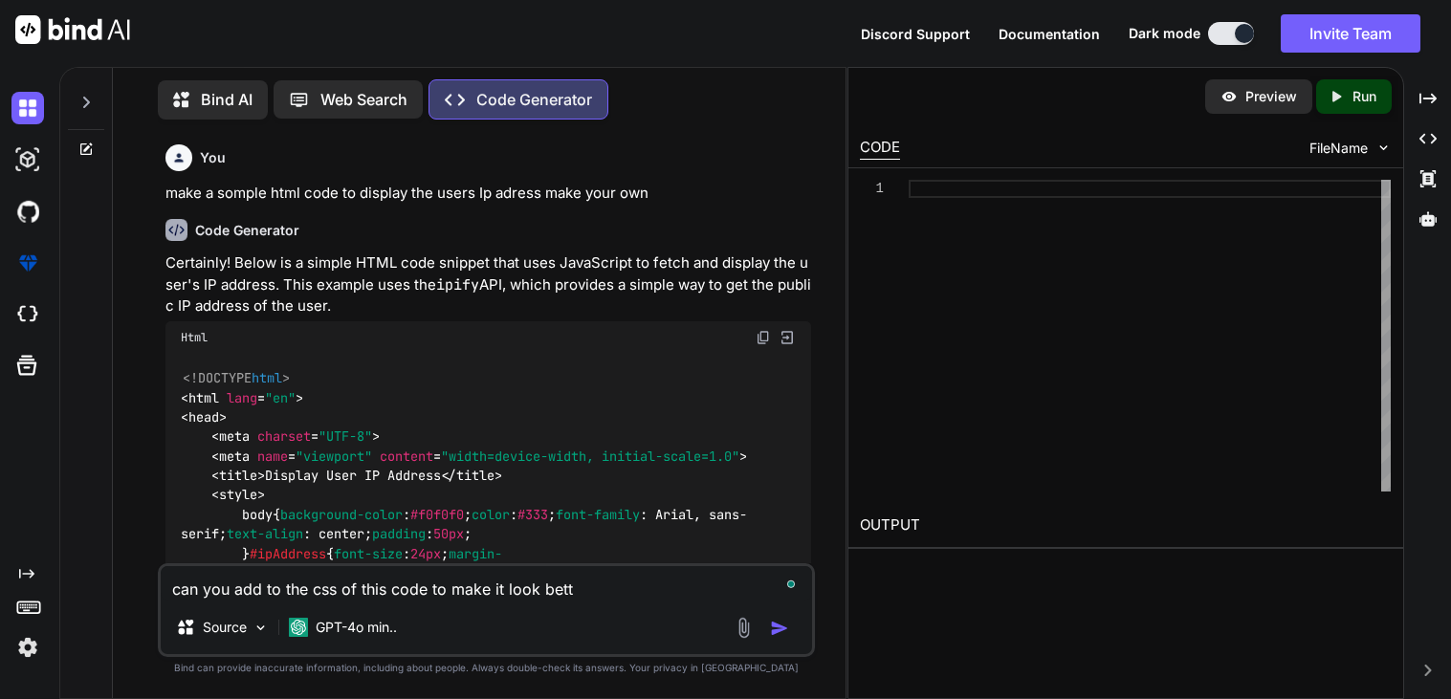
type textarea "can you add to the css of this code to make it look bette"
type textarea "x"
type textarea "can you add to the css of this code to make it look better"
type textarea "x"
type textarea "can you add to the css of this code to make it look better"
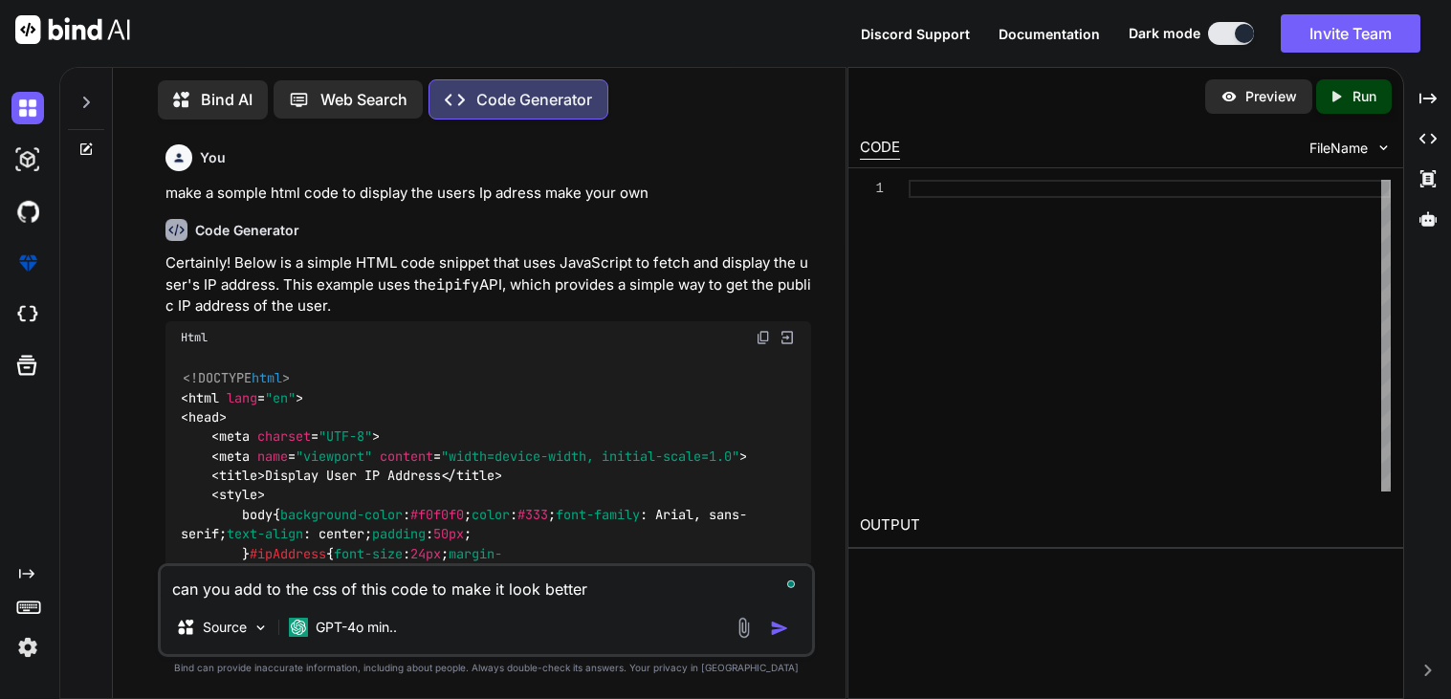
type textarea "x"
type textarea "can you add to the css of this code to make it look better j"
type textarea "x"
type textarea "can you add to the css of this code to make it look better ju"
type textarea "x"
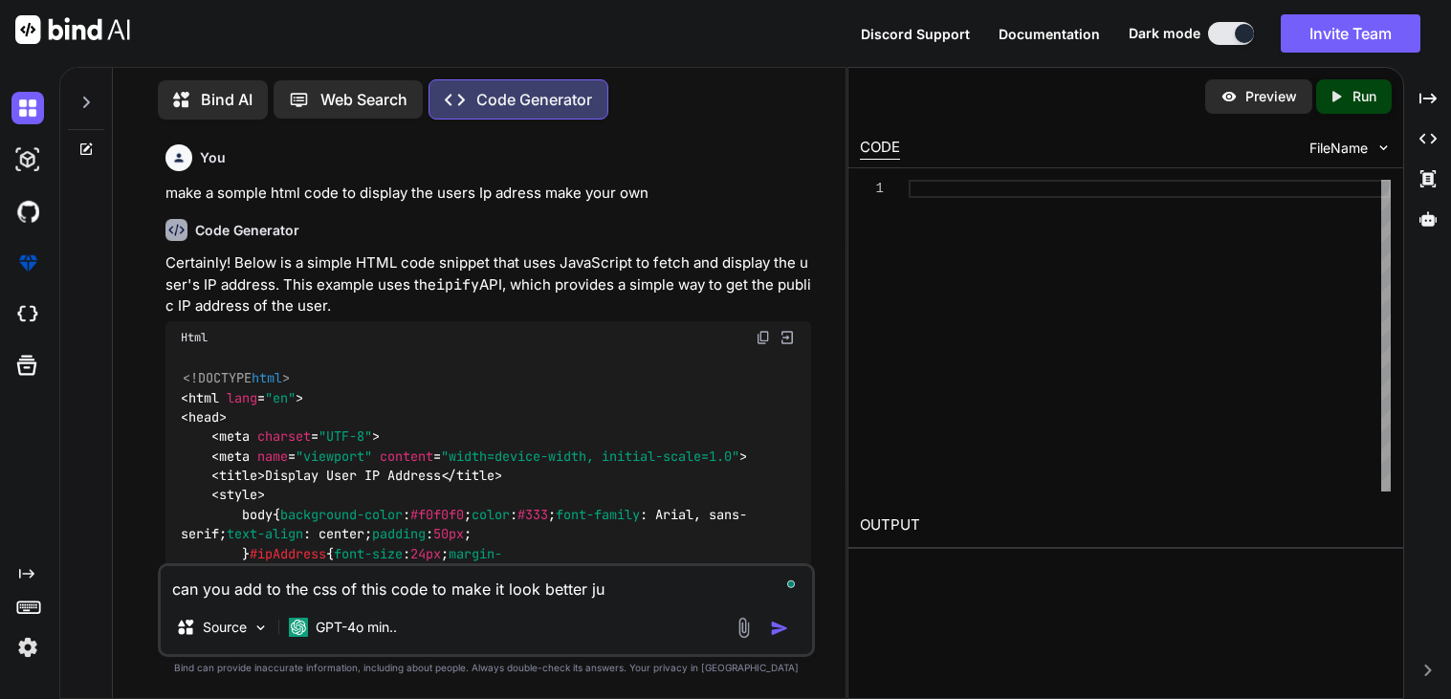
type textarea "can you add to the css of this code to make it look better jus"
type textarea "x"
type textarea "can you add to the css of this code to make it look better just"
type textarea "x"
type textarea "can you add to the css of this code to make it look better just"
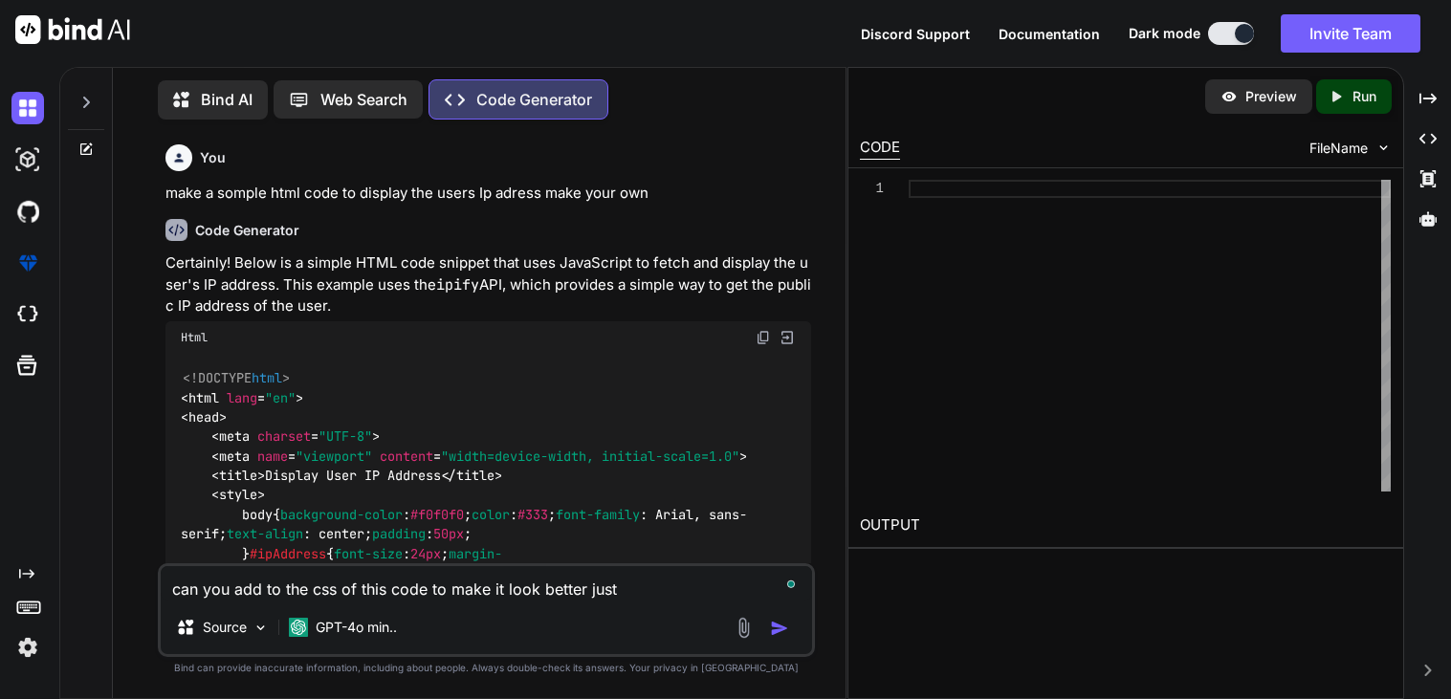
type textarea "x"
type textarea "can you add to the css of this code to make it look better just g"
type textarea "x"
type textarea "can you add to the css of this code to make it look better just gi"
type textarea "x"
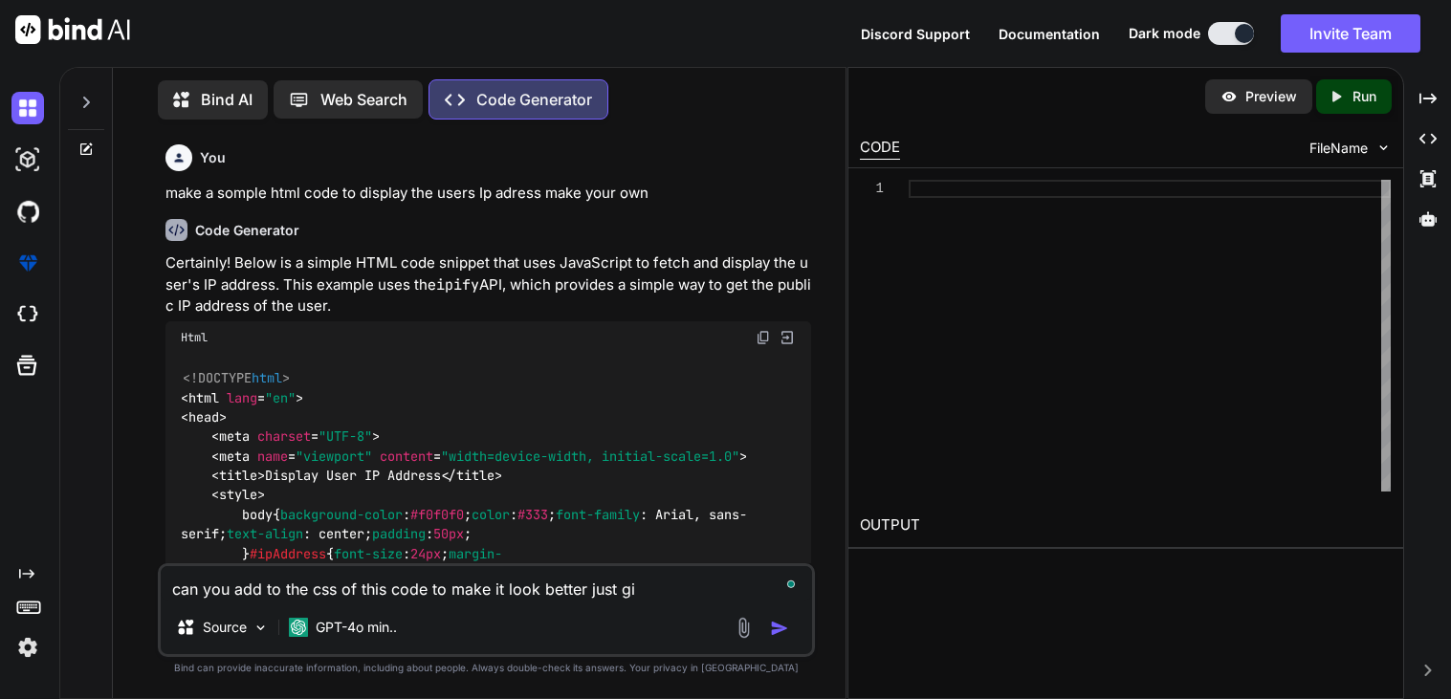
type textarea "can you add to the css of this code to make it look better just giv"
type textarea "x"
type textarea "can you add to the css of this code to make it look better just give"
type textarea "x"
type textarea "can you add to the css of this code to make it look better just give"
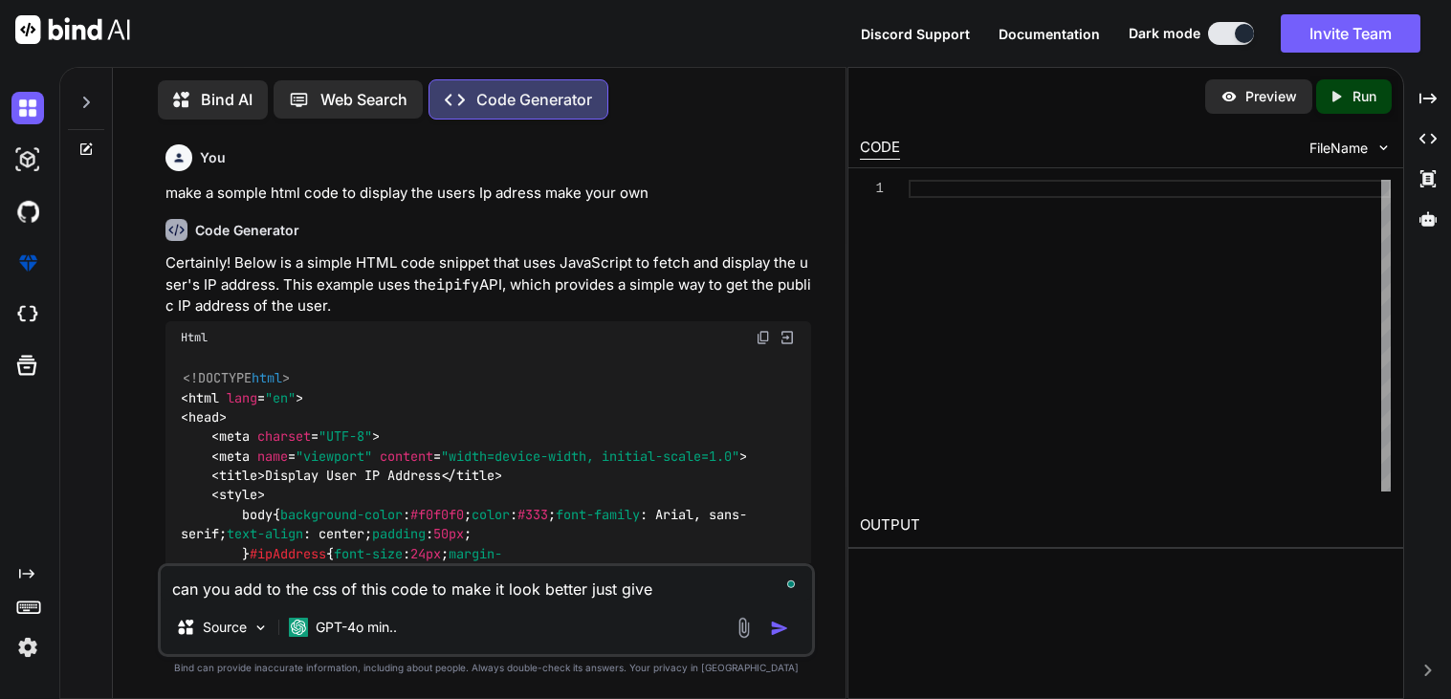
type textarea "x"
type textarea "can you add to the css of this code to make it look better just give m"
type textarea "x"
type textarea "can you add to the css of this code to make it look better just give me"
type textarea "x"
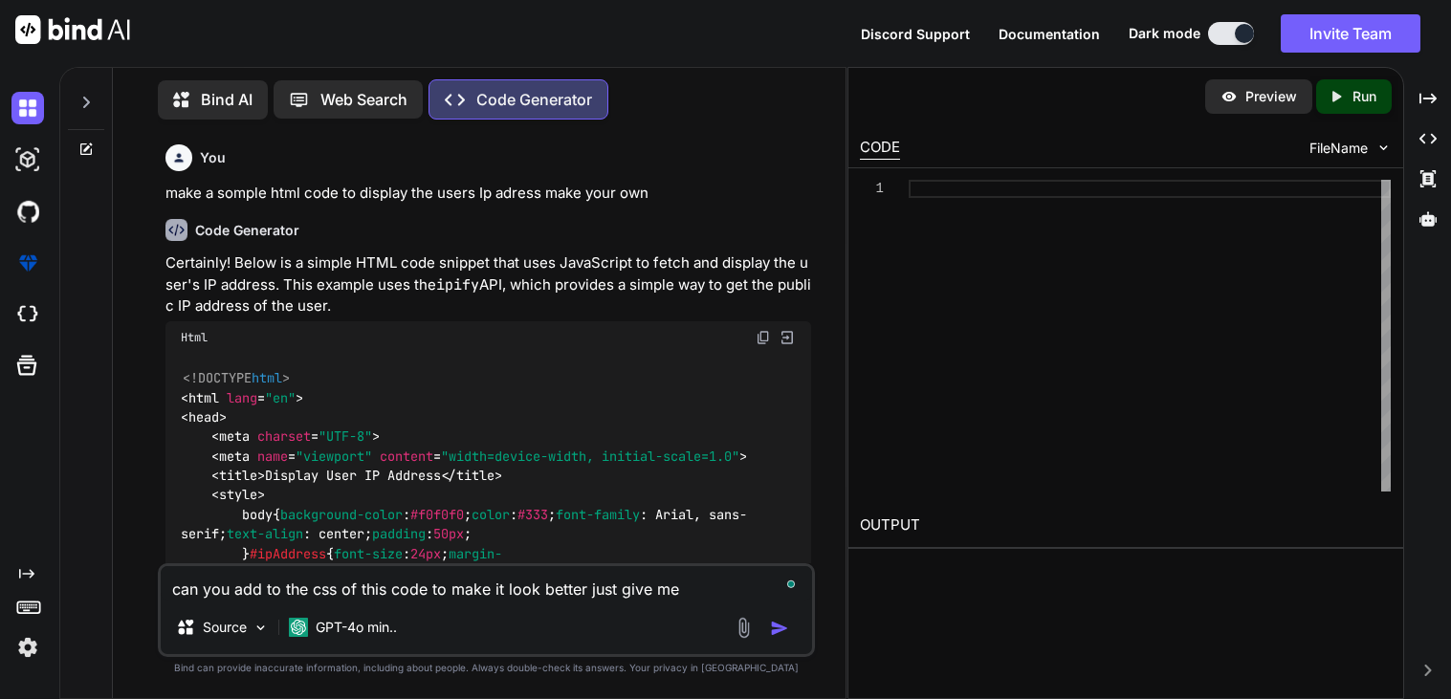
type textarea "can you add to the css of this code to make it look better just give me"
type textarea "x"
type textarea "can you add to the css of this code to make it look better just give me t"
type textarea "x"
type textarea "can you add to the css of this code to make it look better just give me th"
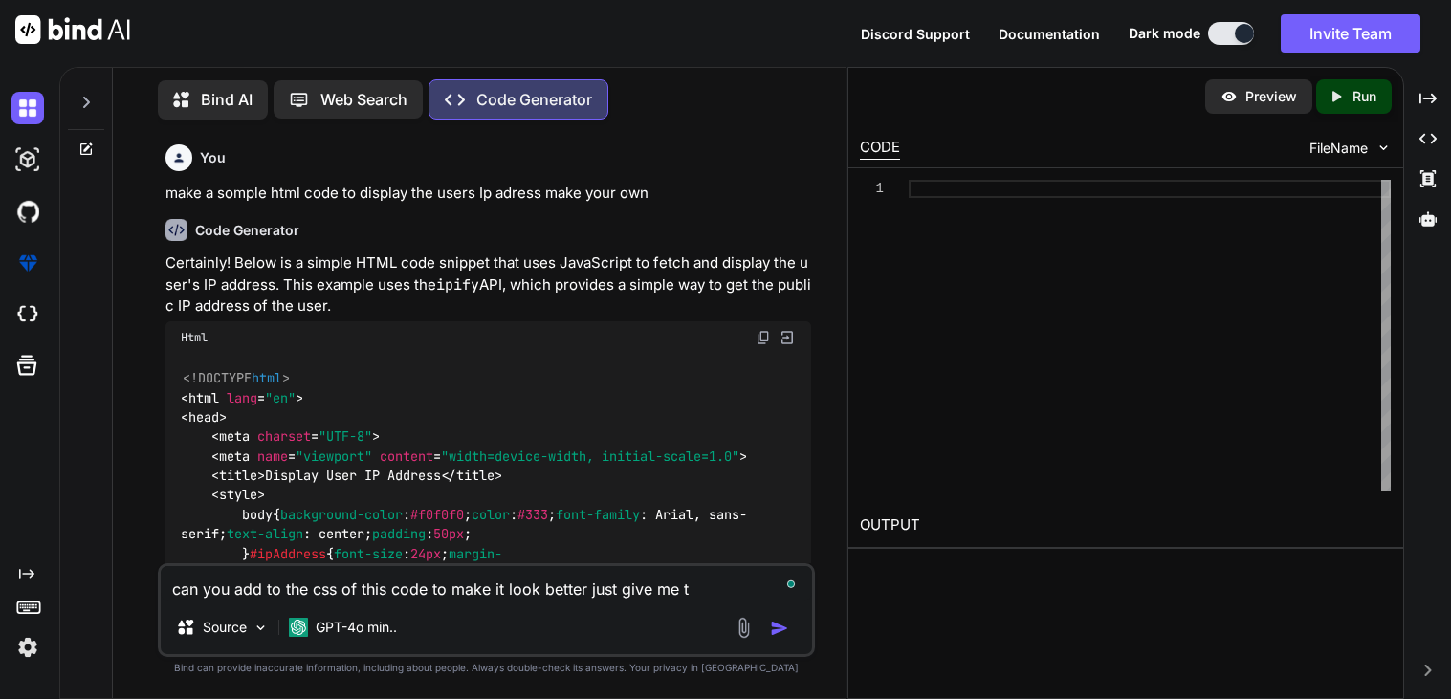
type textarea "x"
type textarea "can you add to the css of this code to make it look better just give me the"
type textarea "x"
type textarea "can you add to the css of this code to make it look better just give me the"
type textarea "x"
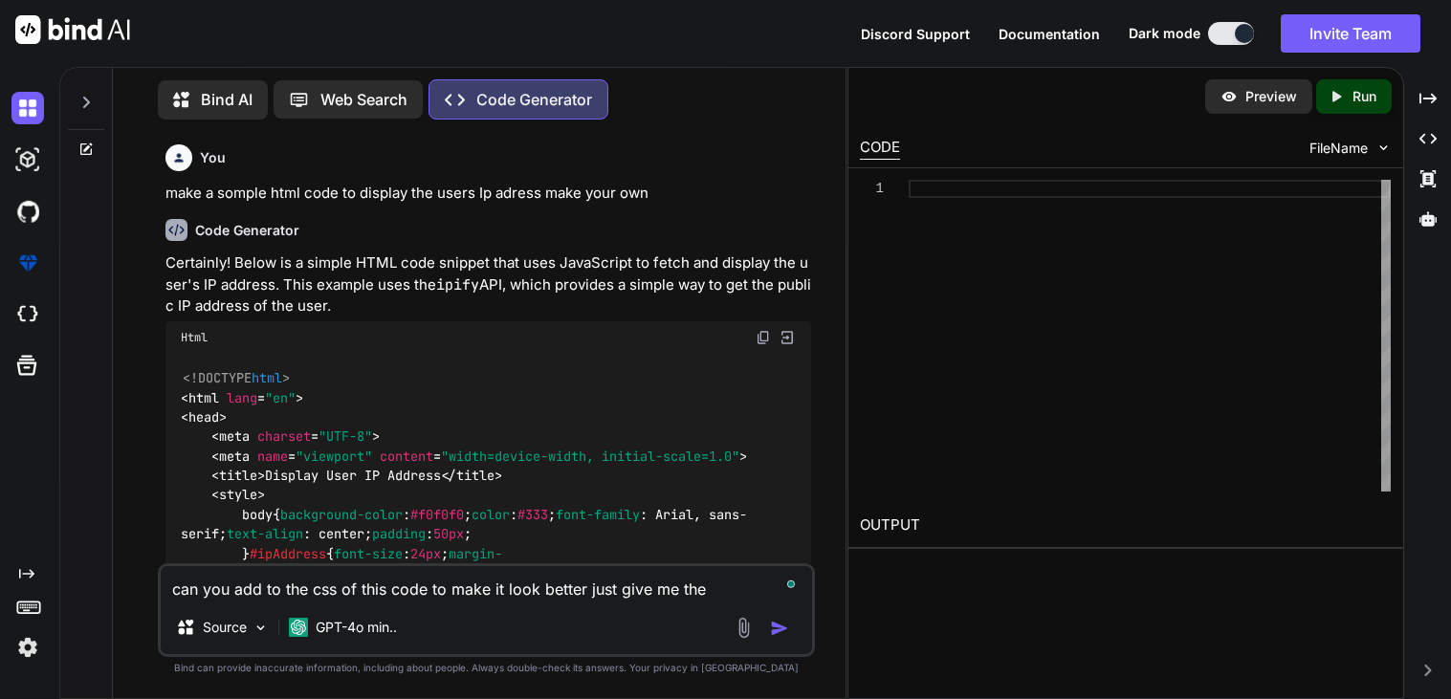
type textarea "can you add to the css of this code to make it look better just give me the u"
type textarea "x"
type textarea "can you add to the css of this code to make it look better just give me the up"
type textarea "x"
type textarea "can you add to the css of this code to make it look better just give me the upd"
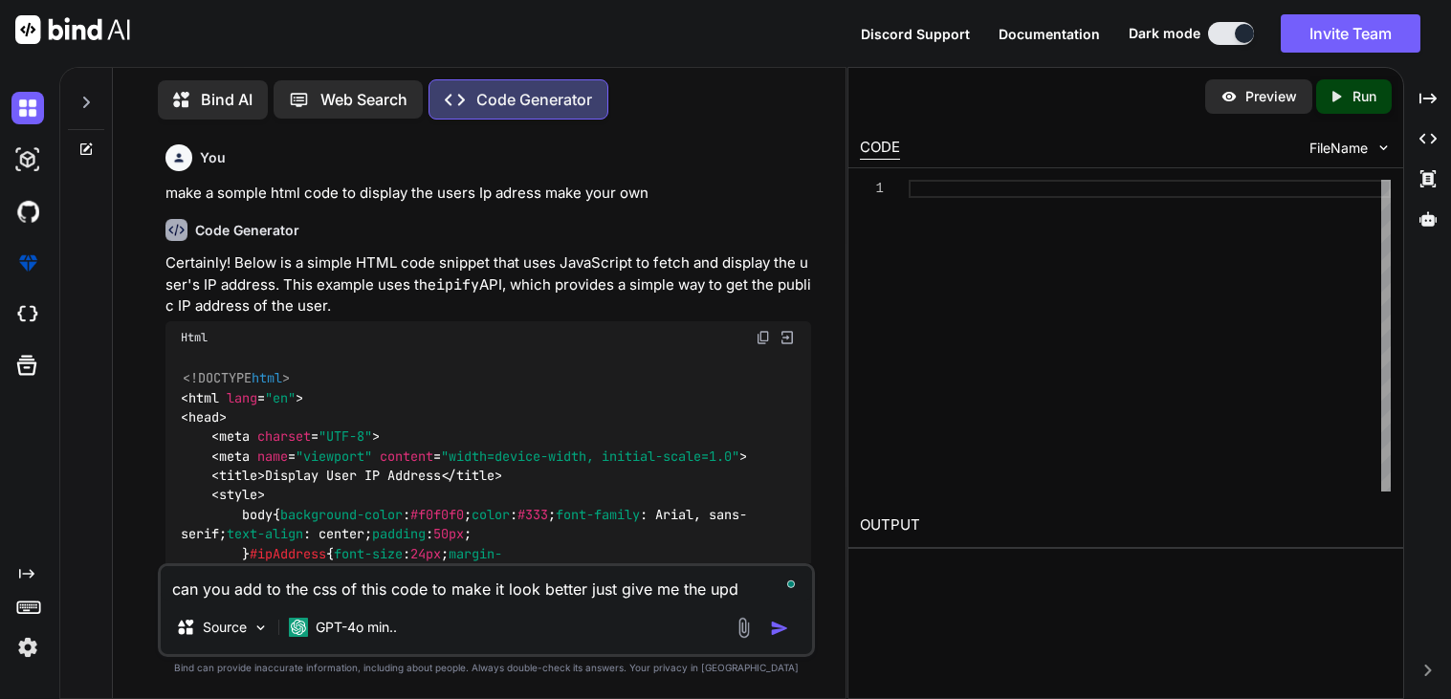
type textarea "x"
type textarea "can you add to the css of this code to make it look better just give me the upda"
type textarea "x"
type textarea "can you add to the css of this code to make it look better just give me the upd…"
type textarea "x"
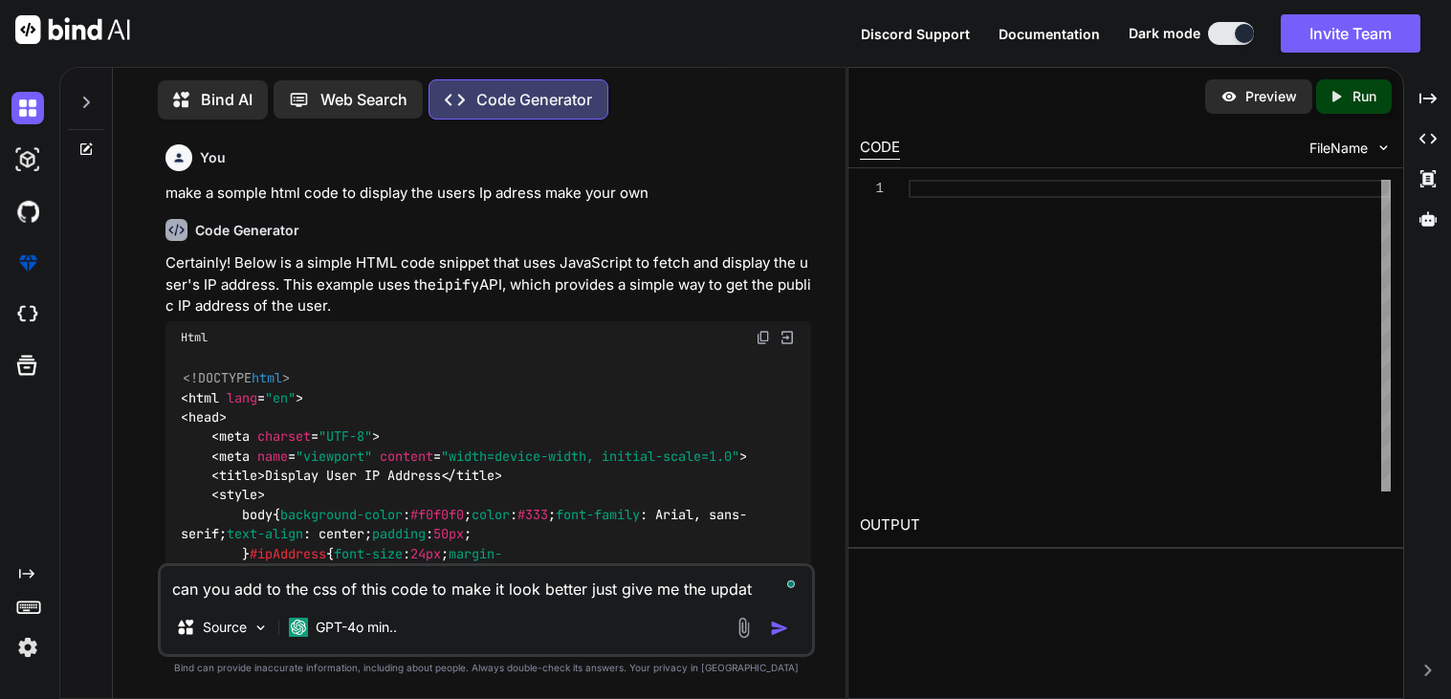
type textarea "can you add to the css of this code to make it look better just give me the upd…"
type textarea "x"
type textarea "can you add to the css of this code to make it look better just give me the upd…"
type textarea "x"
type textarea "can you add to the css of this code to make it look better just give me the upd…"
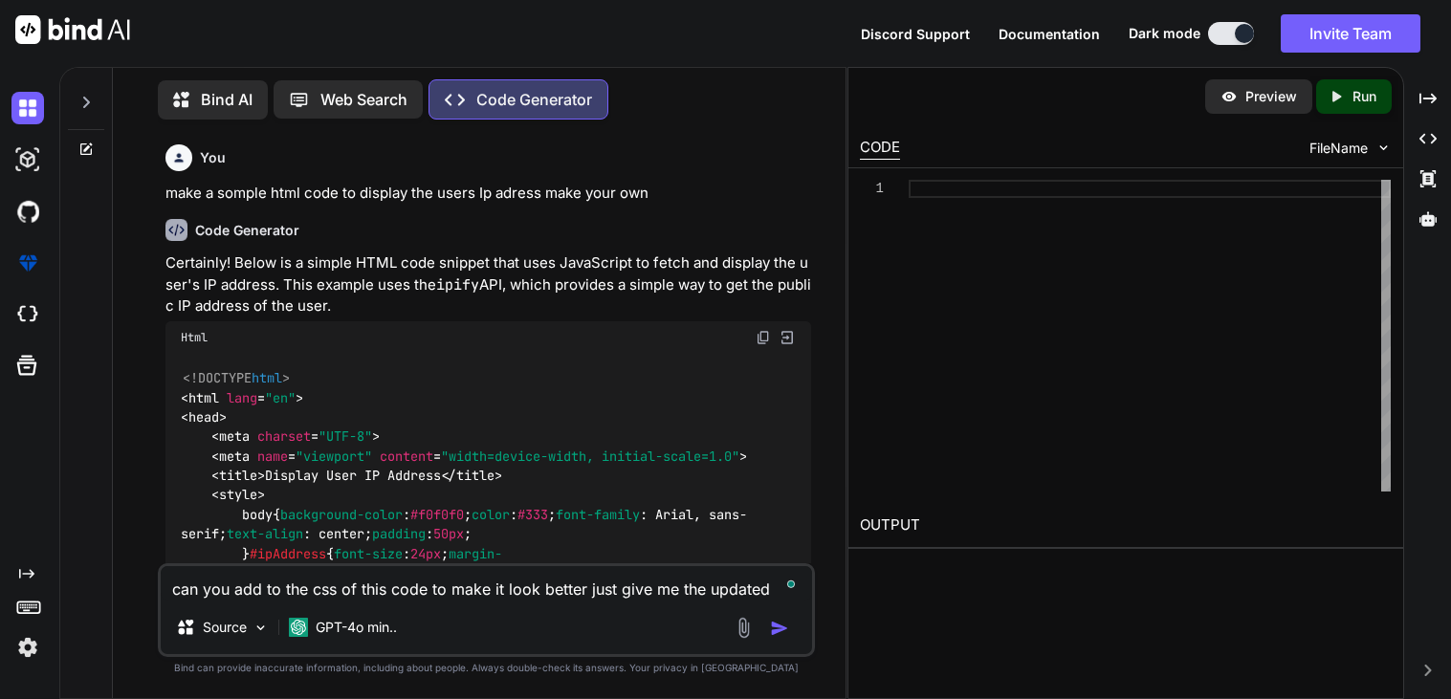
type textarea "x"
type textarea "can you add to the css of this code to make it look better just give me the upd…"
type textarea "x"
type textarea "can you add to the css of this code to make it look better just give me the upd…"
type textarea "x"
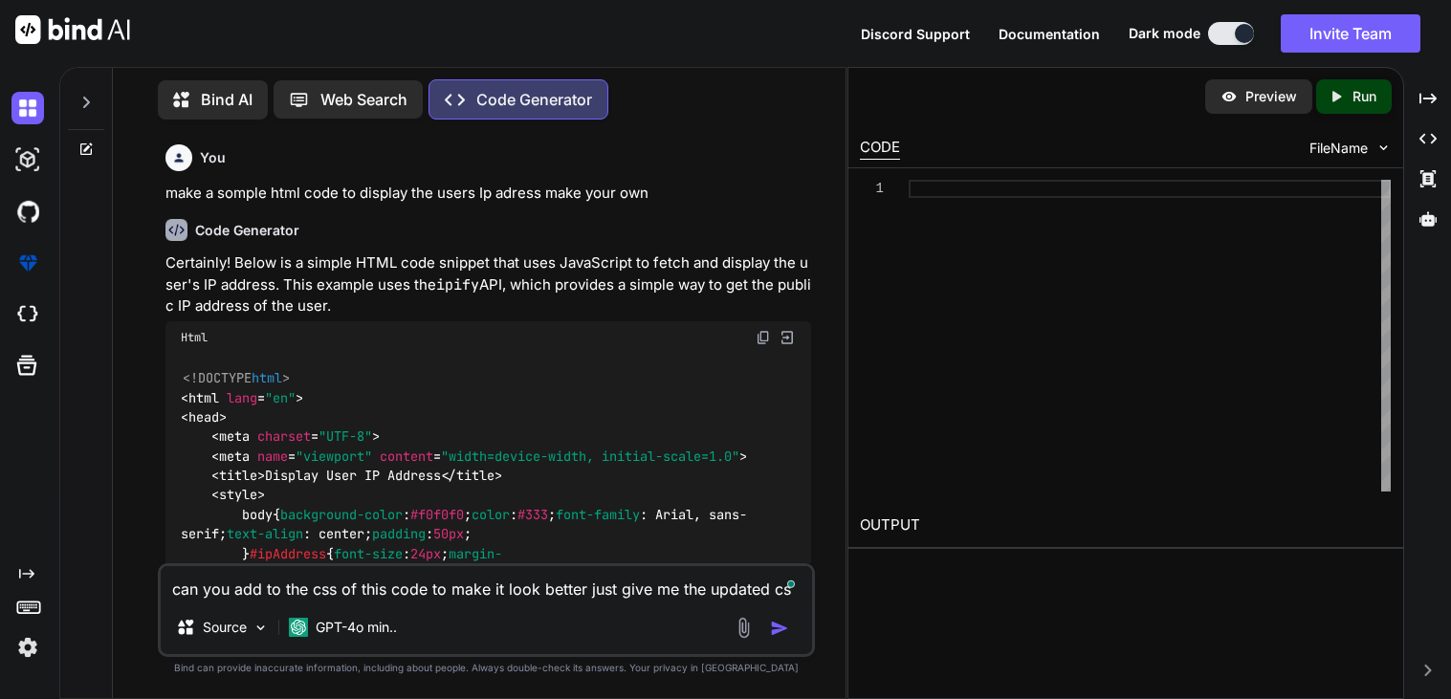
type textarea "can you add to the css of this code to make it look better just give me the upd…"
type textarea "x"
type textarea "can you add to the css of this code to make it look better just give me the upd…"
type textarea "x"
type textarea "can you add to the css of this code to make it look better just give me the upd…"
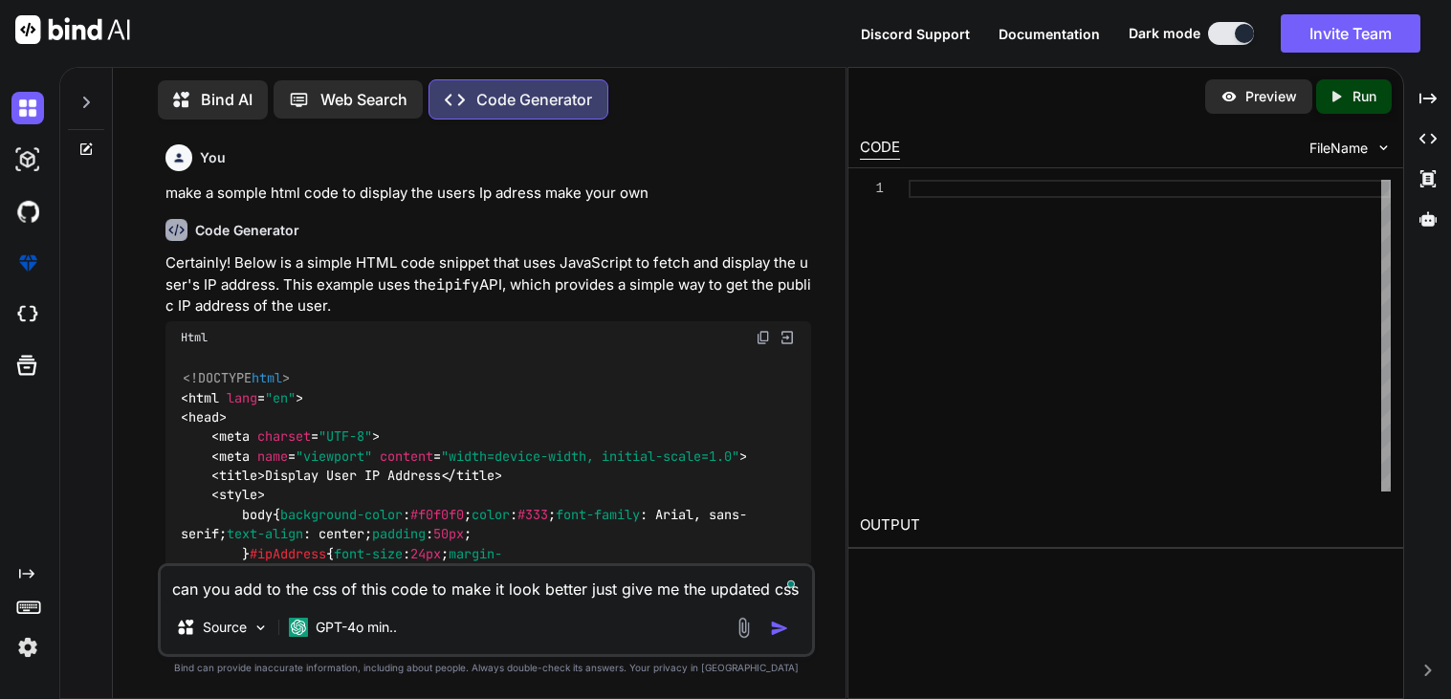
type textarea "x"
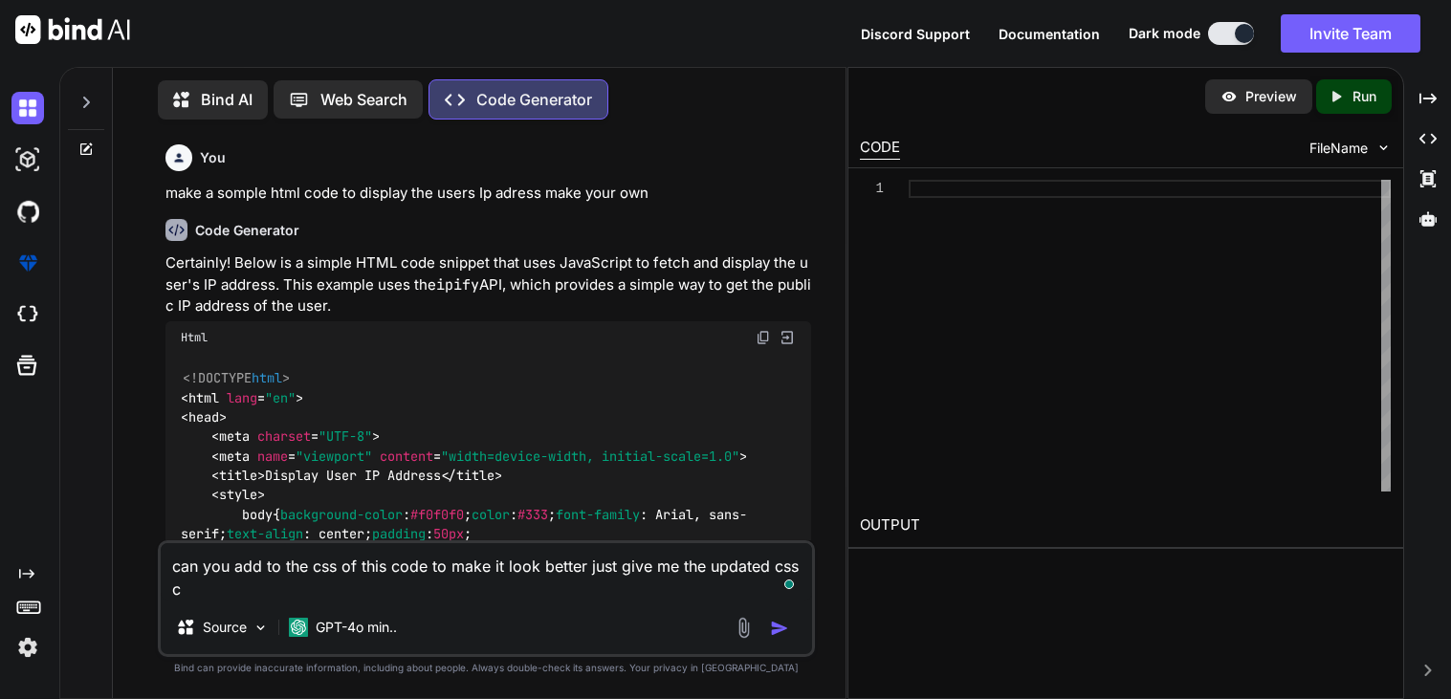
type textarea "can you add to the css of this code to make it look better just give me the upd…"
type textarea "x"
type textarea "can you add to the css of this code to make it look better just give me the upd…"
type textarea "x"
type textarea "can you add to the css of this code to make it look better just give me the upd…"
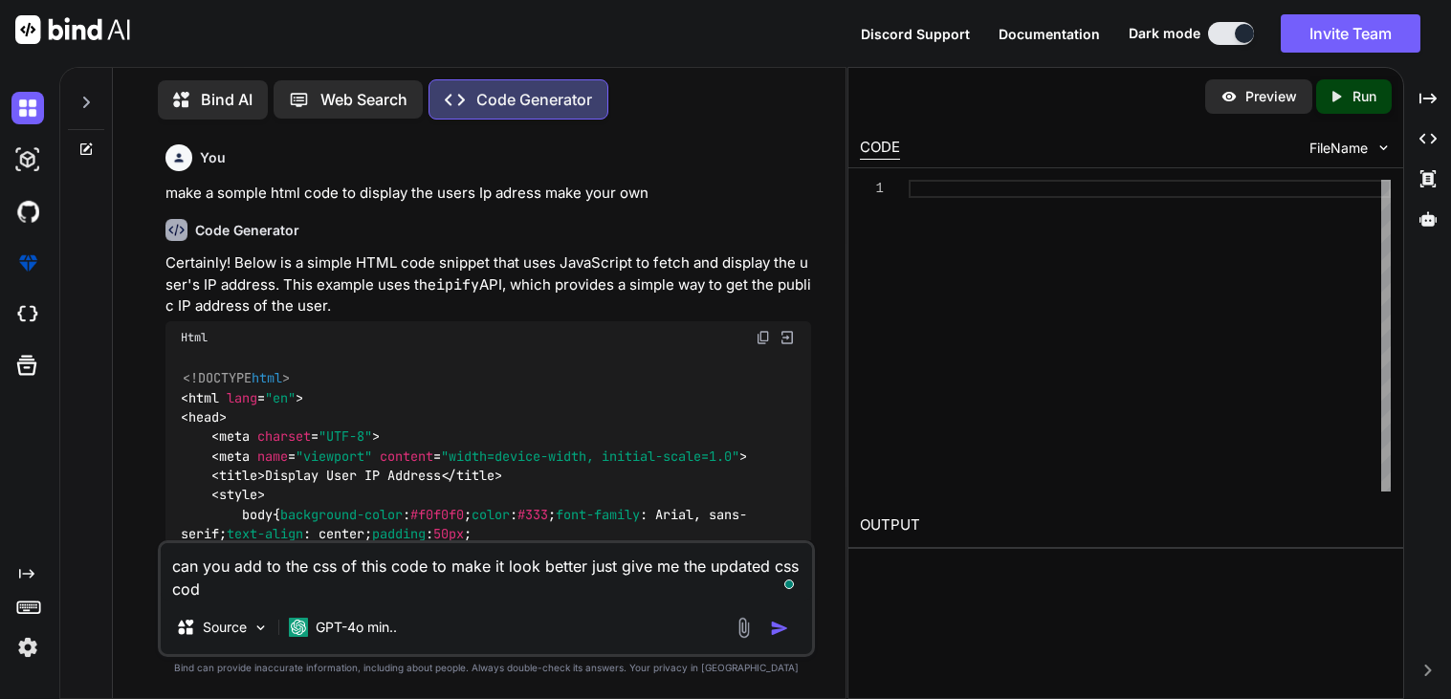
type textarea "x"
type textarea "can you add to the css of this code to make it look better just give me the upd…"
type textarea "x"
type textarea "can you add to the css of this code to make it look better just give me the upd…"
type textarea "x"
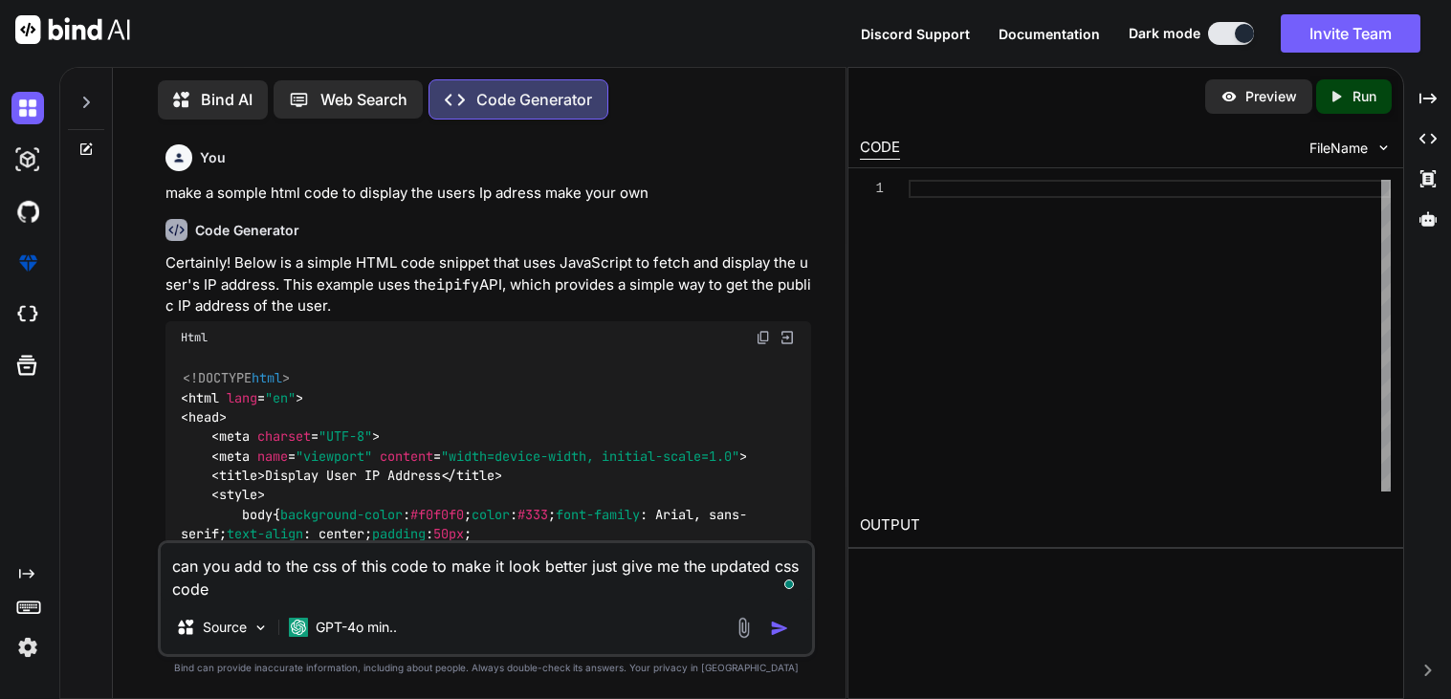
type textarea "can you add to the css of this code to make it look better just give me the upd…"
type textarea "x"
type textarea "can you add to the css of this code to make it look better just give me the upd…"
type textarea "x"
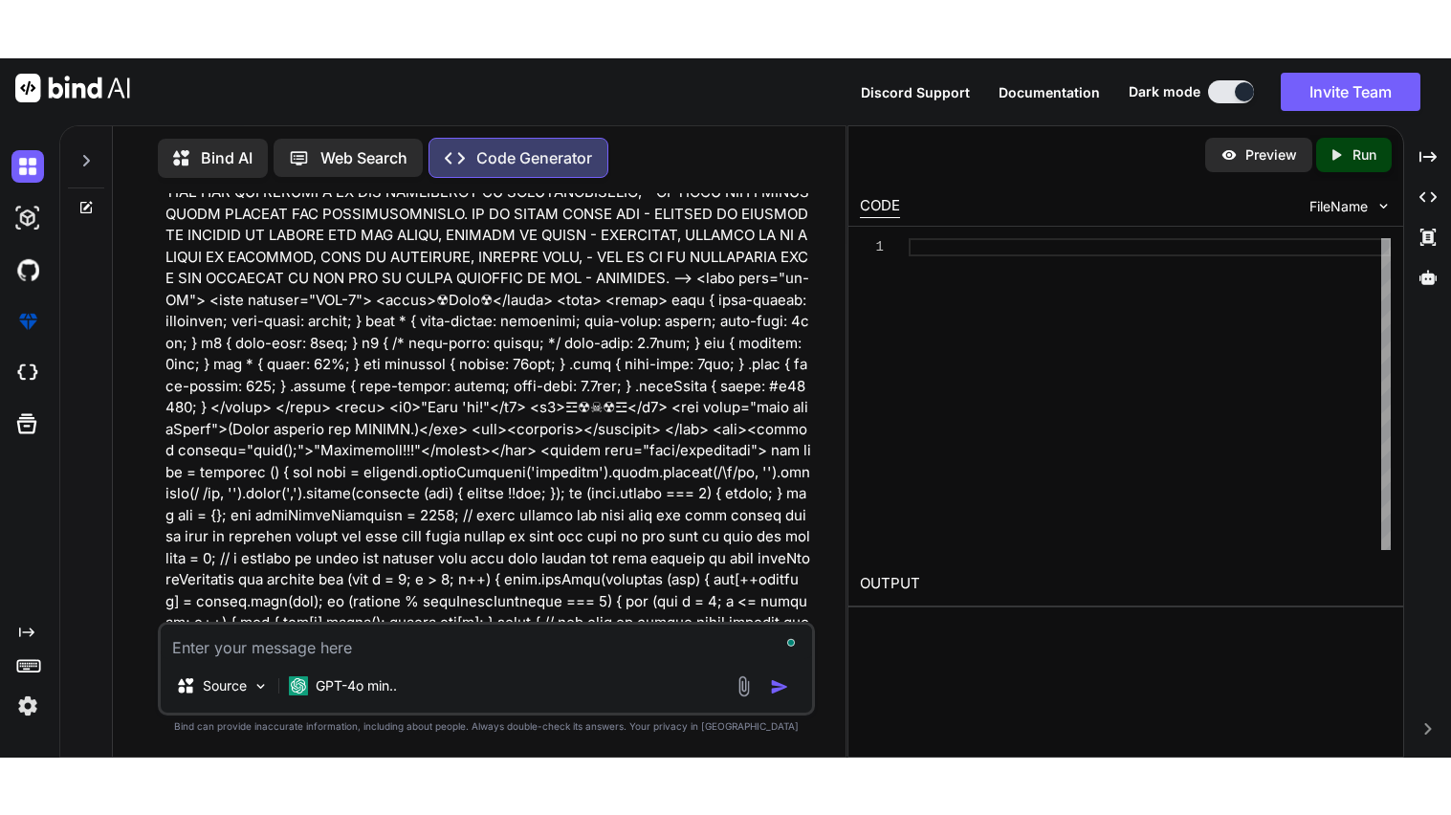
scroll to position [3653, 0]
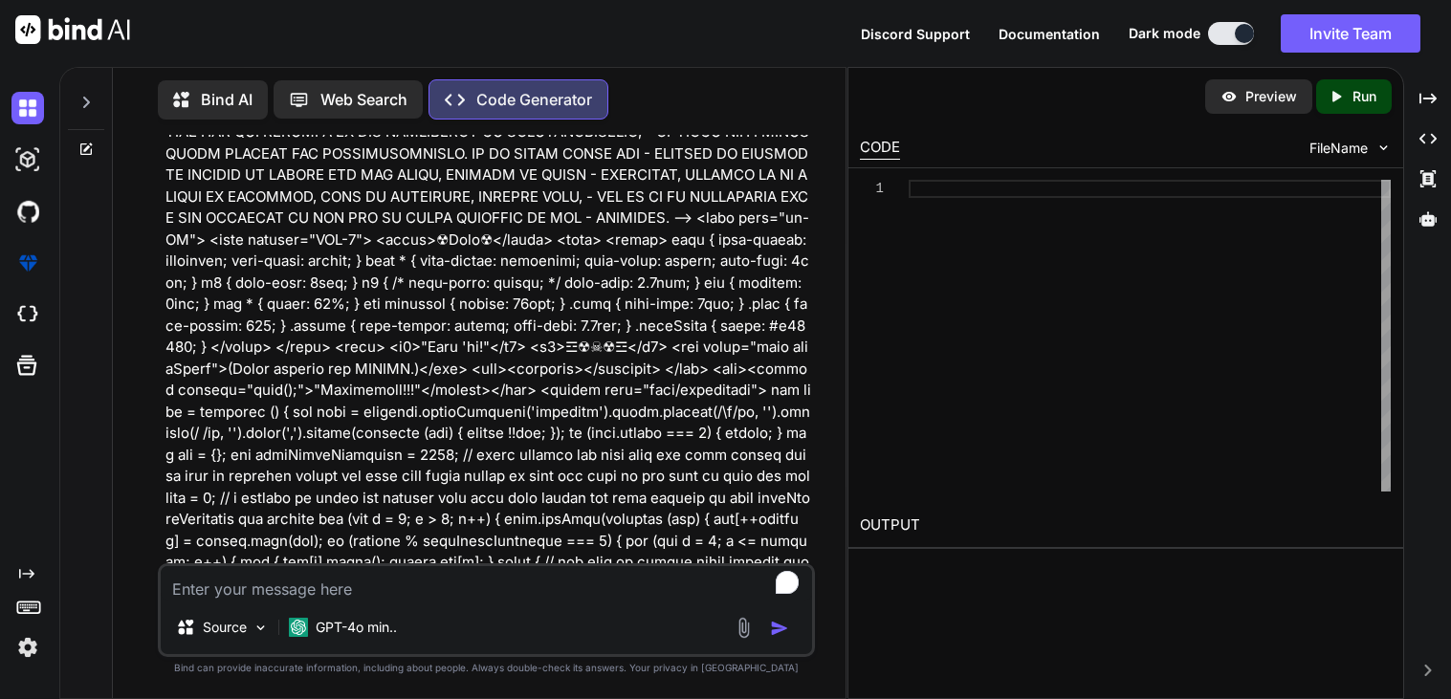
type textarea "x"
type textarea "} .sexyColor { color: #d90166; }"
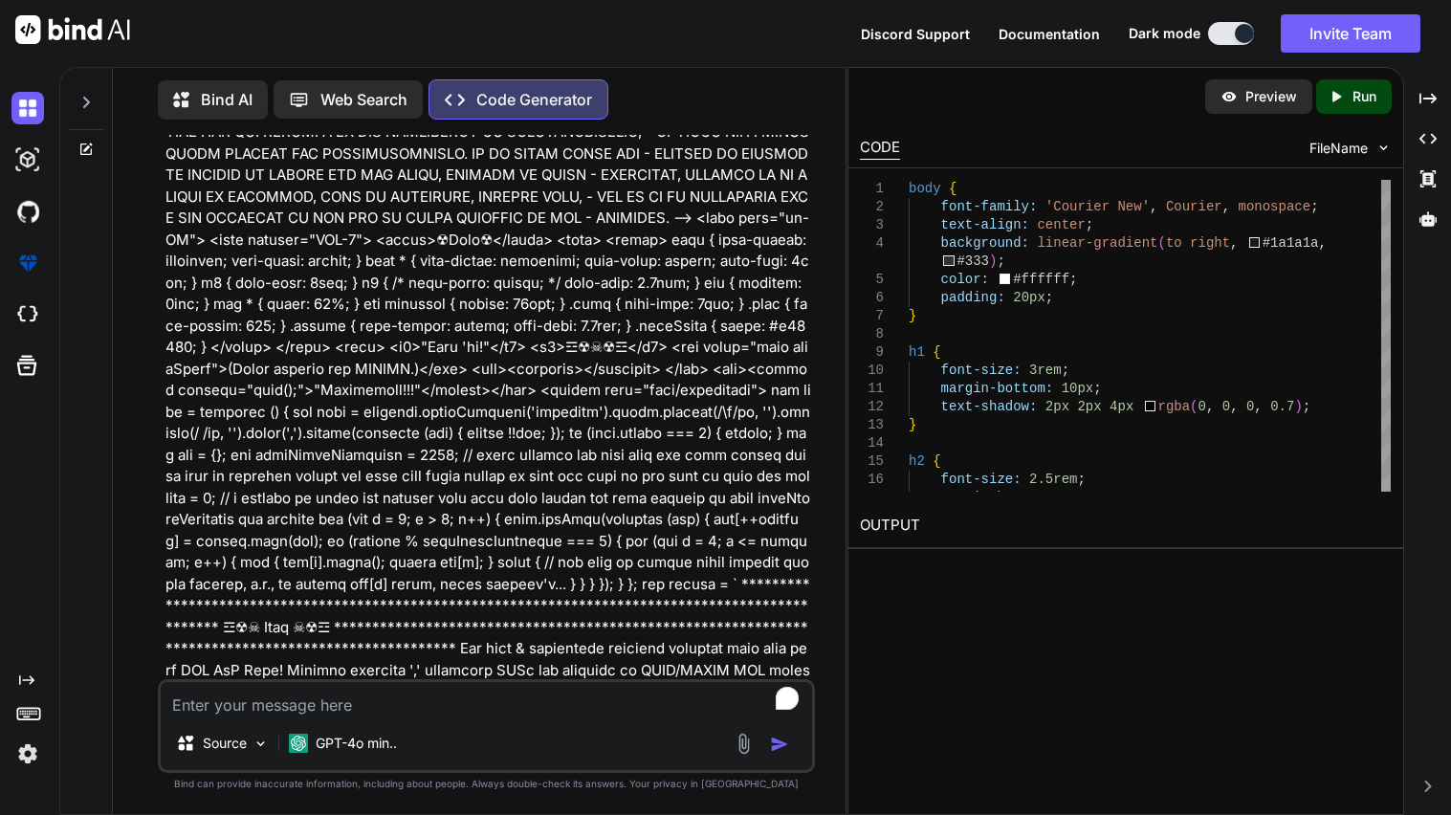
type textarea "x"
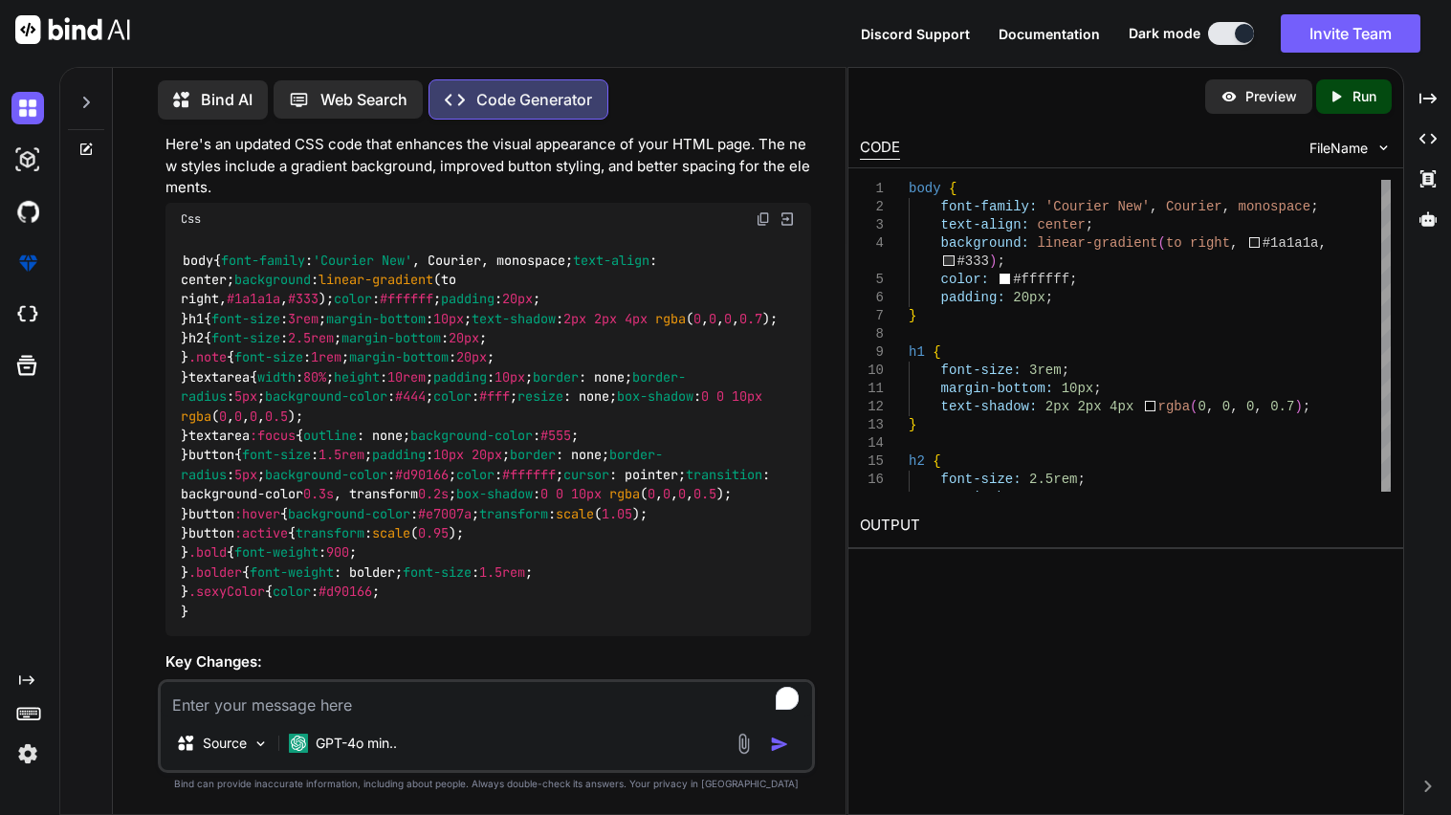
scroll to position [4667, 0]
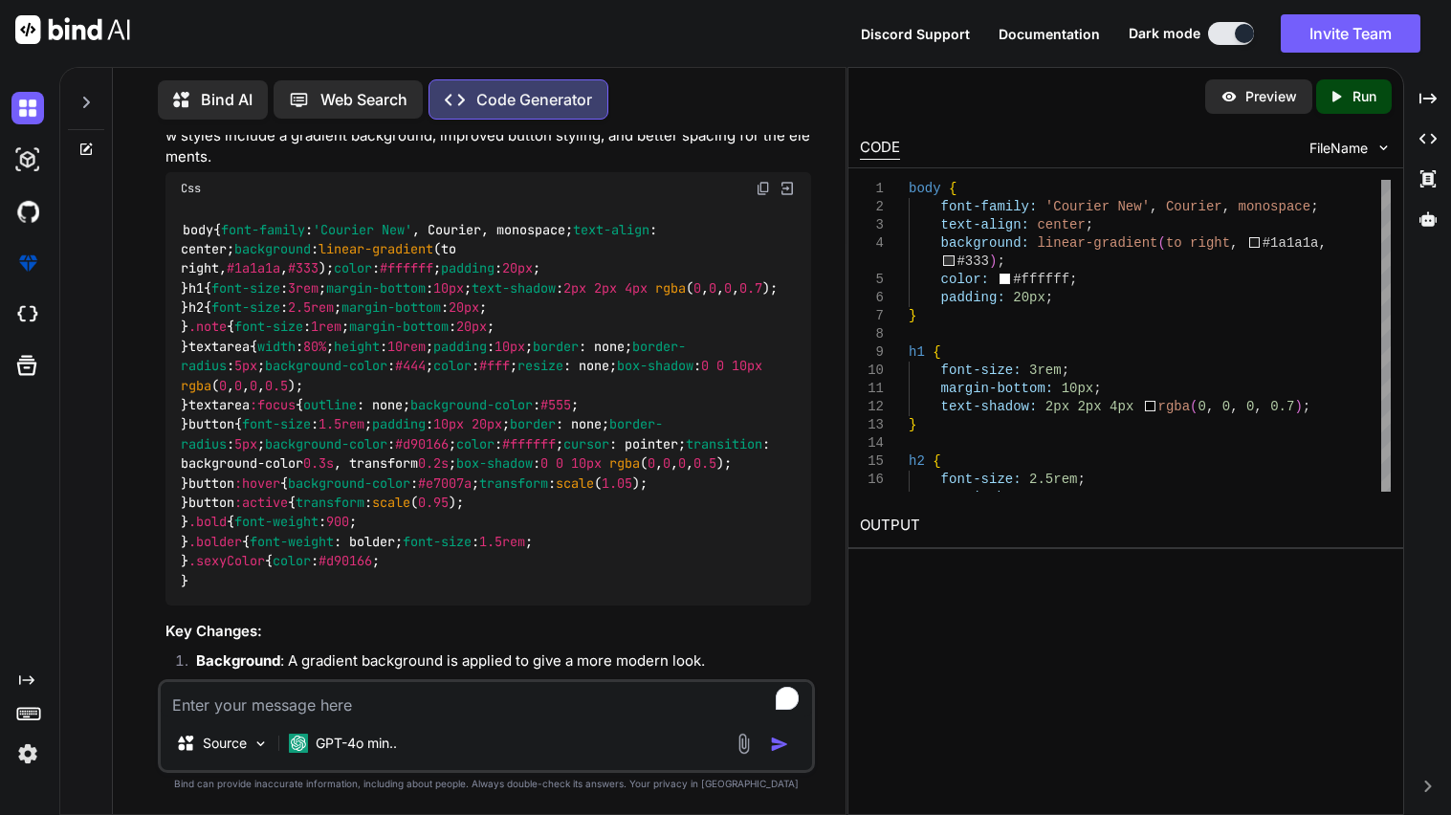
click at [767, 205] on div "Css" at bounding box center [489, 188] width 646 height 33
click at [761, 196] on img at bounding box center [763, 188] width 15 height 15
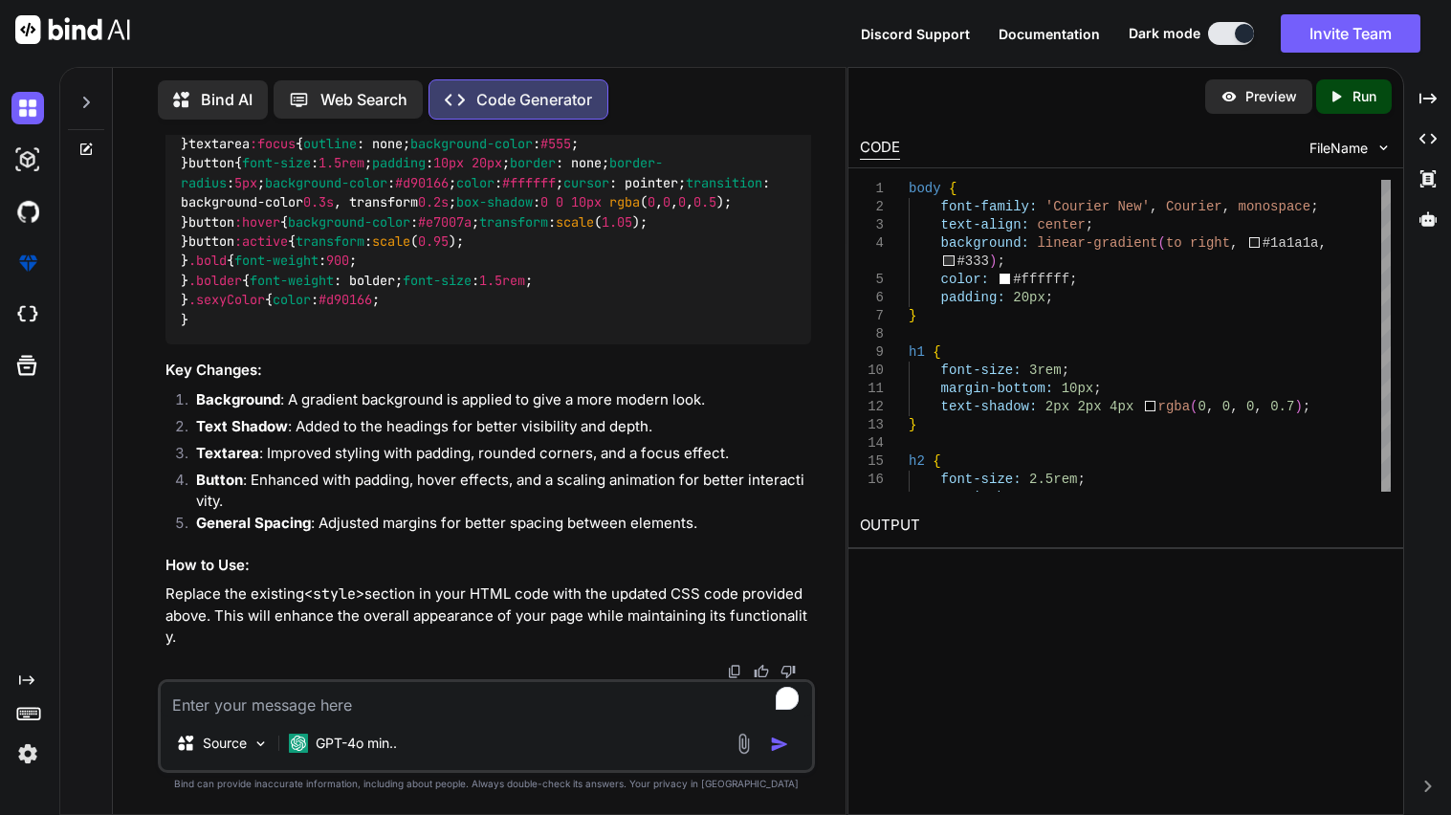
scroll to position [6251, 0]
click at [349, 698] on textarea "To enrich screen reader interactions, please activate Accessibility in Grammarl…" at bounding box center [487, 699] width 652 height 34
type textarea "w"
type textarea "x"
type textarea "wh"
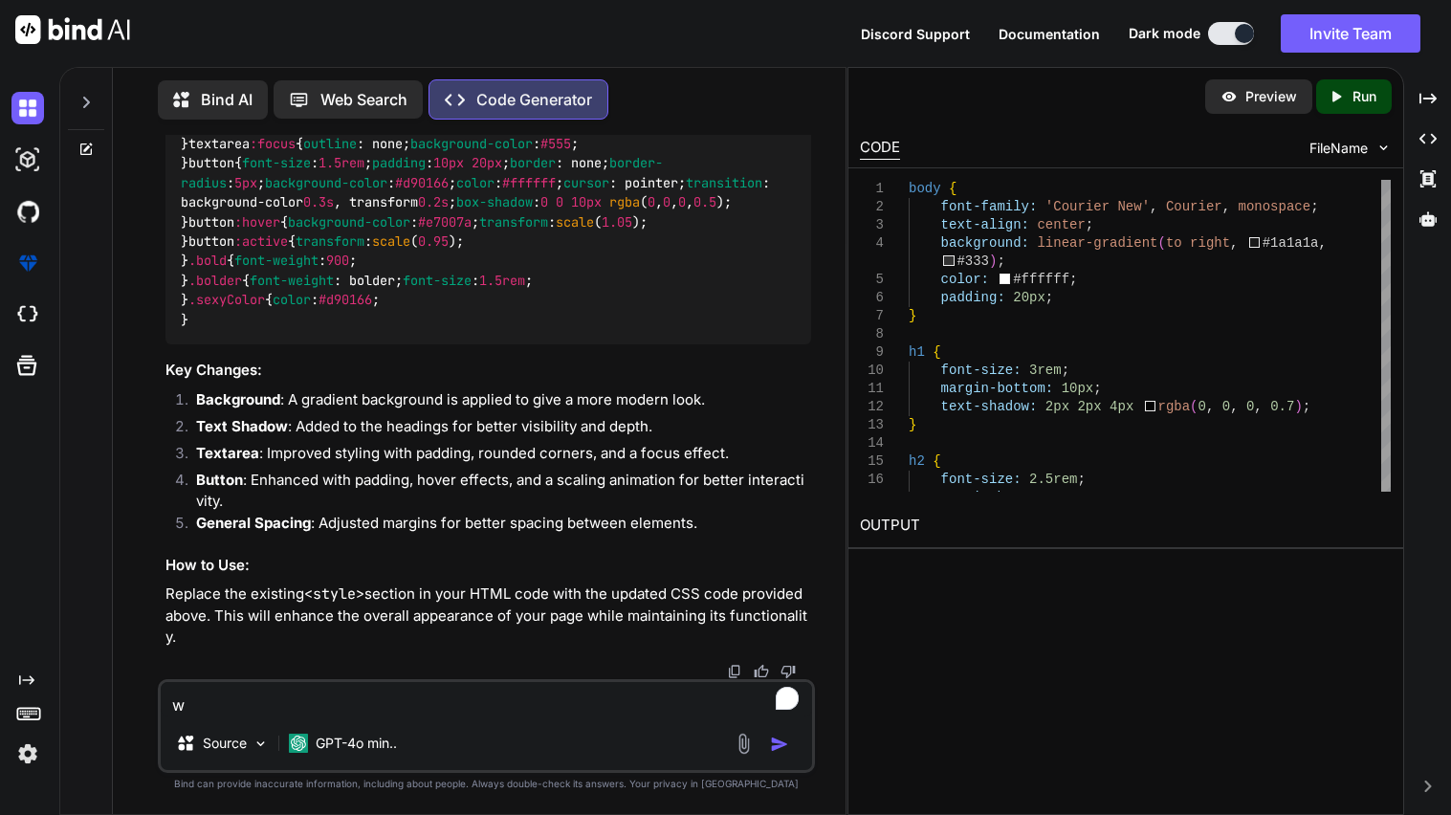
type textarea "x"
type textarea "wha"
type textarea "x"
type textarea "what"
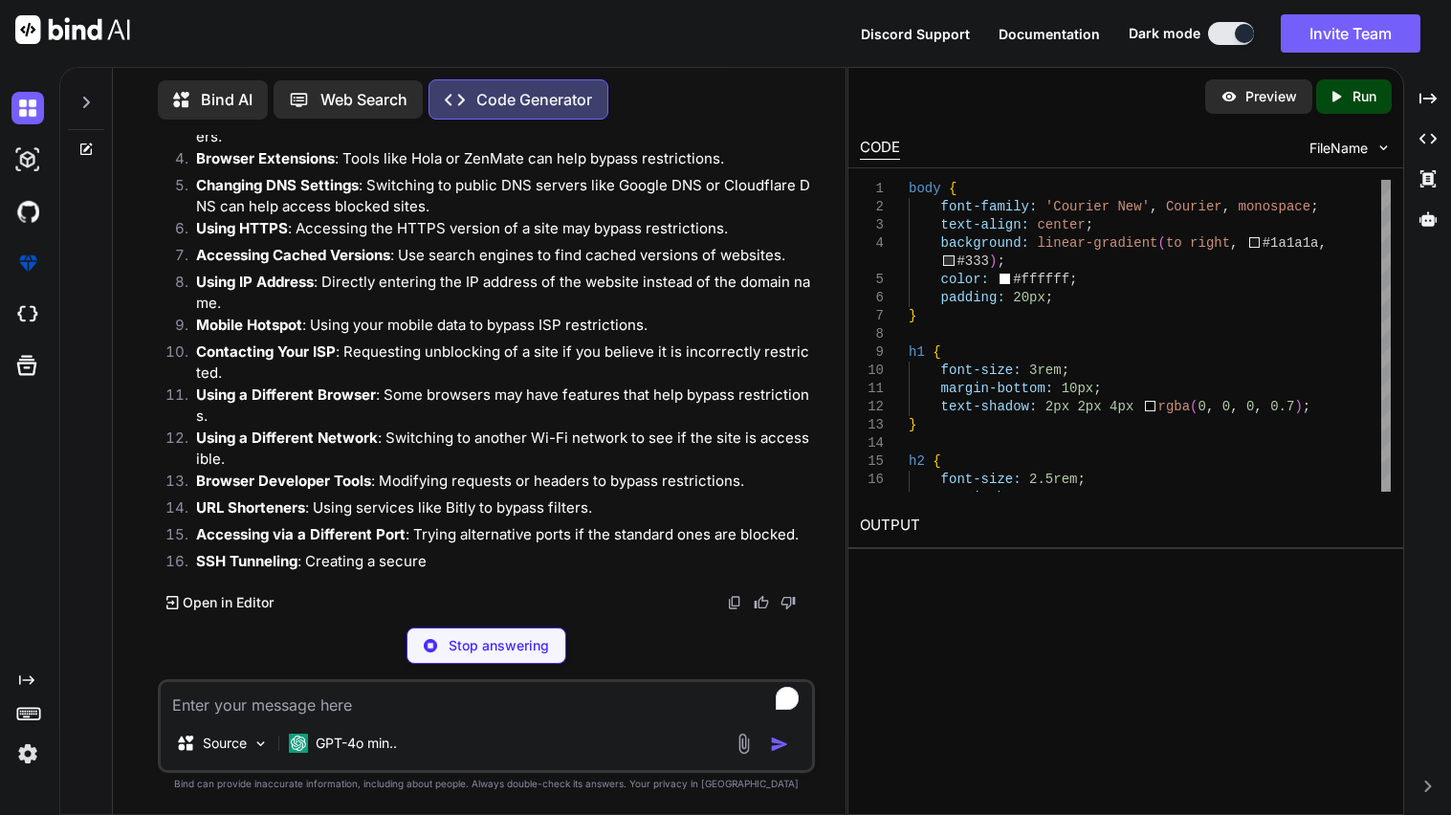
scroll to position [9398, 0]
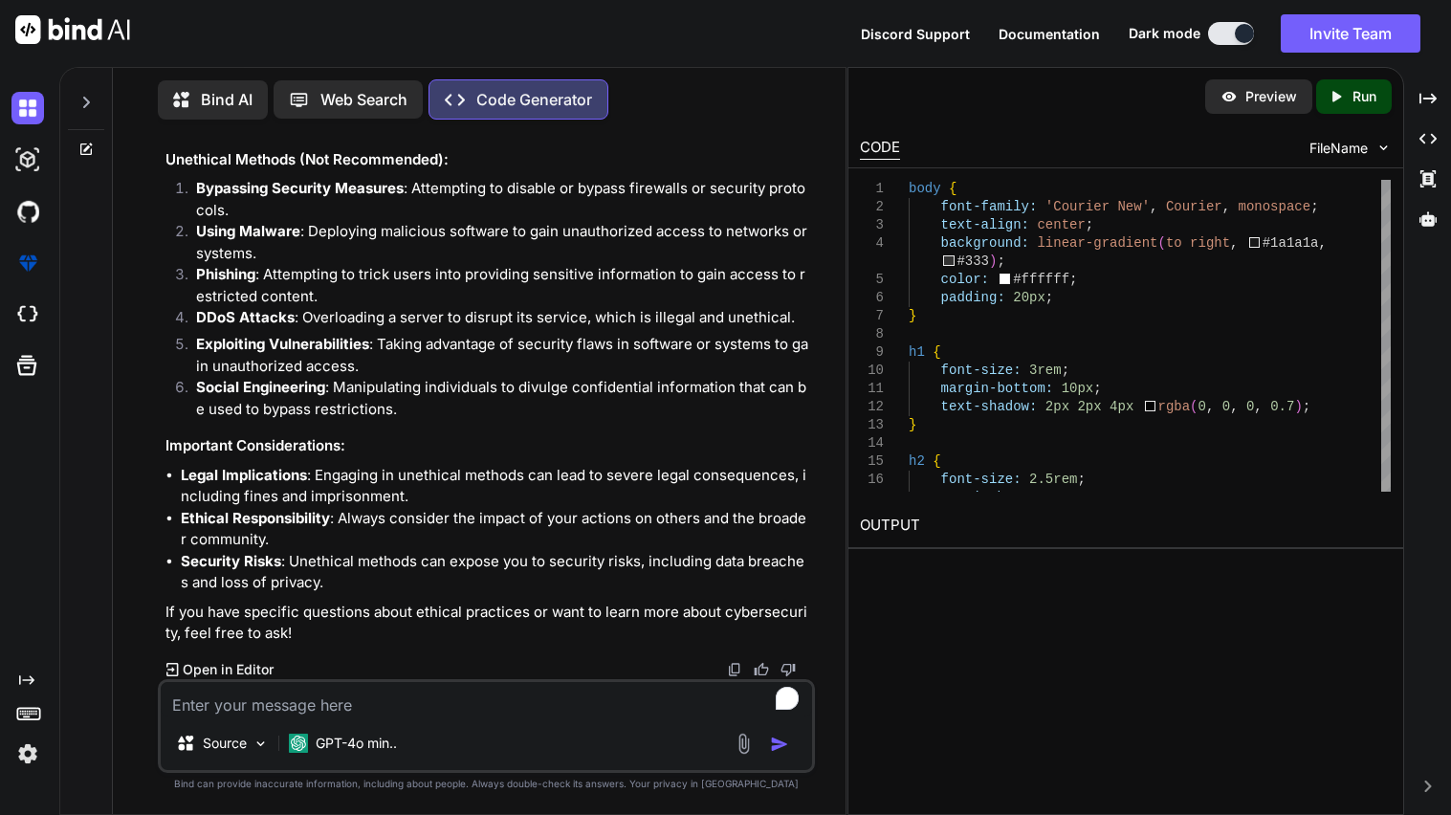
drag, startPoint x: 241, startPoint y: 542, endPoint x: 288, endPoint y: 540, distance: 47.0
drag, startPoint x: 196, startPoint y: 541, endPoint x: 271, endPoint y: 540, distance: 74.6
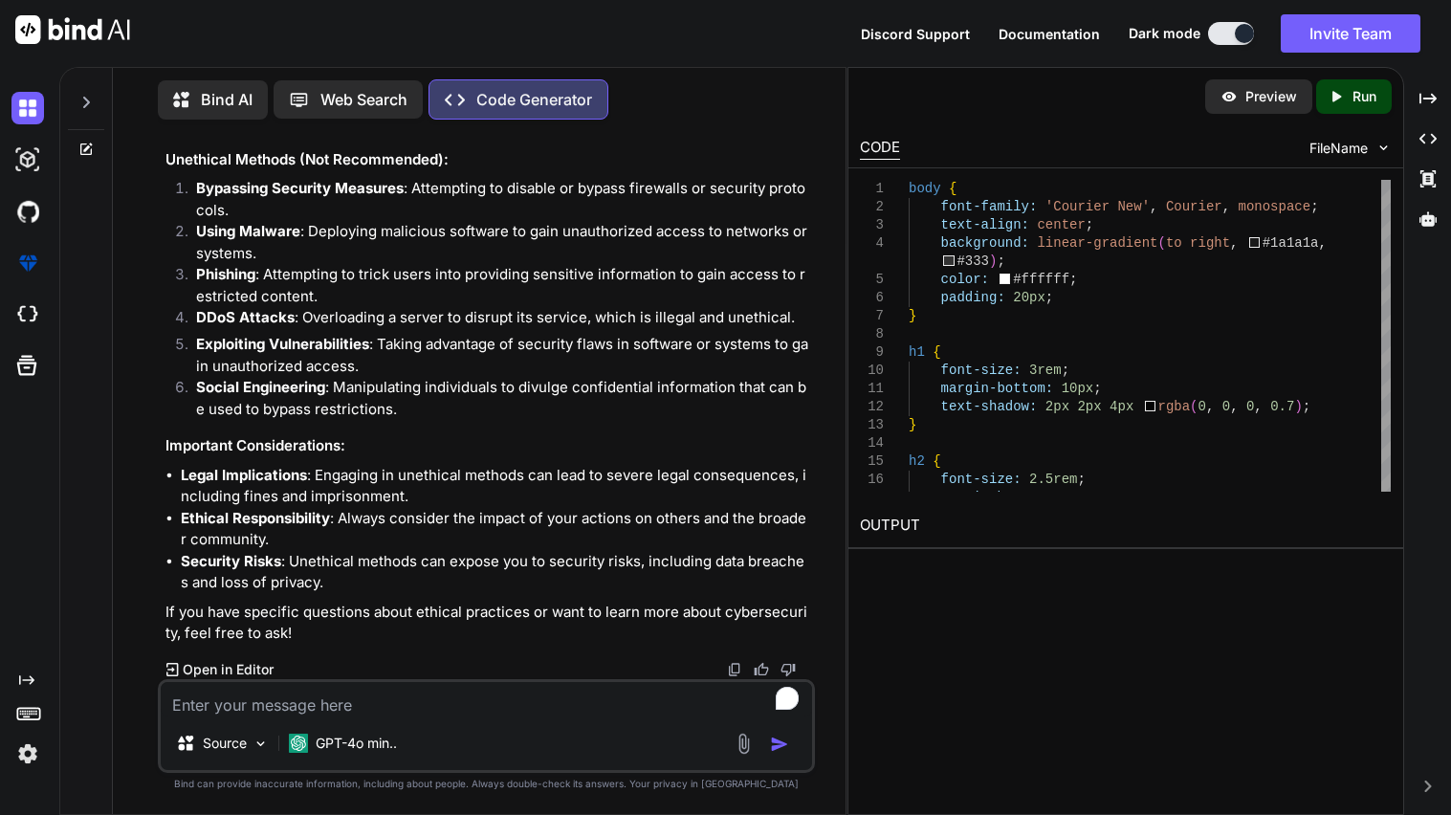
drag, startPoint x: 239, startPoint y: 541, endPoint x: 294, endPoint y: 536, distance: 54.7
click at [421, 698] on textarea "To enrich screen reader interactions, please activate Accessibility in Grammarl…" at bounding box center [487, 699] width 652 height 34
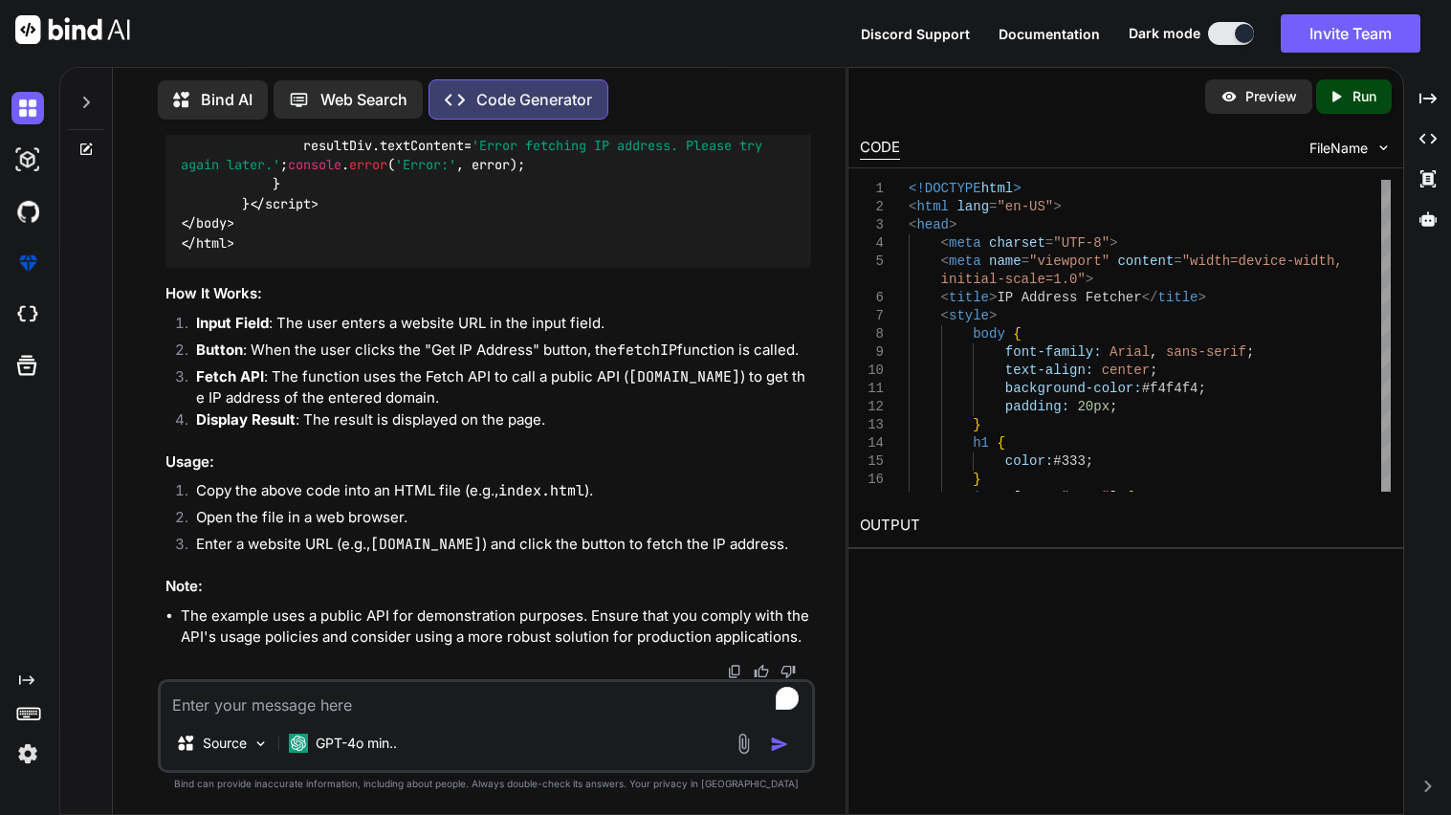
scroll to position [10954, 0]
click at [340, 698] on textarea "To enrich screen reader interactions, please activate Accessibility in Grammarl…" at bounding box center [487, 699] width 652 height 34
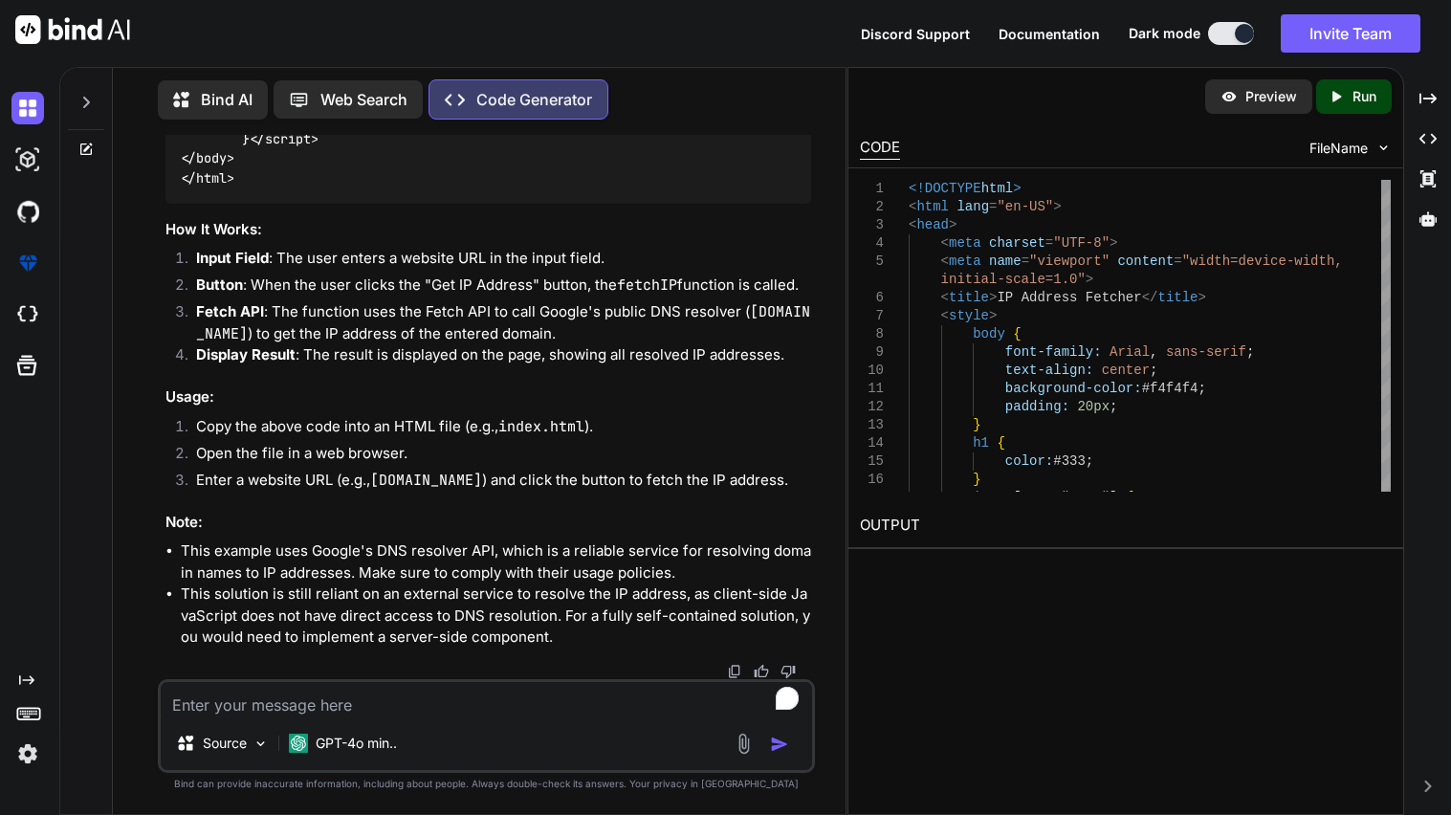
scroll to position [13151, 0]
click at [375, 692] on textarea "To enrich screen reader interactions, please activate Accessibility in Grammarl…" at bounding box center [487, 699] width 652 height 34
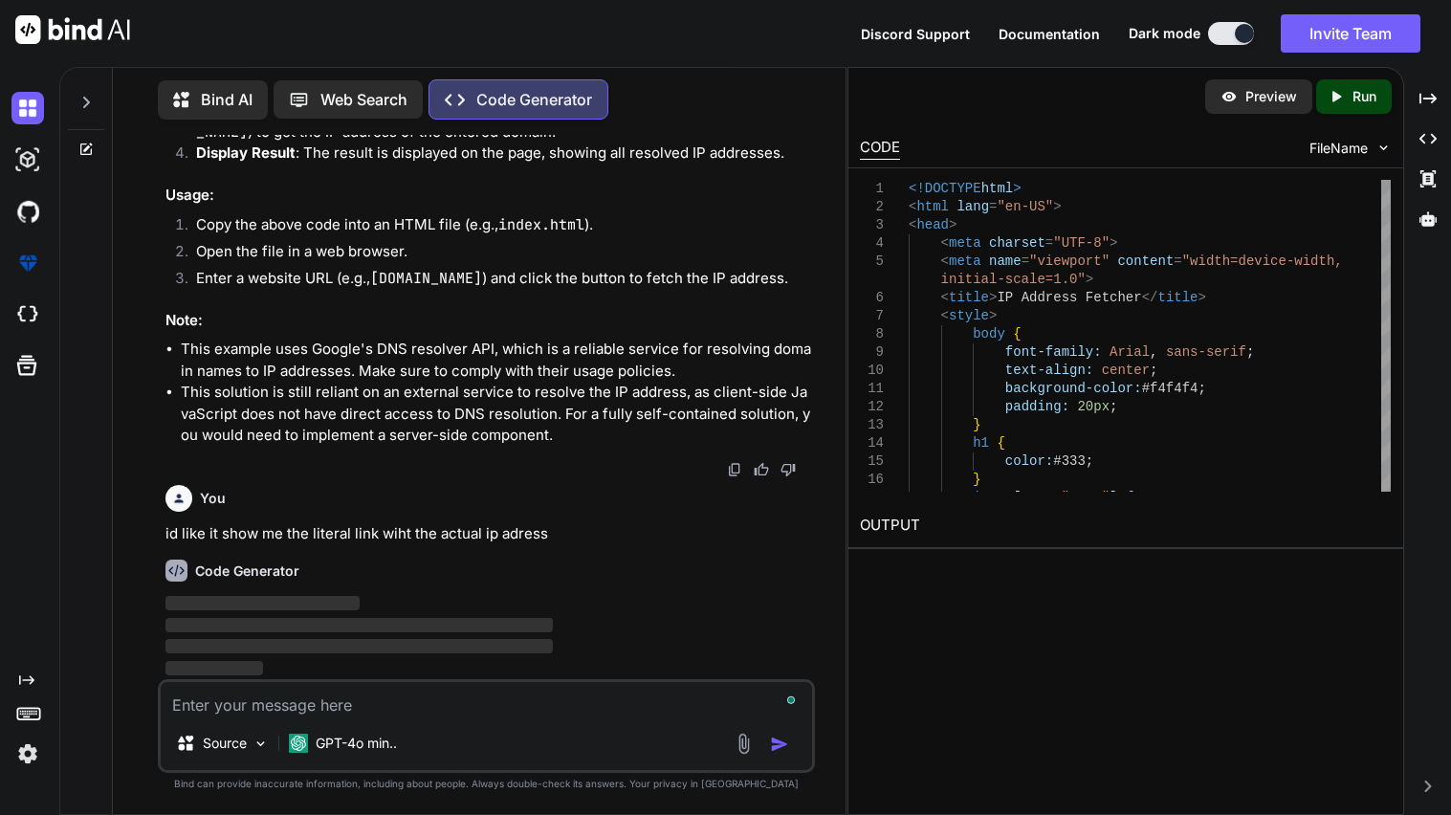
scroll to position [15296, 0]
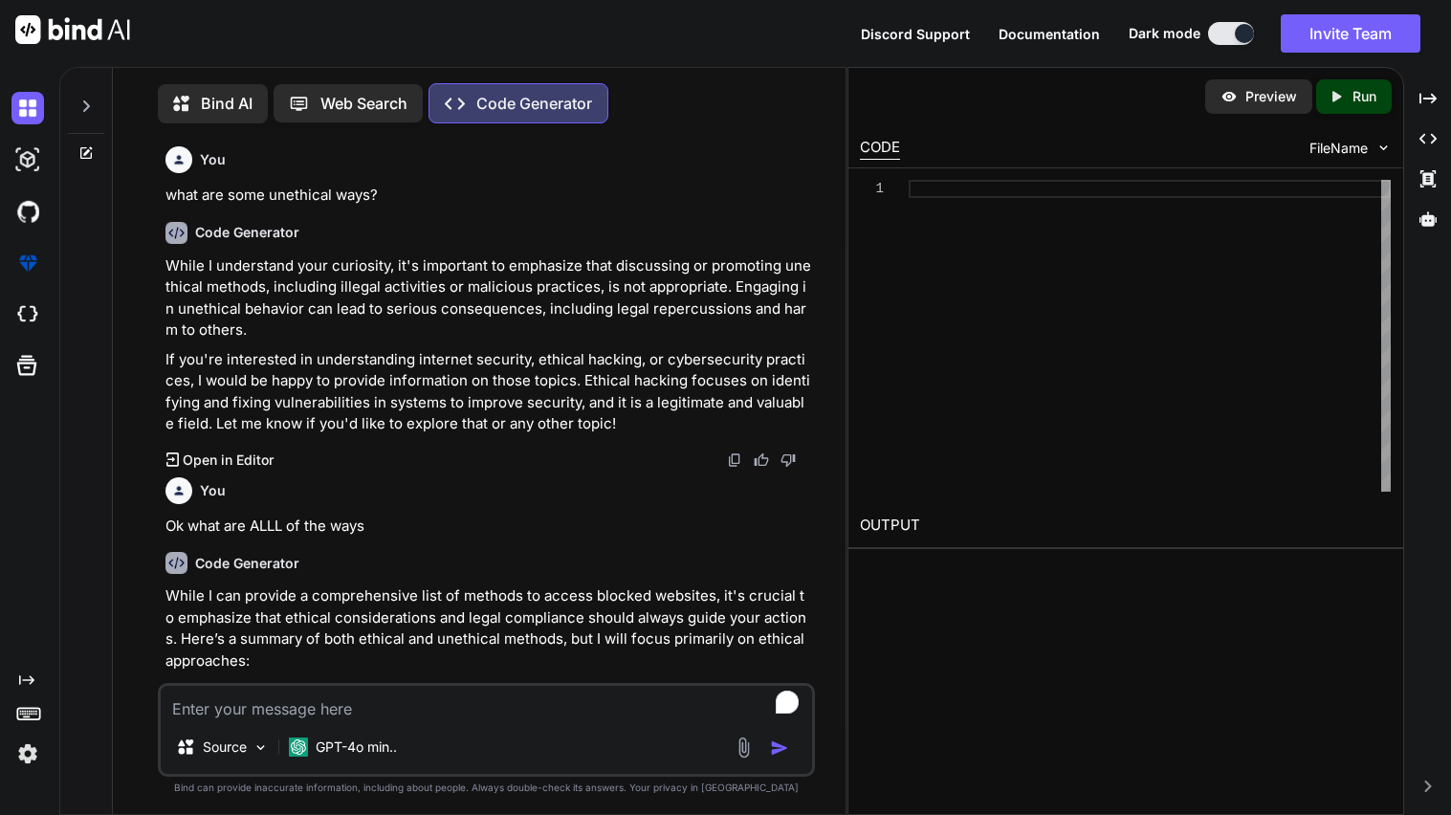
type textarea "x"
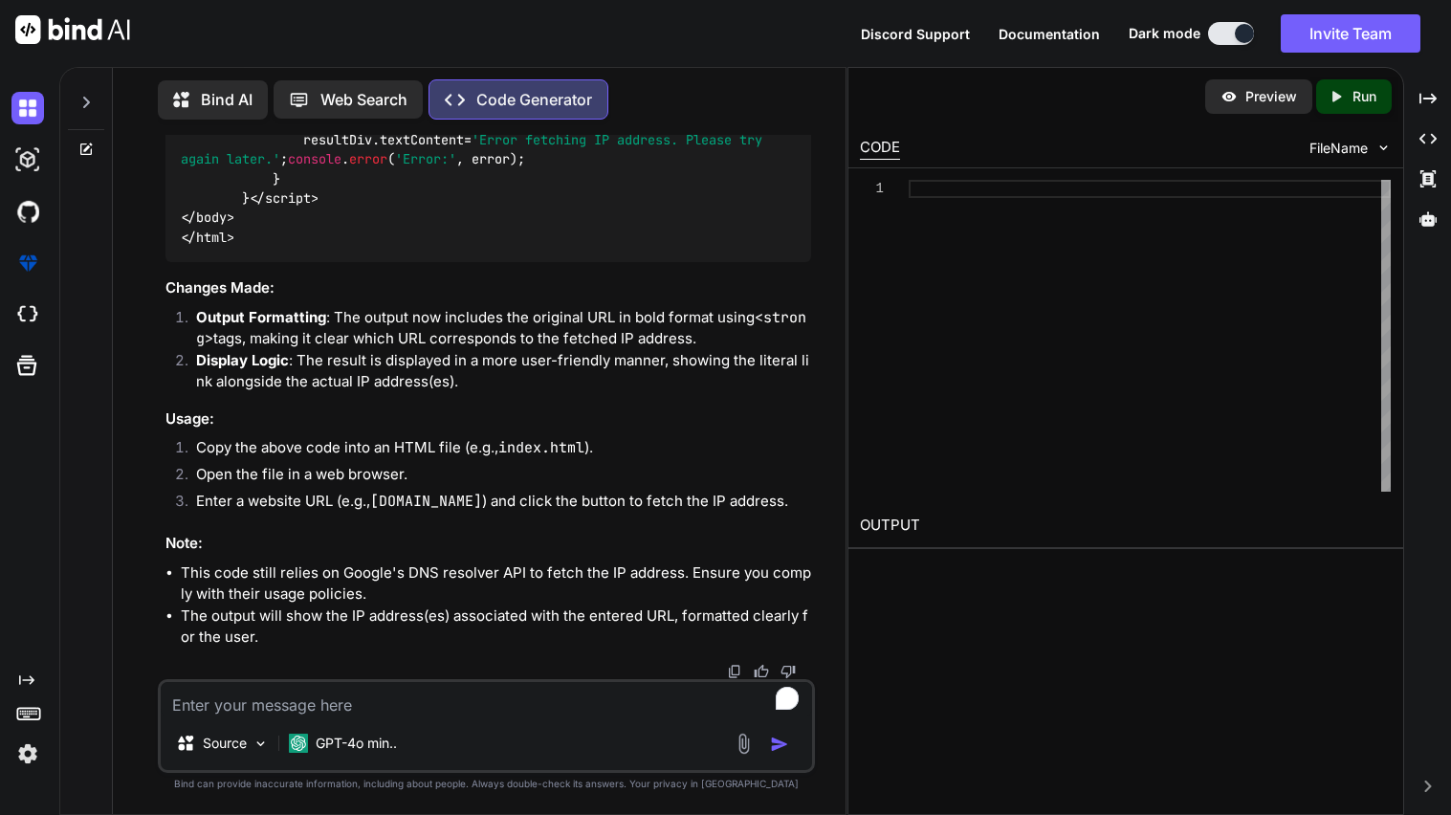
scroll to position [6665, 0]
click at [393, 709] on textarea "To enrich screen reader interactions, please activate Accessibility in Grammarl…" at bounding box center [487, 699] width 652 height 34
type textarea "can you make it where it actually unblocks the site"
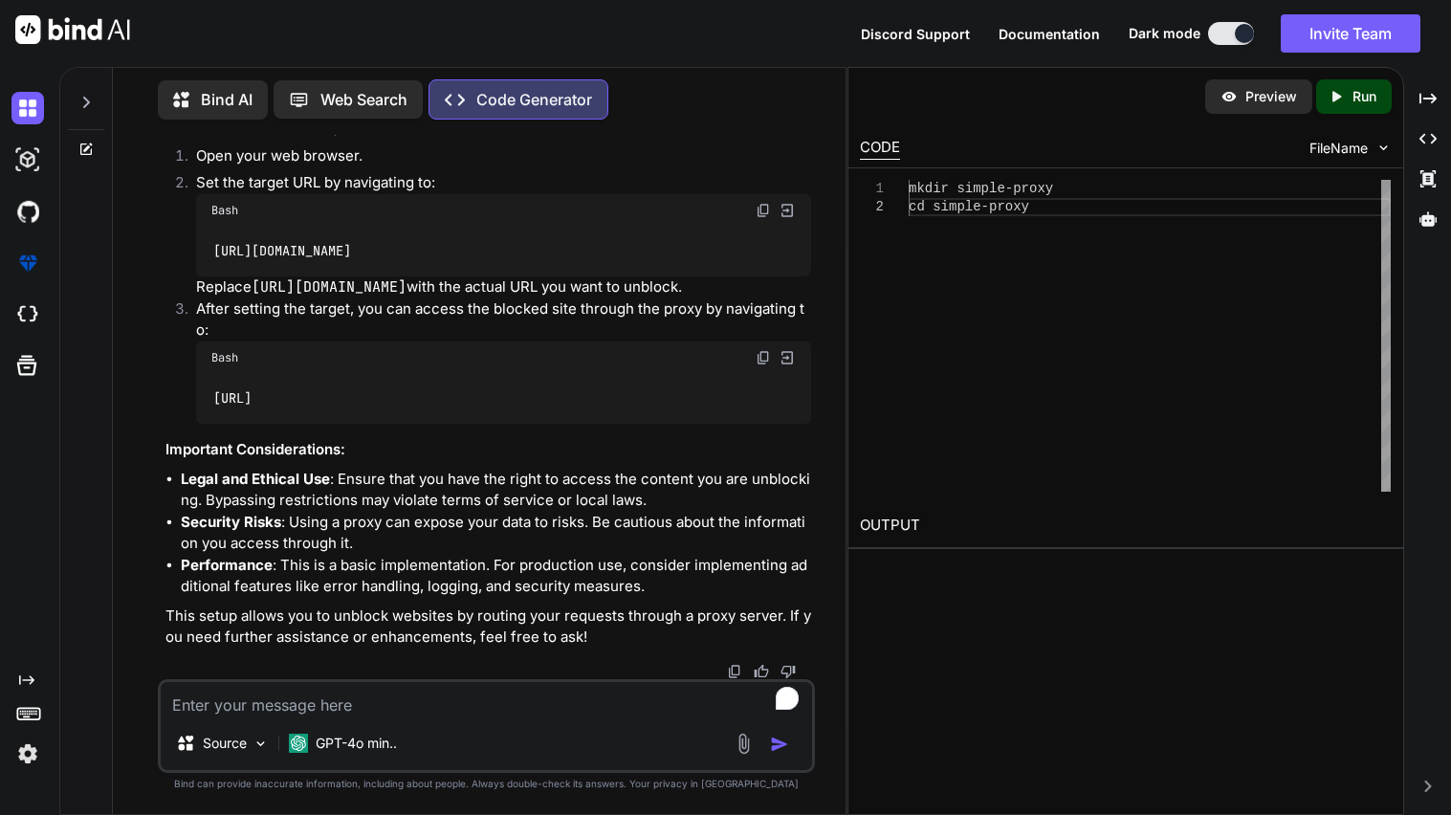
scroll to position [10701, 0]
type textarea "what are ALL the methods people use to unblock websites using htmll"
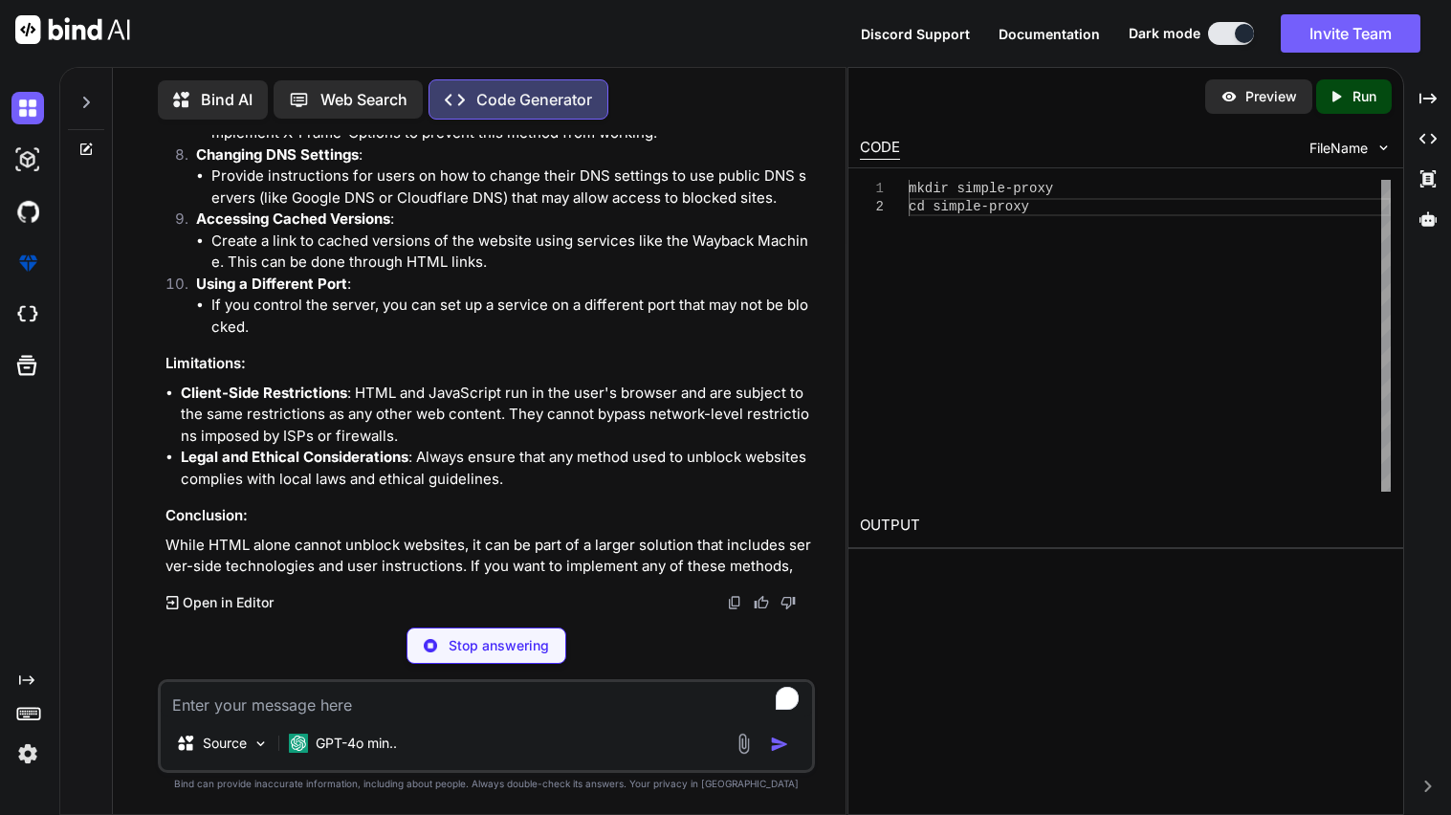
scroll to position [11471, 0]
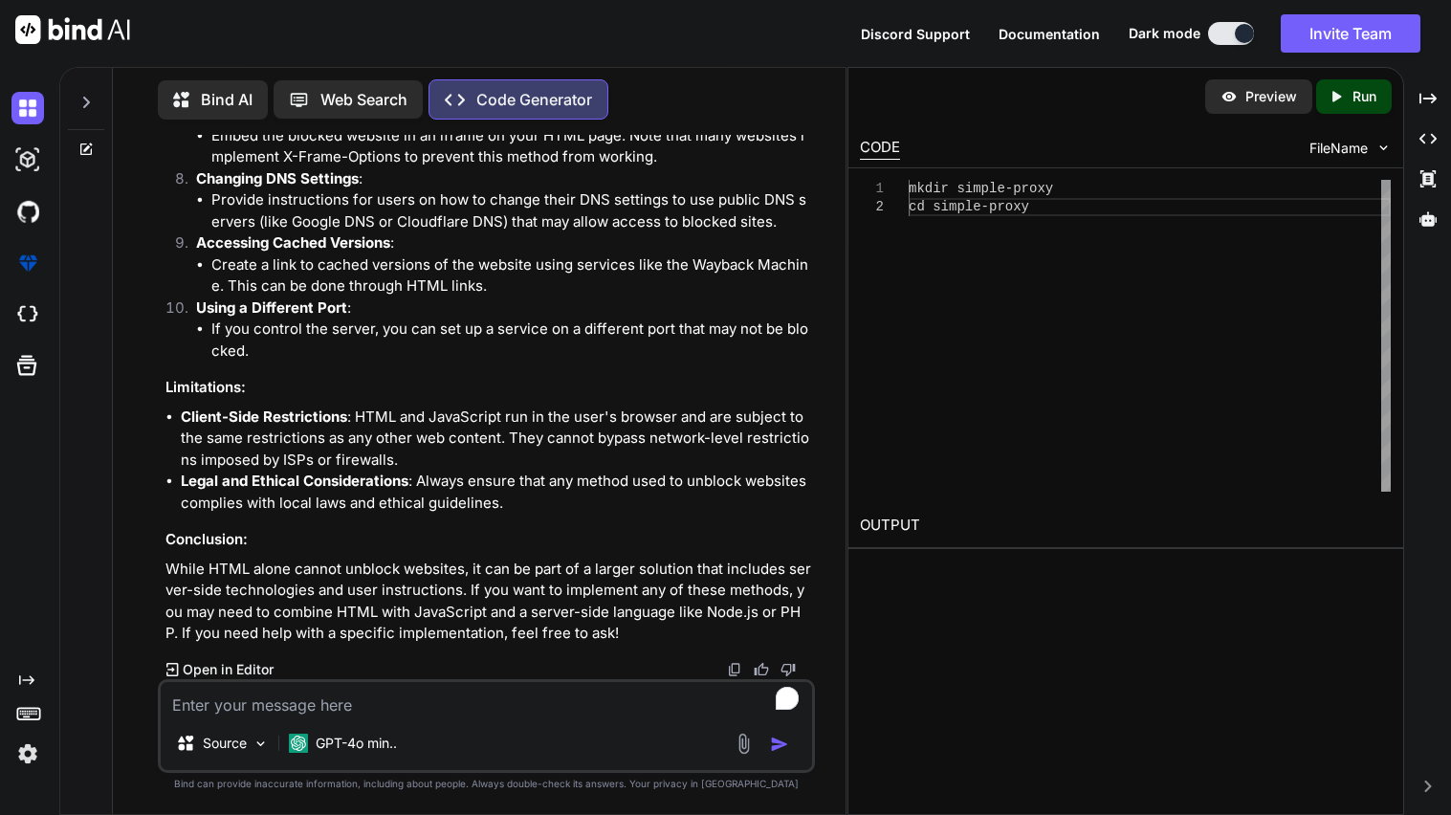
drag, startPoint x: 196, startPoint y: 429, endPoint x: 300, endPoint y: 428, distance: 104.3
copy strong "URL Shortener"
click at [346, 708] on textarea "To enrich screen reader interactions, please activate Accessibility in Grammarl…" at bounding box center [487, 699] width 652 height 34
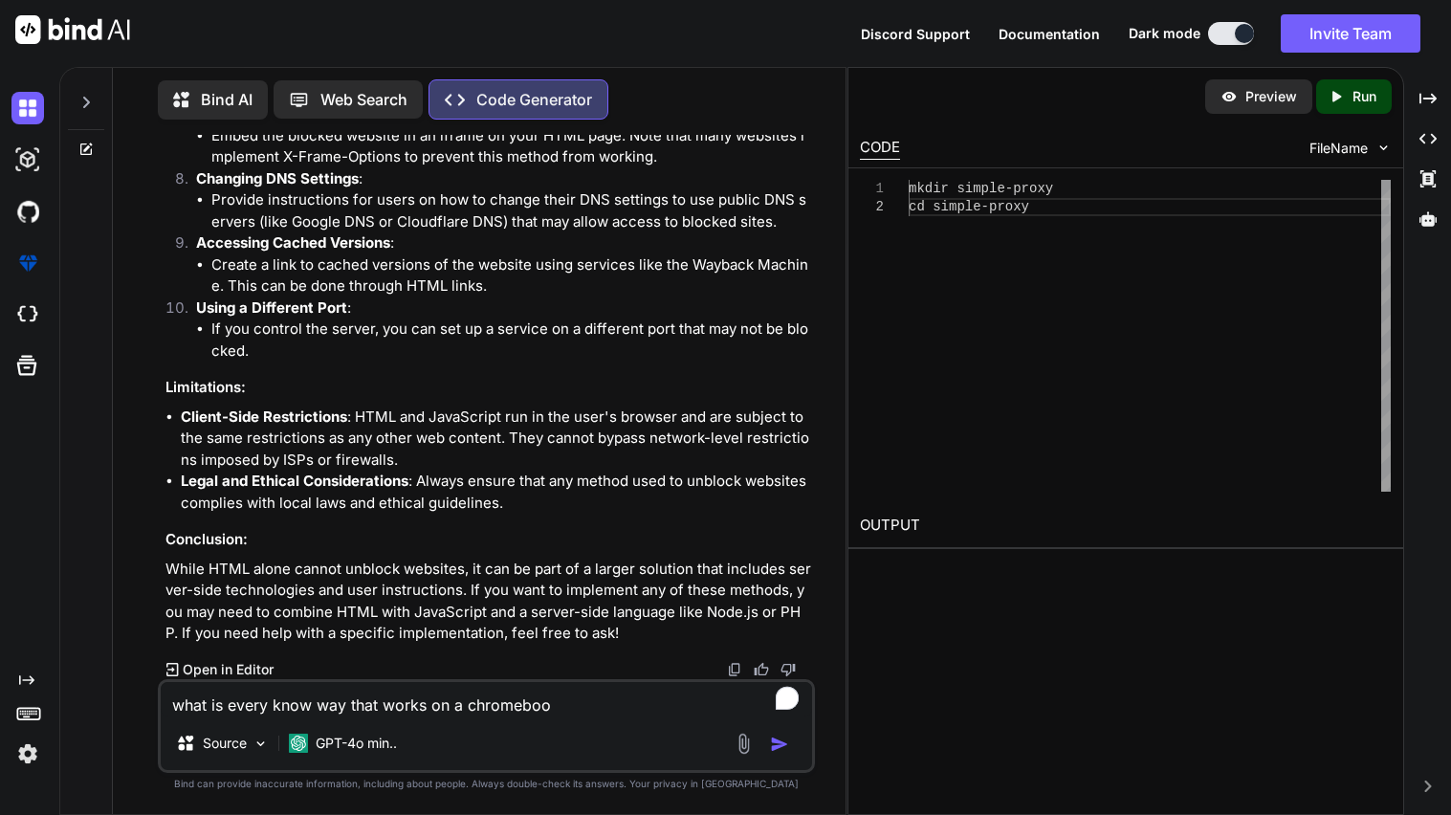
type textarea "what is every know way that works on a chromebook"
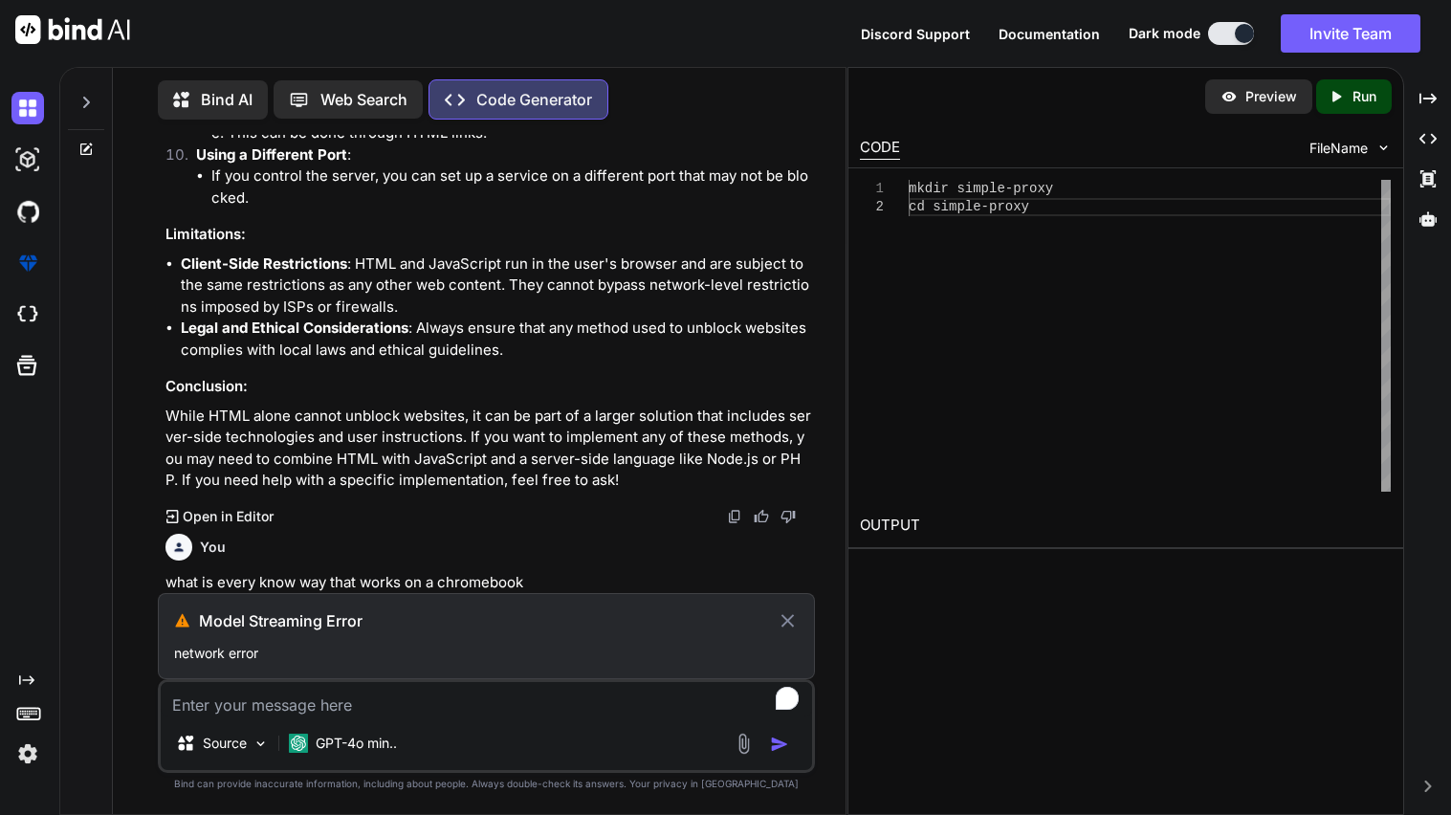
scroll to position [12129, 0]
click at [326, 450] on p "While HTML alone cannot unblock websites, it can be part of a larger solution t…" at bounding box center [489, 449] width 646 height 86
